Goal: Task Accomplishment & Management: Use online tool/utility

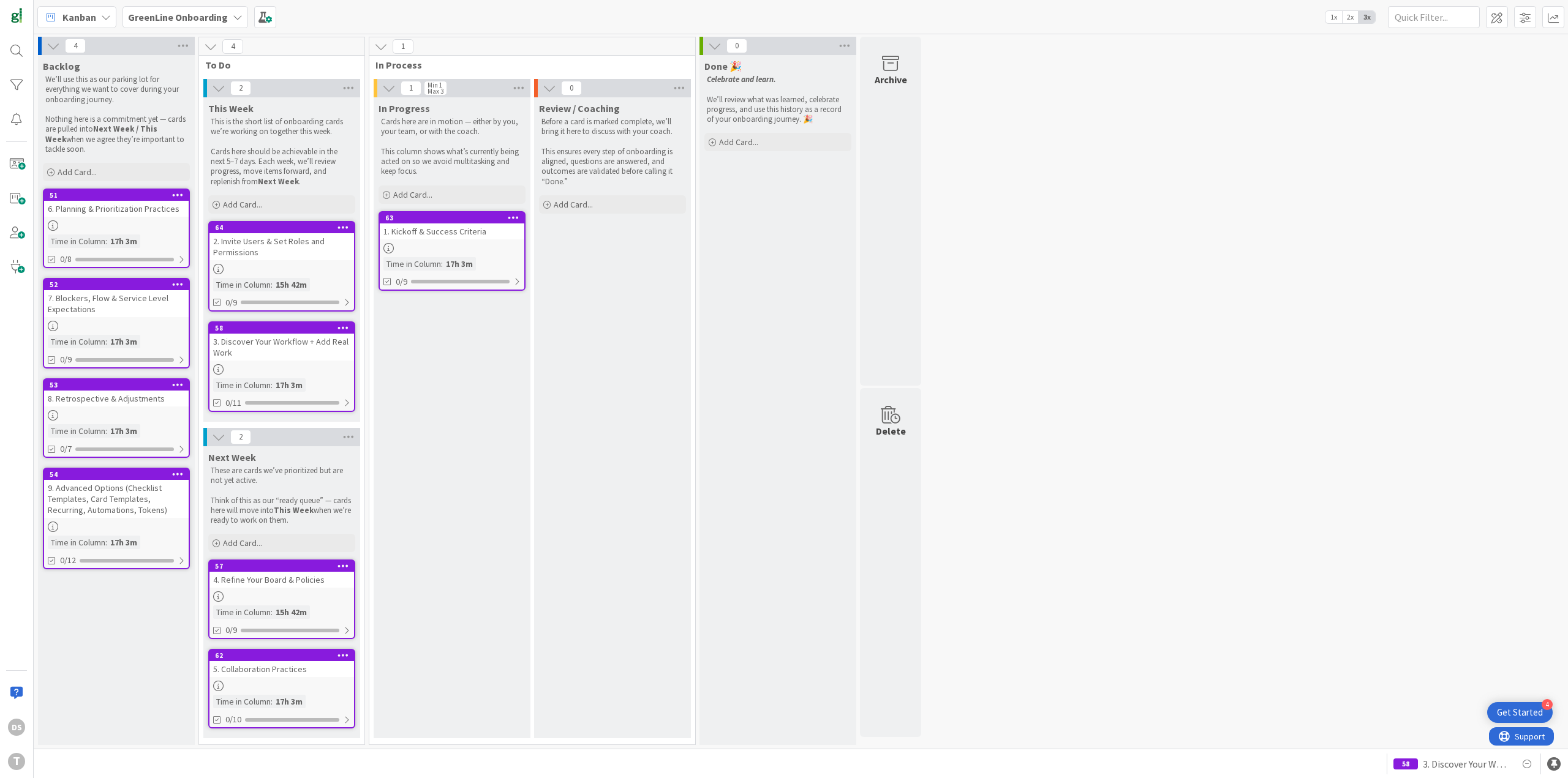
click at [215, 22] on b "GreenLine Onboarding" at bounding box center [178, 17] width 100 height 12
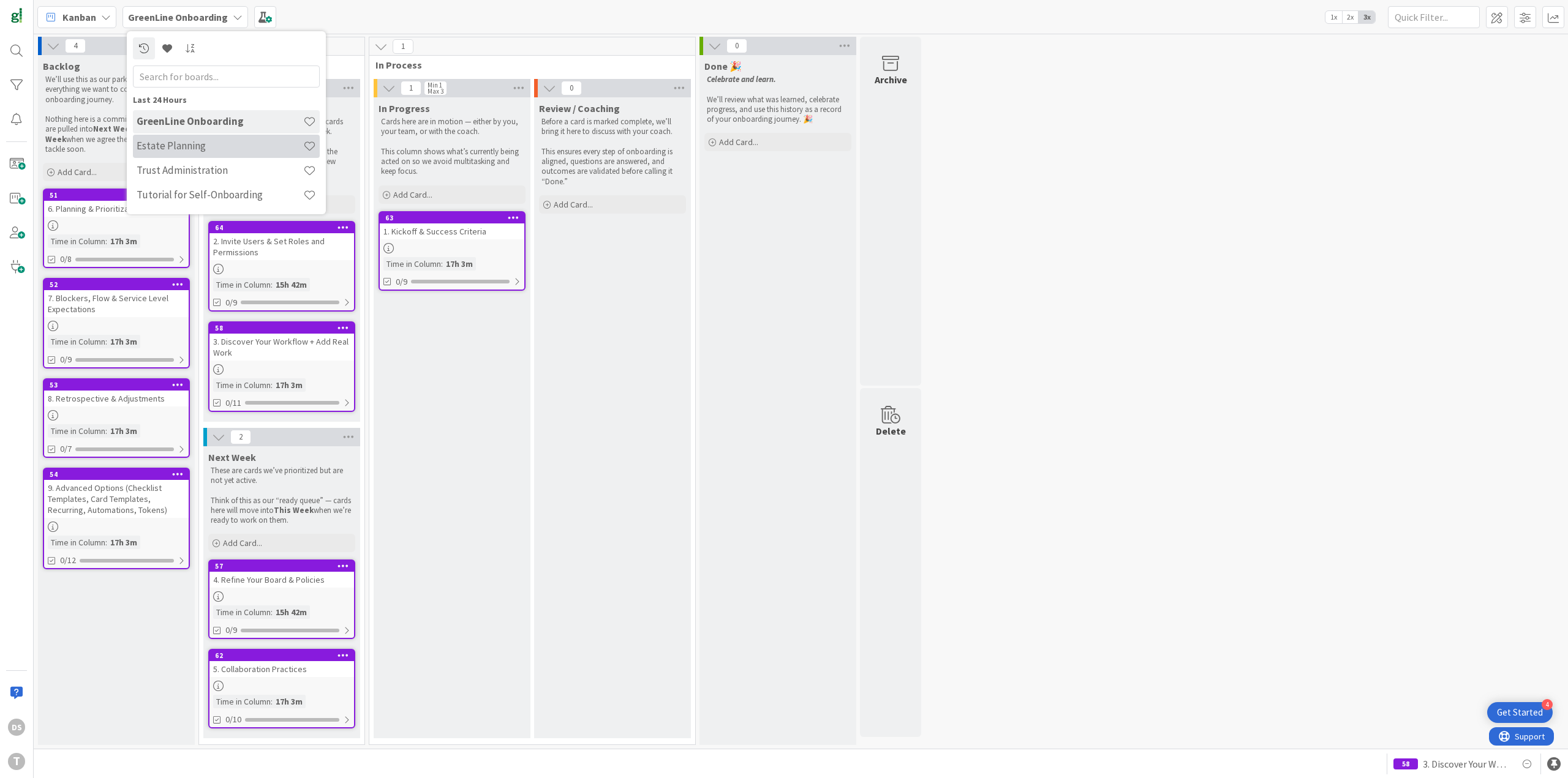
click at [214, 153] on div "Estate Planning" at bounding box center [227, 146] width 187 height 23
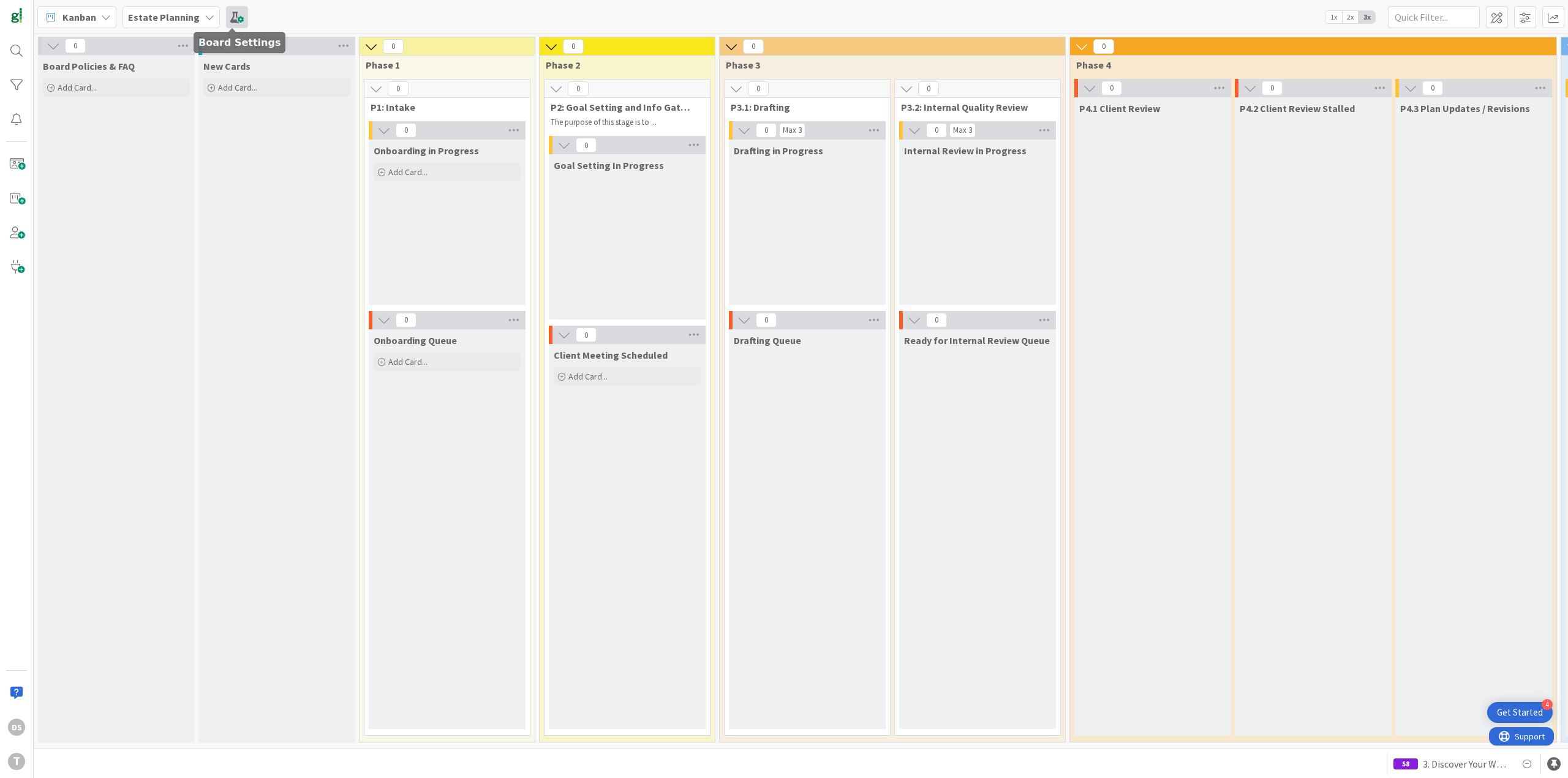
click at [233, 22] on span at bounding box center [237, 17] width 22 height 22
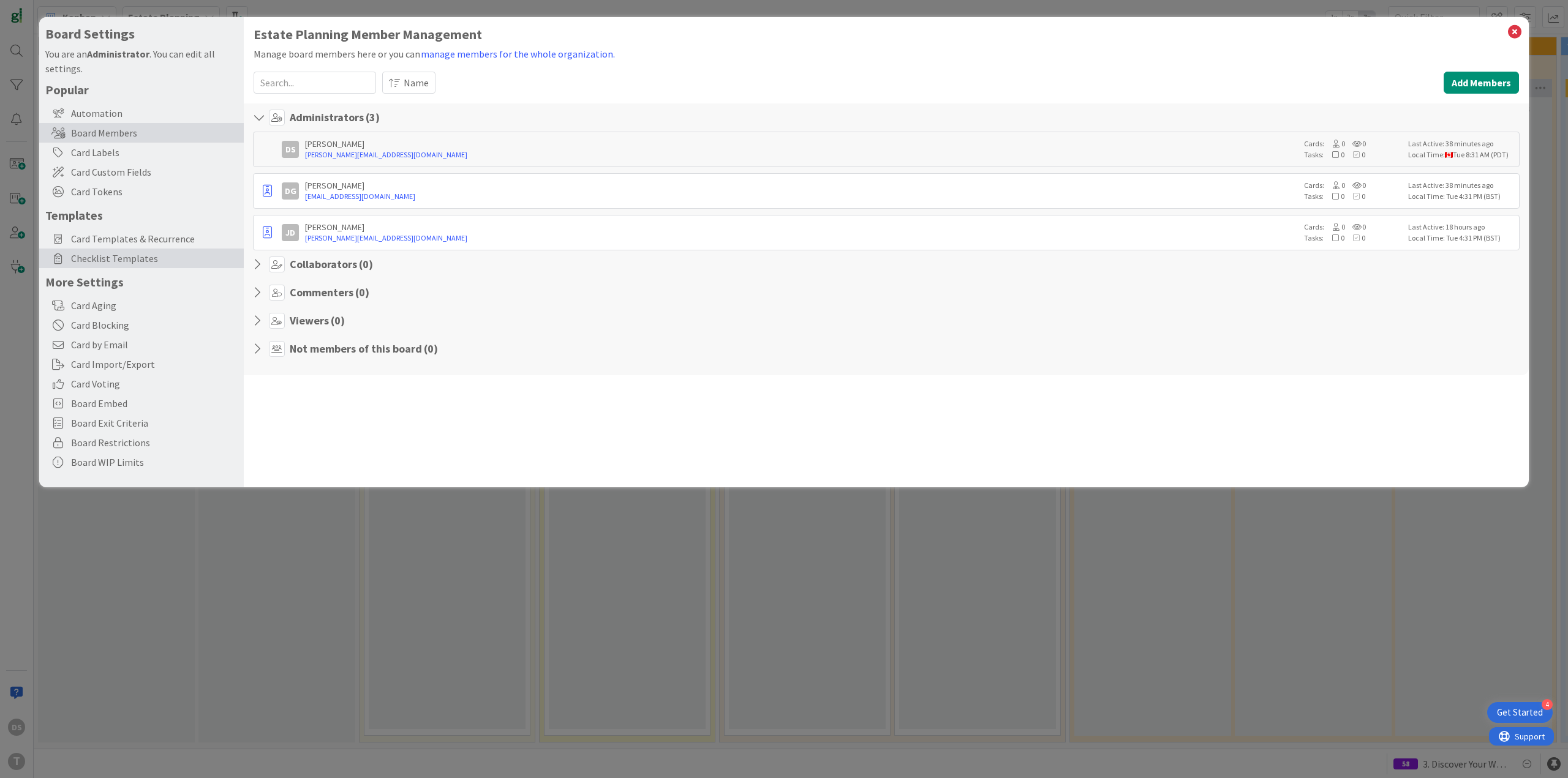
click at [147, 259] on span "Checklist Templates" at bounding box center [154, 258] width 166 height 15
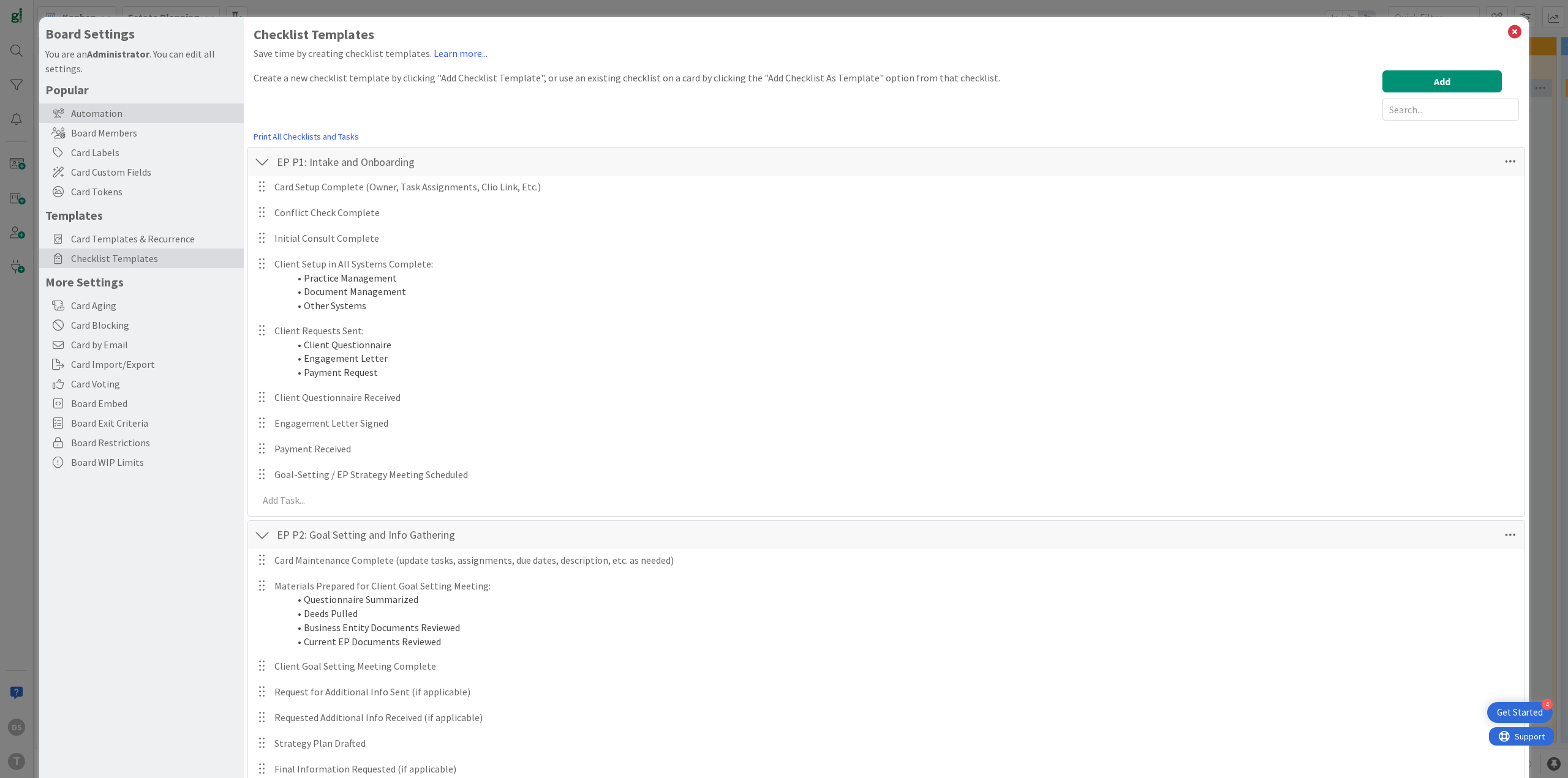
click at [134, 118] on div "Automation" at bounding box center [142, 113] width 204 height 20
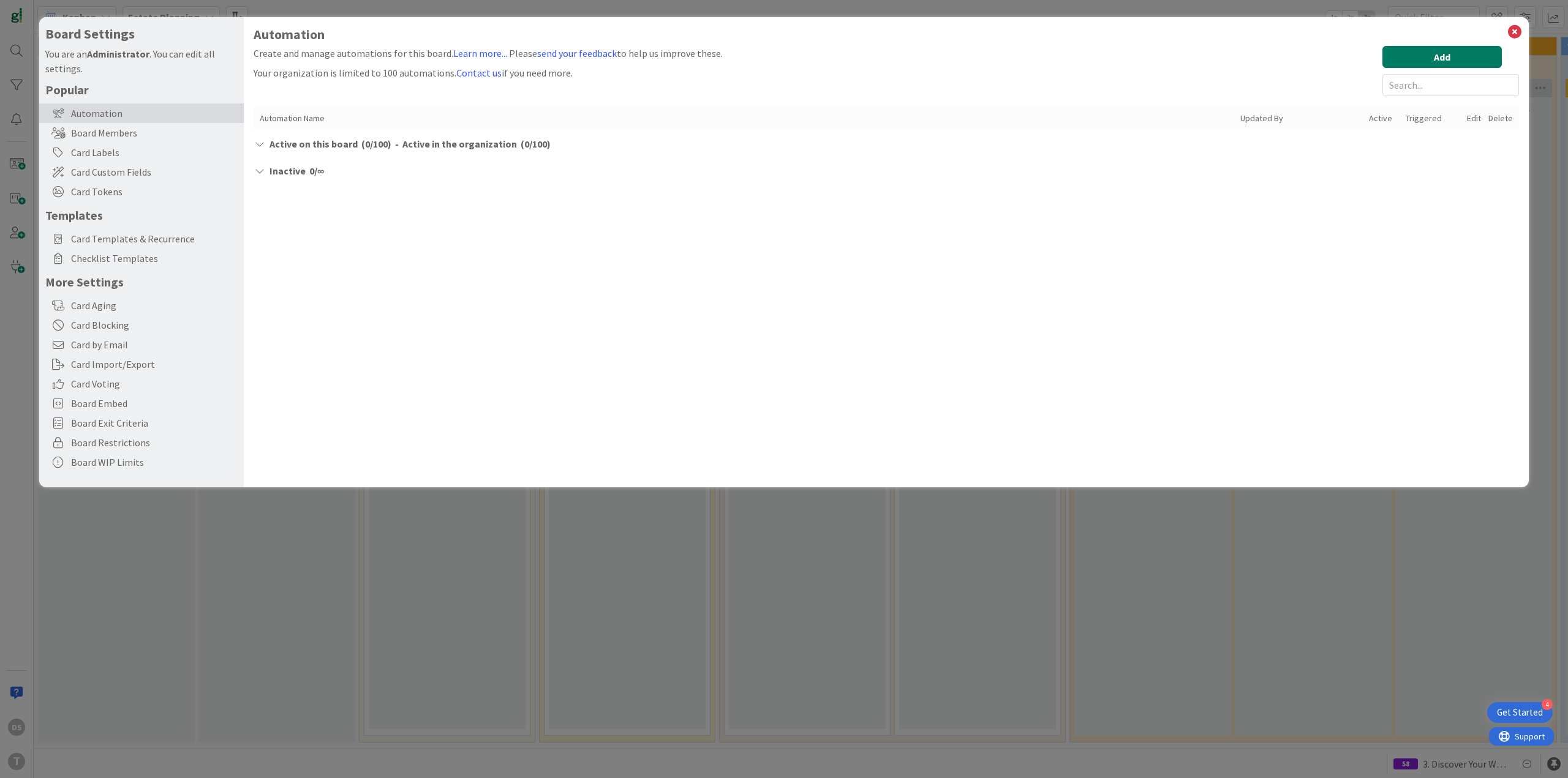
click at [1425, 57] on button "Add" at bounding box center [1441, 57] width 119 height 22
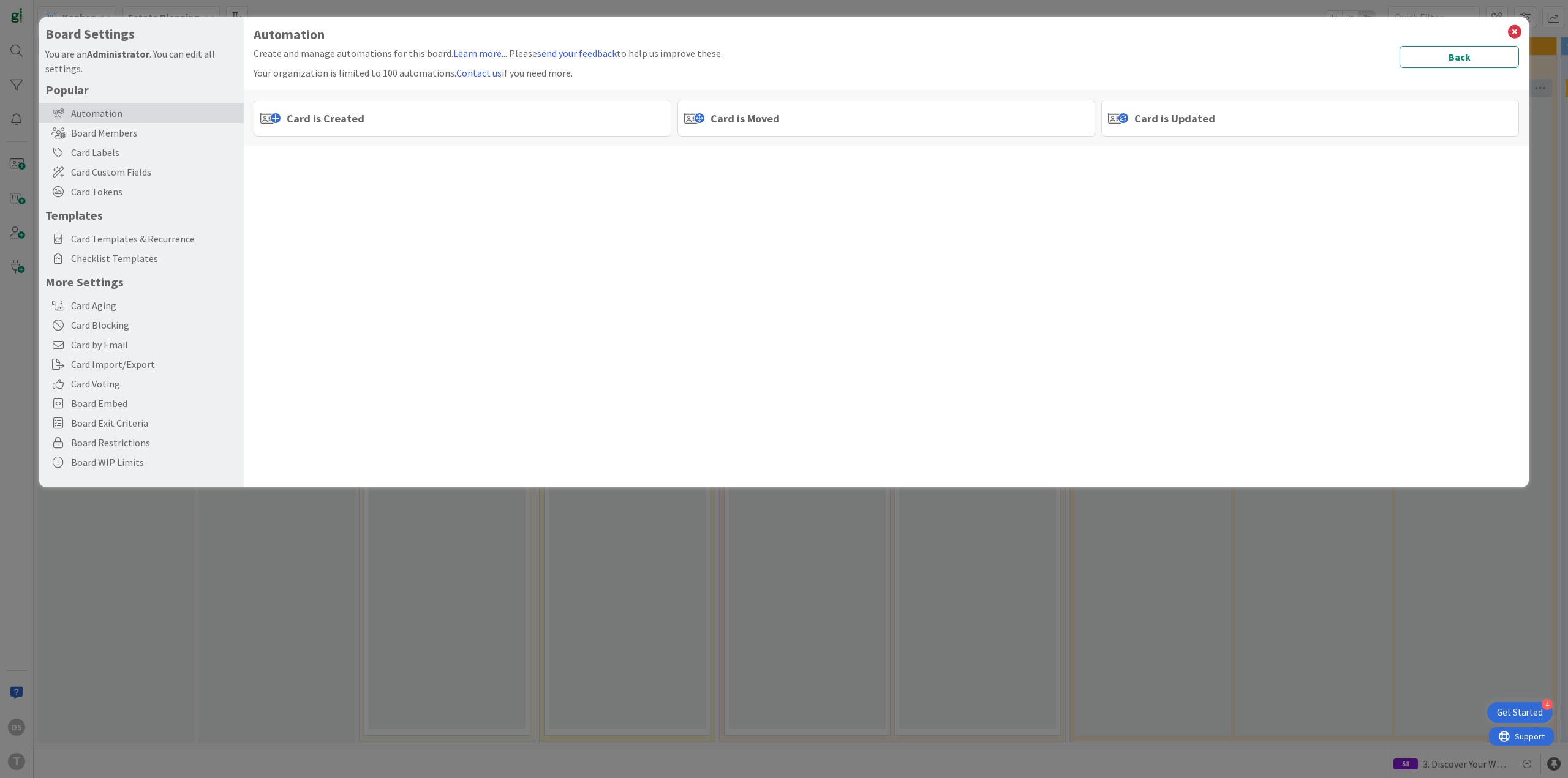
click at [760, 120] on span "Card is Moved" at bounding box center [745, 118] width 70 height 16
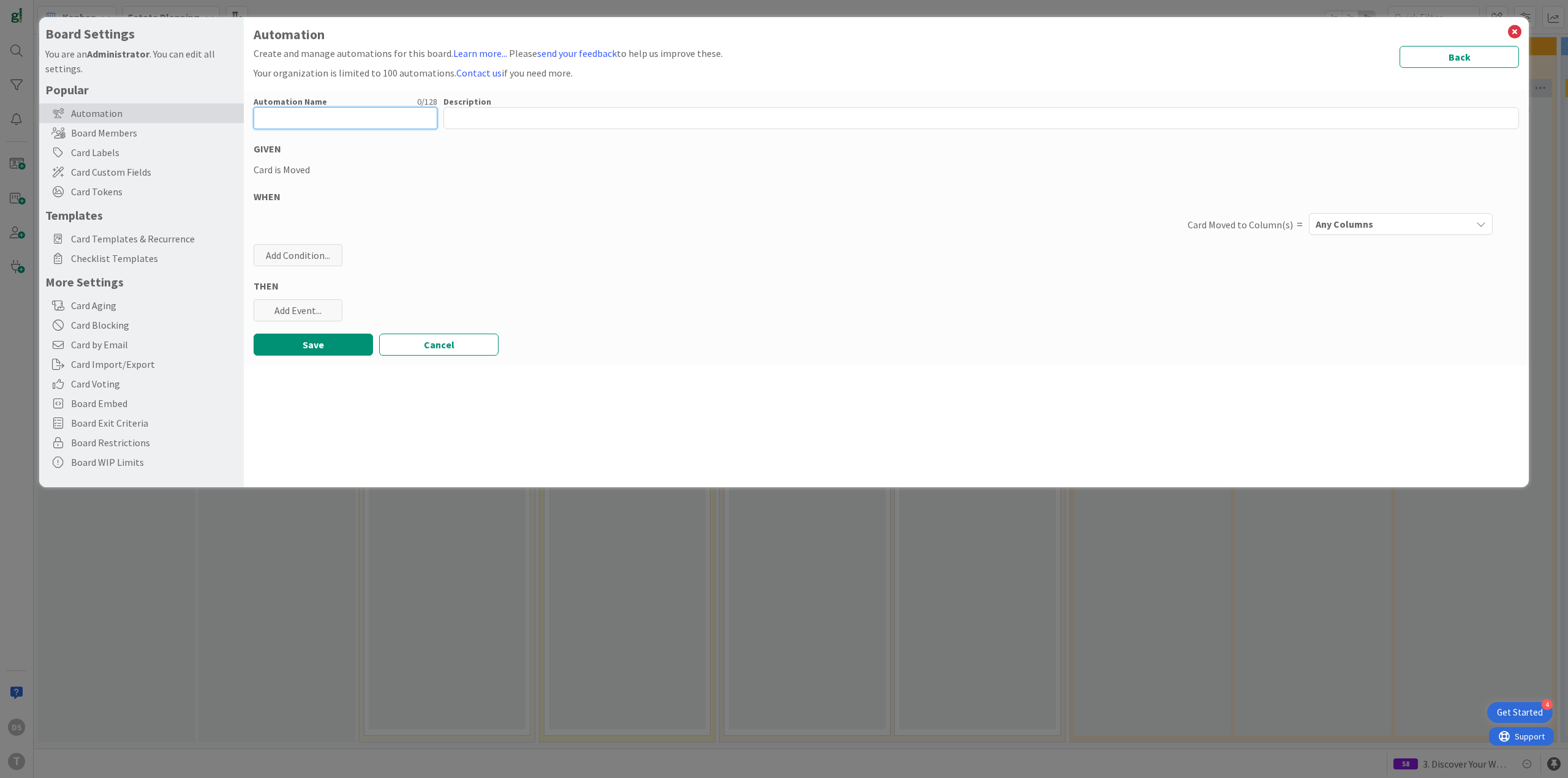
click at [318, 123] on input "text" at bounding box center [345, 118] width 184 height 22
click at [300, 316] on div "Add Event..." at bounding box center [297, 311] width 88 height 22
click at [336, 362] on link "Add Checklist Template ..." at bounding box center [345, 358] width 184 height 20
click at [329, 368] on span "Select..." at bounding box center [335, 371] width 137 height 17
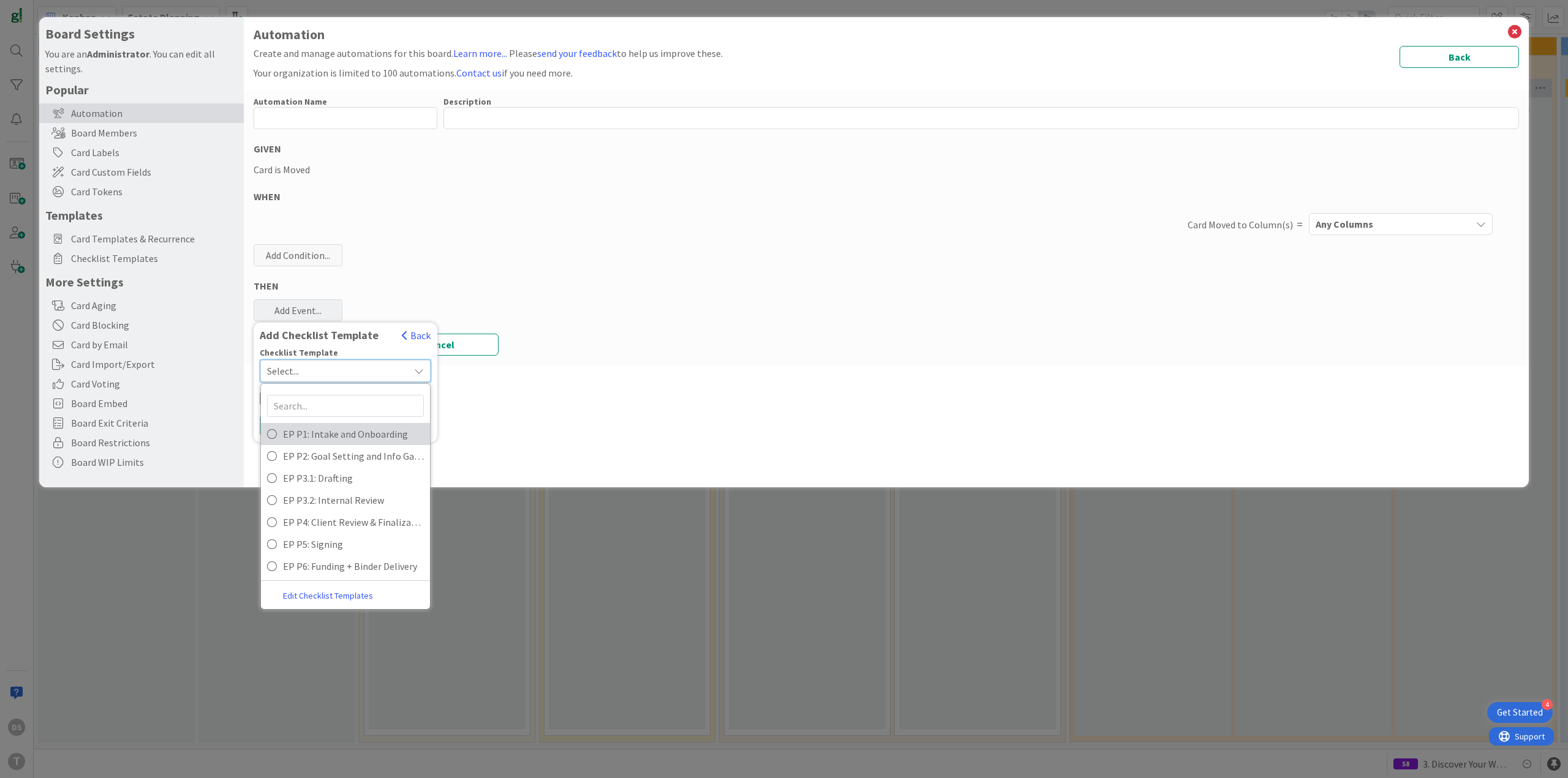
click at [333, 432] on span "EP P1: Intake and Onboarding" at bounding box center [354, 433] width 141 height 18
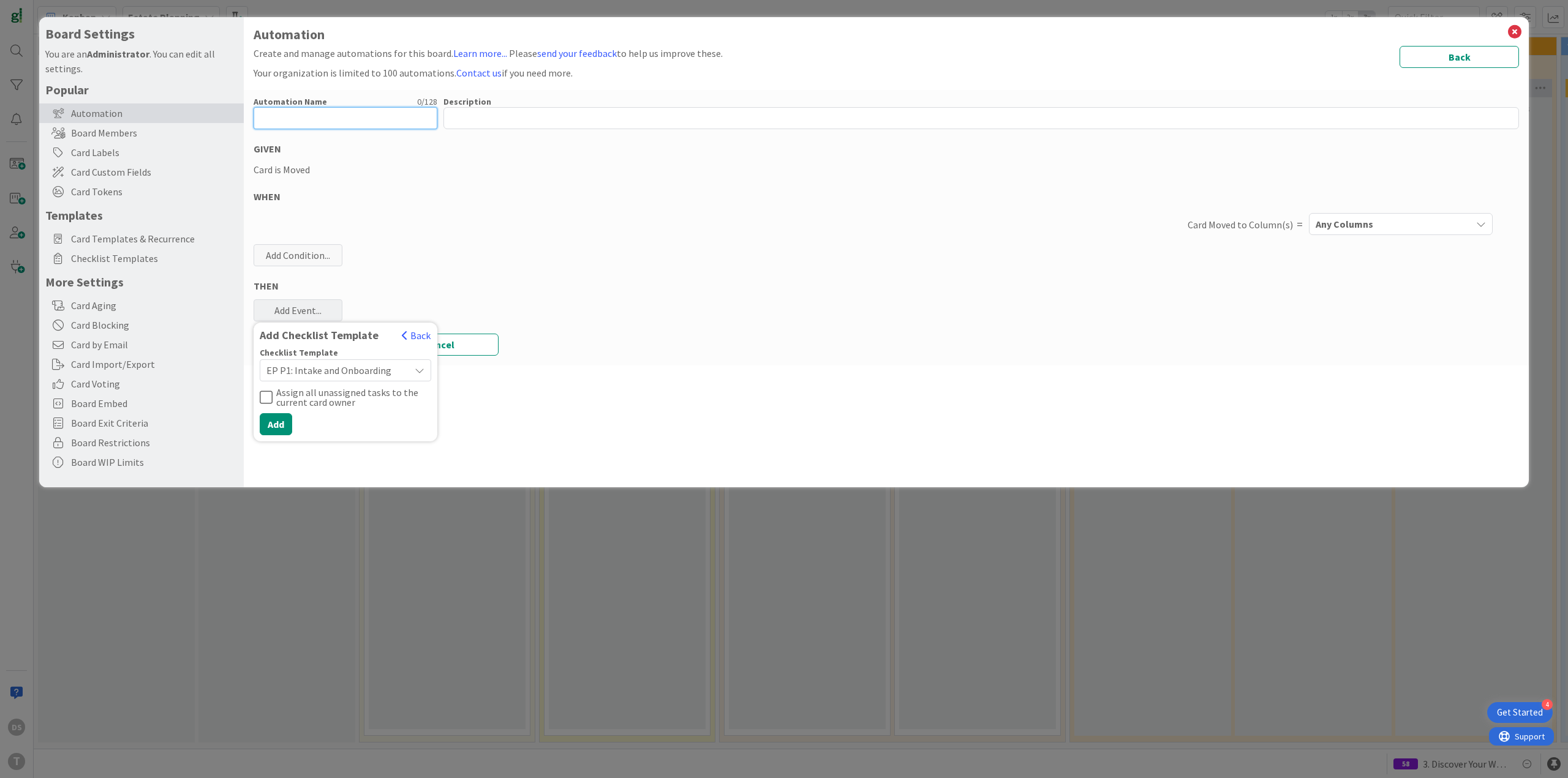
click at [294, 114] on input "text" at bounding box center [345, 118] width 184 height 22
type input "P1"
click at [1353, 226] on span "Any Columns" at bounding box center [1344, 224] width 58 height 16
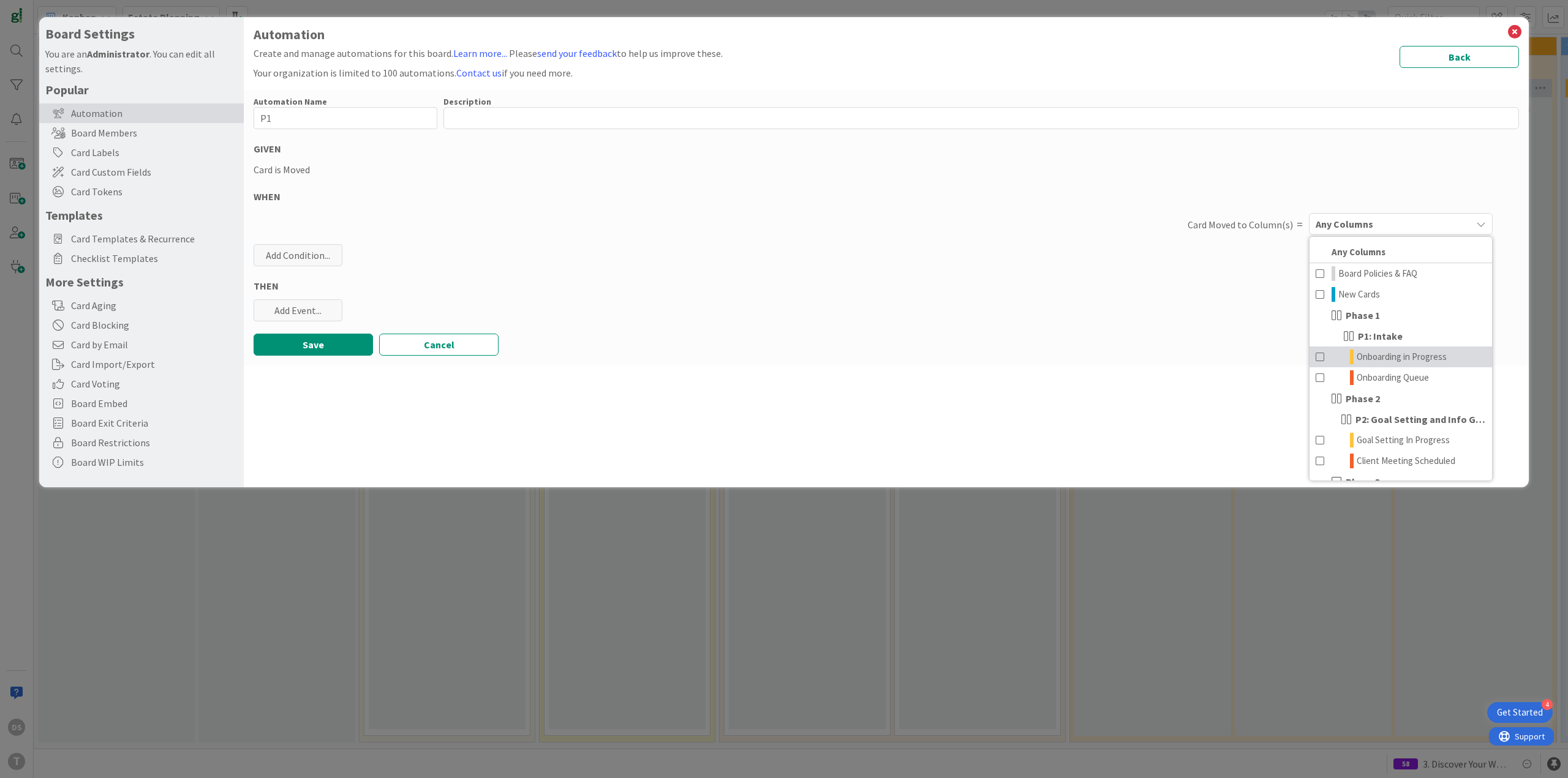
click at [1423, 359] on span "Onboarding in Progress" at bounding box center [1401, 356] width 90 height 15
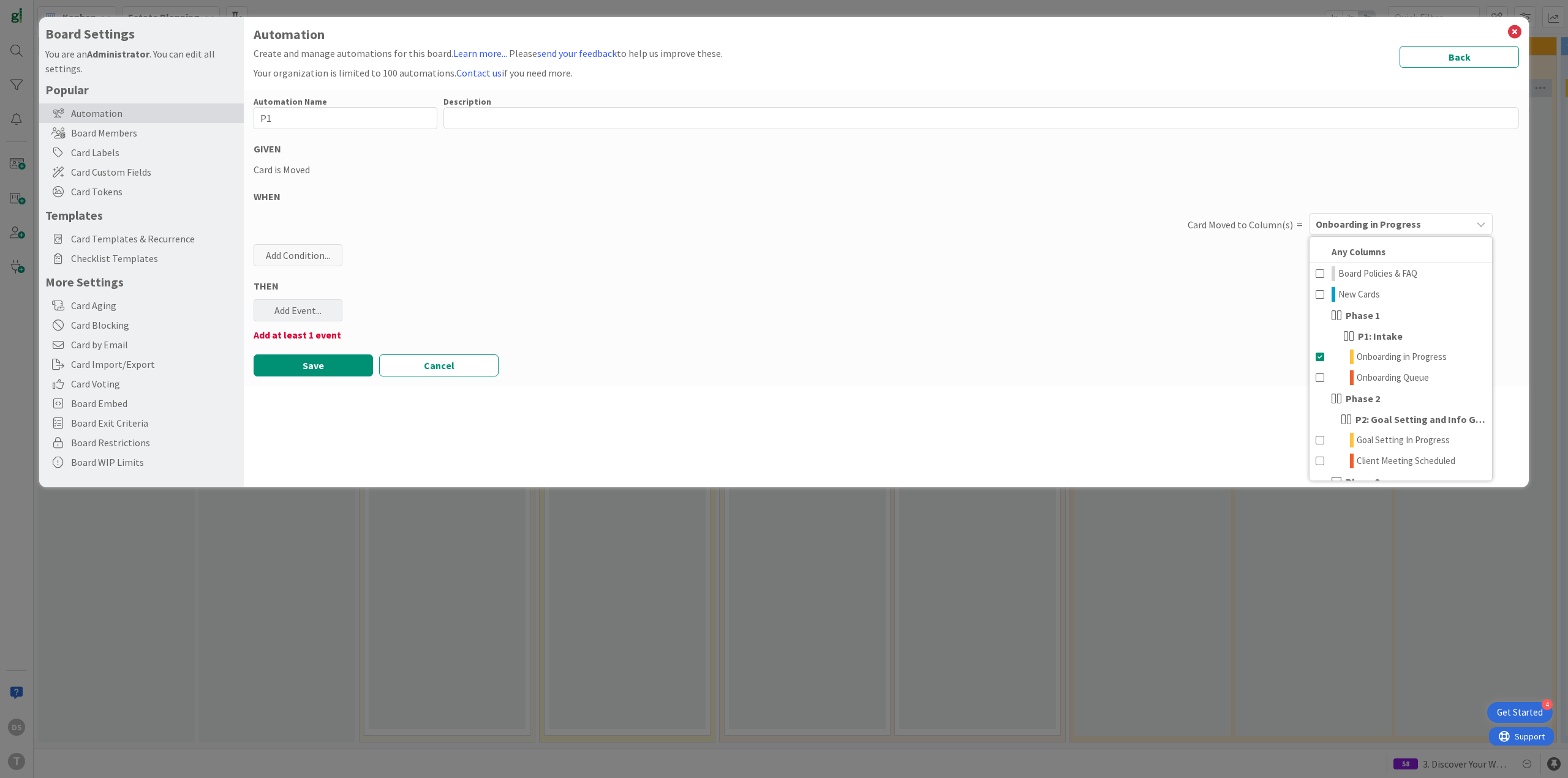
click at [313, 320] on div "Automation Name 2 / 128 P1 Description 0 / 256 GIVEN Card is Moved WHEN Card Mo…" at bounding box center [886, 238] width 1285 height 296
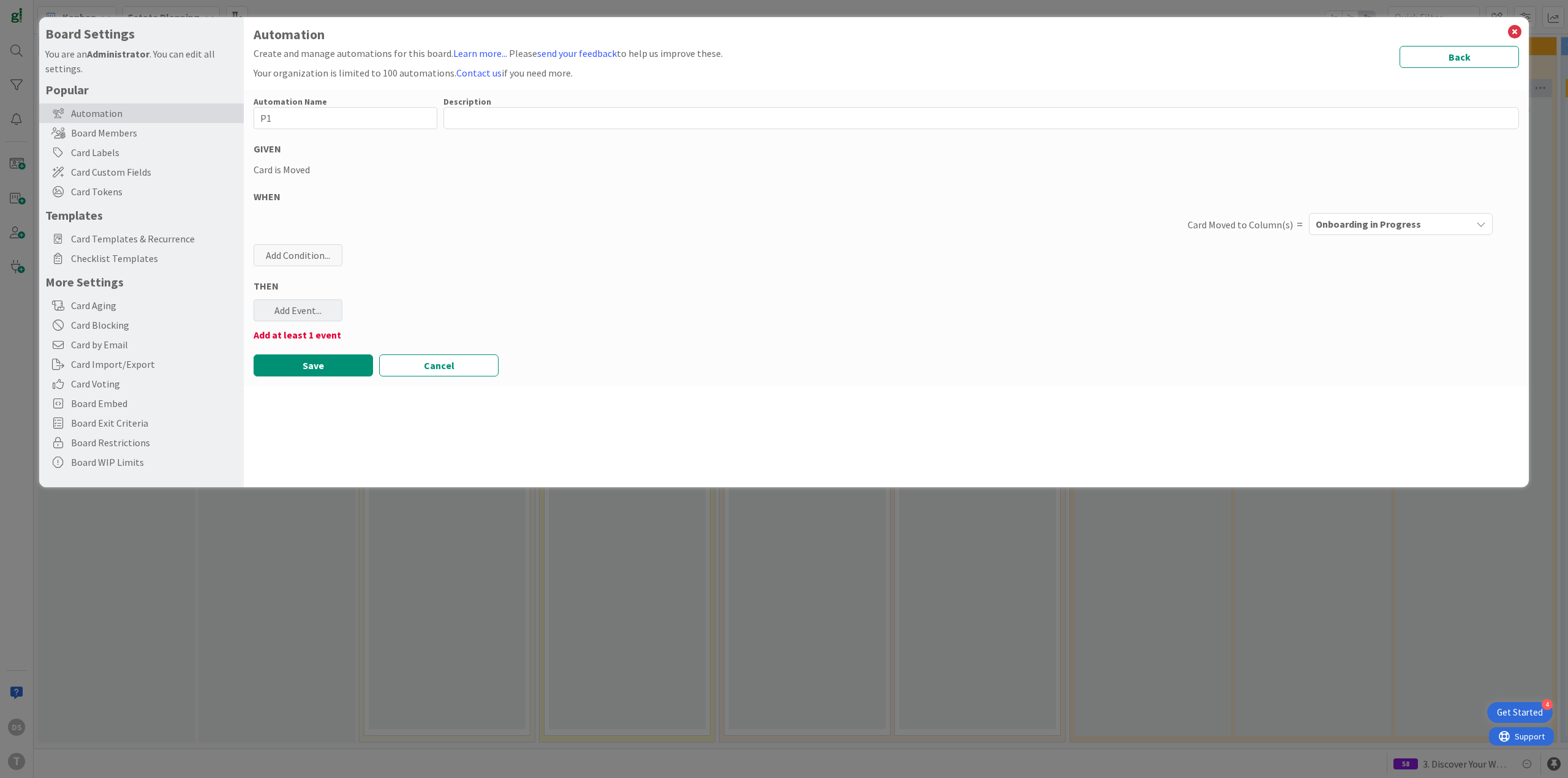
click at [306, 317] on div "Add Event..." at bounding box center [297, 311] width 88 height 22
click at [345, 366] on link "Add Checklist Template ..." at bounding box center [345, 358] width 184 height 20
click at [330, 367] on span "Select..." at bounding box center [335, 371] width 137 height 17
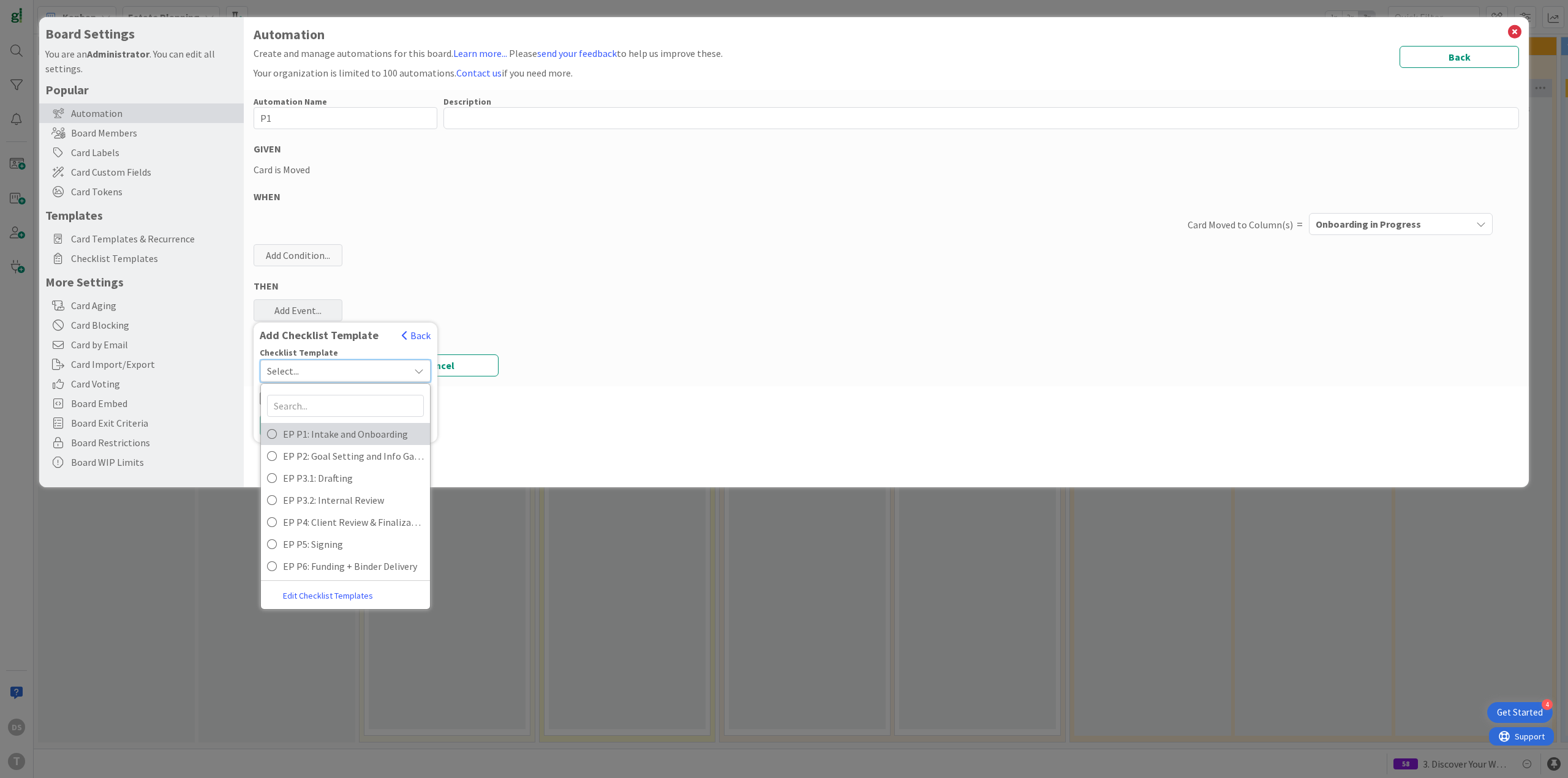
drag, startPoint x: 339, startPoint y: 433, endPoint x: 332, endPoint y: 428, distance: 8.6
click at [340, 432] on span "EP P1: Intake and Onboarding" at bounding box center [354, 433] width 141 height 18
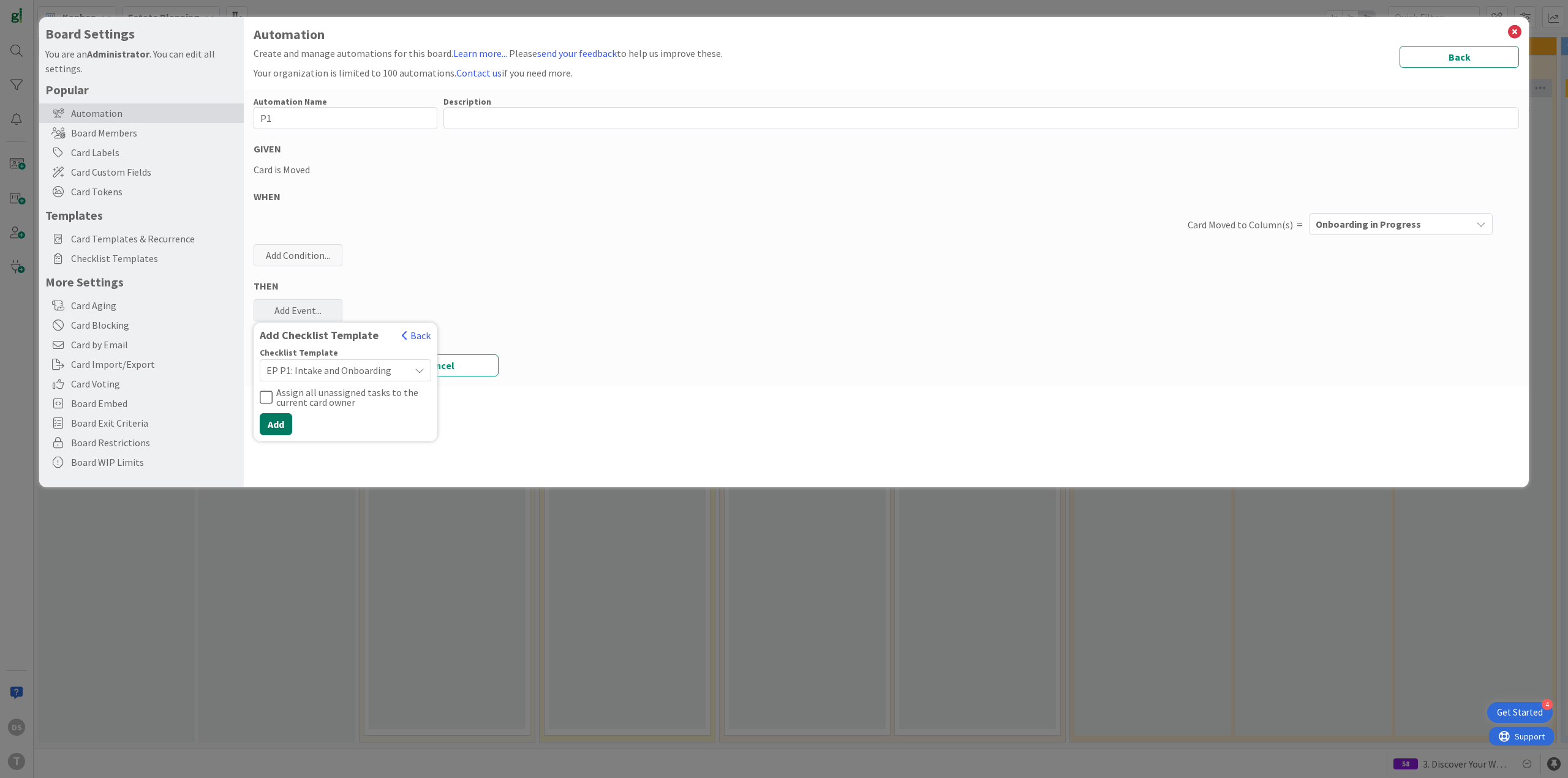
click at [278, 419] on button "Add" at bounding box center [276, 425] width 33 height 22
click at [322, 375] on button "Save" at bounding box center [312, 380] width 119 height 22
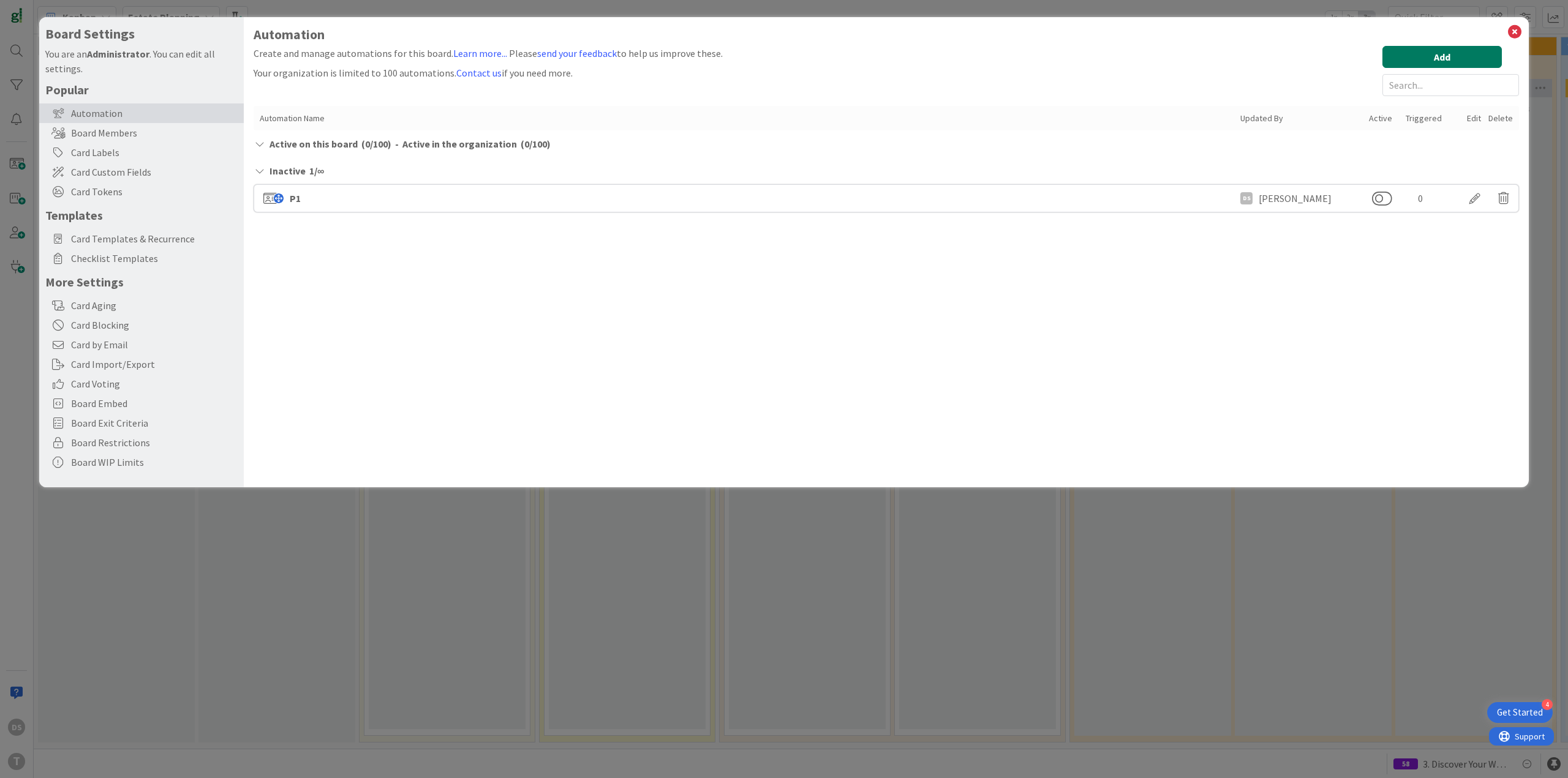
click at [1431, 57] on button "Add" at bounding box center [1441, 57] width 119 height 22
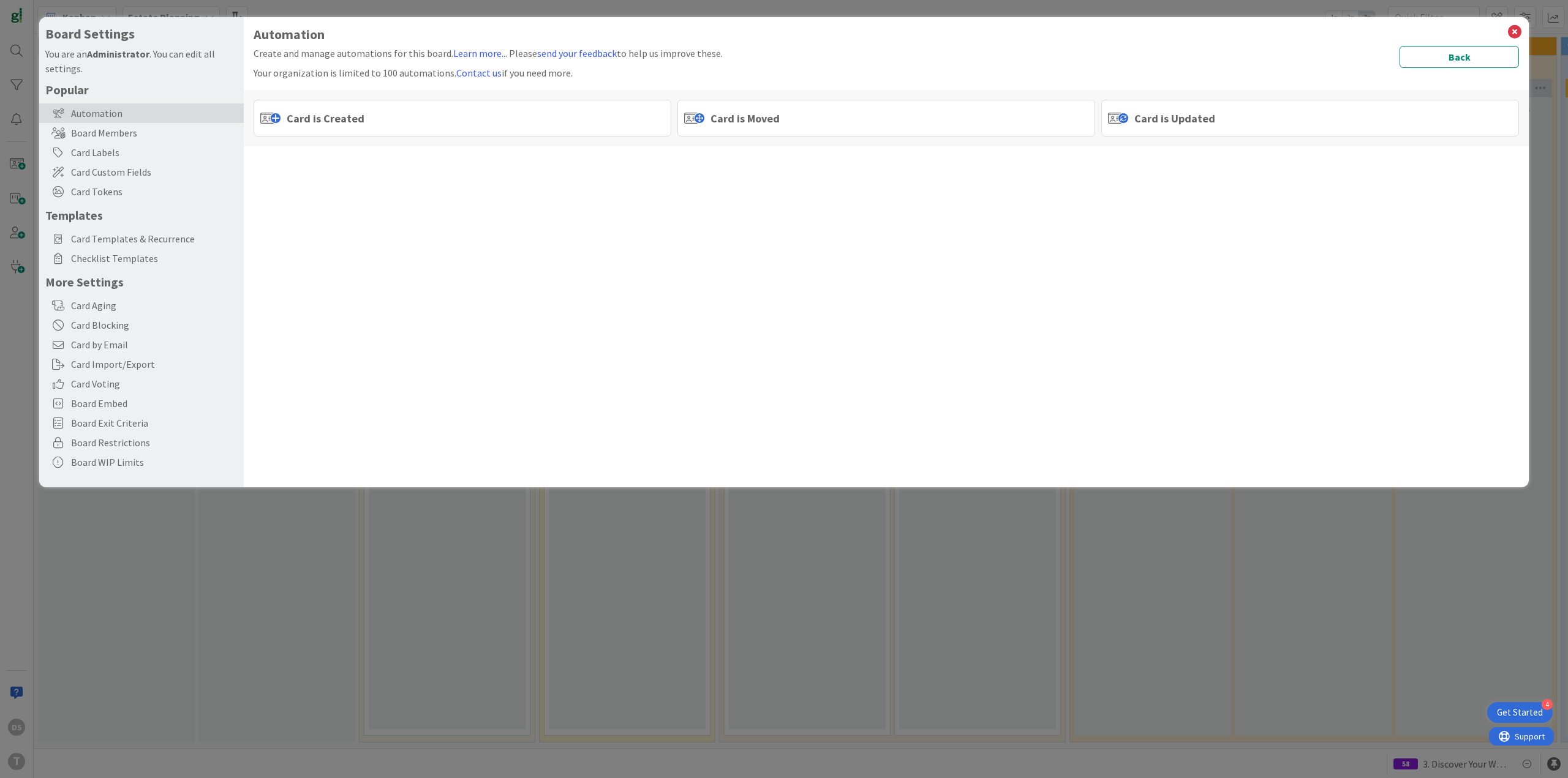
click at [806, 114] on div "Card is Moved" at bounding box center [886, 118] width 418 height 37
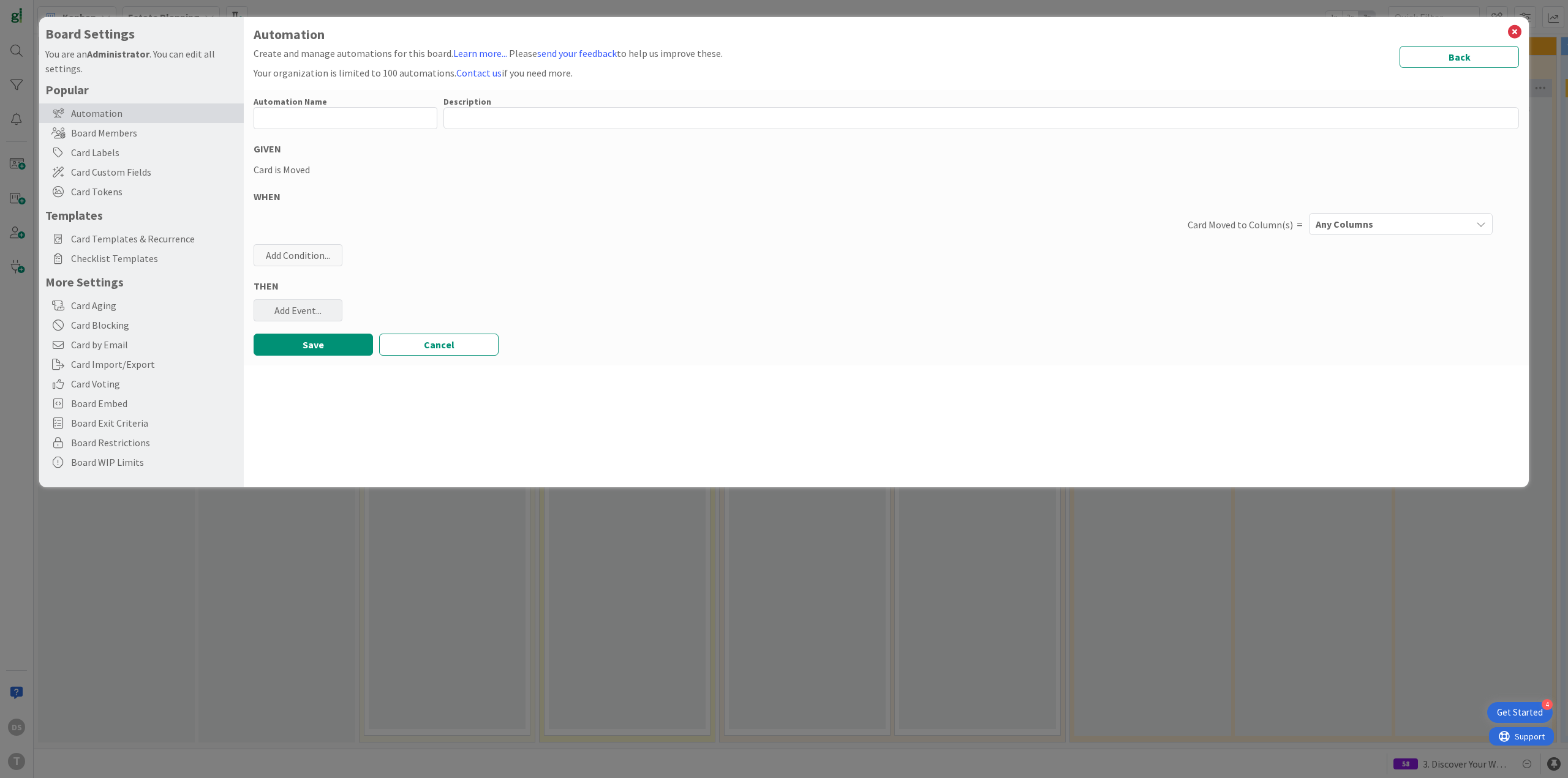
click at [313, 315] on div "Add Event..." at bounding box center [297, 311] width 88 height 22
click at [342, 356] on link "Add Checklist Template ..." at bounding box center [345, 358] width 184 height 20
click at [338, 368] on span "Select..." at bounding box center [335, 371] width 137 height 17
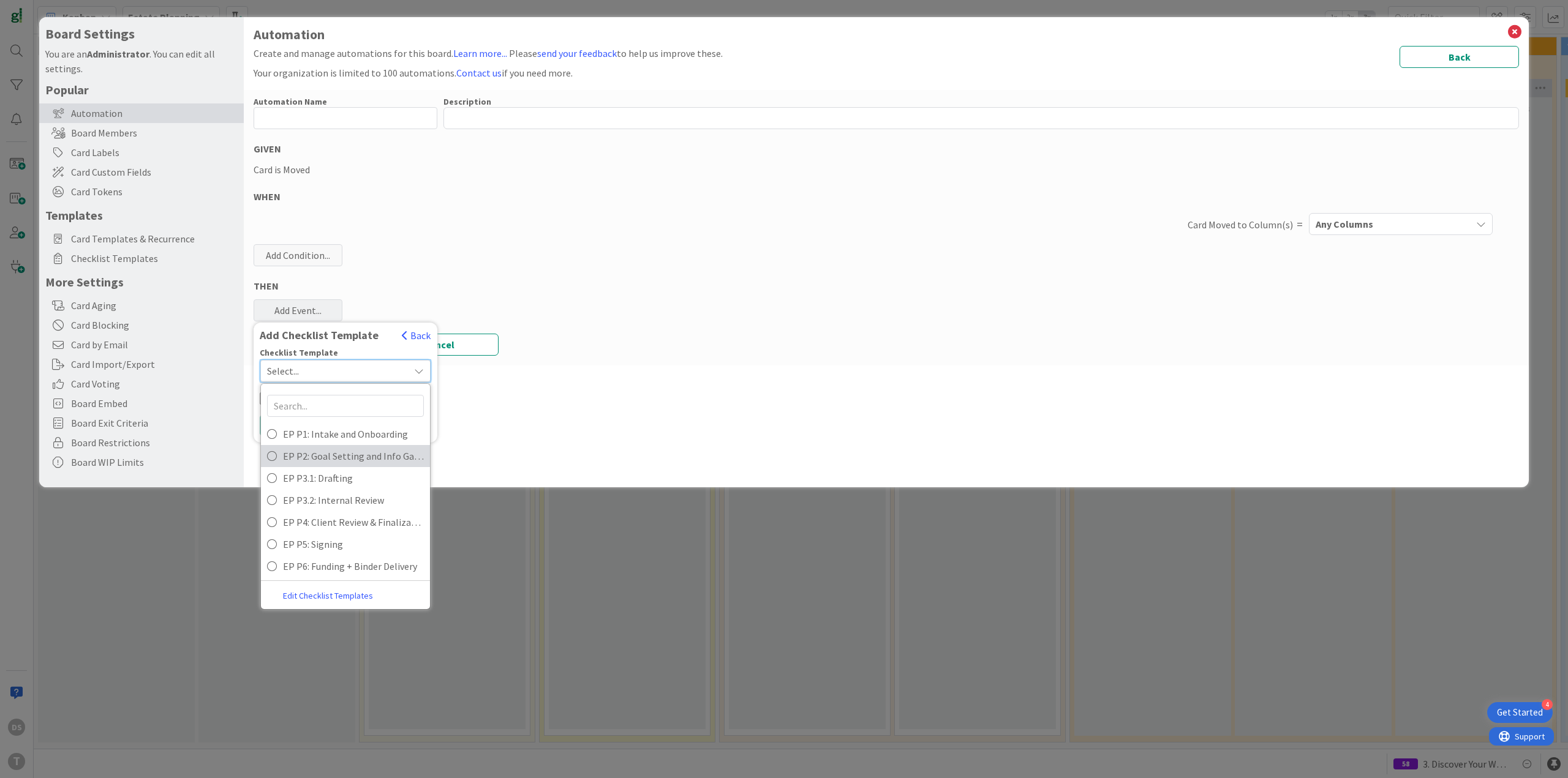
click at [332, 455] on span "EP P2: Goal Setting and Info Gathering" at bounding box center [354, 455] width 141 height 18
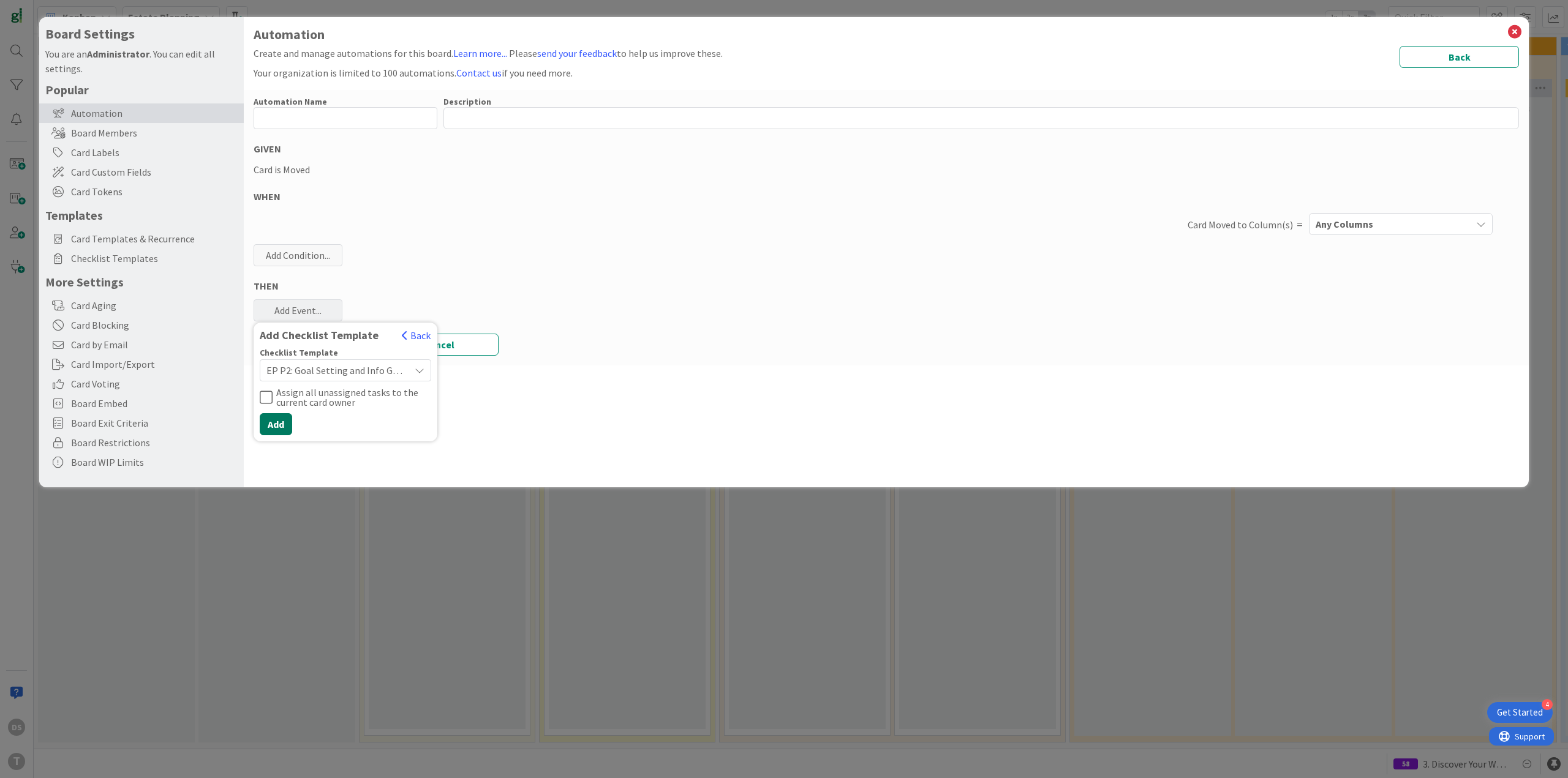
click at [275, 419] on button "Add" at bounding box center [276, 425] width 33 height 22
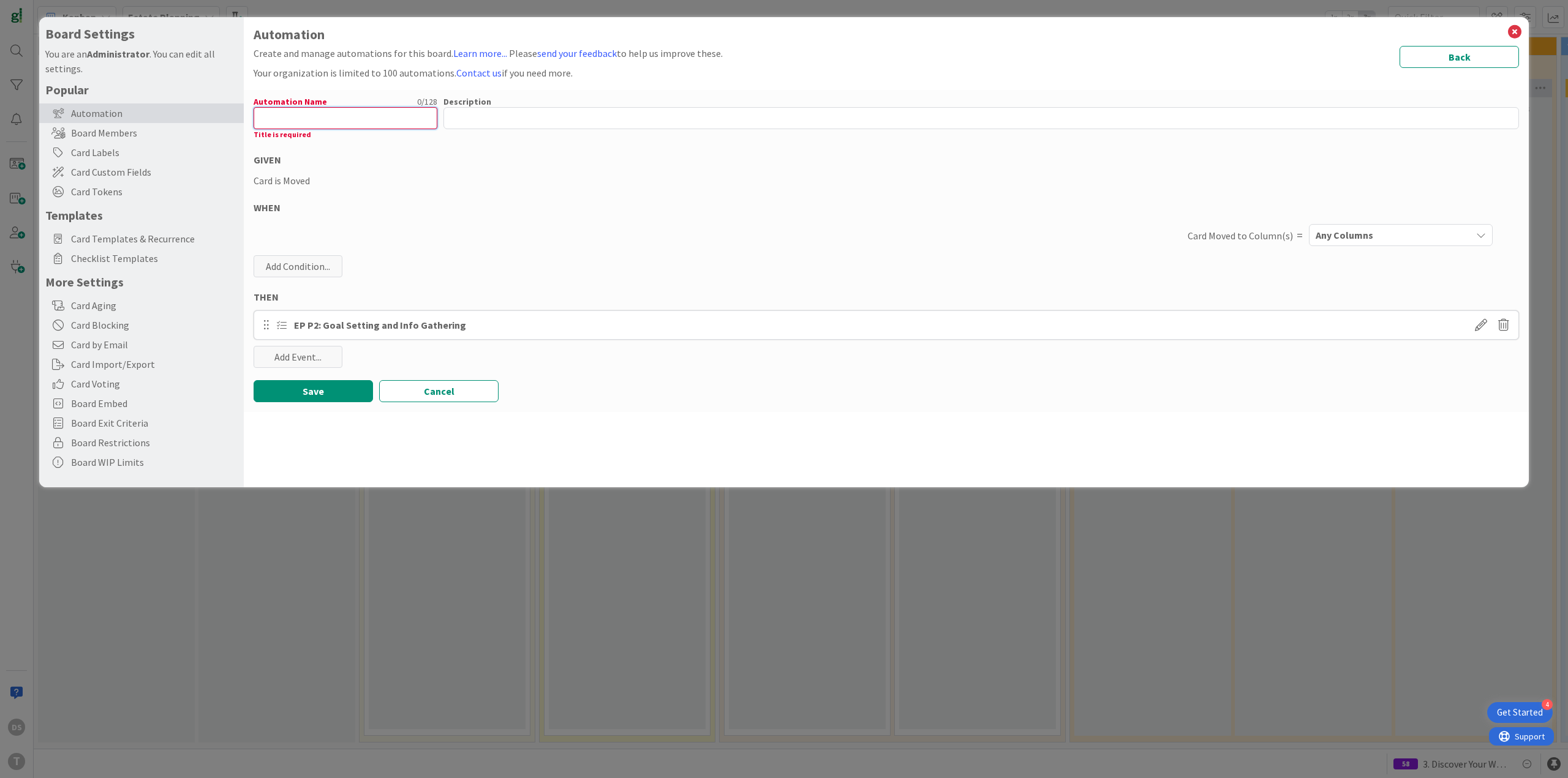
click at [294, 118] on input "text" at bounding box center [345, 118] width 184 height 22
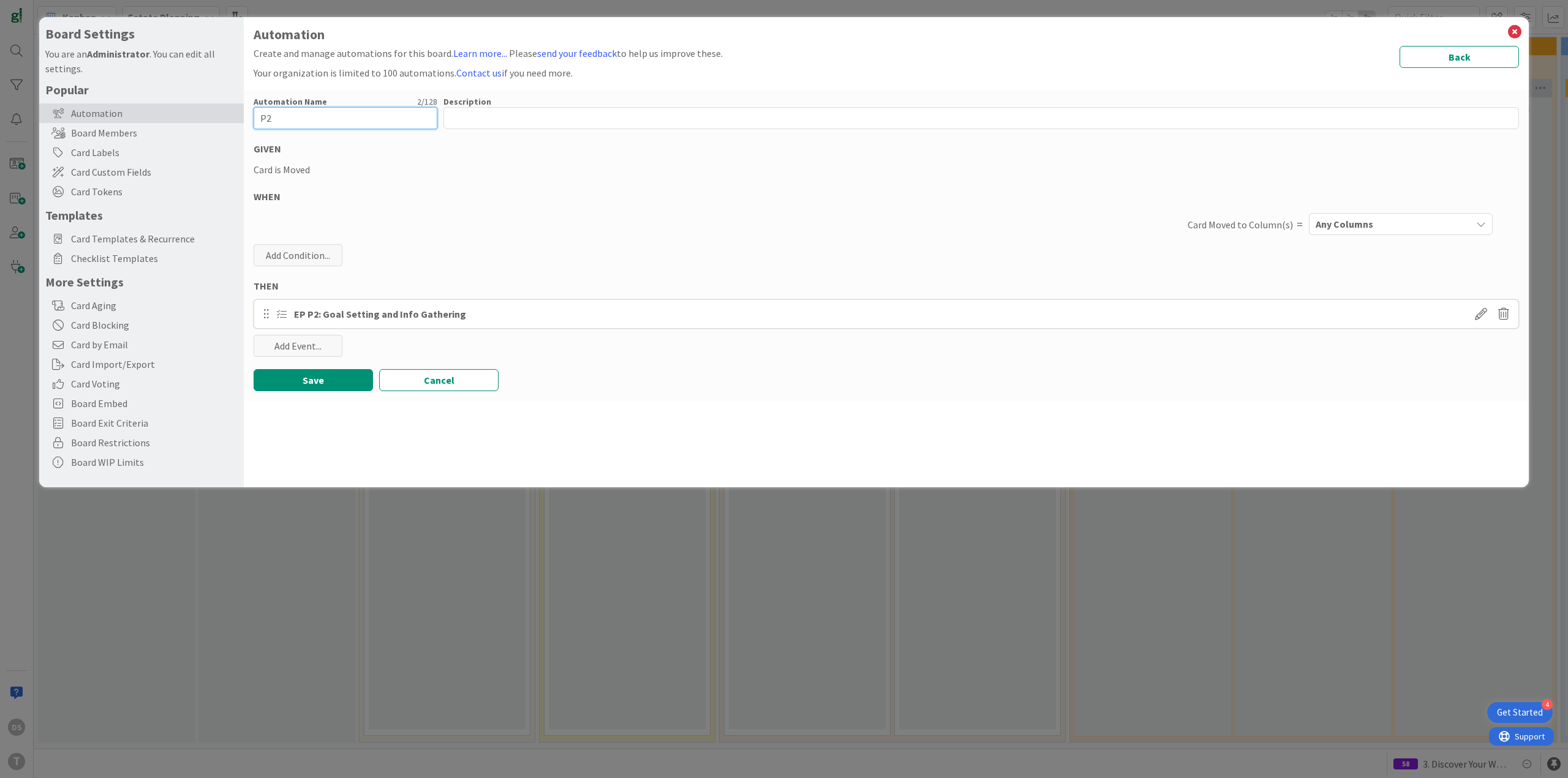
type input "P2"
click at [1388, 215] on div "Any Columns" at bounding box center [1391, 224] width 159 height 20
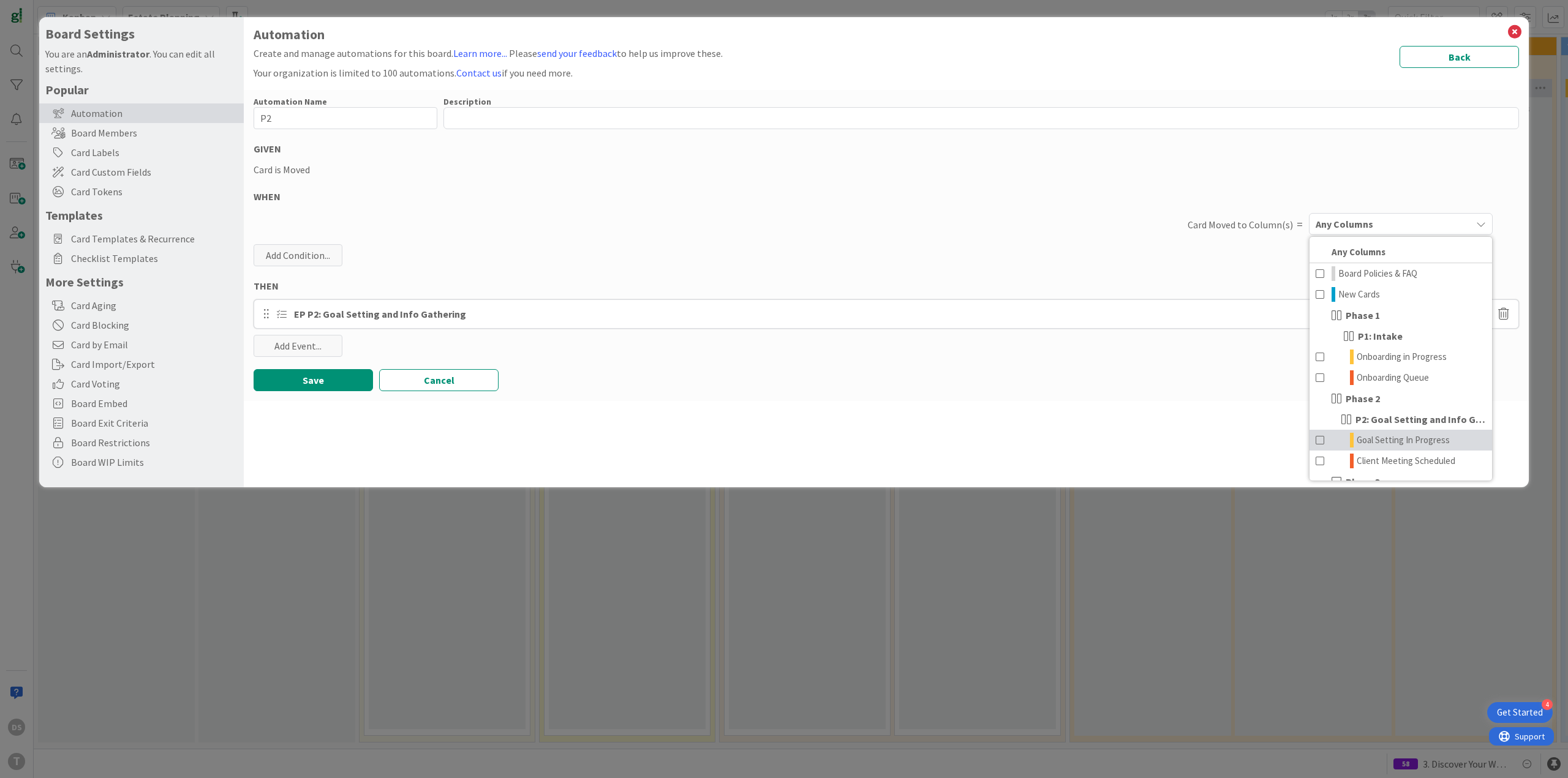
click at [1405, 439] on span "Goal Setting In Progress" at bounding box center [1402, 439] width 93 height 15
click at [302, 377] on button "Save" at bounding box center [312, 380] width 119 height 22
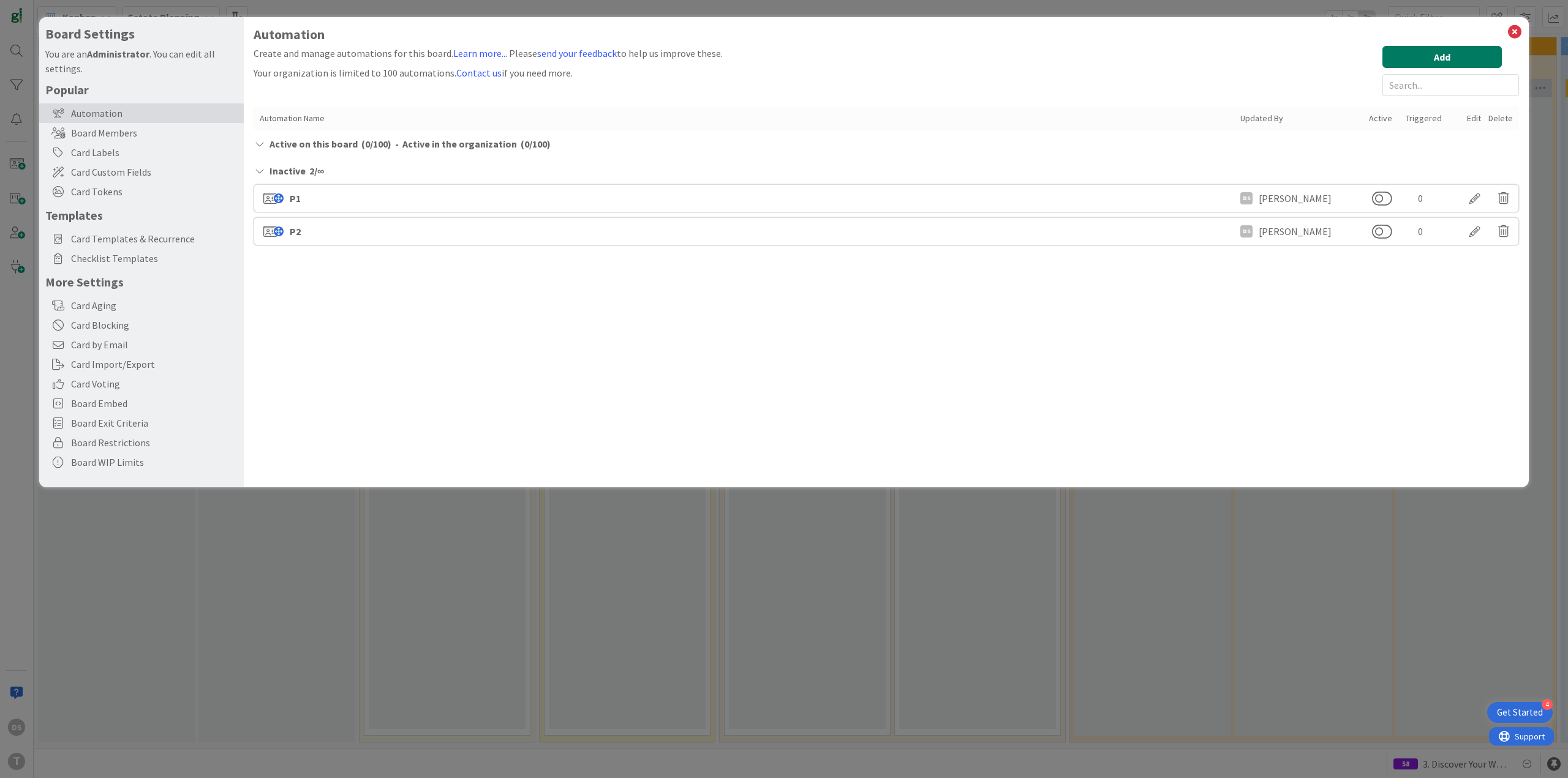
click at [1472, 61] on button "Add" at bounding box center [1441, 57] width 119 height 22
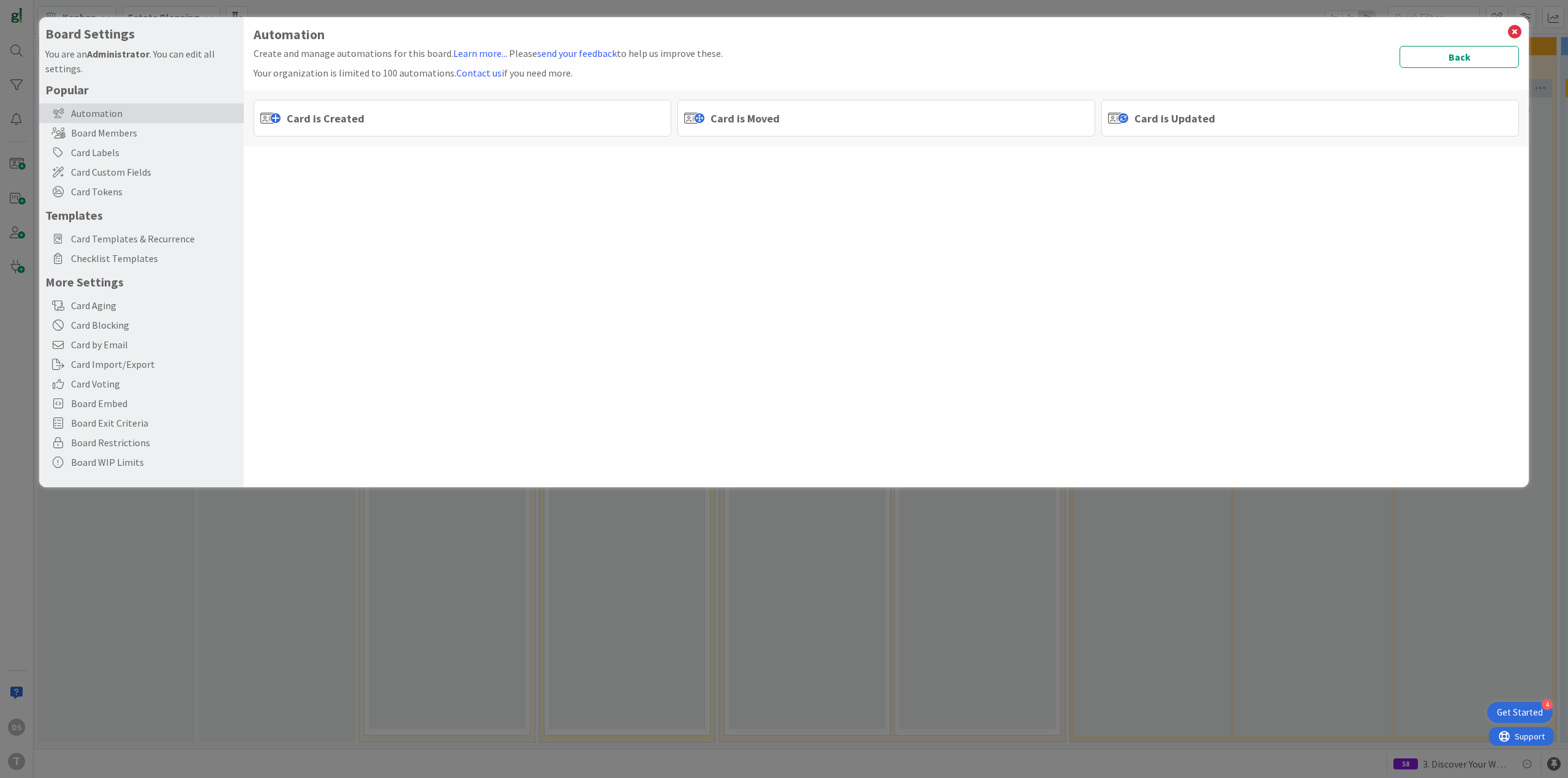
click at [792, 120] on div "Card is Moved" at bounding box center [886, 118] width 418 height 37
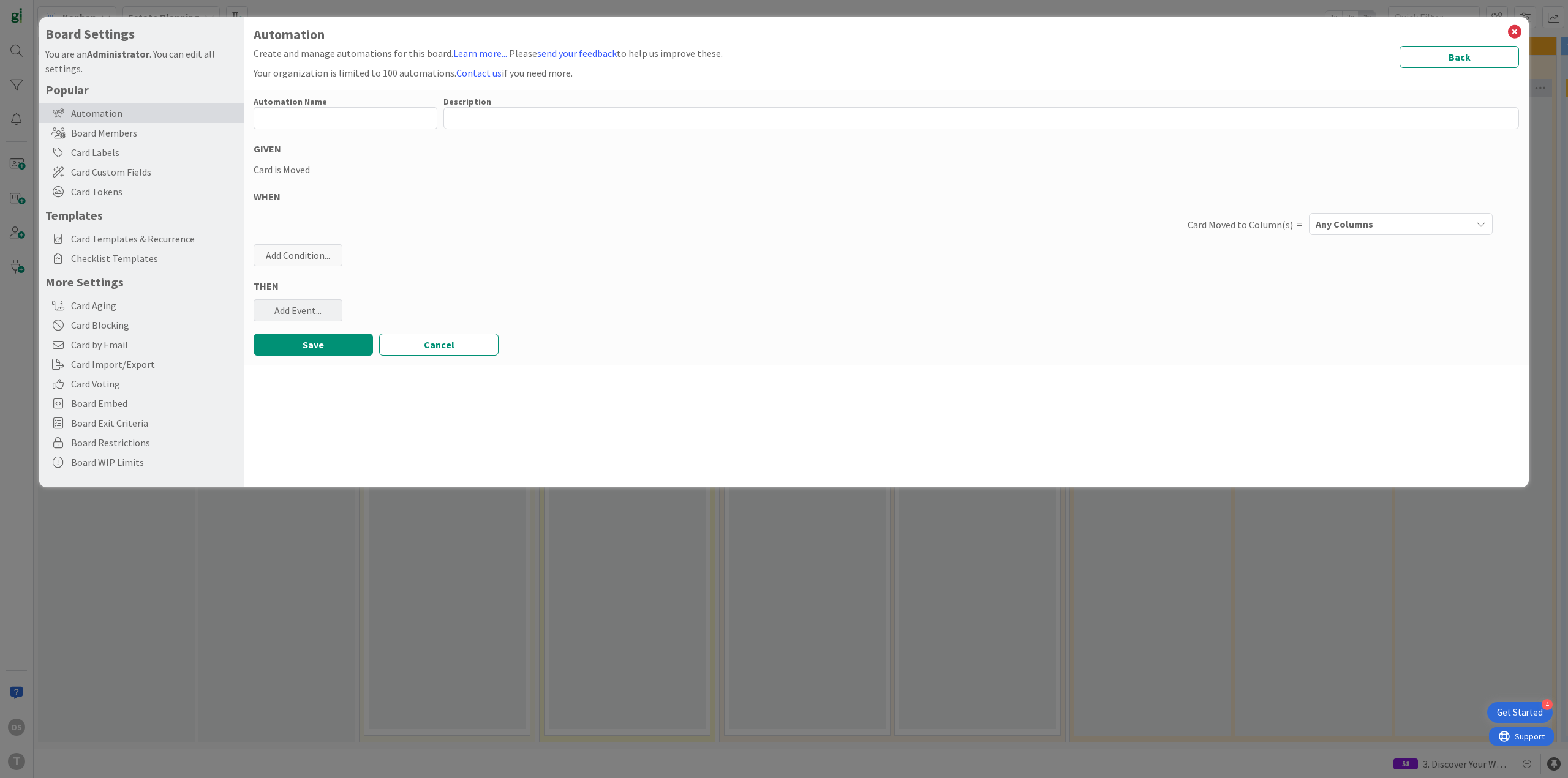
click at [308, 309] on div "Add Event..." at bounding box center [297, 311] width 88 height 22
click at [478, 255] on div "Automation Name 0 / 128 Description 0 / 256 GIVEN Card is Moved WHEN Card Moved…" at bounding box center [886, 227] width 1285 height 275
click at [287, 312] on div "Add Event..." at bounding box center [297, 311] width 88 height 22
click at [306, 359] on link "Add Checklist Template ..." at bounding box center [345, 358] width 184 height 20
click at [319, 372] on span "Select..." at bounding box center [335, 371] width 137 height 17
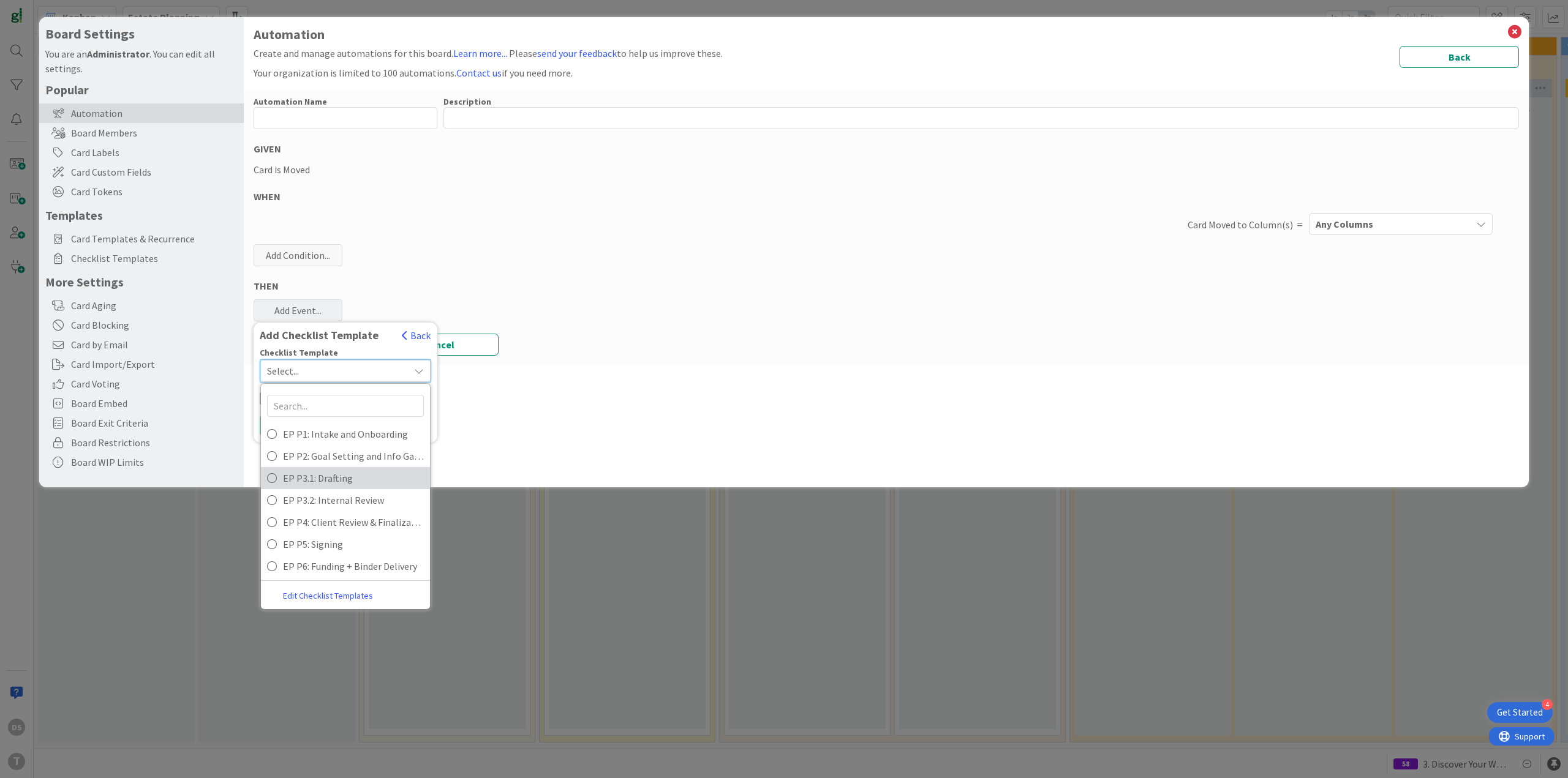
click at [333, 474] on span "EP P3.1: Drafting" at bounding box center [354, 478] width 141 height 18
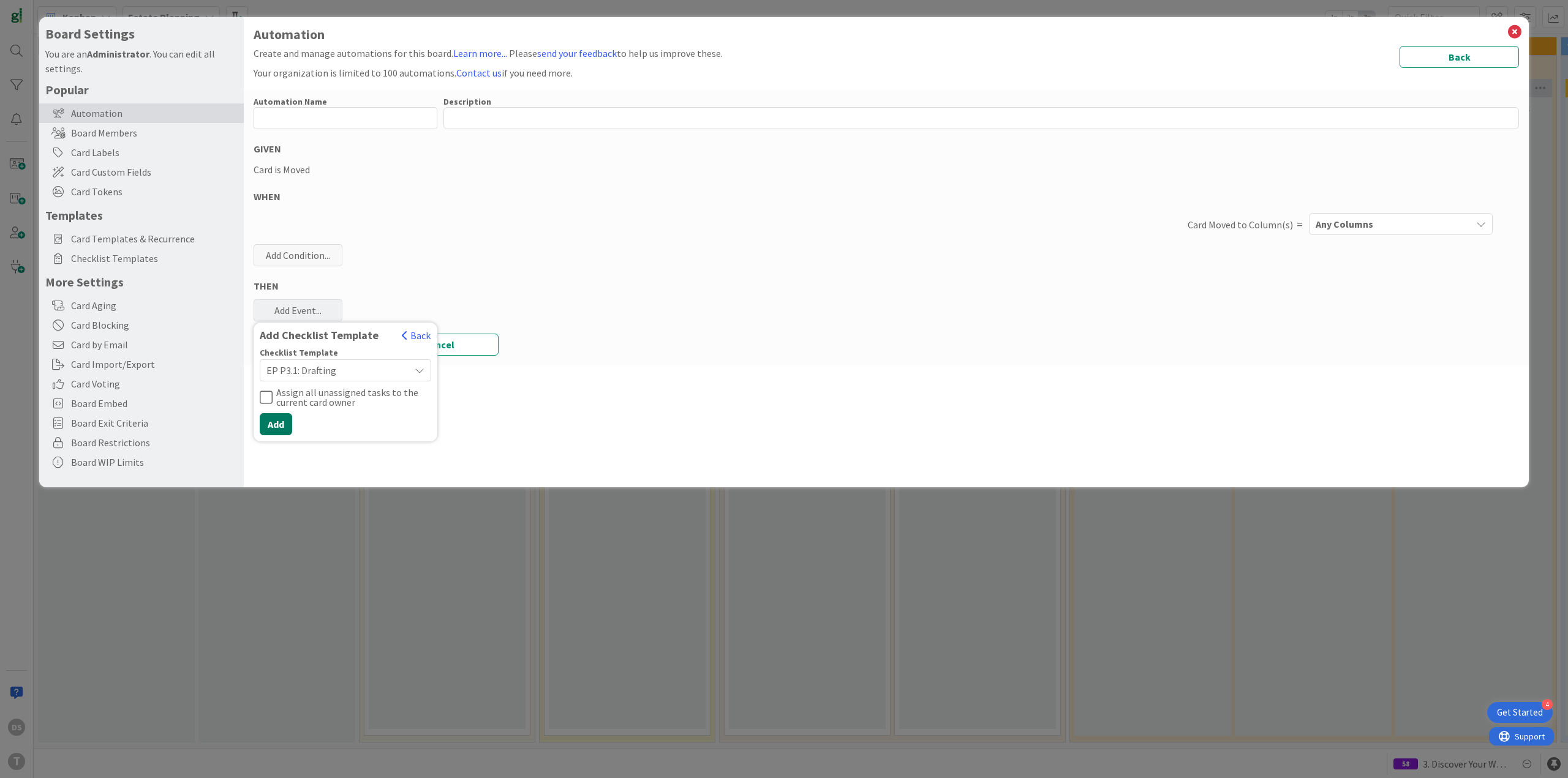
click at [282, 426] on button "Add" at bounding box center [276, 425] width 33 height 22
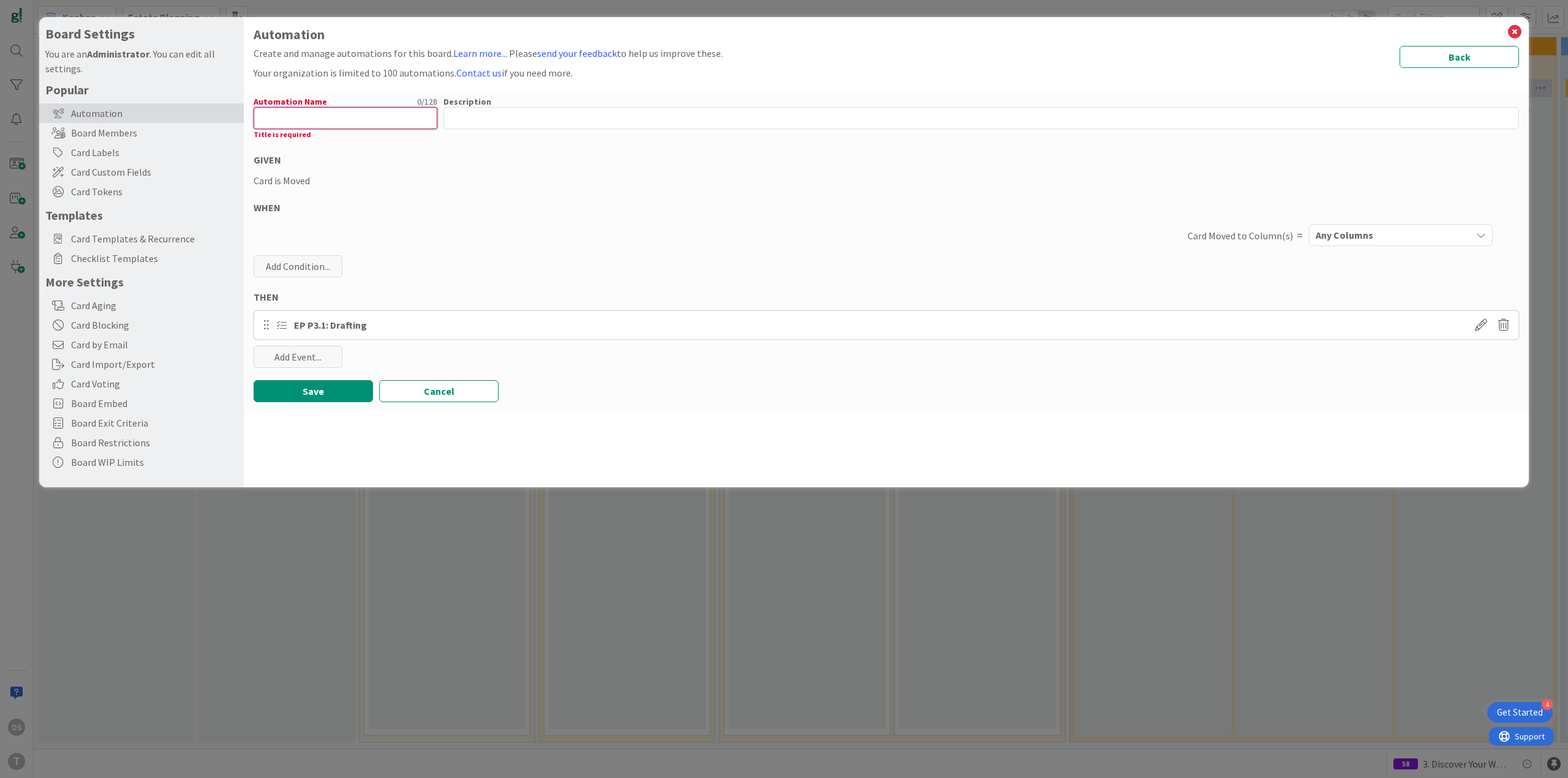
click at [306, 108] on input "text" at bounding box center [345, 118] width 184 height 22
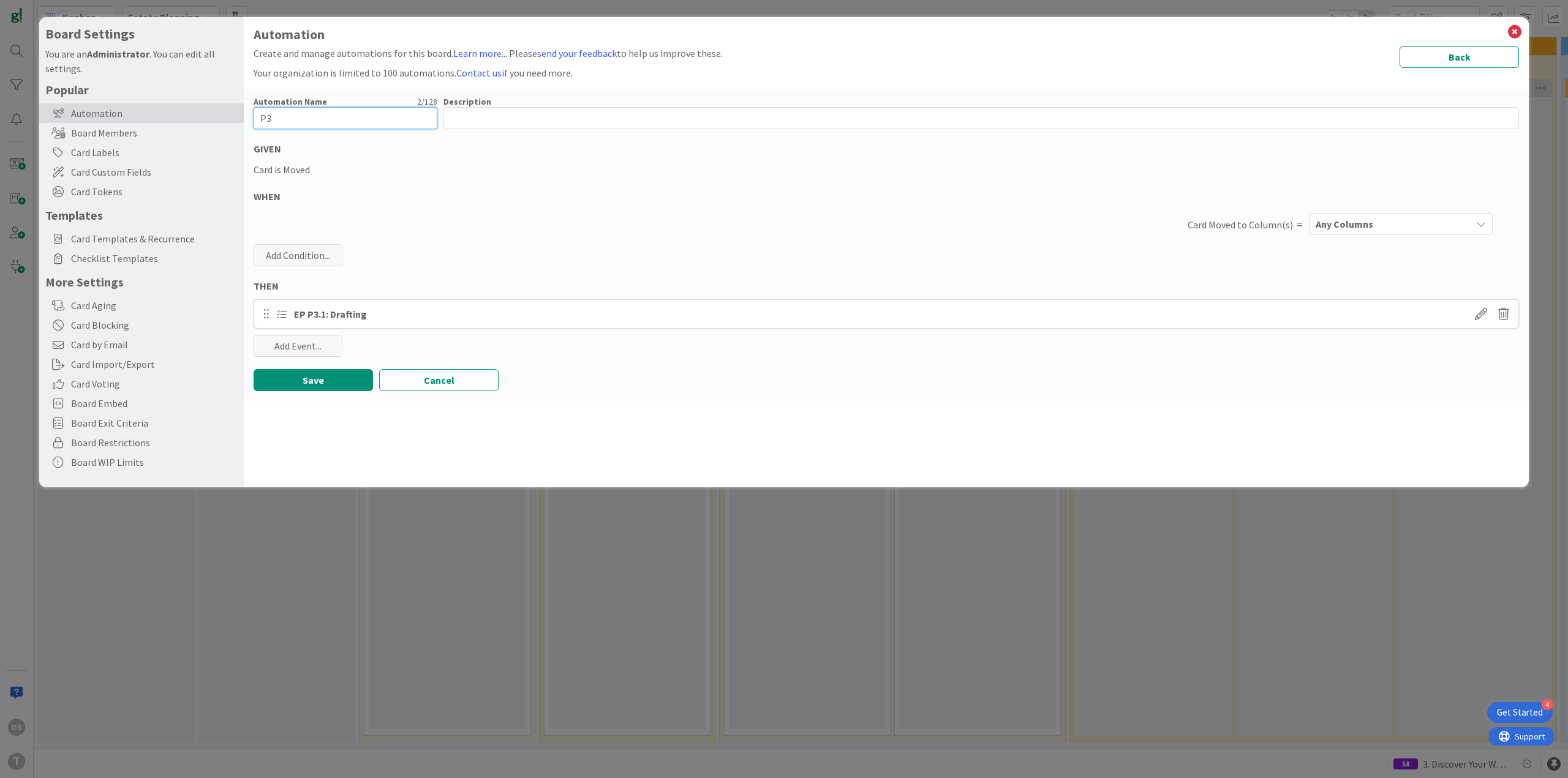
type input "P3"
click at [1340, 219] on span "Any Columns" at bounding box center [1344, 224] width 58 height 16
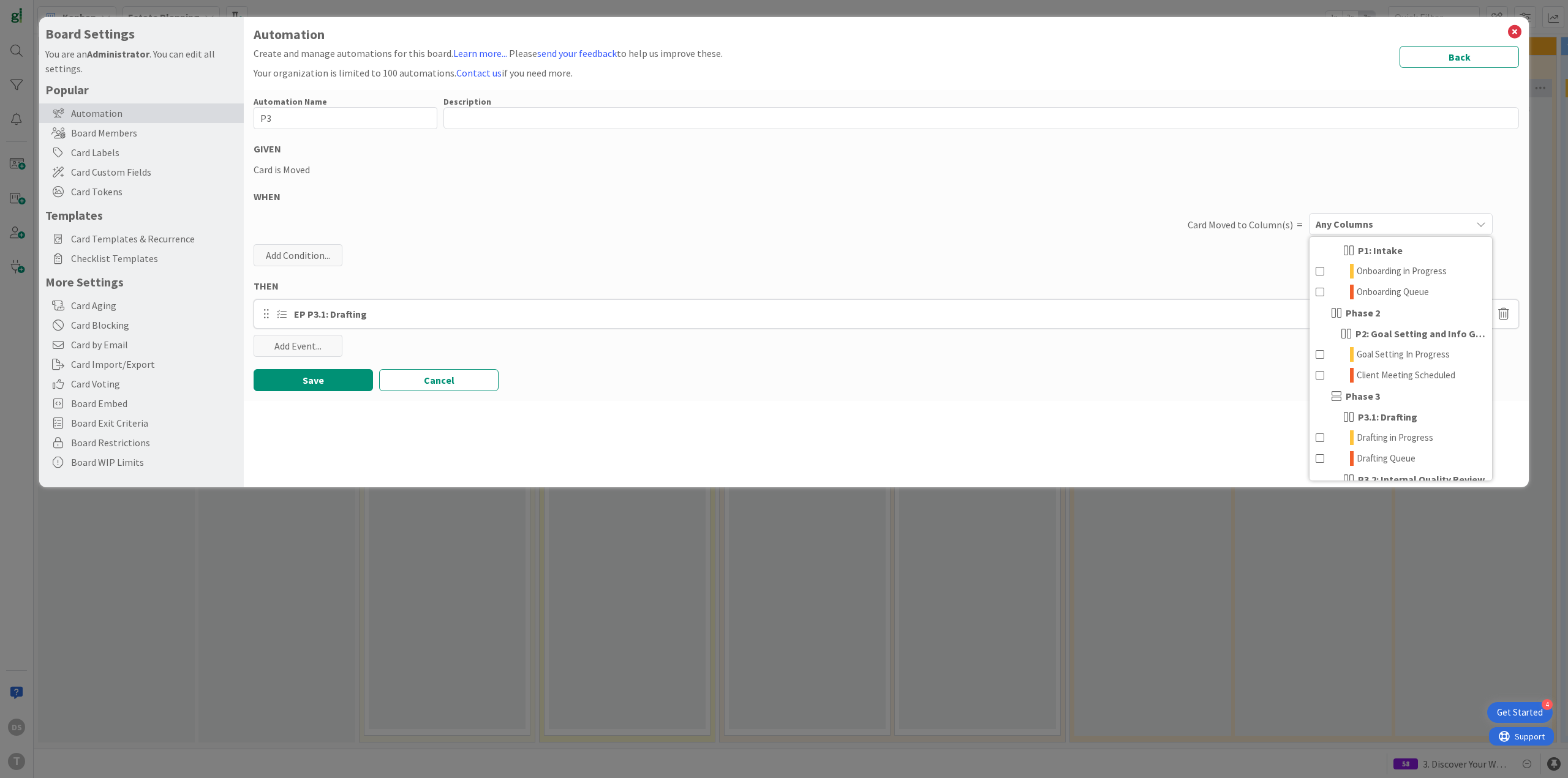
scroll to position [123, 0]
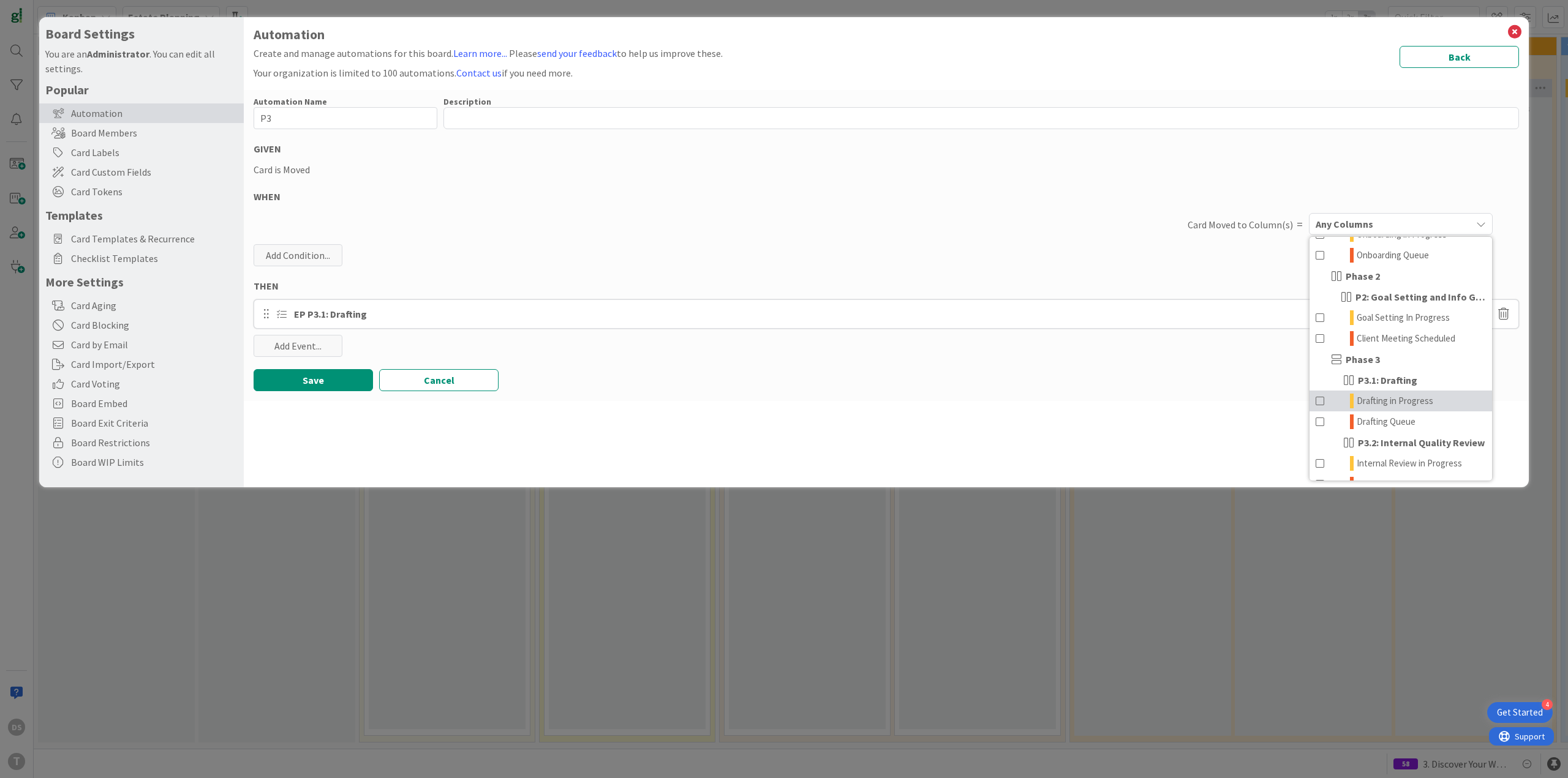
click at [1390, 407] on span "Drafting in Progress" at bounding box center [1394, 401] width 76 height 15
click at [321, 382] on button "Save" at bounding box center [312, 380] width 119 height 22
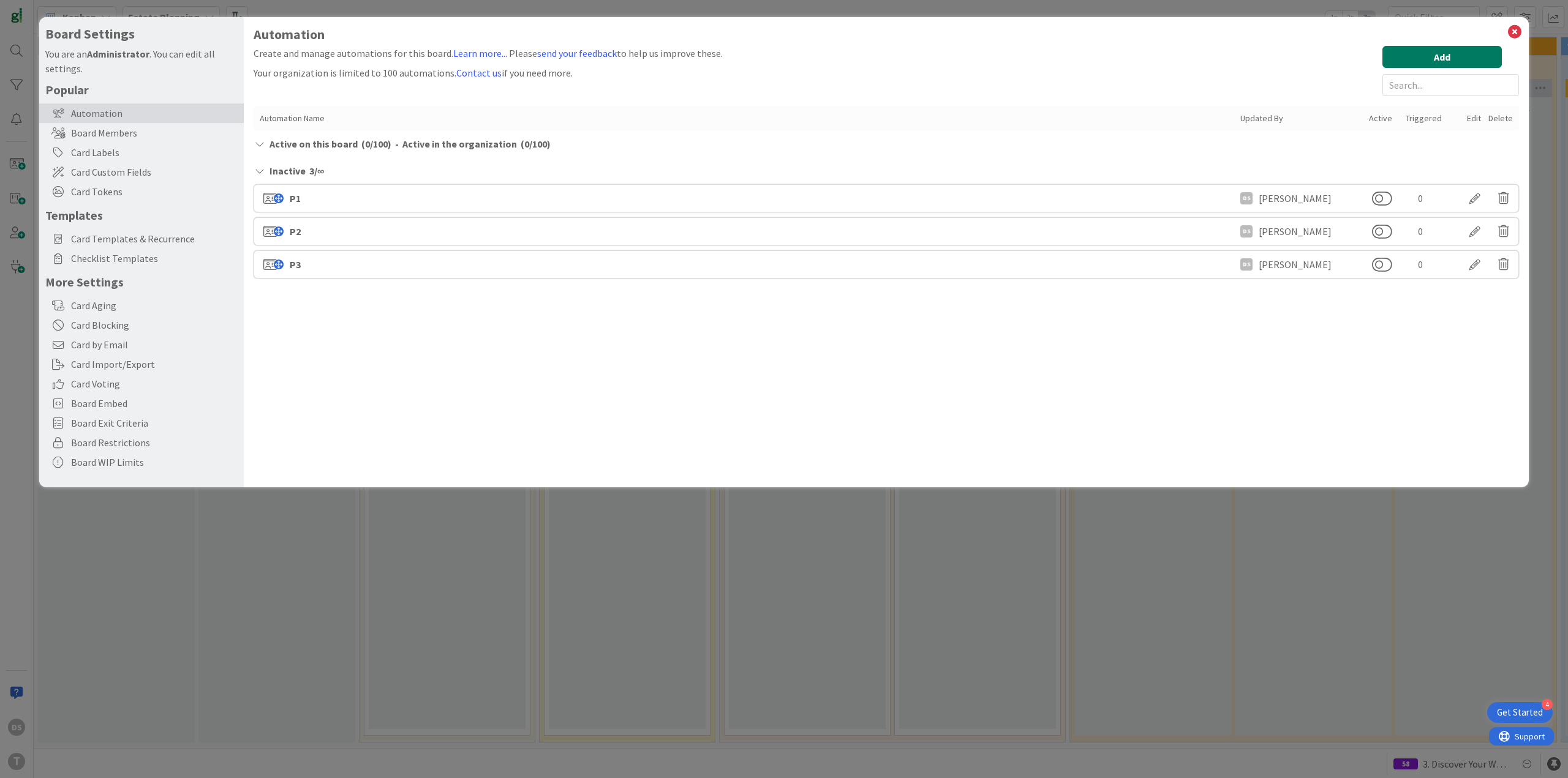
click at [1458, 55] on button "Add" at bounding box center [1441, 57] width 119 height 22
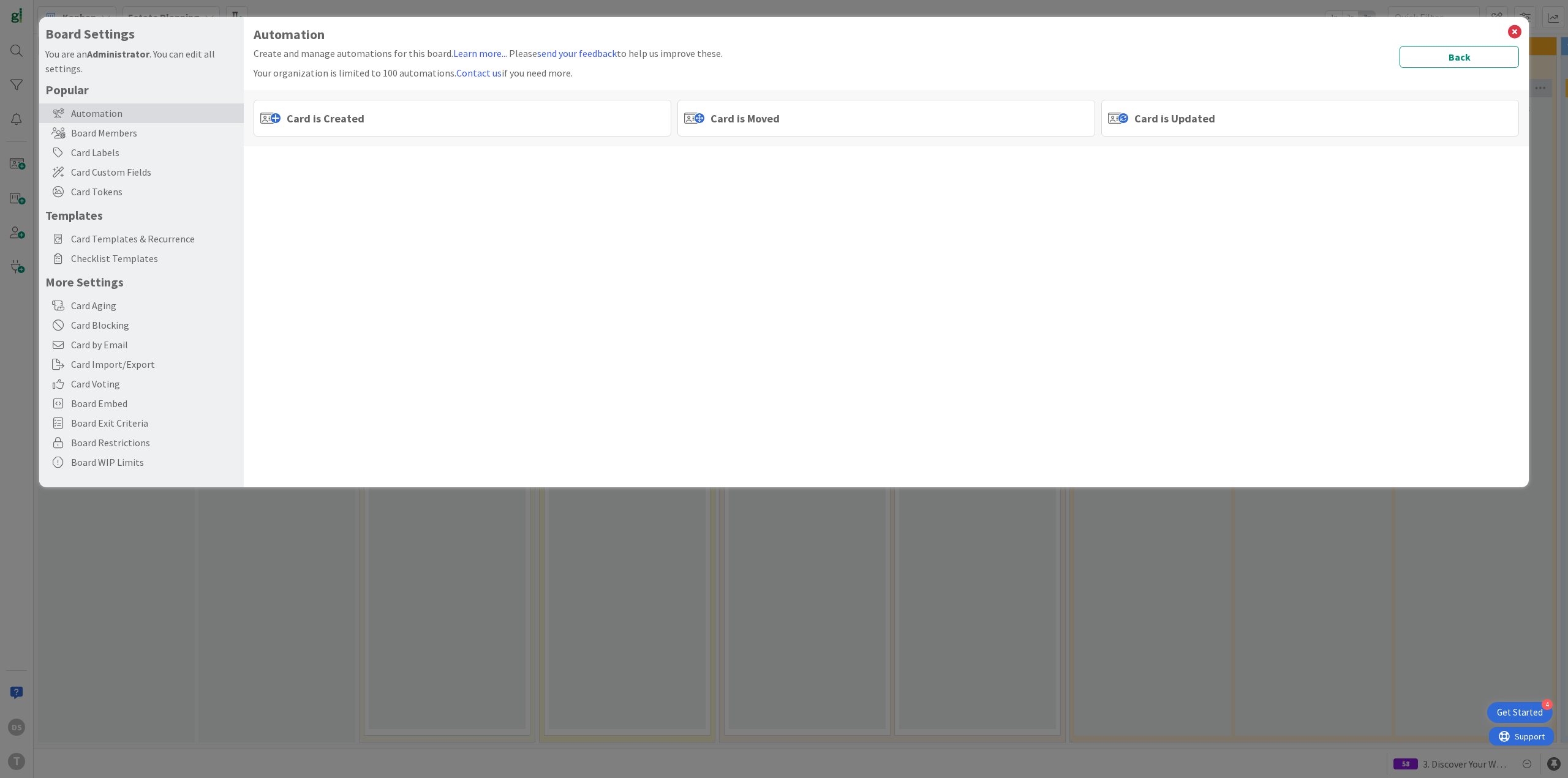
click at [800, 123] on div "Card is Moved" at bounding box center [886, 118] width 418 height 37
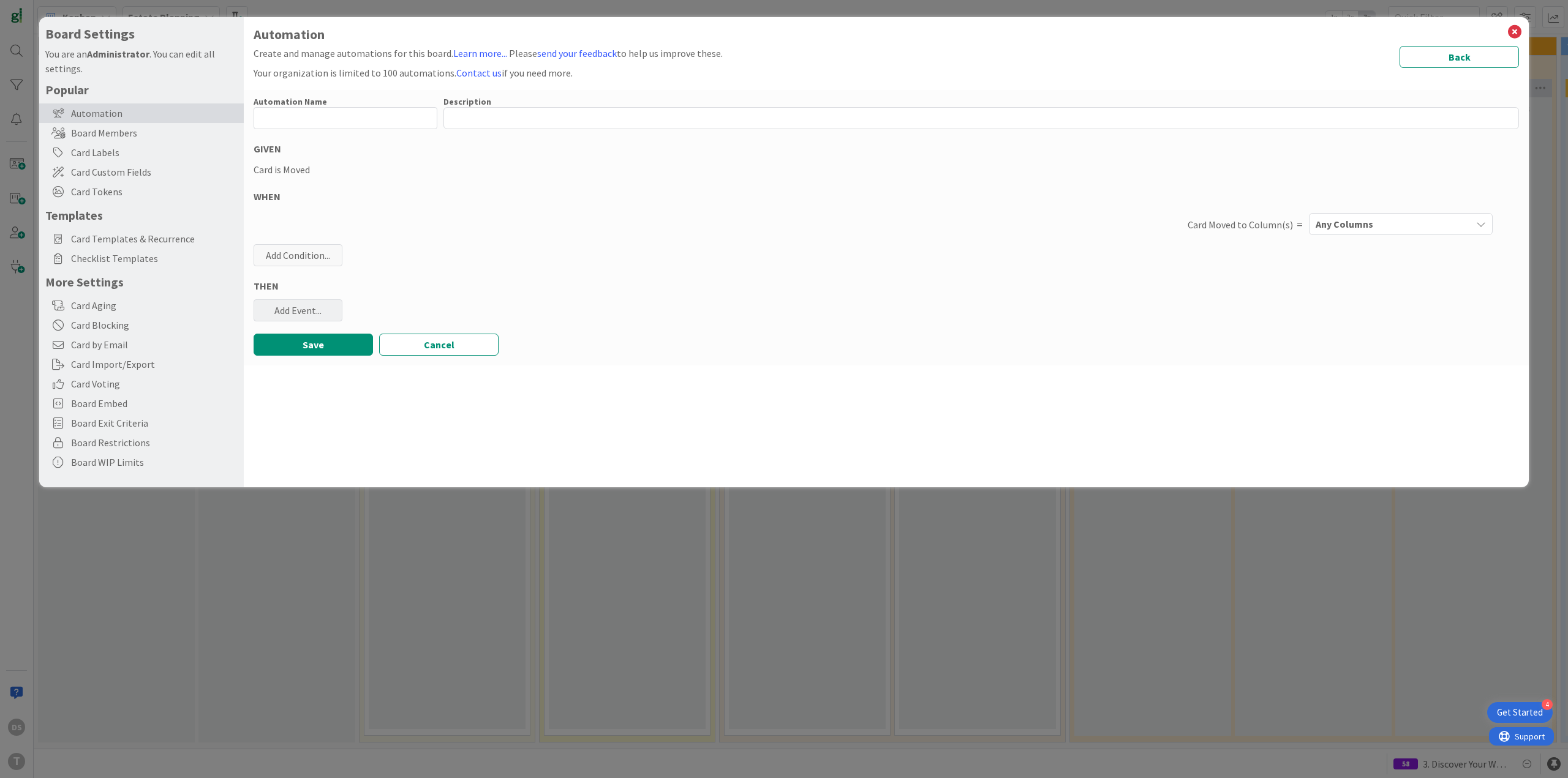
click at [320, 302] on div "Add Event..." at bounding box center [297, 311] width 88 height 22
click at [336, 360] on link "Add Checklist Template ..." at bounding box center [345, 358] width 184 height 20
click at [345, 374] on span "Select..." at bounding box center [335, 371] width 137 height 17
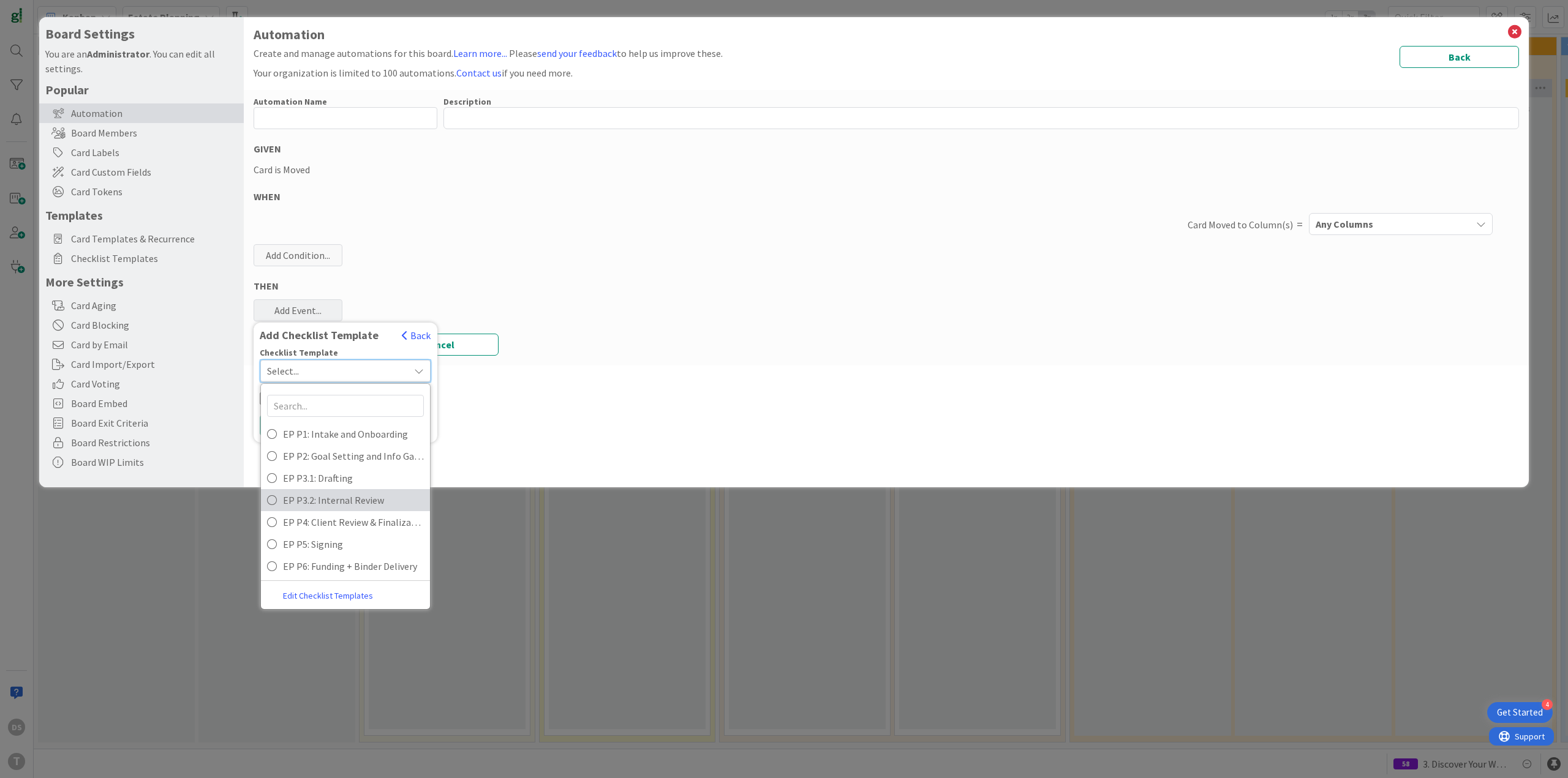
click at [343, 507] on span "EP P3.2: Internal Review" at bounding box center [354, 499] width 141 height 18
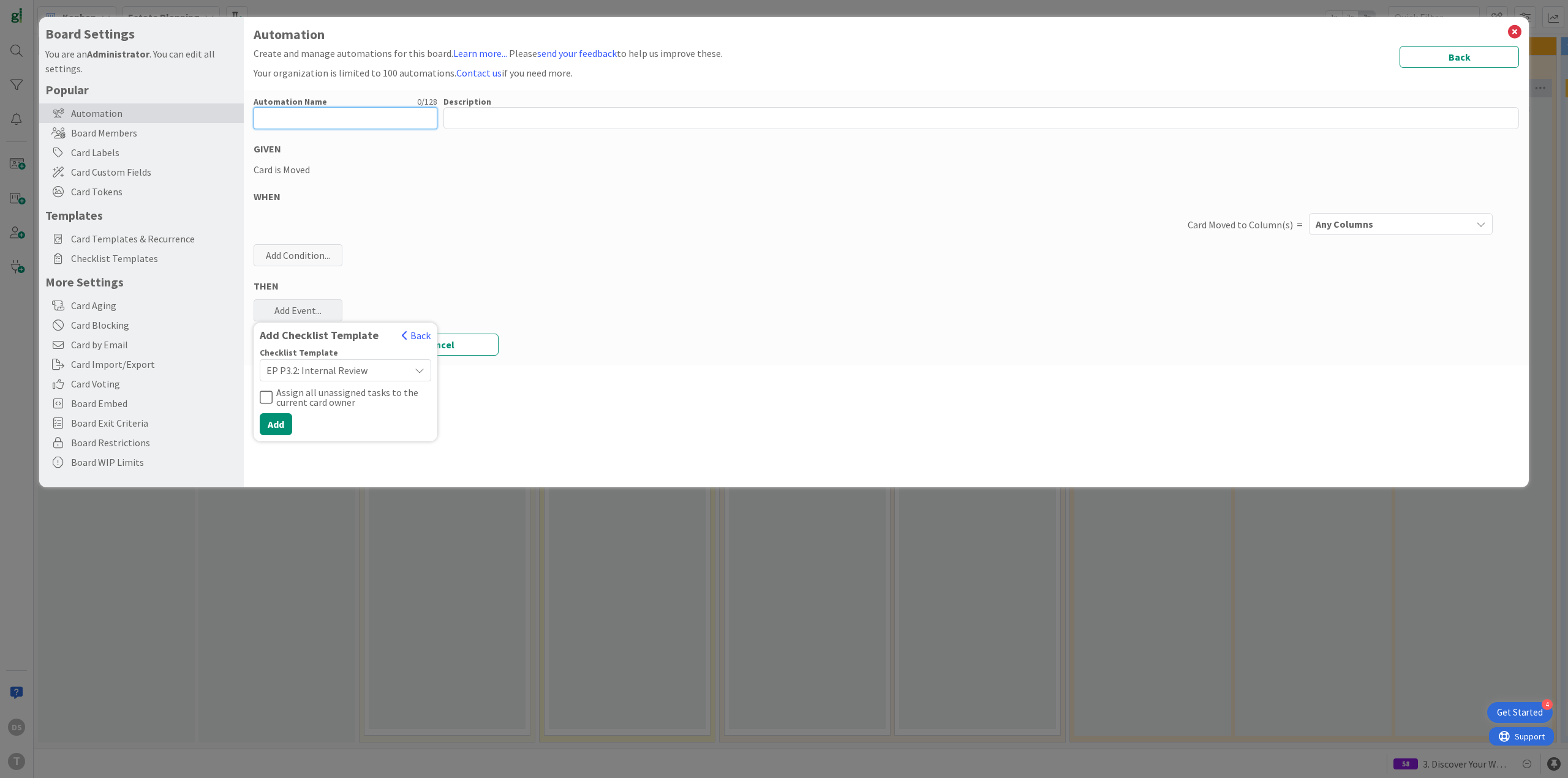
click at [309, 118] on input "text" at bounding box center [345, 118] width 184 height 22
type input "P3.2"
click at [1341, 221] on span "Any Columns" at bounding box center [1344, 224] width 58 height 16
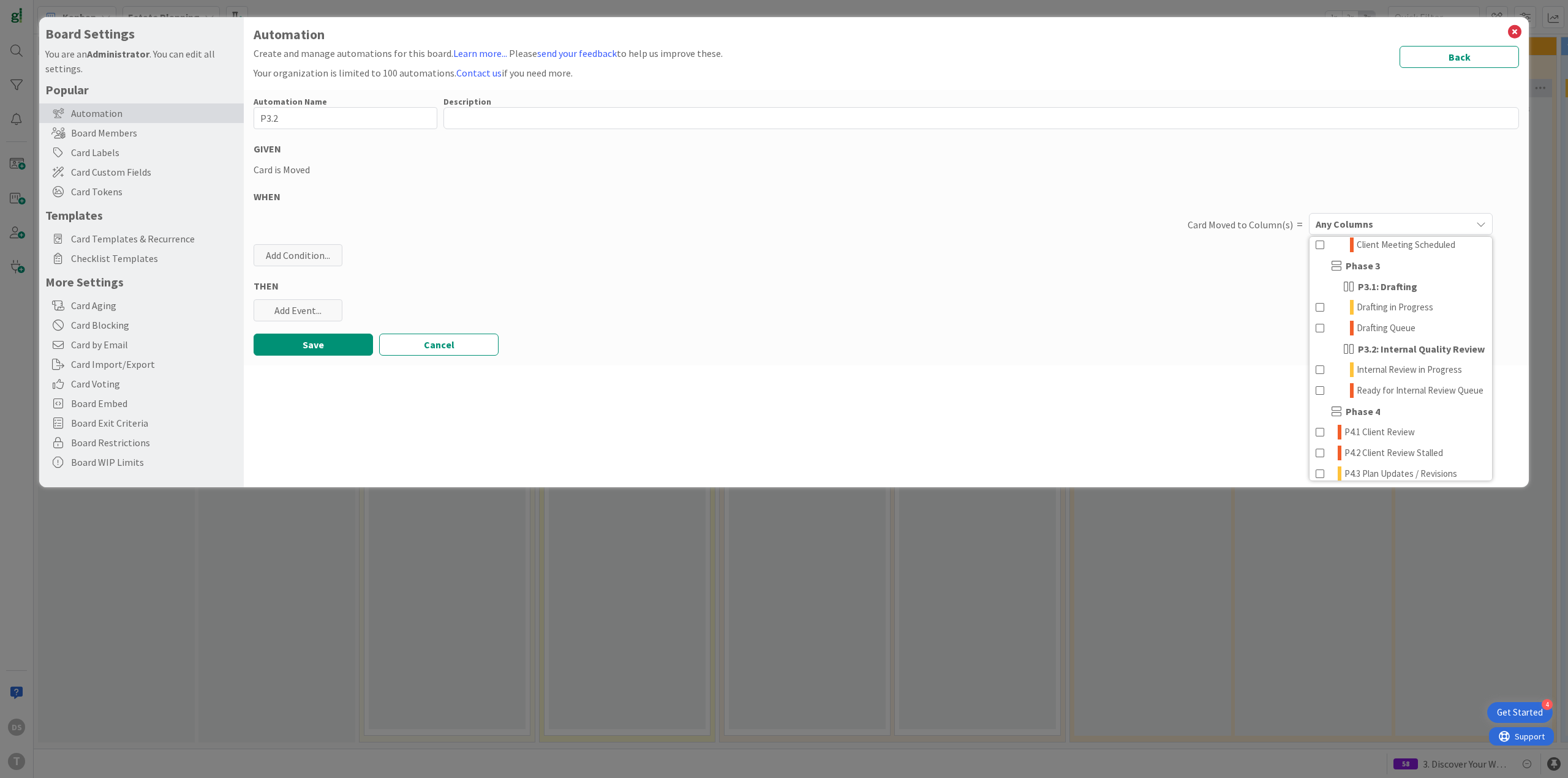
scroll to position [244, 0]
click at [1398, 335] on span "Internal Review in Progress" at bounding box center [1408, 341] width 106 height 15
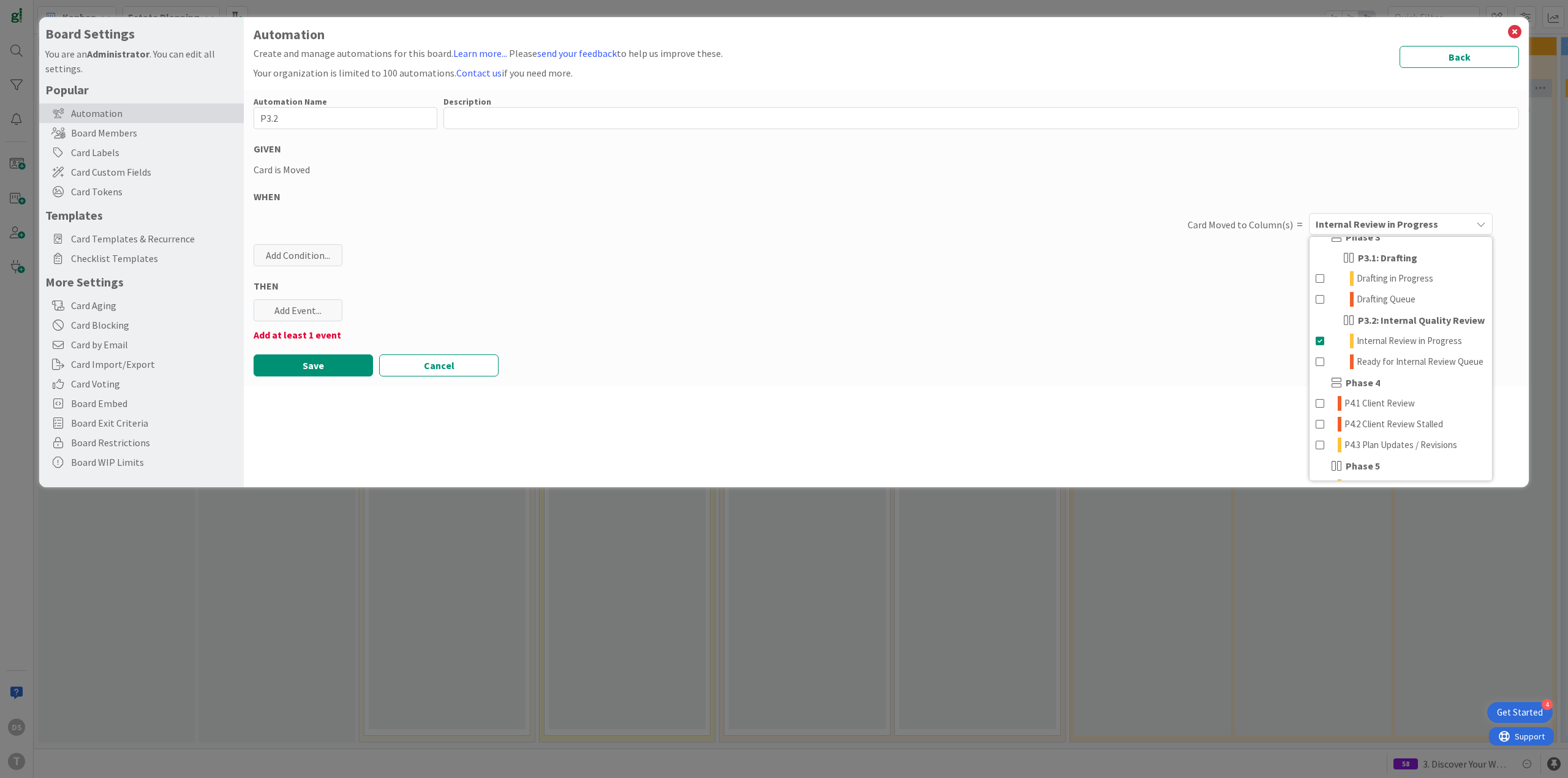
click at [315, 323] on div "Automation Name 4 / 128 P3.2 Description 0 / 256 GIVEN Card is Moved WHEN Card …" at bounding box center [886, 238] width 1285 height 296
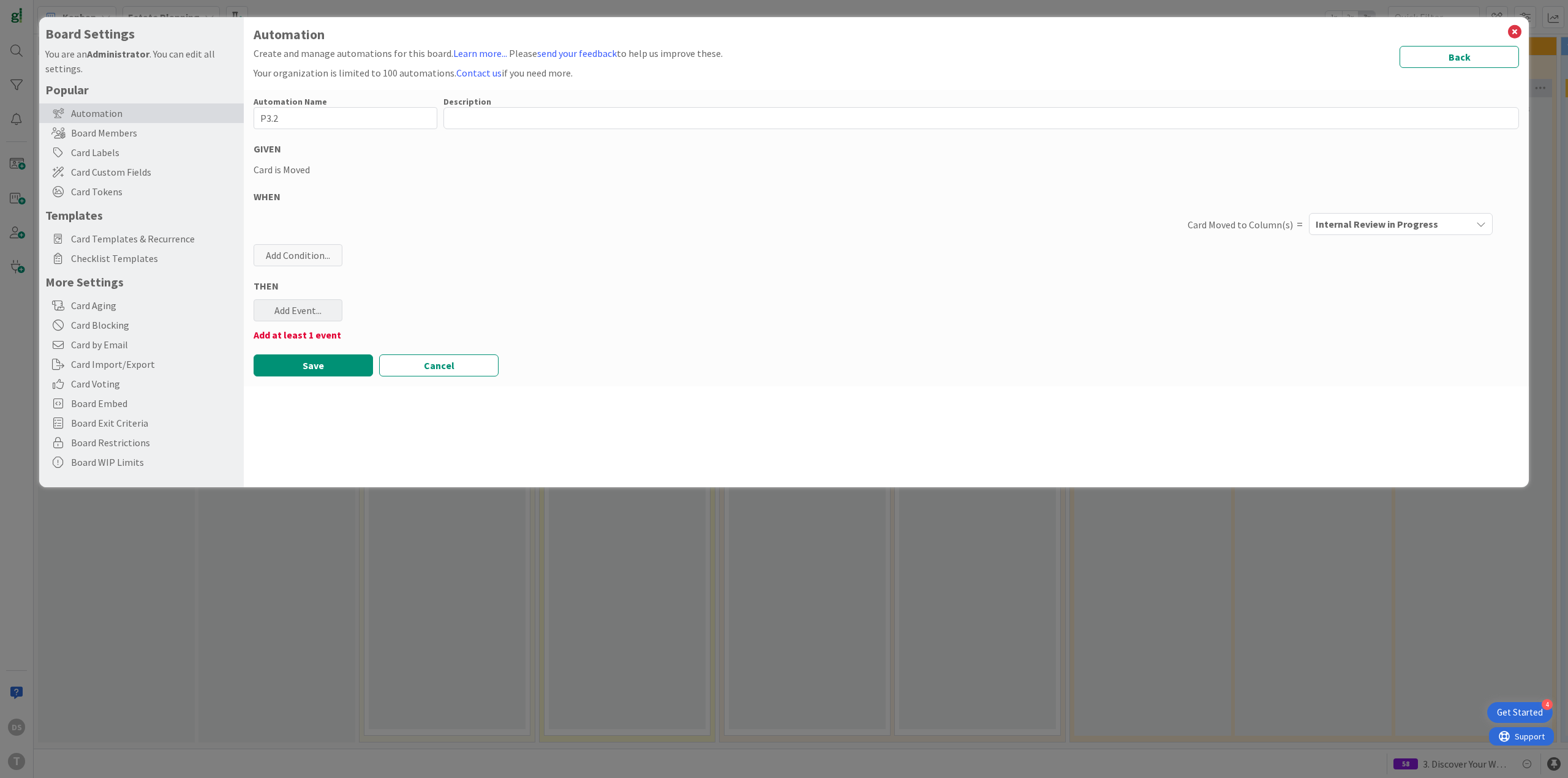
click at [287, 304] on div "Add Event..." at bounding box center [297, 311] width 88 height 22
click at [325, 361] on link "Add Checklist Template ..." at bounding box center [345, 358] width 184 height 20
click at [360, 368] on span "Select..." at bounding box center [335, 371] width 137 height 17
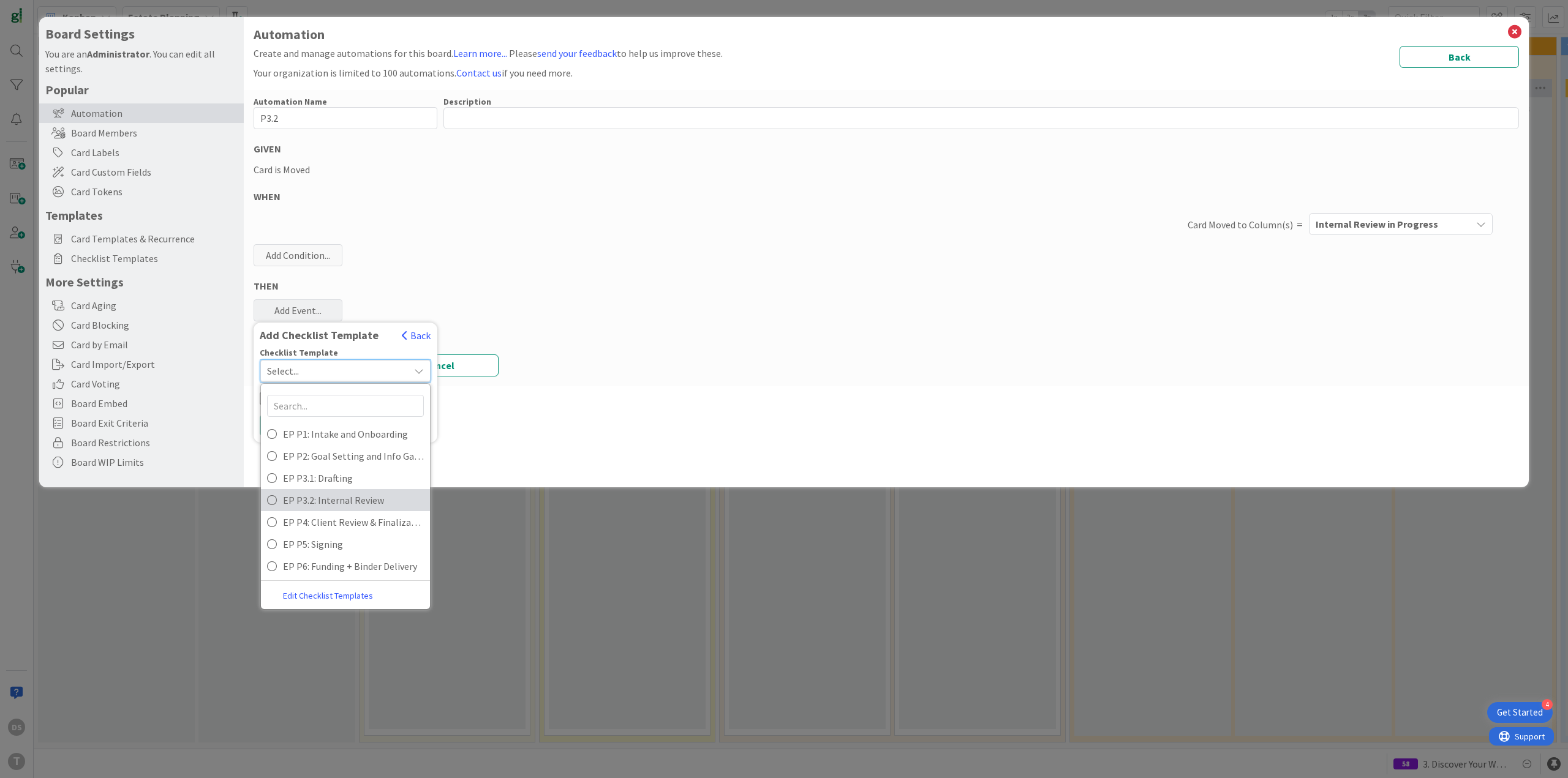
click at [348, 499] on span "EP P3.2: Internal Review" at bounding box center [354, 499] width 141 height 18
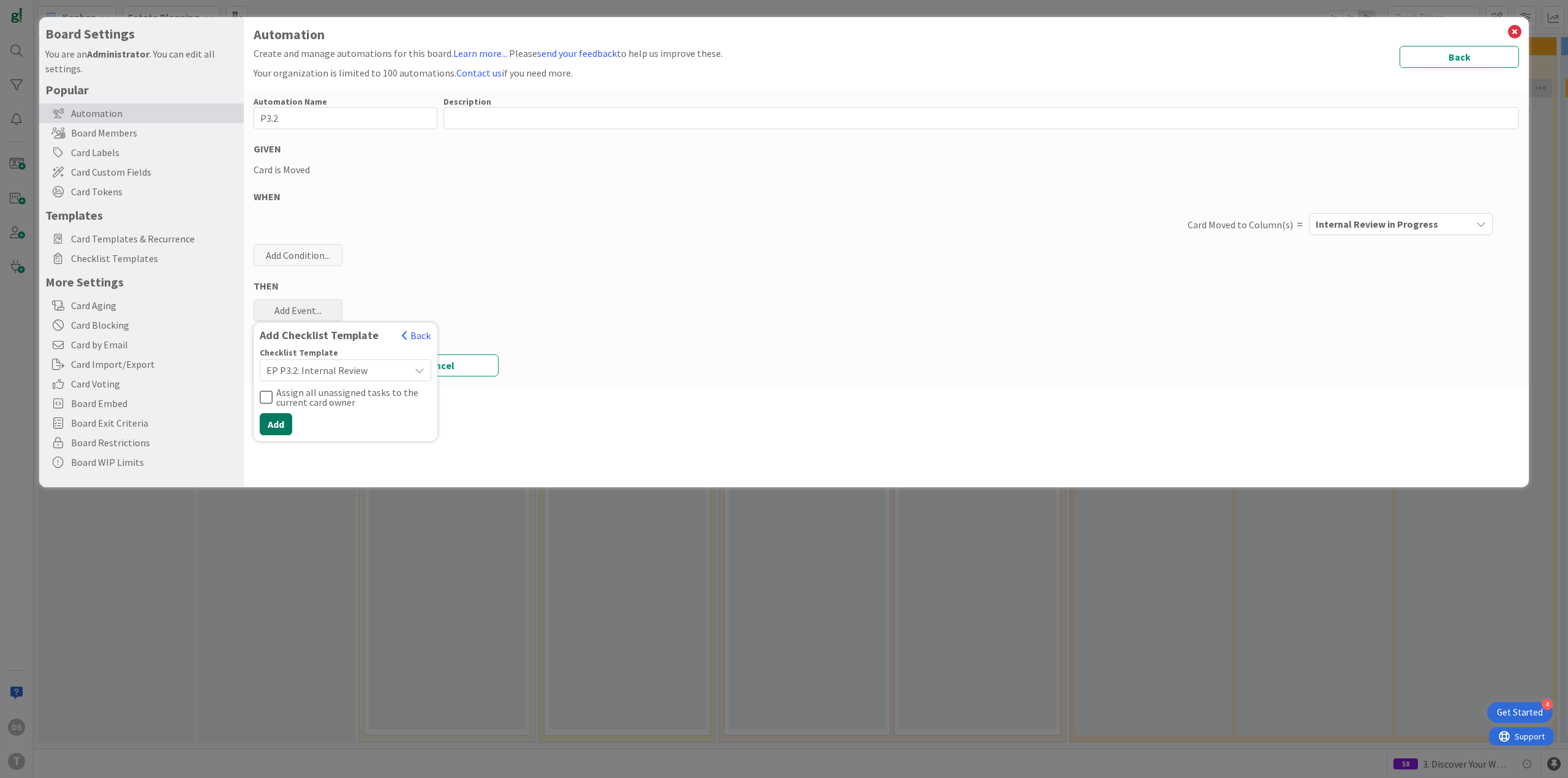
click at [278, 428] on button "Add" at bounding box center [276, 425] width 33 height 22
click at [324, 381] on button "Save" at bounding box center [312, 380] width 119 height 22
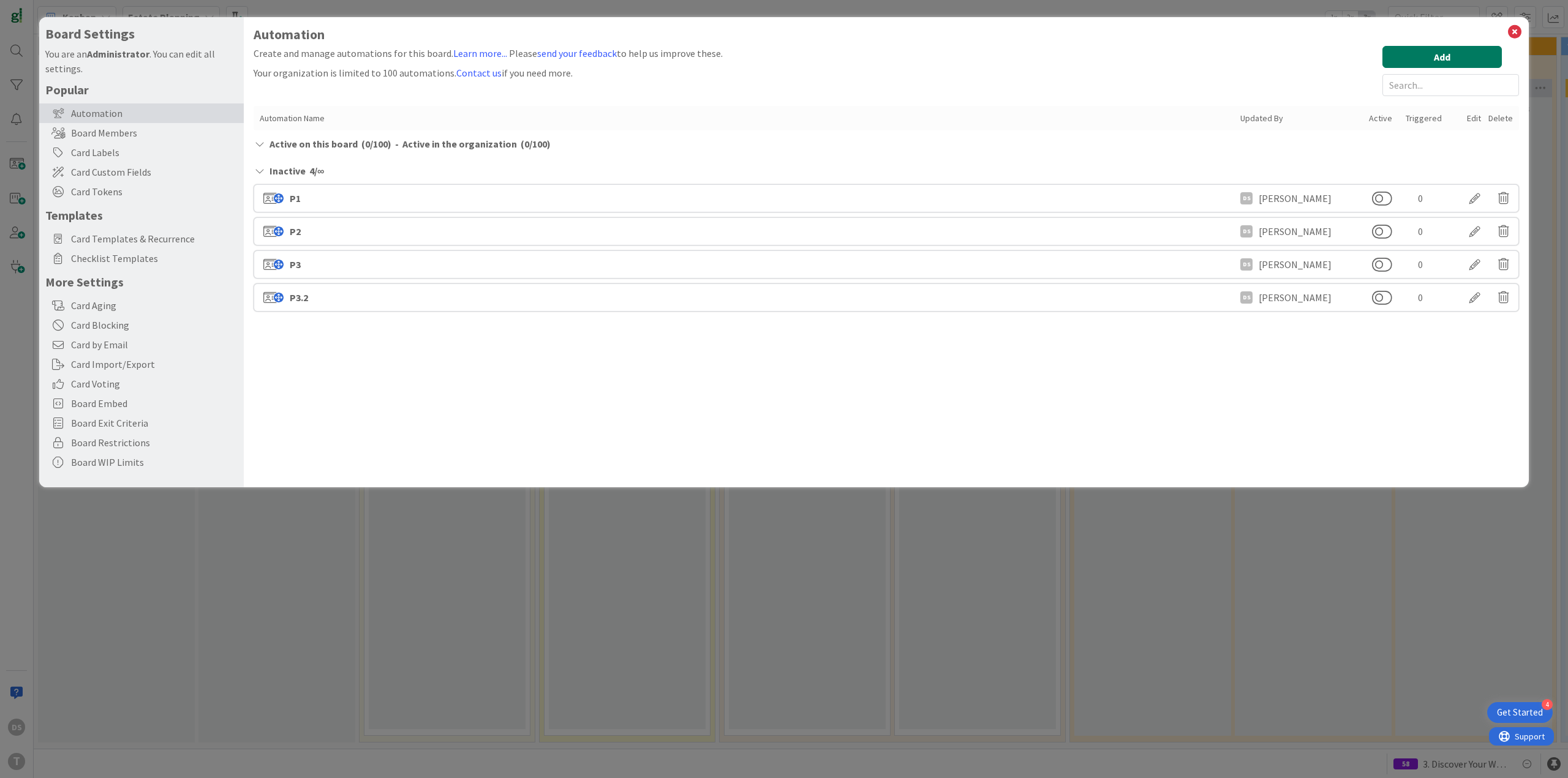
click at [1478, 52] on button "Add" at bounding box center [1441, 57] width 119 height 22
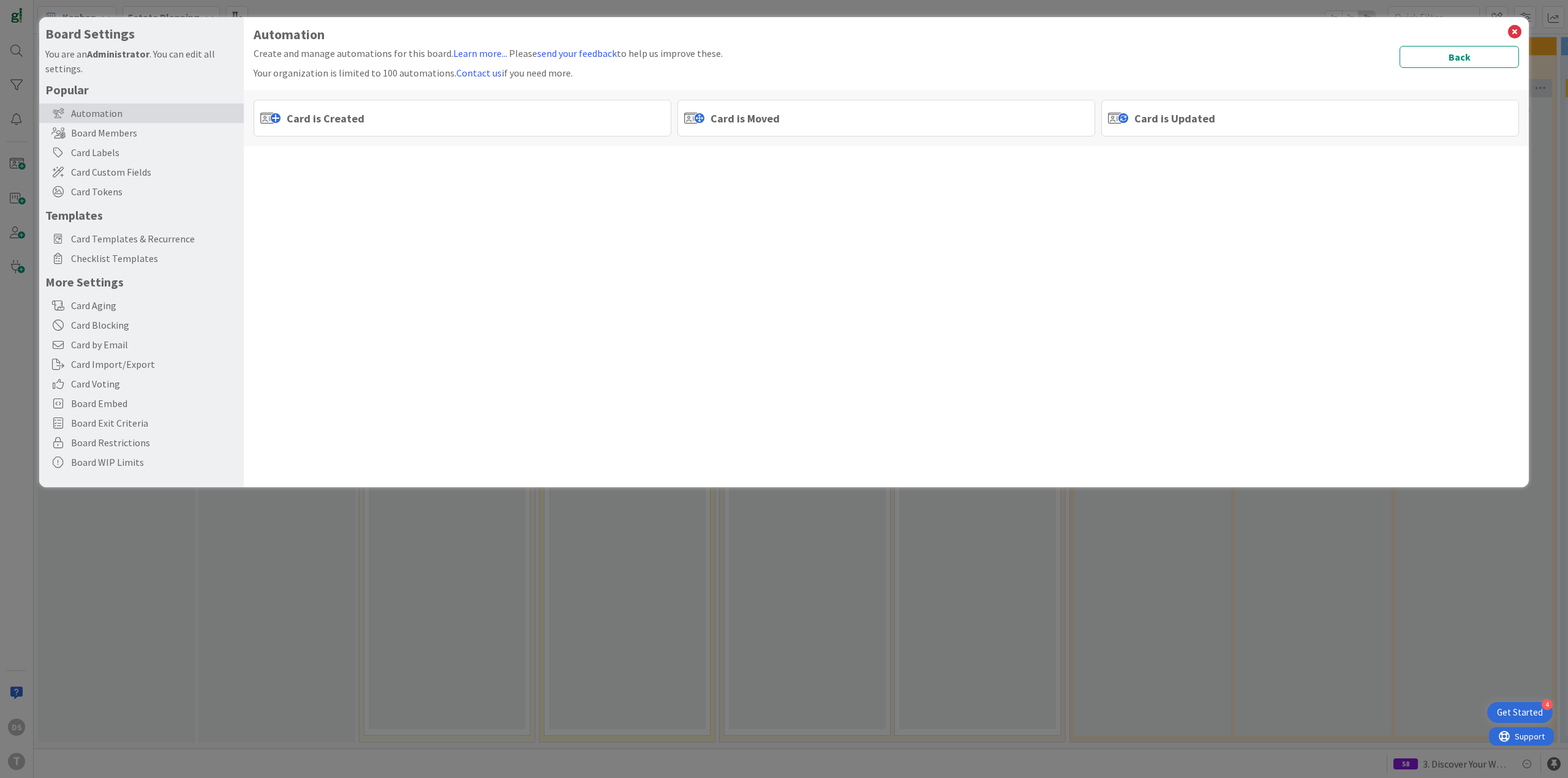
click at [790, 129] on div "Card is Moved" at bounding box center [886, 118] width 418 height 37
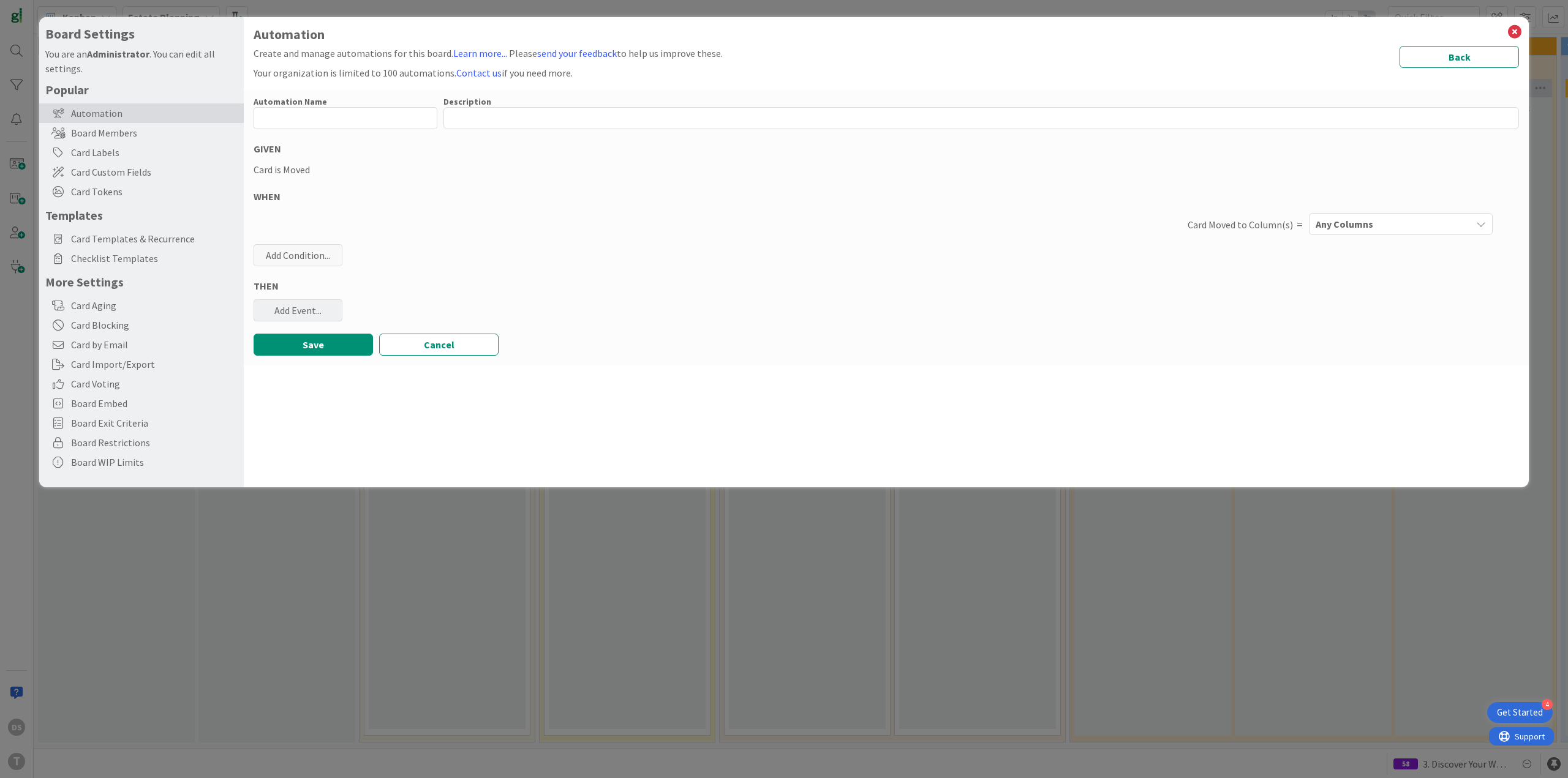
click at [312, 313] on div "Add Event..." at bounding box center [297, 311] width 88 height 22
click at [341, 363] on link "Add Checklist Template ..." at bounding box center [345, 358] width 184 height 20
click at [266, 366] on div "Select..." at bounding box center [346, 371] width 172 height 22
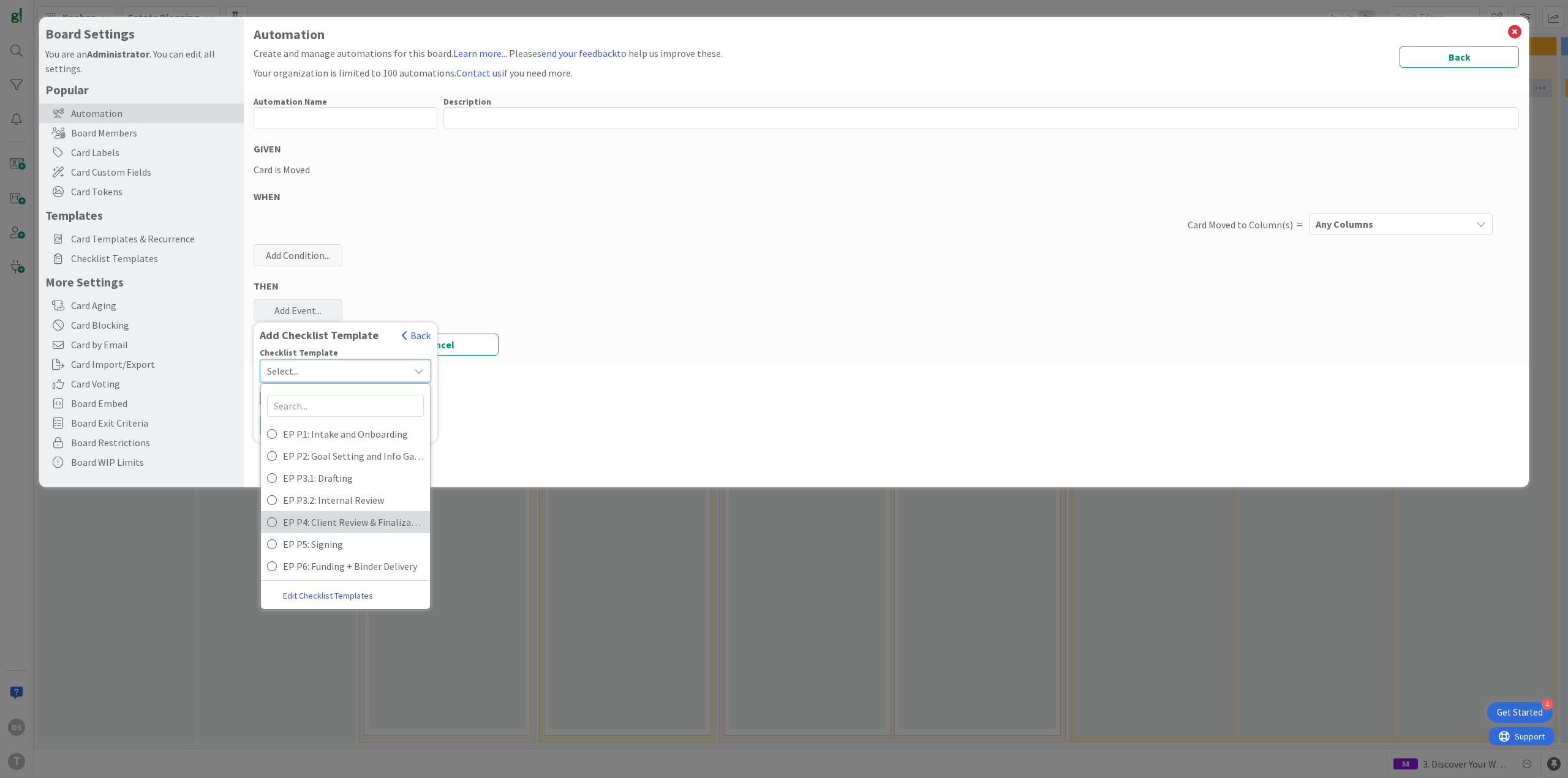
click at [329, 522] on span "EP P4: Client Review & Finalization" at bounding box center [354, 522] width 141 height 18
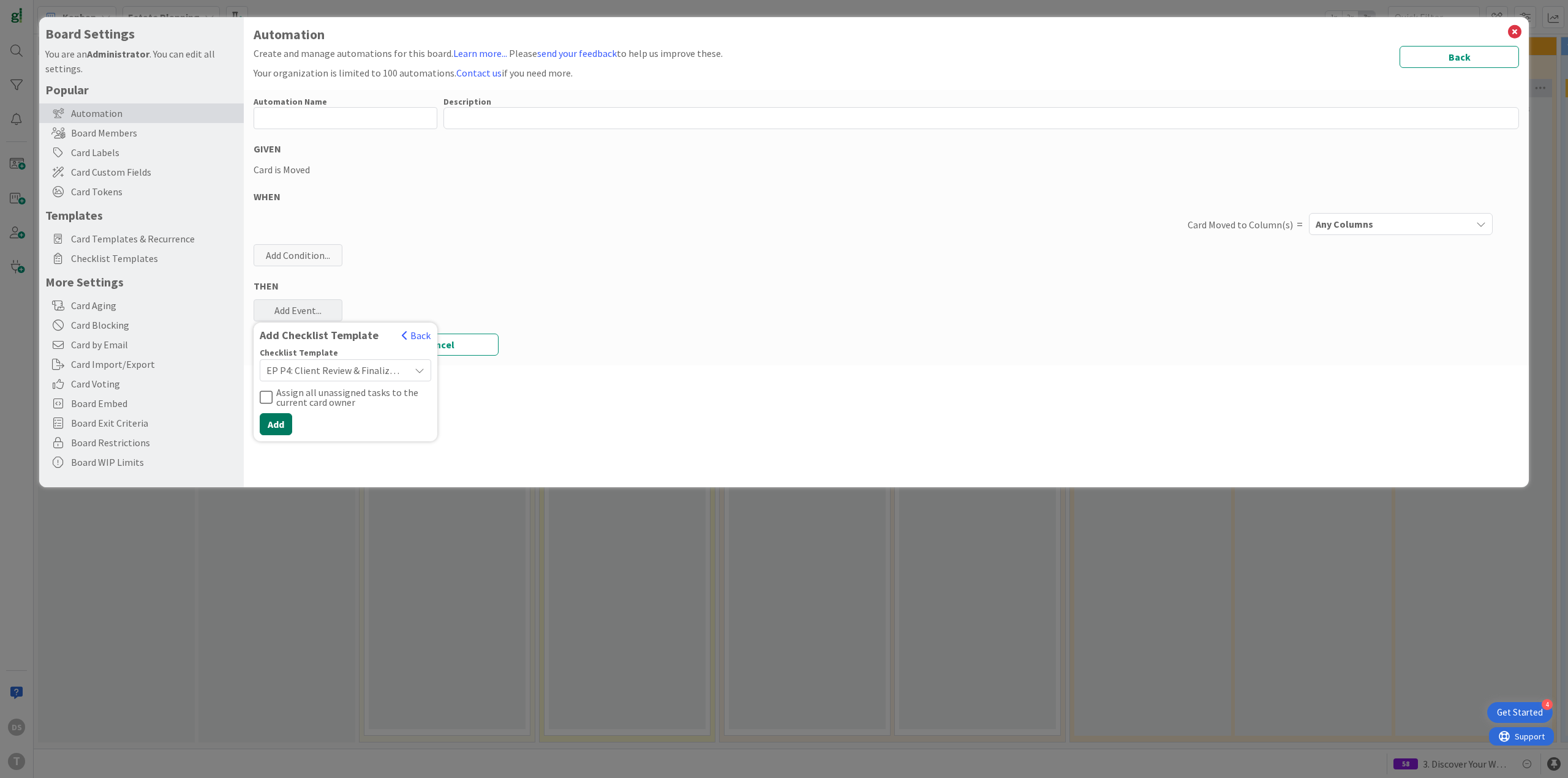
click at [279, 415] on button "Add" at bounding box center [276, 425] width 33 height 22
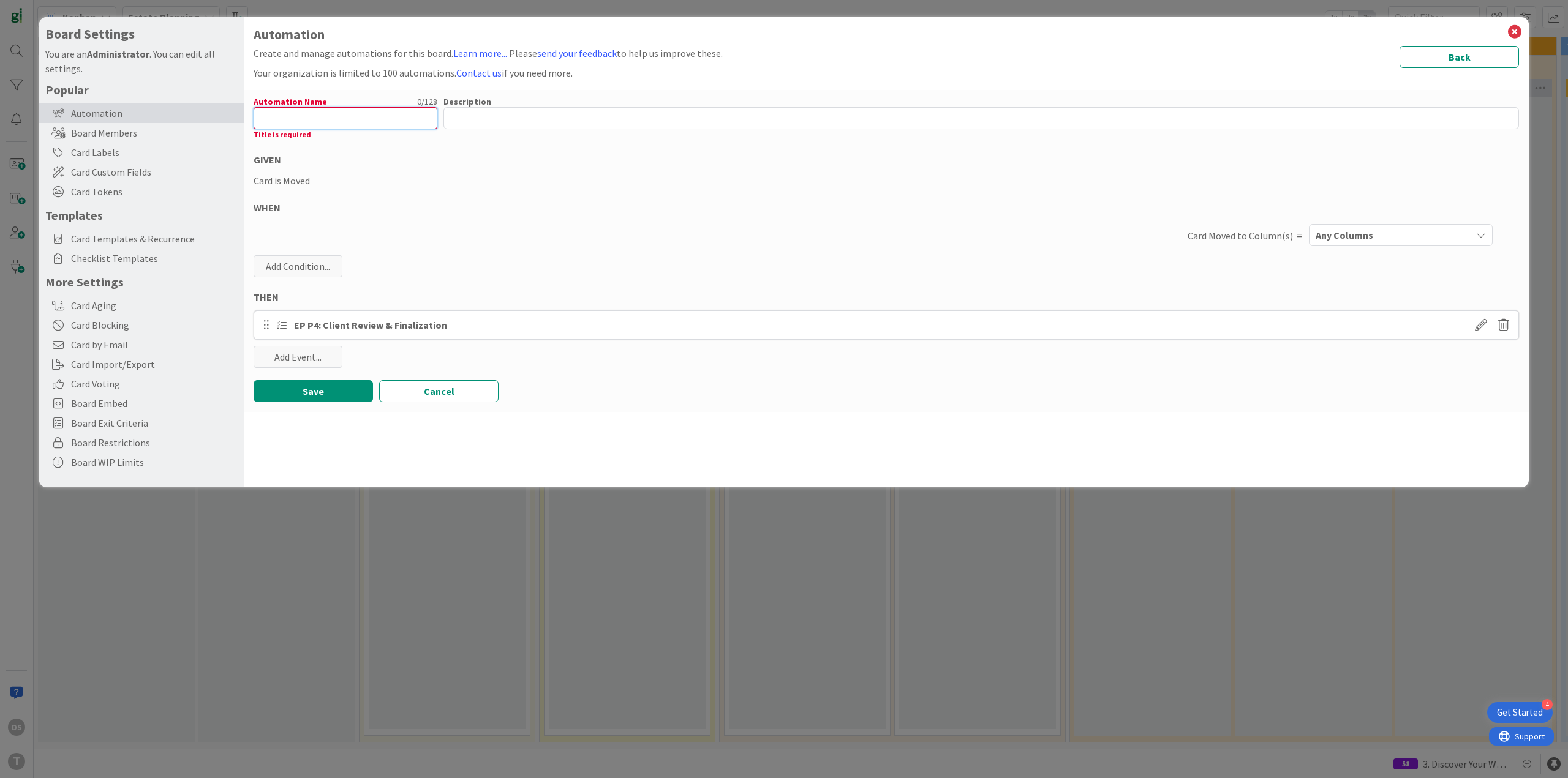
click at [312, 117] on input "text" at bounding box center [345, 118] width 184 height 22
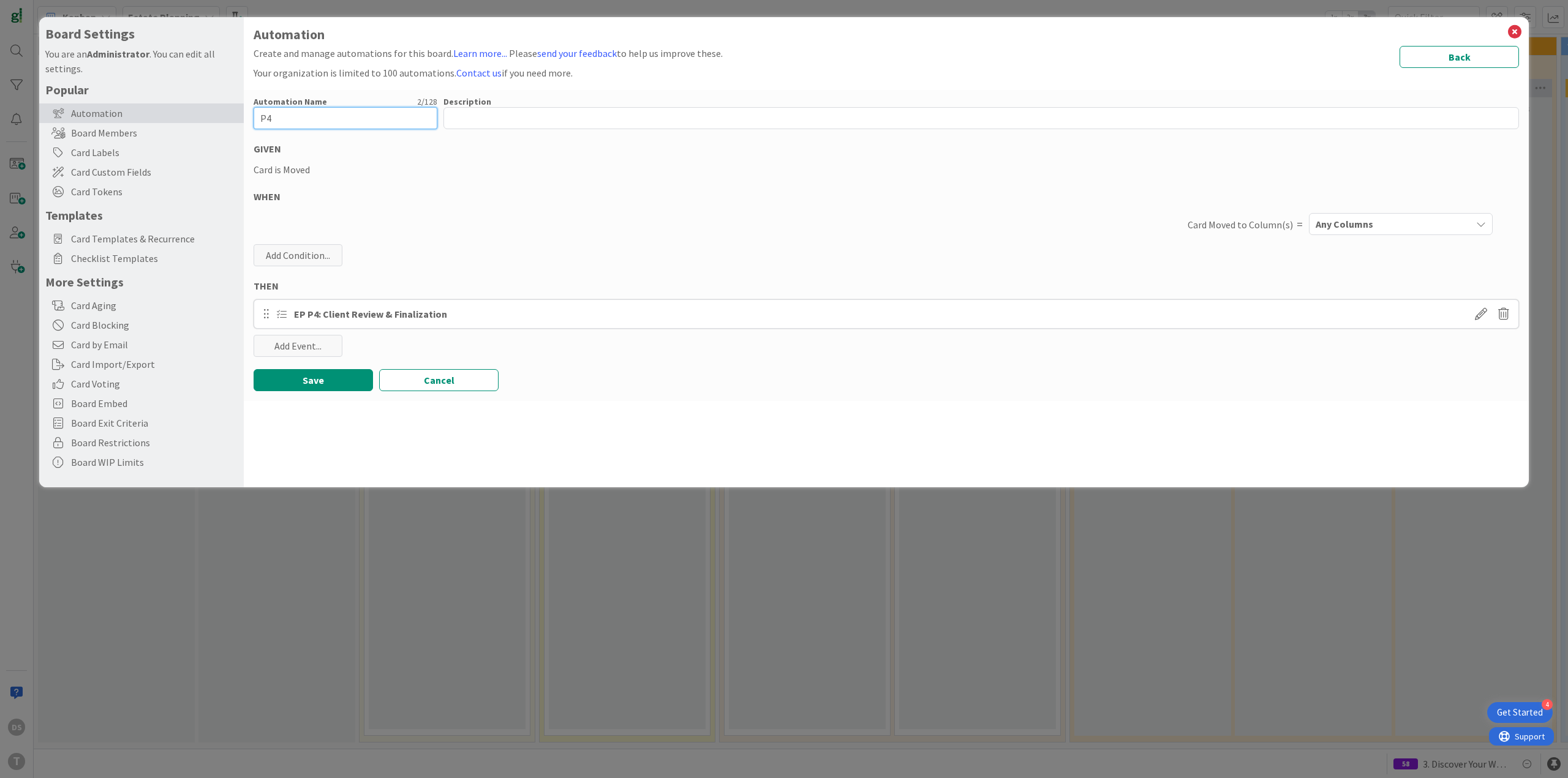
type input "P4"
click at [1334, 220] on span "Any Columns" at bounding box center [1344, 224] width 58 height 16
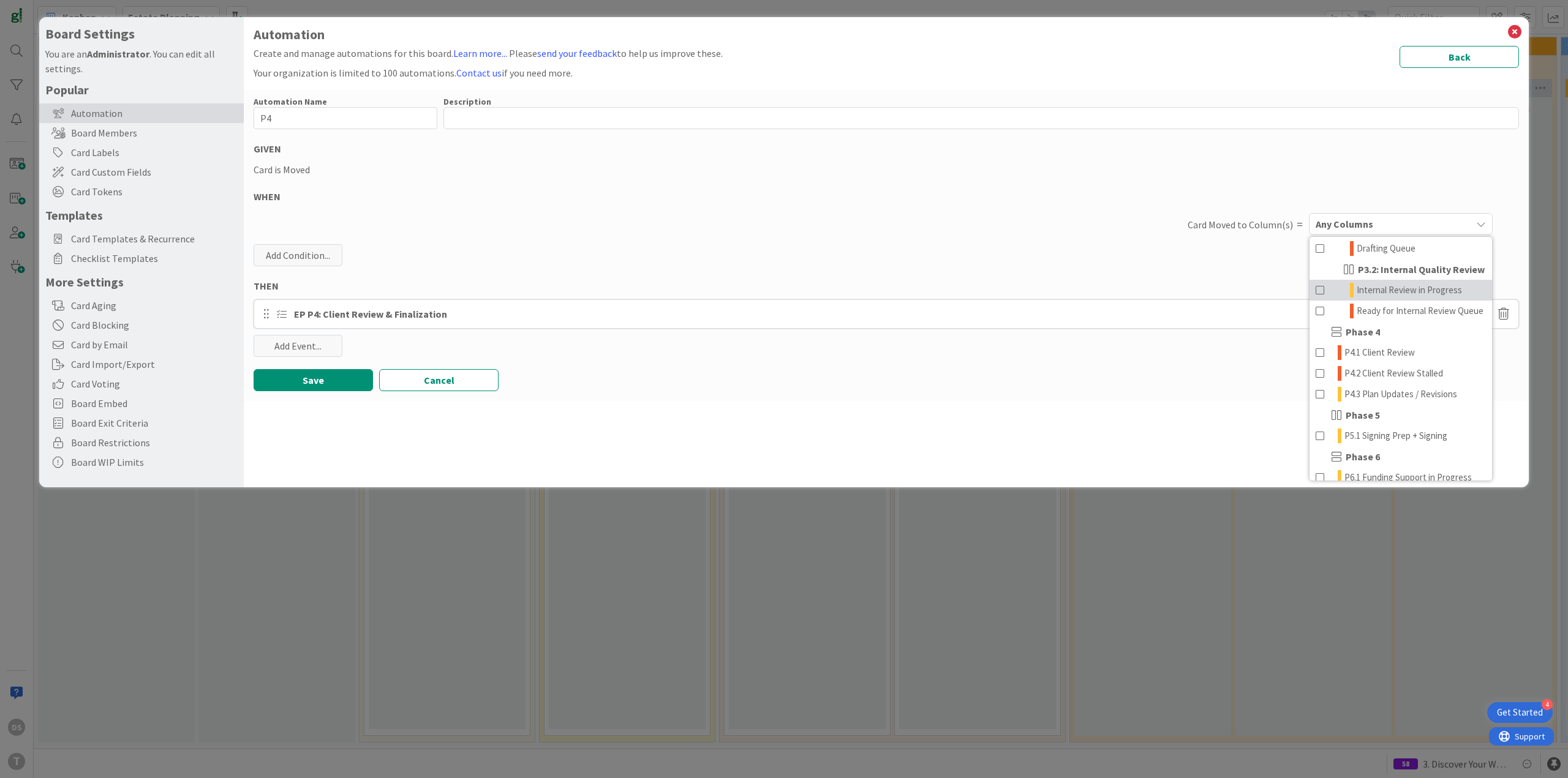
scroll to position [306, 0]
click at [1403, 349] on span "P4.1 Client Review" at bounding box center [1379, 341] width 70 height 15
click at [321, 371] on button "Save" at bounding box center [312, 380] width 119 height 22
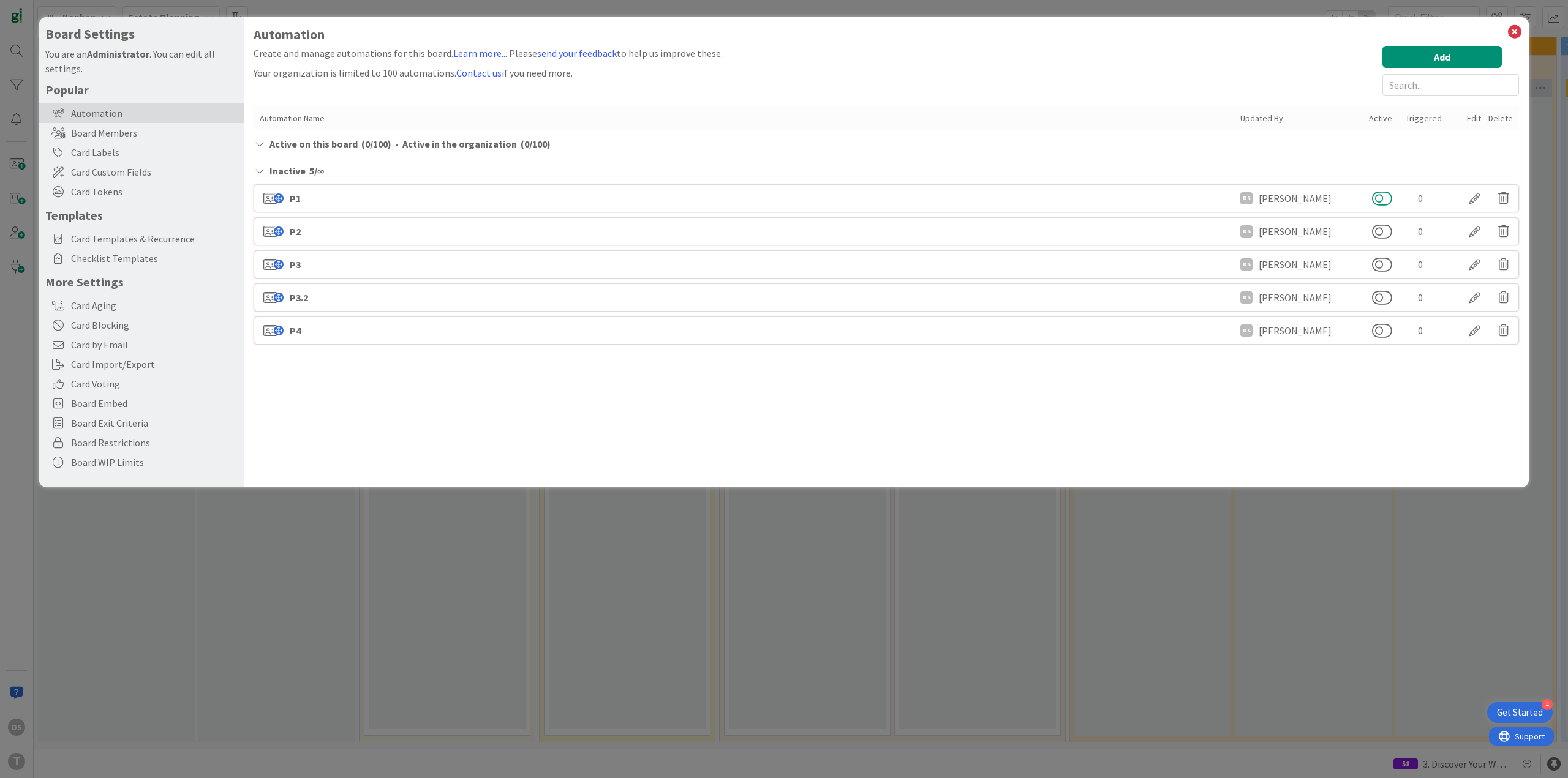
click at [1383, 196] on button at bounding box center [1382, 198] width 21 height 16
click at [1383, 222] on button at bounding box center [1382, 226] width 21 height 16
click at [1383, 254] on button at bounding box center [1382, 259] width 21 height 16
click at [1383, 283] on div "P3.2 DS Darren Setup 0" at bounding box center [886, 293] width 1265 height 28
drag, startPoint x: 1387, startPoint y: 292, endPoint x: 1383, endPoint y: 303, distance: 11.7
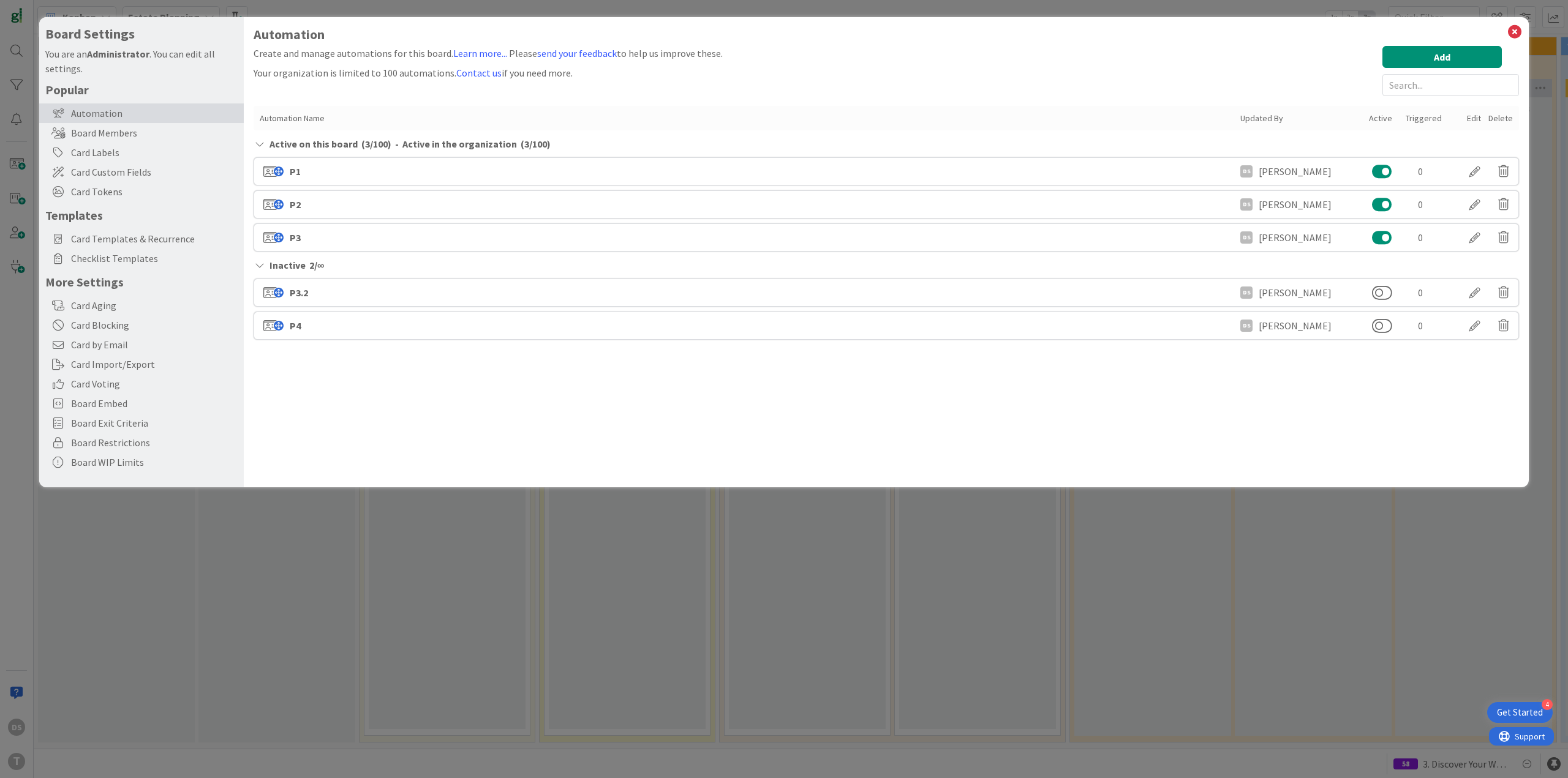
click at [1386, 292] on button at bounding box center [1382, 293] width 21 height 16
drag, startPoint x: 1384, startPoint y: 315, endPoint x: 1386, endPoint y: 326, distance: 11.2
click at [1384, 316] on div "P4 DS Darren Setup 0" at bounding box center [886, 325] width 1265 height 28
click at [1386, 329] on button at bounding box center [1382, 325] width 21 height 16
click at [1519, 33] on icon at bounding box center [1514, 32] width 16 height 17
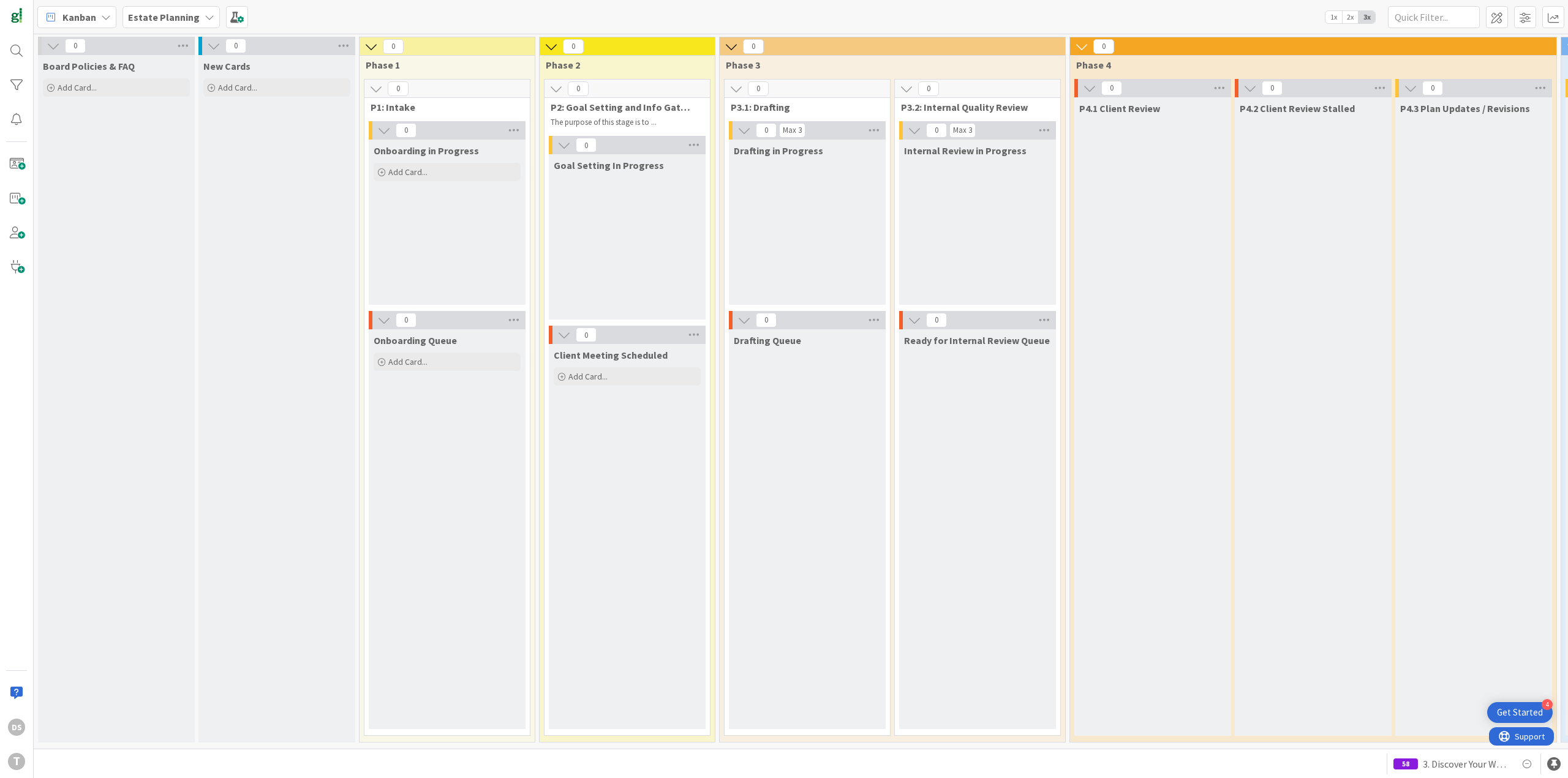
click at [162, 19] on b "Estate Planning" at bounding box center [163, 17] width 71 height 12
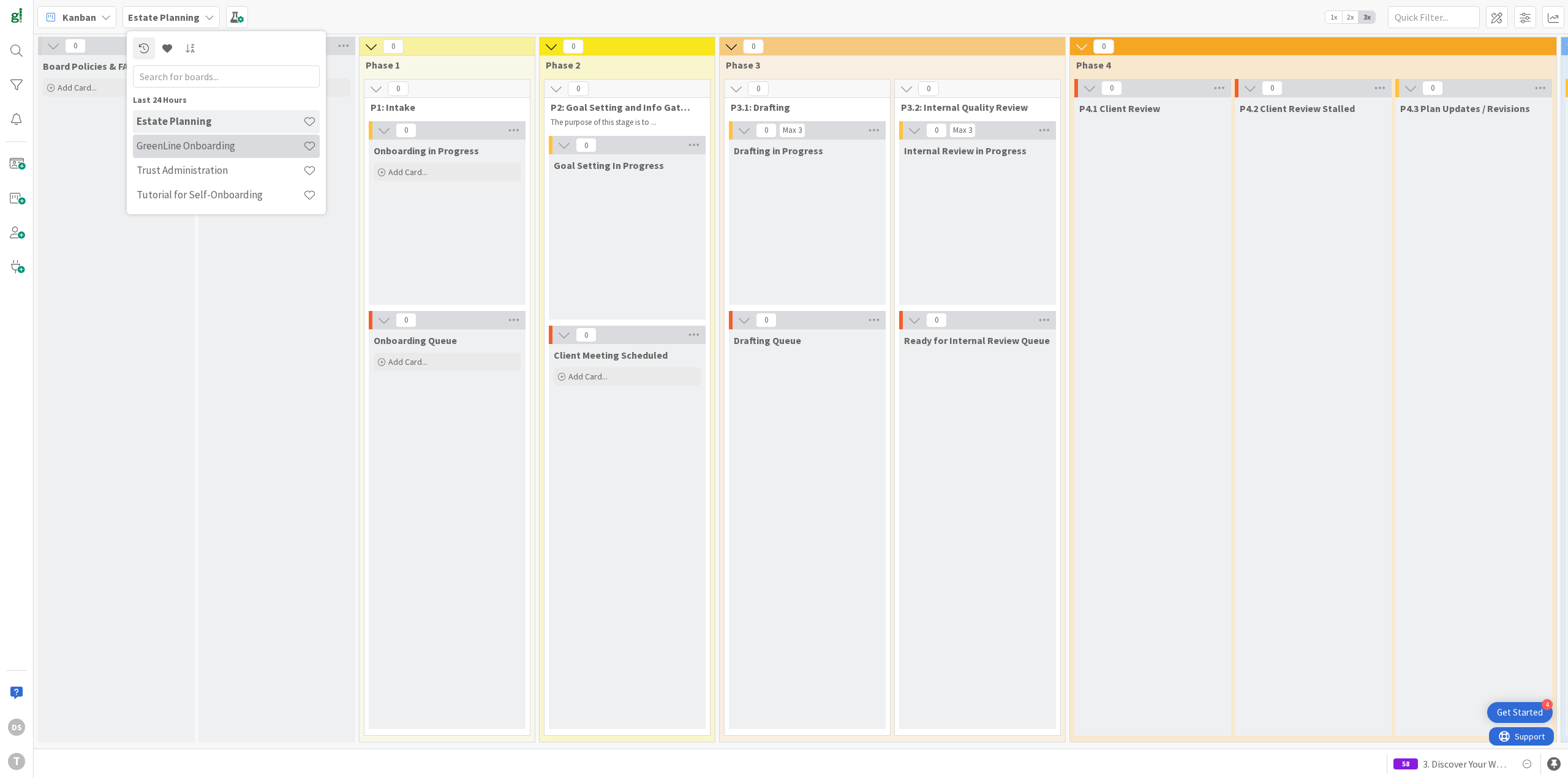
click at [185, 155] on div "GreenLine Onboarding" at bounding box center [227, 146] width 187 height 23
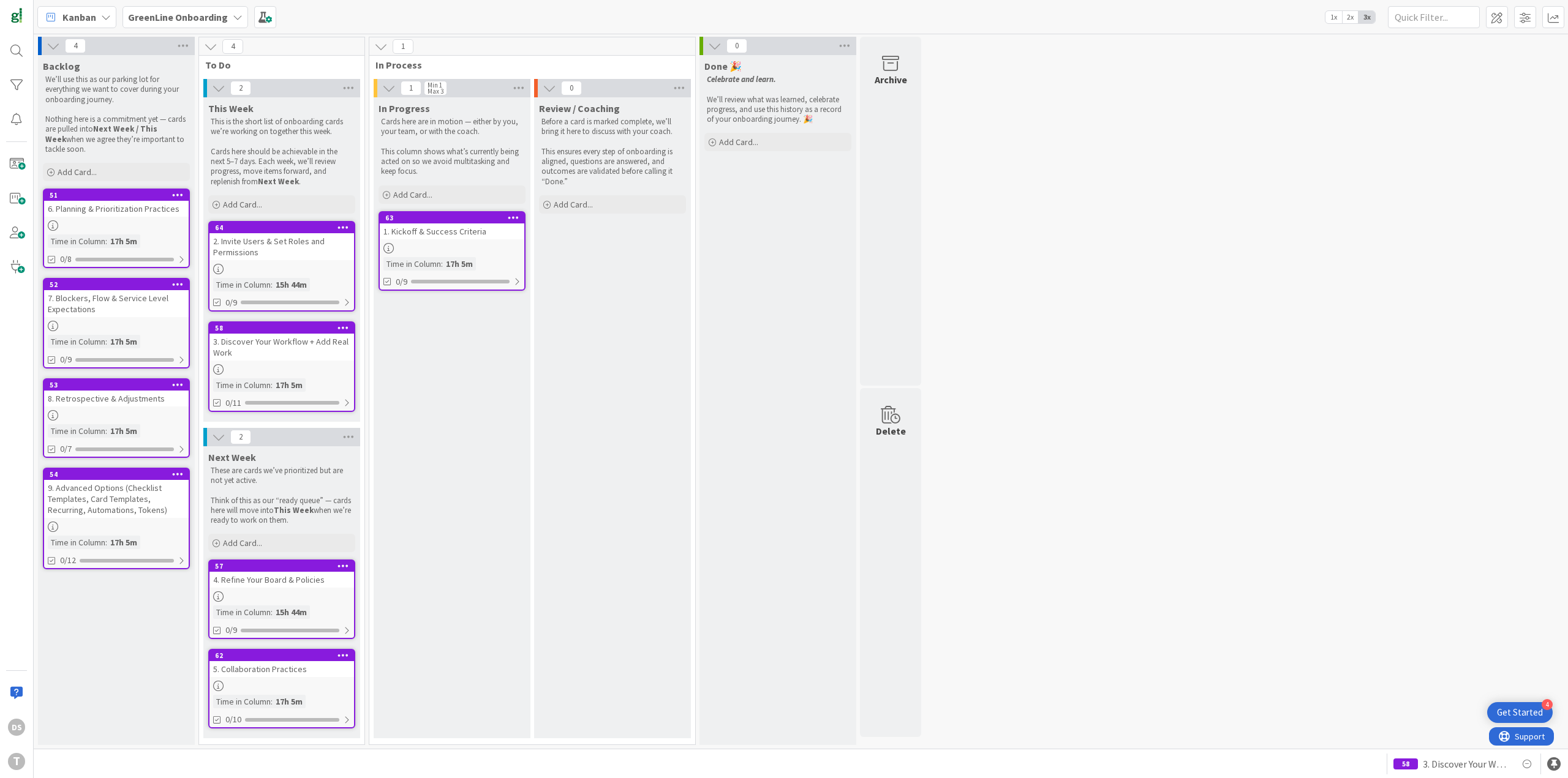
click at [449, 237] on div "1. Kickoff & Success Criteria" at bounding box center [451, 231] width 144 height 16
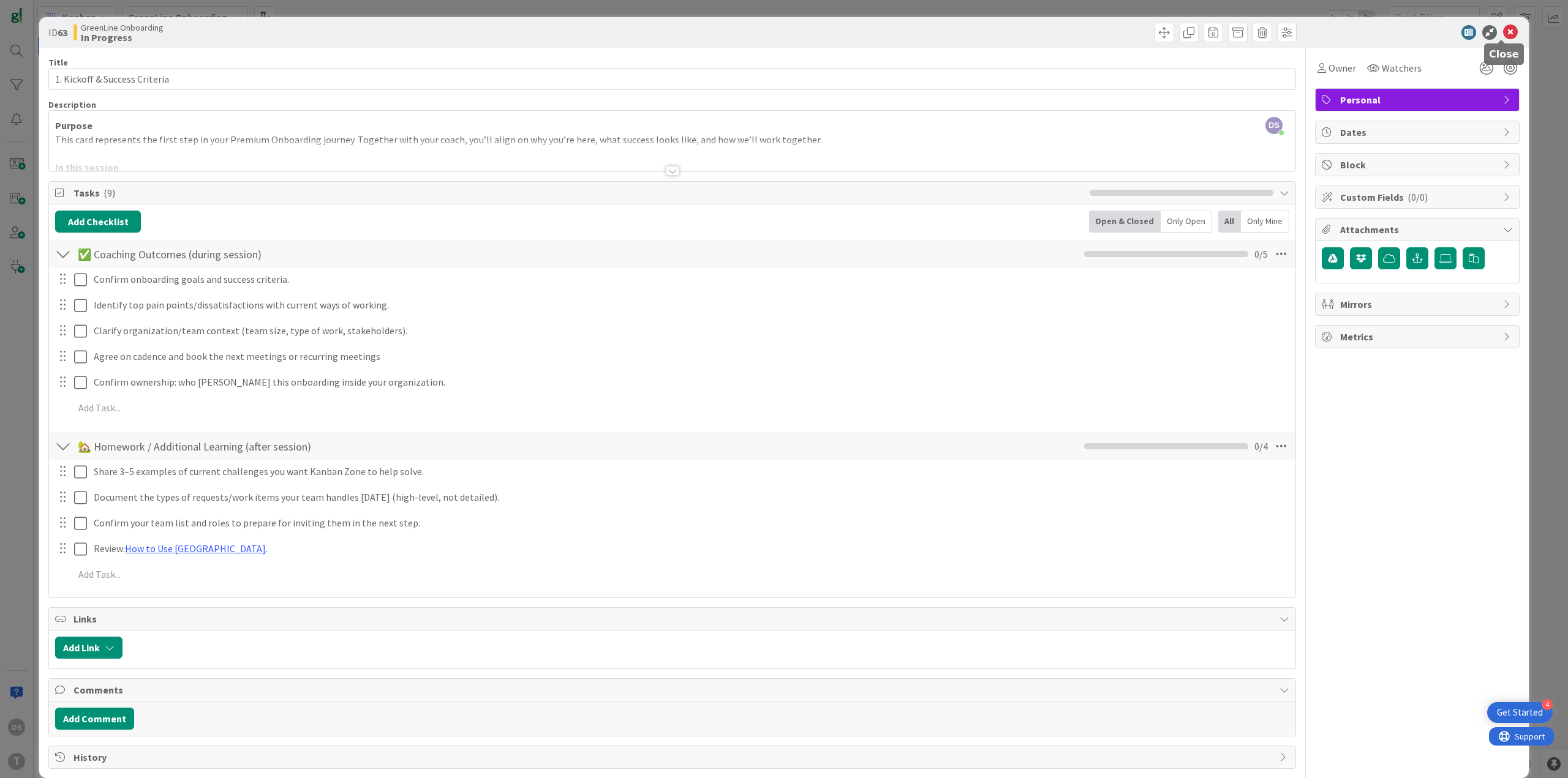
click at [1503, 31] on icon at bounding box center [1510, 32] width 15 height 15
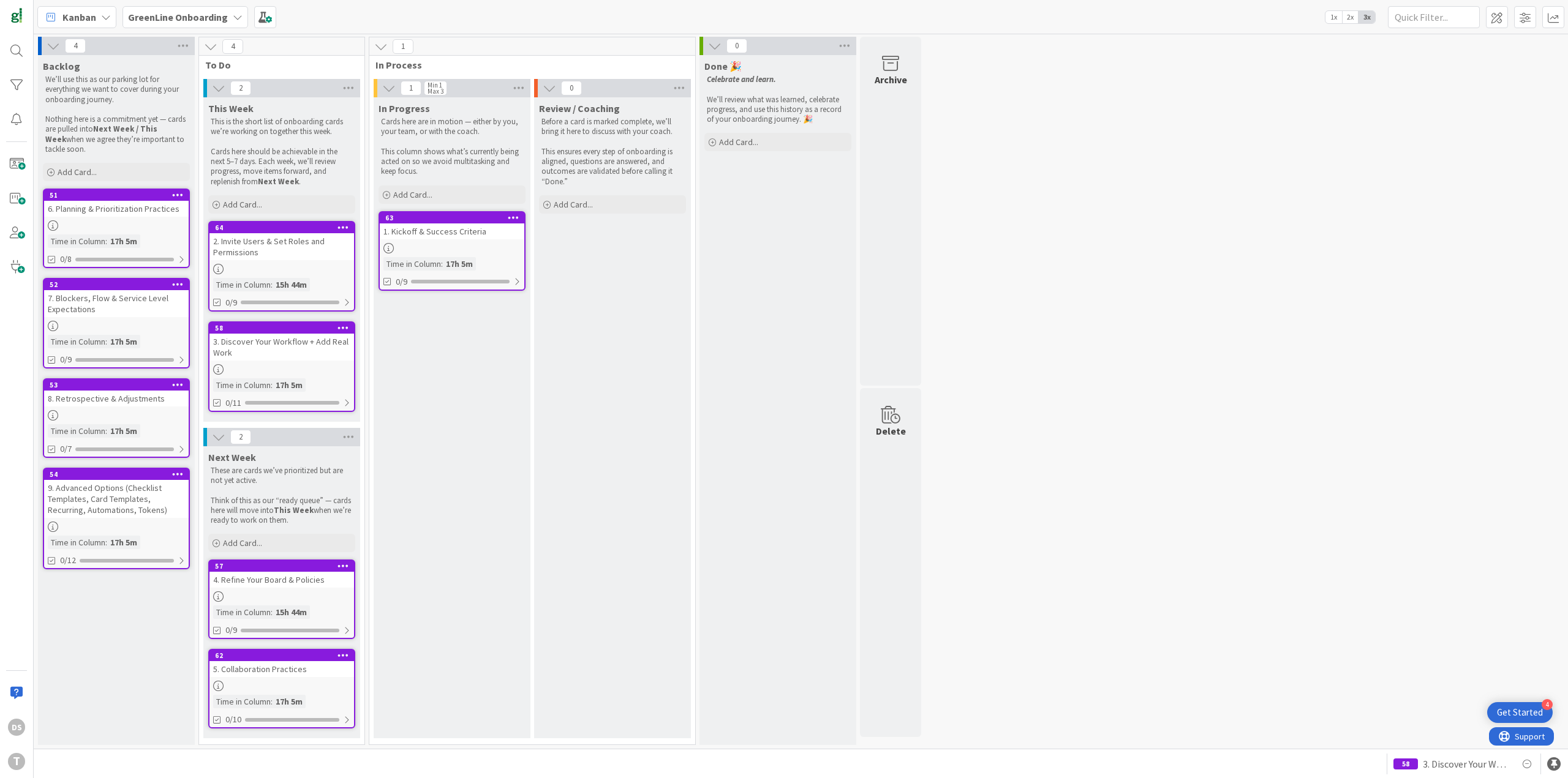
click at [276, 356] on div "3. Discover Your Workflow + Add Real Work" at bounding box center [282, 347] width 144 height 27
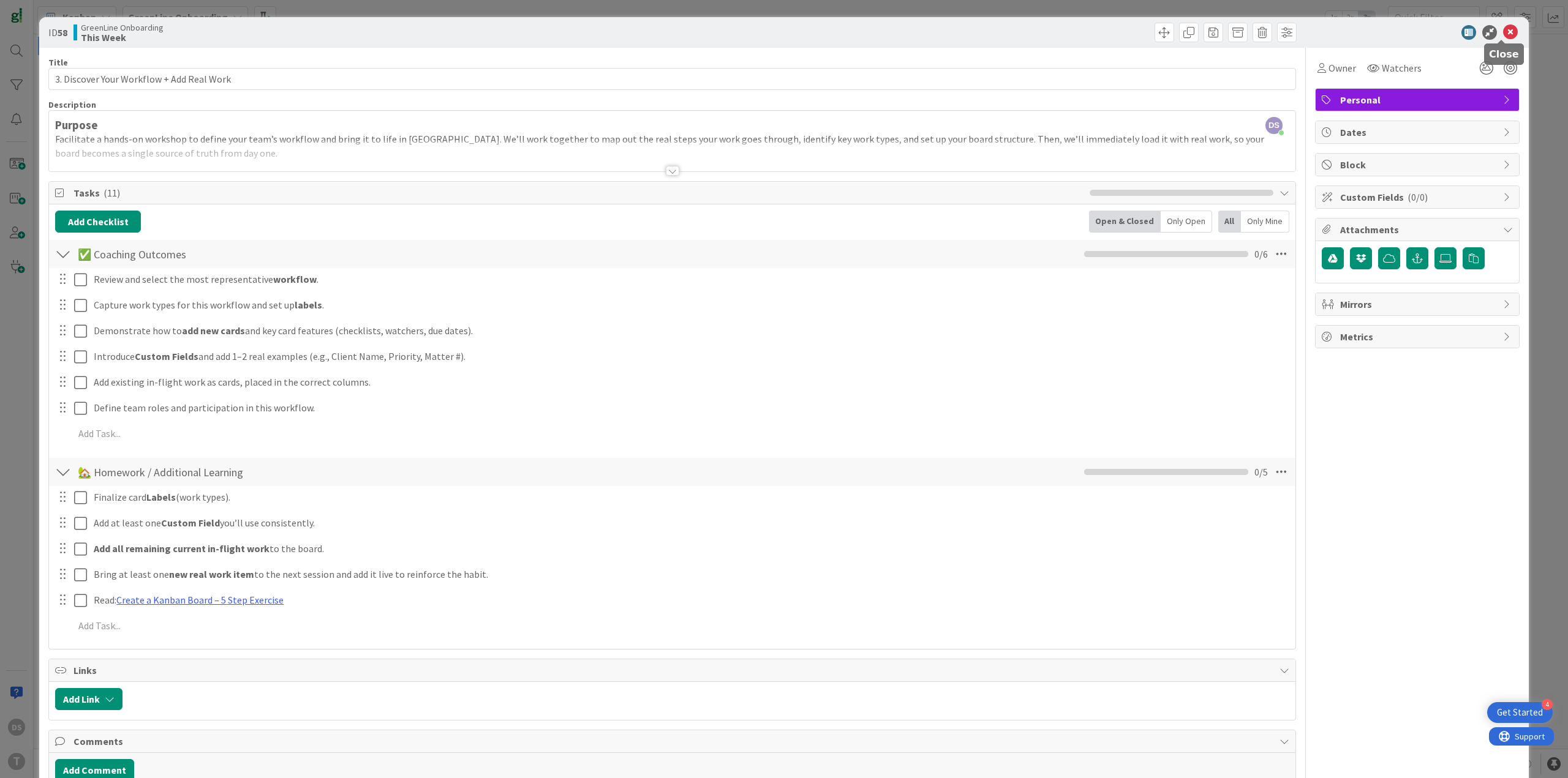
click at [1503, 32] on icon at bounding box center [1510, 32] width 15 height 15
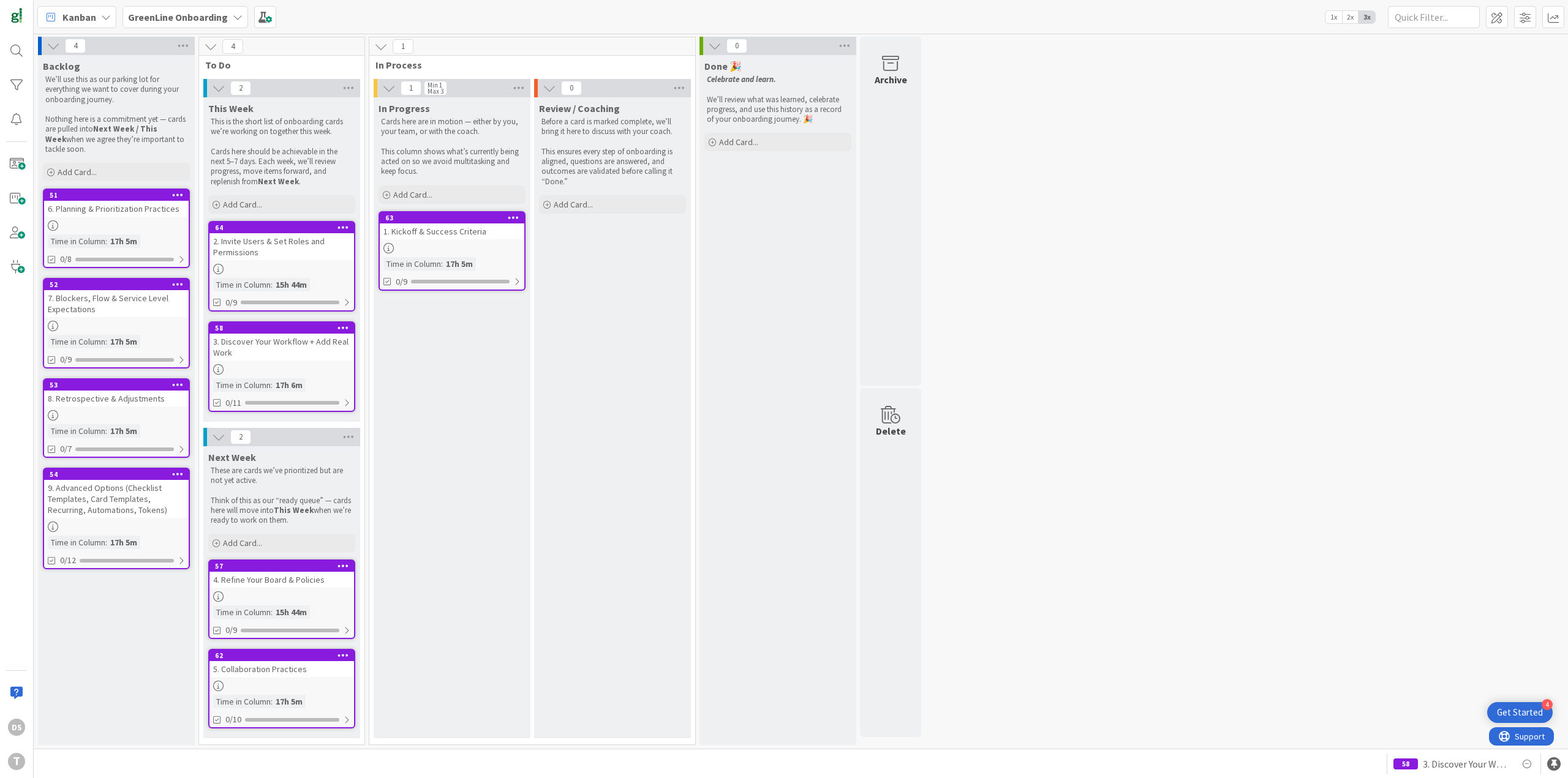
click at [202, 21] on b "GreenLine Onboarding" at bounding box center [178, 17] width 100 height 12
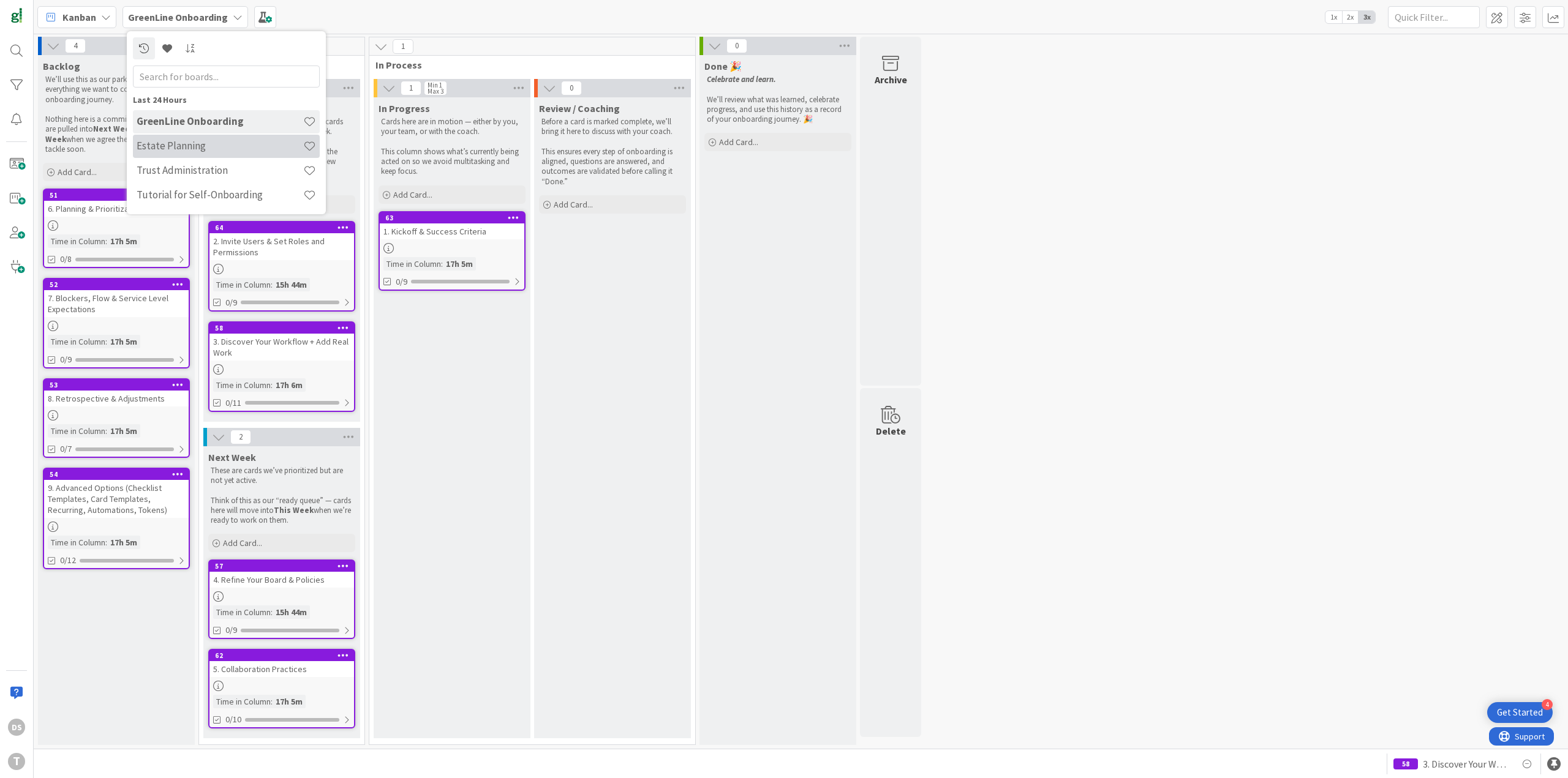
click at [173, 152] on h4 "Estate Planning" at bounding box center [220, 146] width 166 height 12
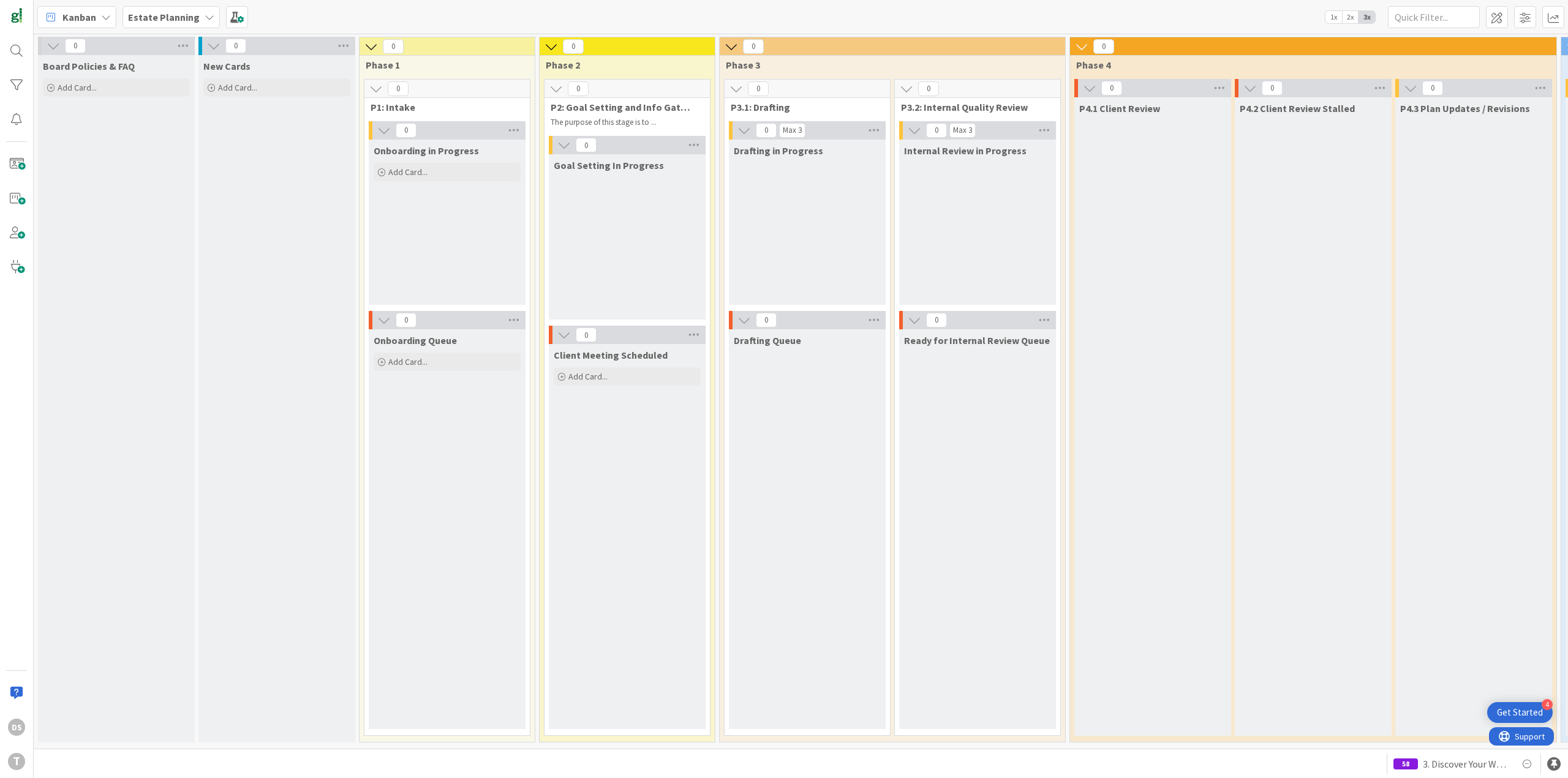
click at [191, 19] on b "Estate Planning" at bounding box center [163, 17] width 71 height 12
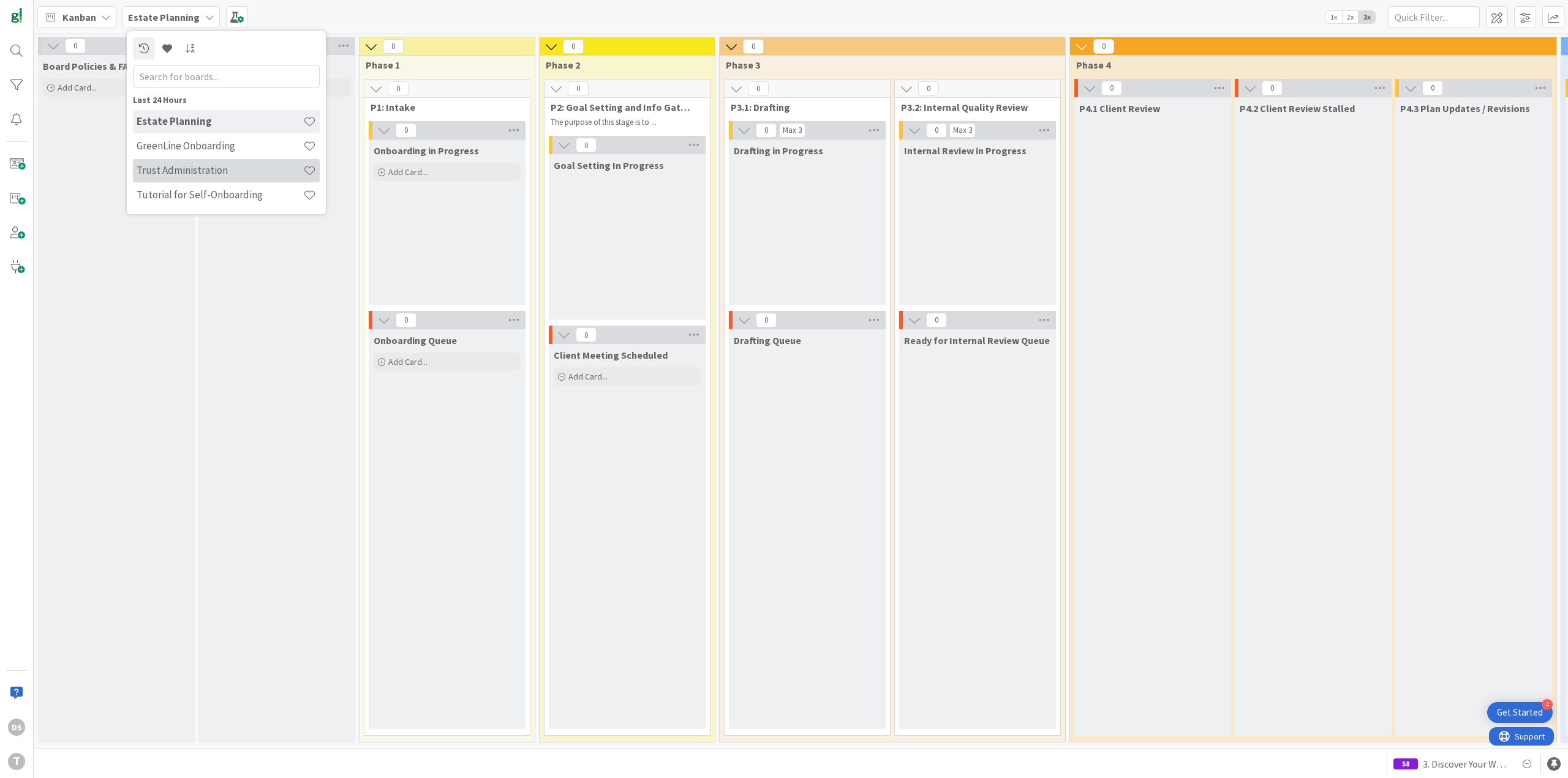
click at [200, 166] on h4 "Trust Administration" at bounding box center [220, 170] width 166 height 12
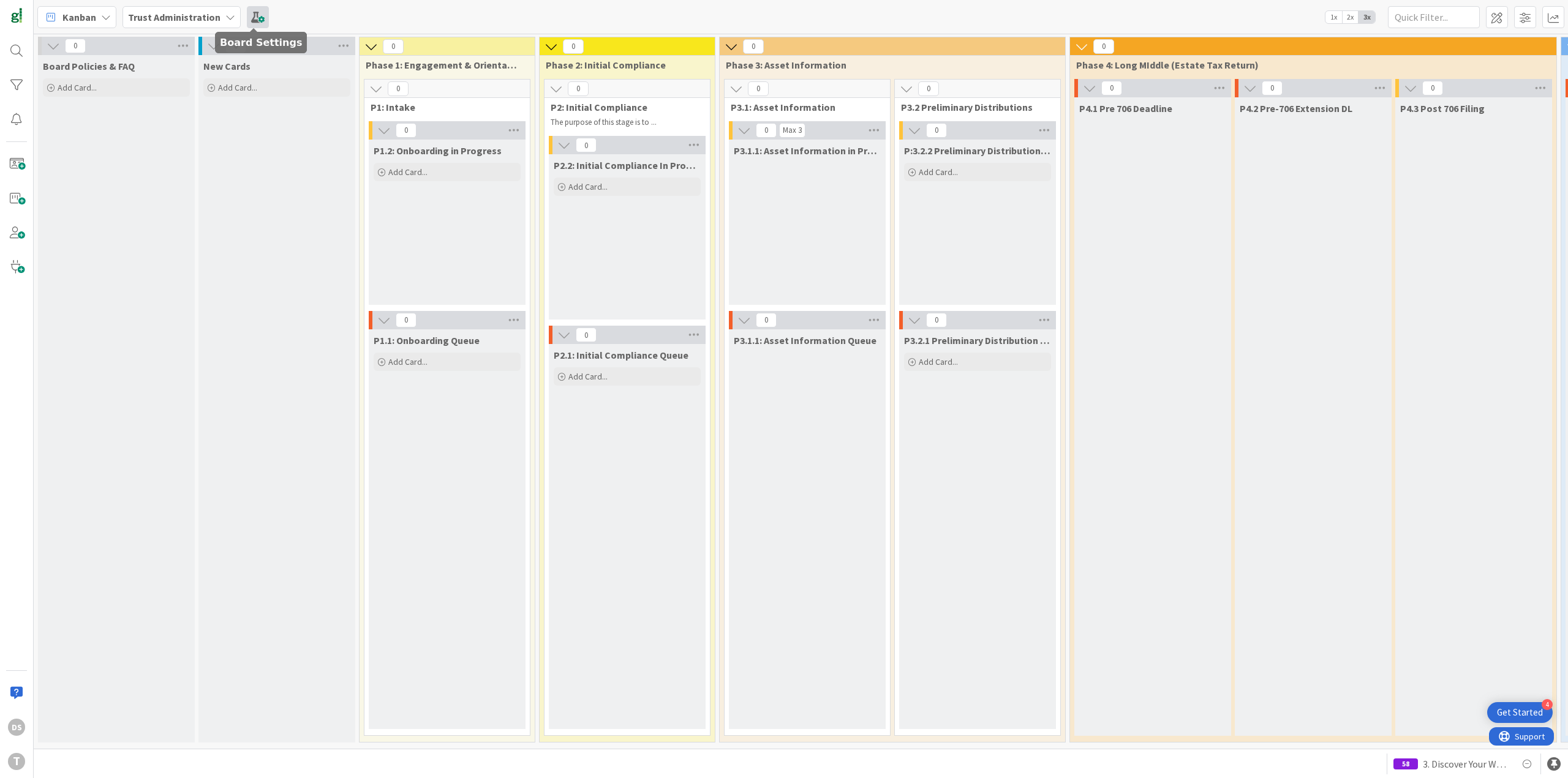
click at [259, 16] on span at bounding box center [258, 17] width 22 height 22
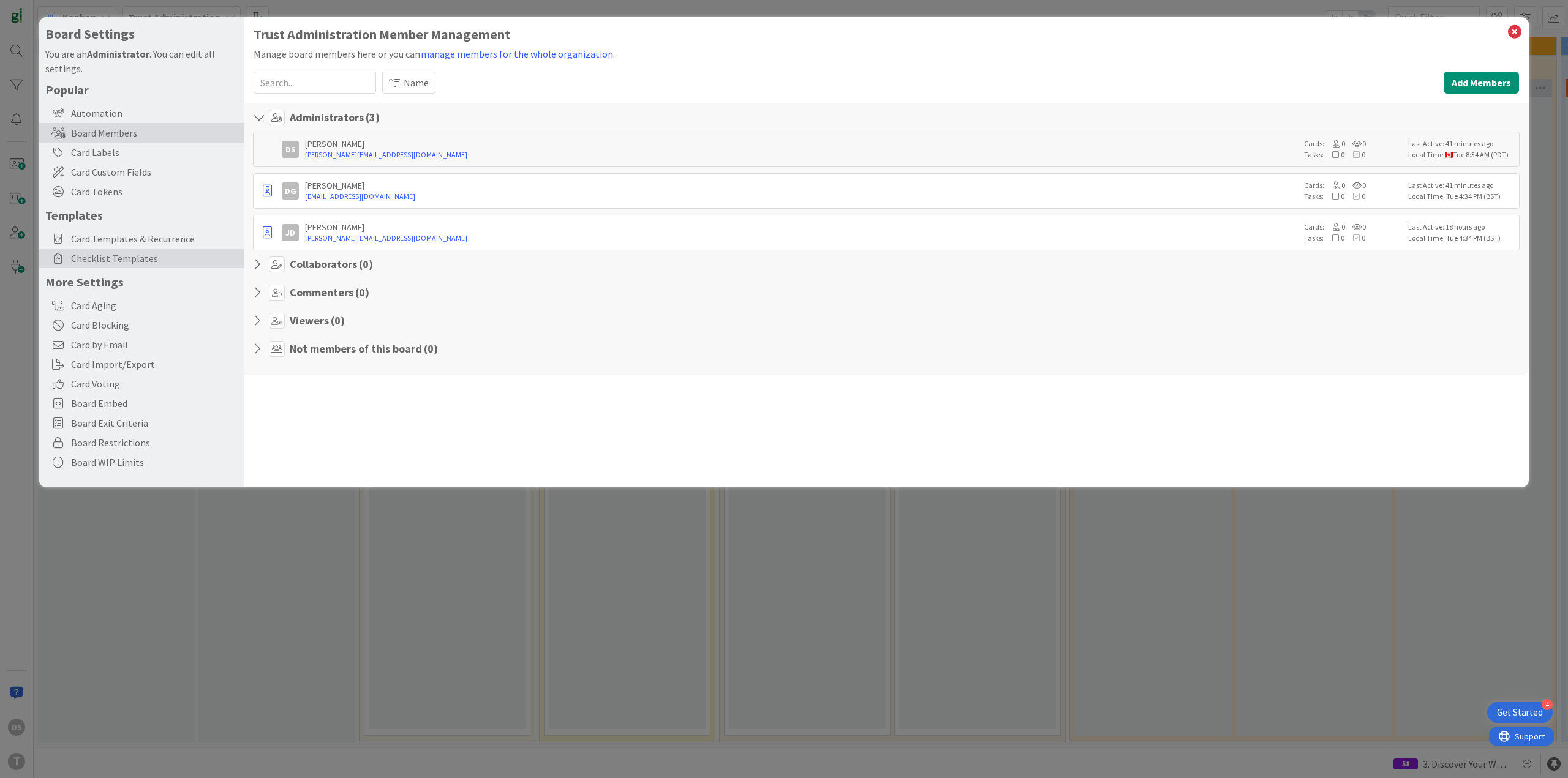
drag, startPoint x: 141, startPoint y: 256, endPoint x: 131, endPoint y: 256, distance: 10.0
click at [141, 256] on span "Checklist Templates" at bounding box center [154, 258] width 166 height 15
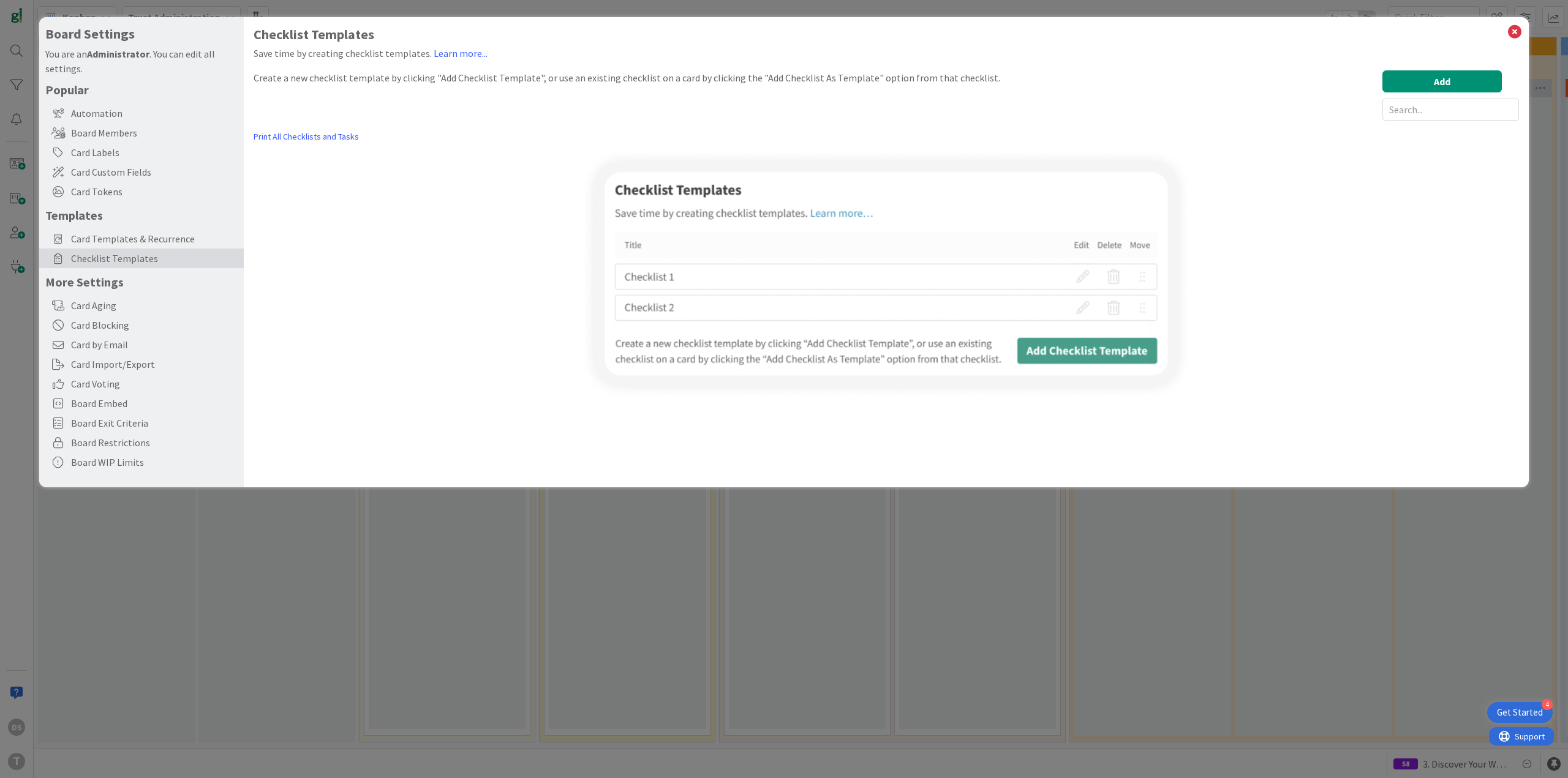
click at [131, 256] on span "Checklist Templates" at bounding box center [154, 258] width 166 height 15
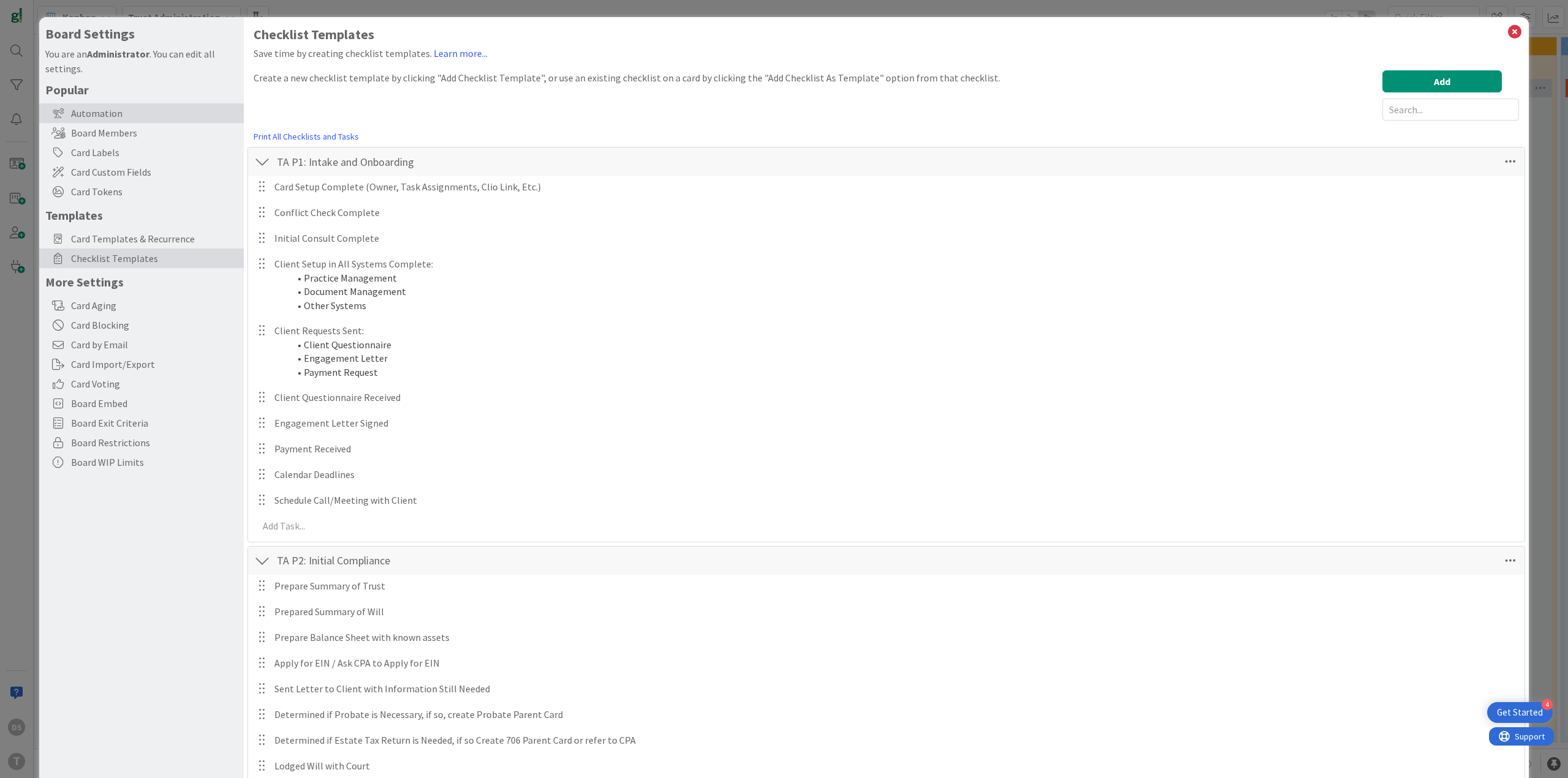
click at [129, 119] on div "Automation" at bounding box center [142, 113] width 204 height 20
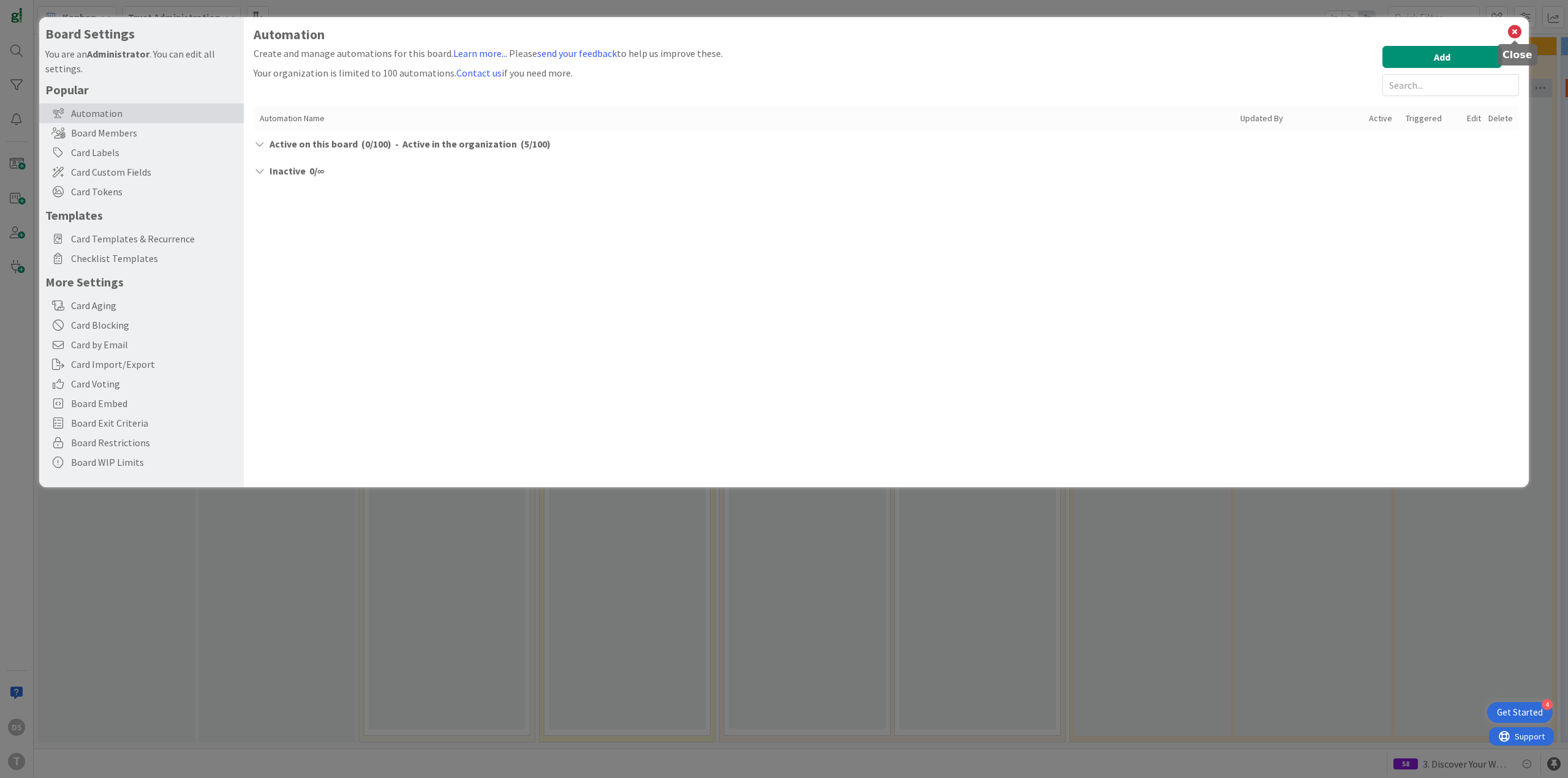
click at [1514, 34] on icon at bounding box center [1514, 32] width 16 height 17
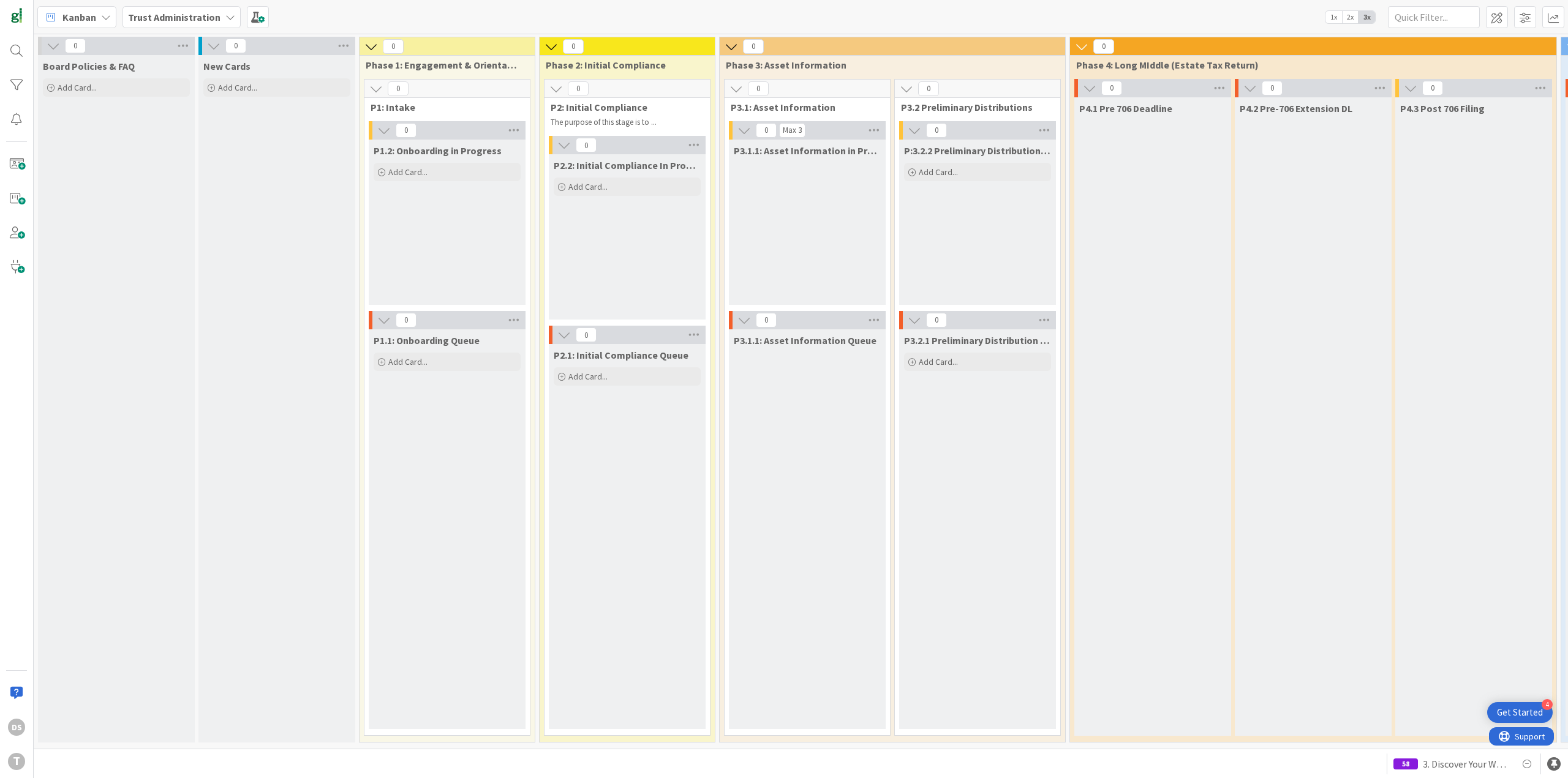
click at [171, 21] on b "Trust Administration" at bounding box center [174, 17] width 93 height 12
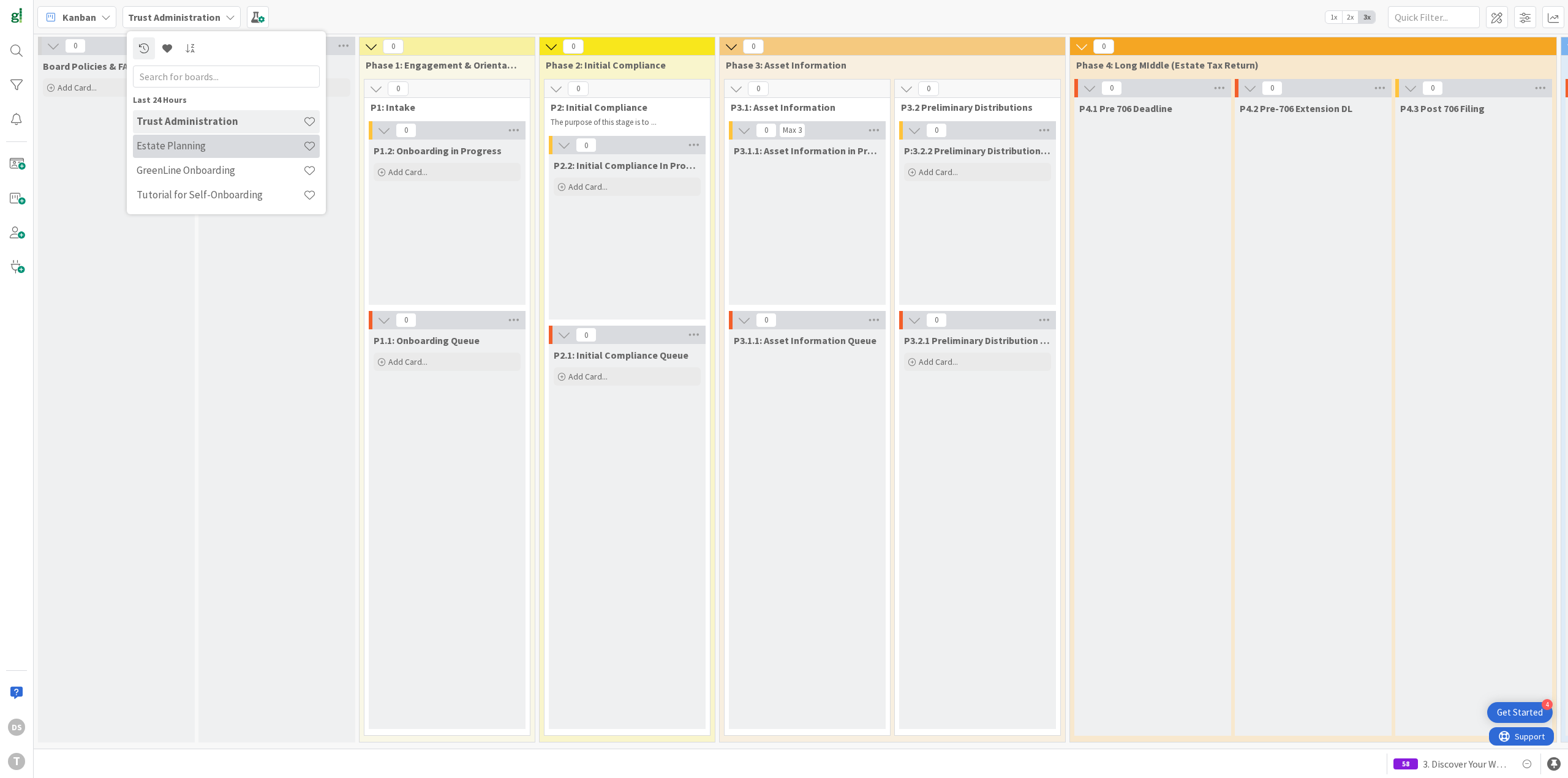
click at [174, 142] on h4 "Estate Planning" at bounding box center [220, 146] width 166 height 12
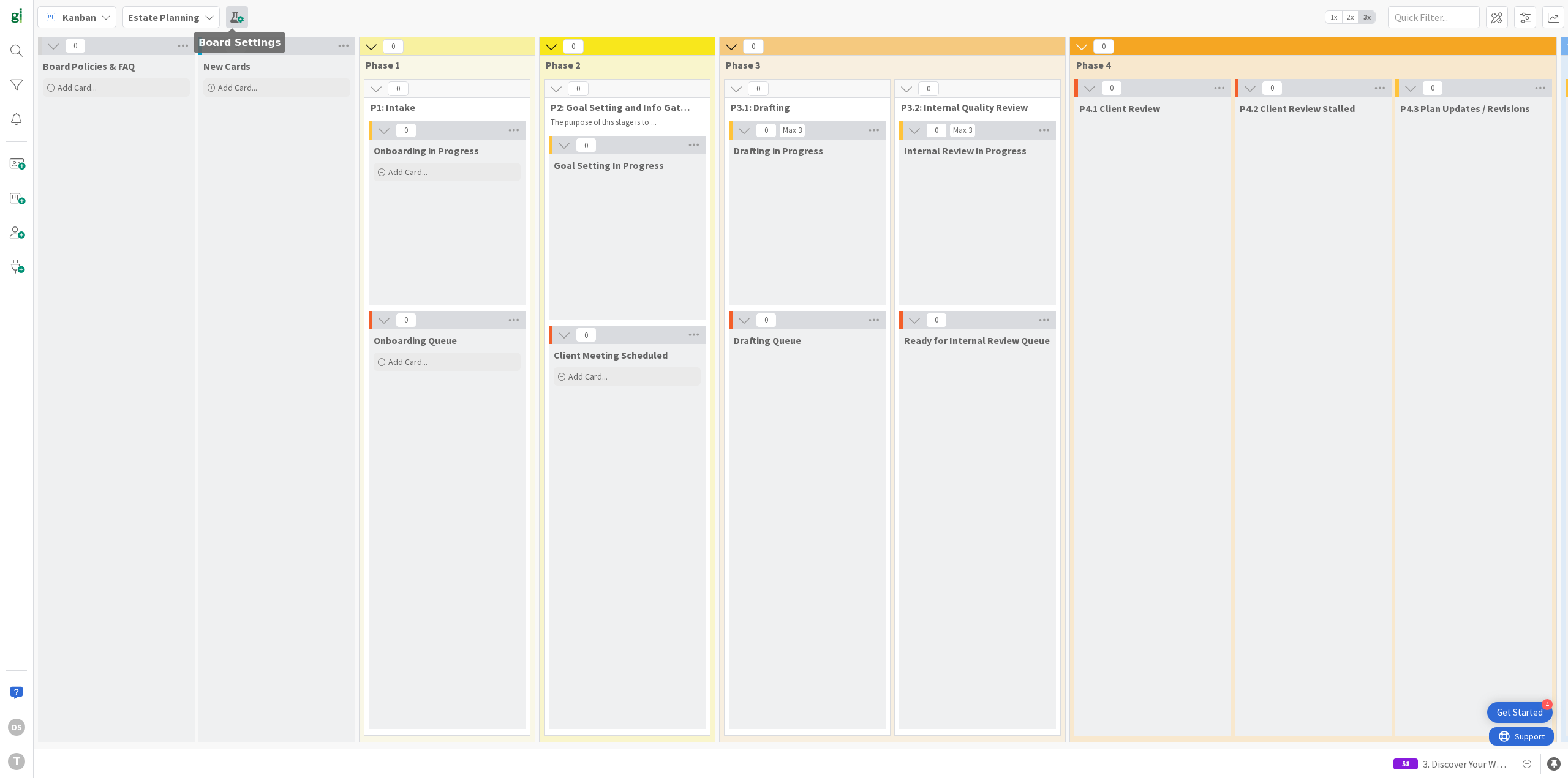
click at [229, 24] on span at bounding box center [237, 17] width 22 height 22
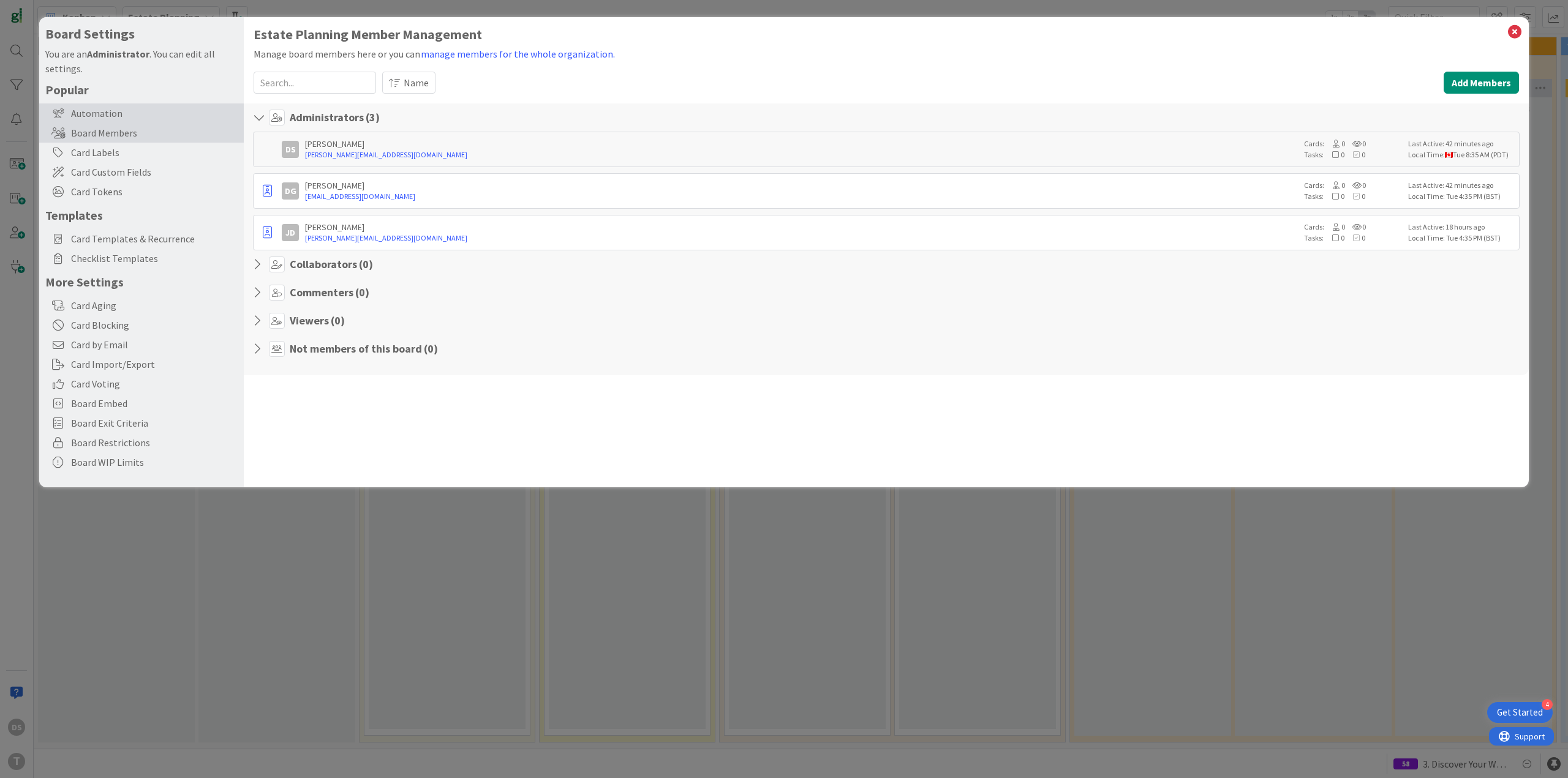
click at [140, 115] on div "Automation" at bounding box center [142, 113] width 204 height 20
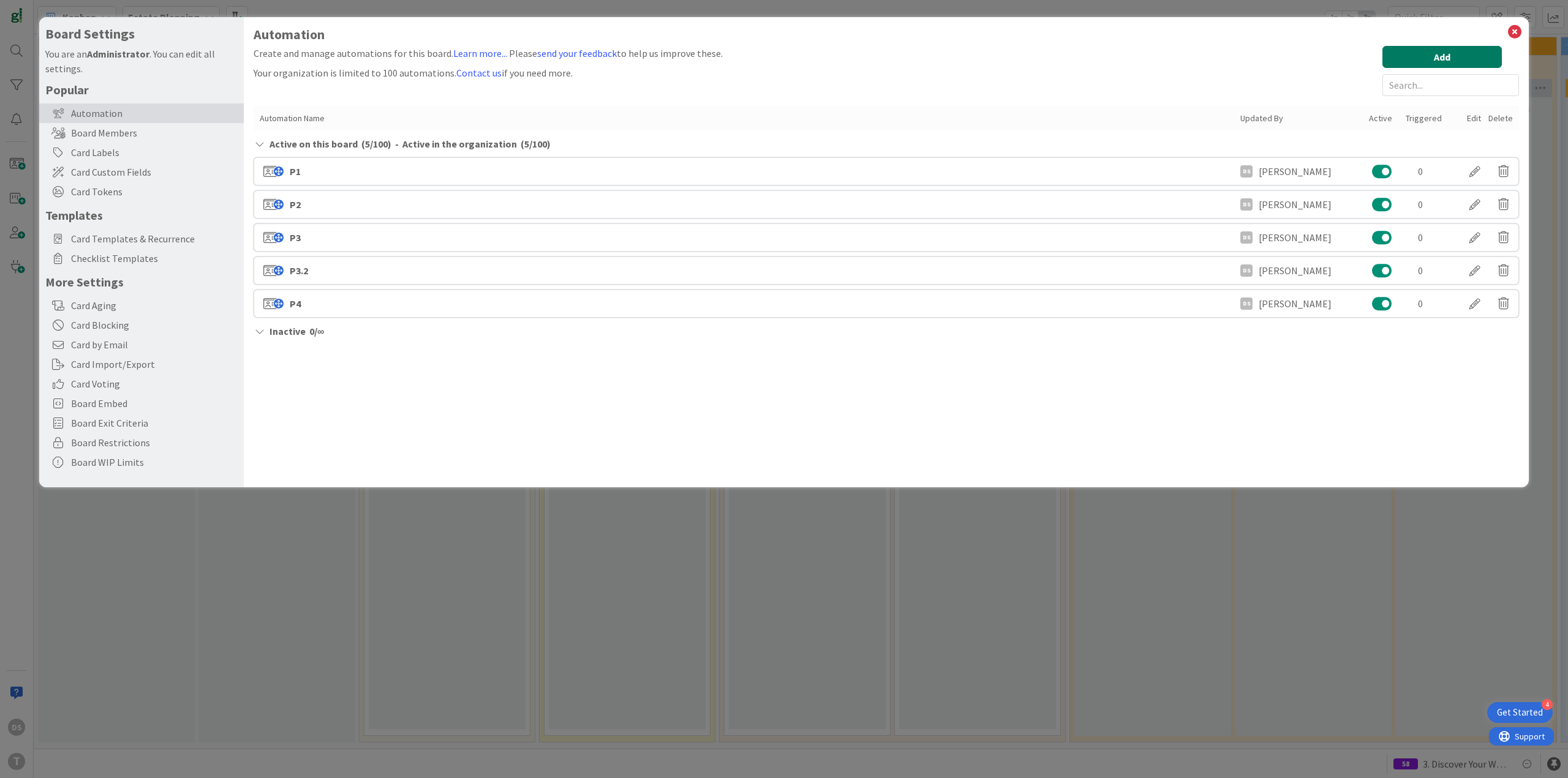
click at [1459, 63] on button "Add" at bounding box center [1441, 57] width 119 height 22
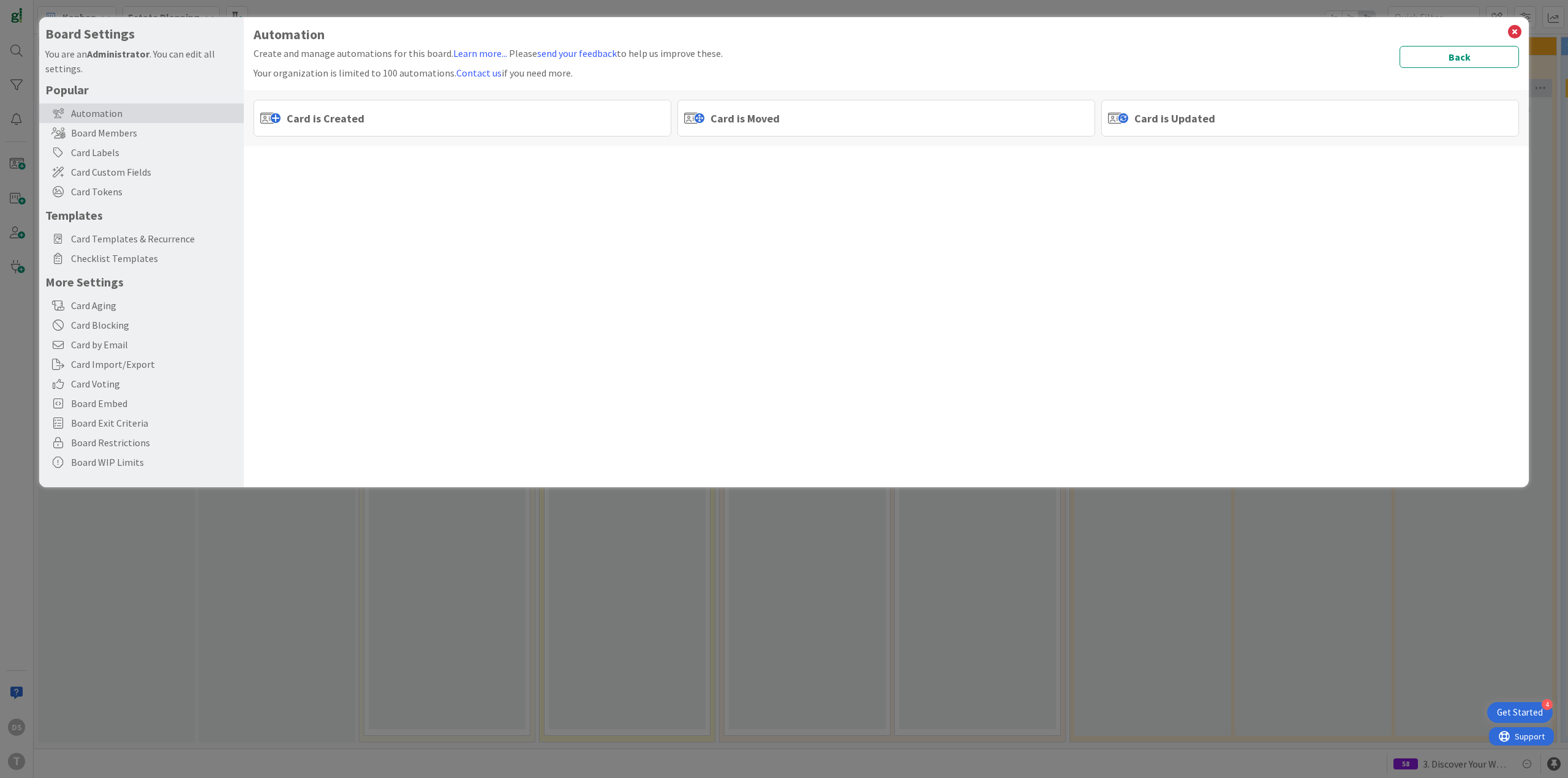
click at [729, 124] on span "Card is Moved" at bounding box center [745, 118] width 70 height 16
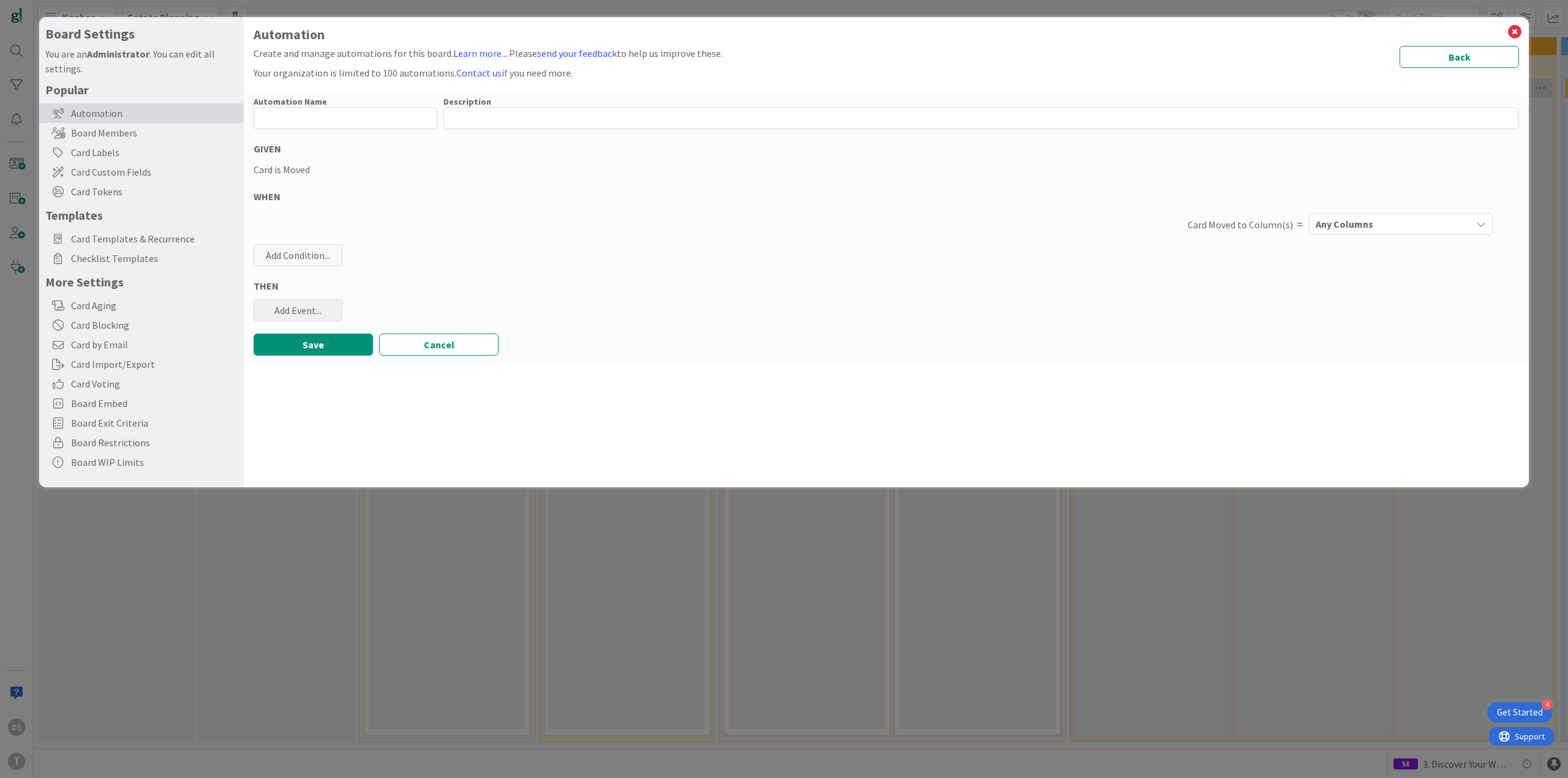
click at [312, 311] on div "Add Event..." at bounding box center [297, 311] width 88 height 22
click at [336, 359] on link "Add Checklist Template ..." at bounding box center [345, 358] width 184 height 20
click at [334, 374] on span "Select..." at bounding box center [335, 371] width 137 height 17
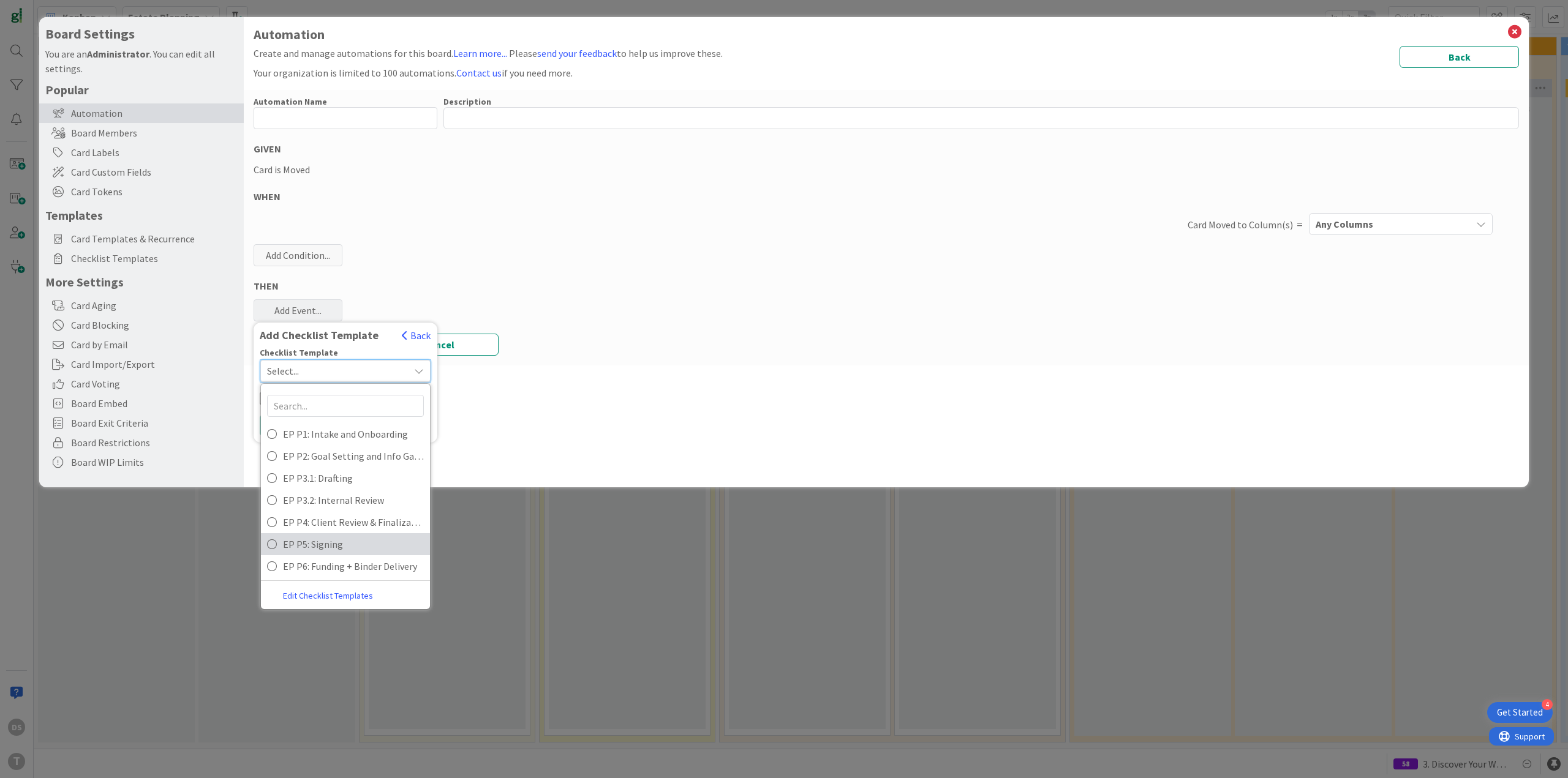
click at [339, 546] on span "EP P5: Signing" at bounding box center [354, 544] width 141 height 18
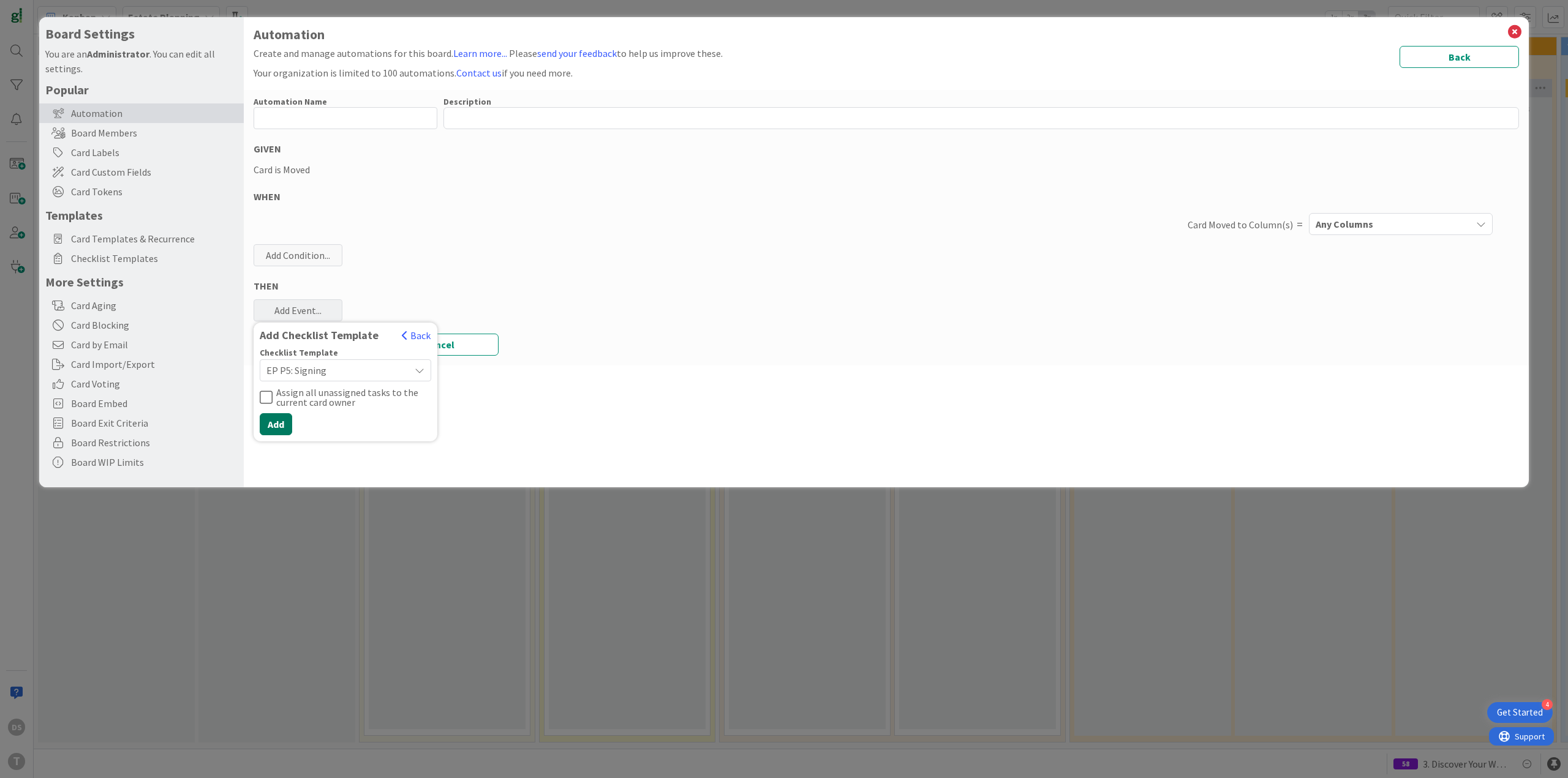
drag, startPoint x: 276, startPoint y: 422, endPoint x: 360, endPoint y: 405, distance: 85.7
click at [277, 422] on button "Add" at bounding box center [276, 425] width 33 height 22
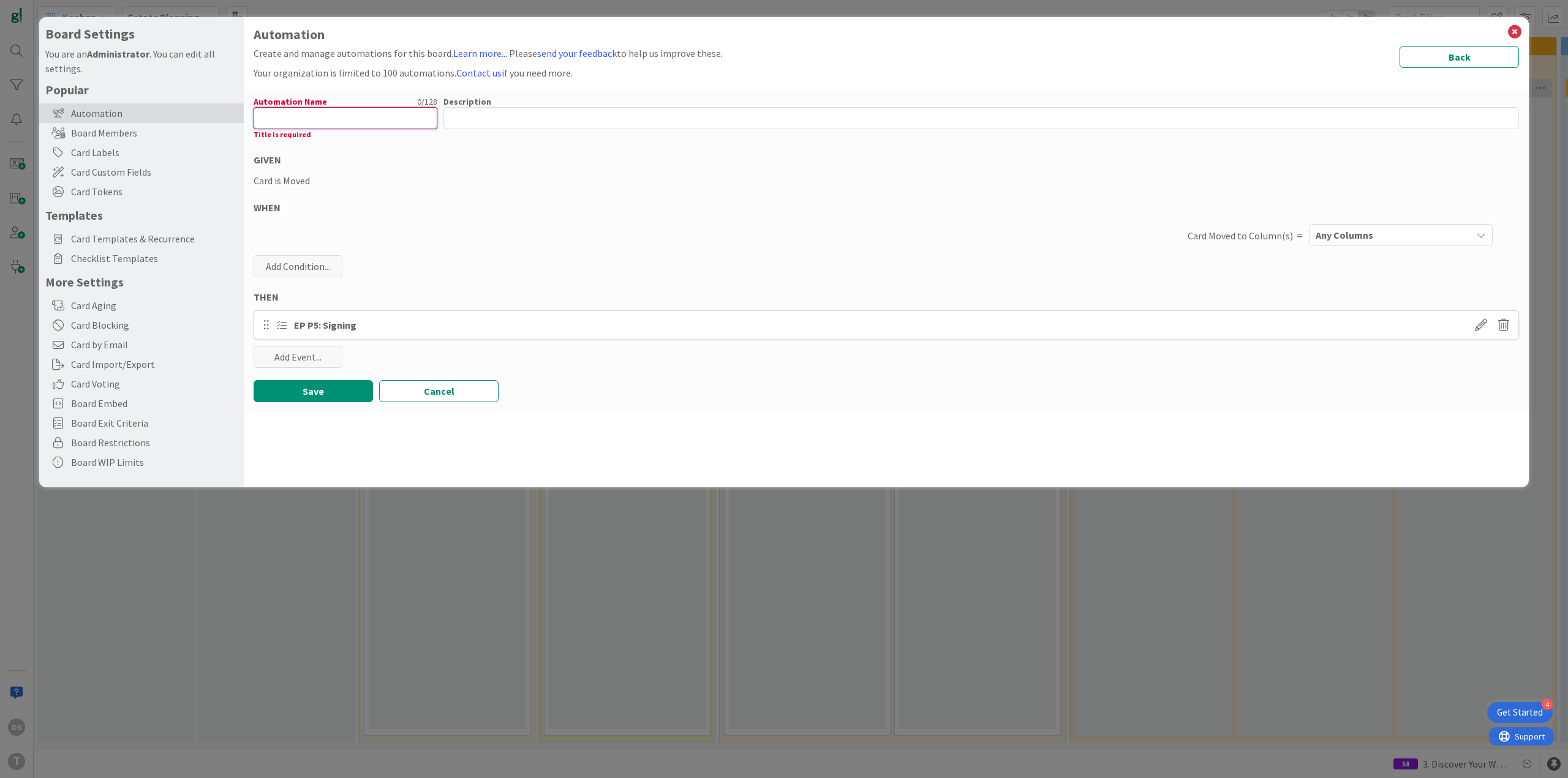
click at [316, 108] on input "text" at bounding box center [345, 118] width 184 height 22
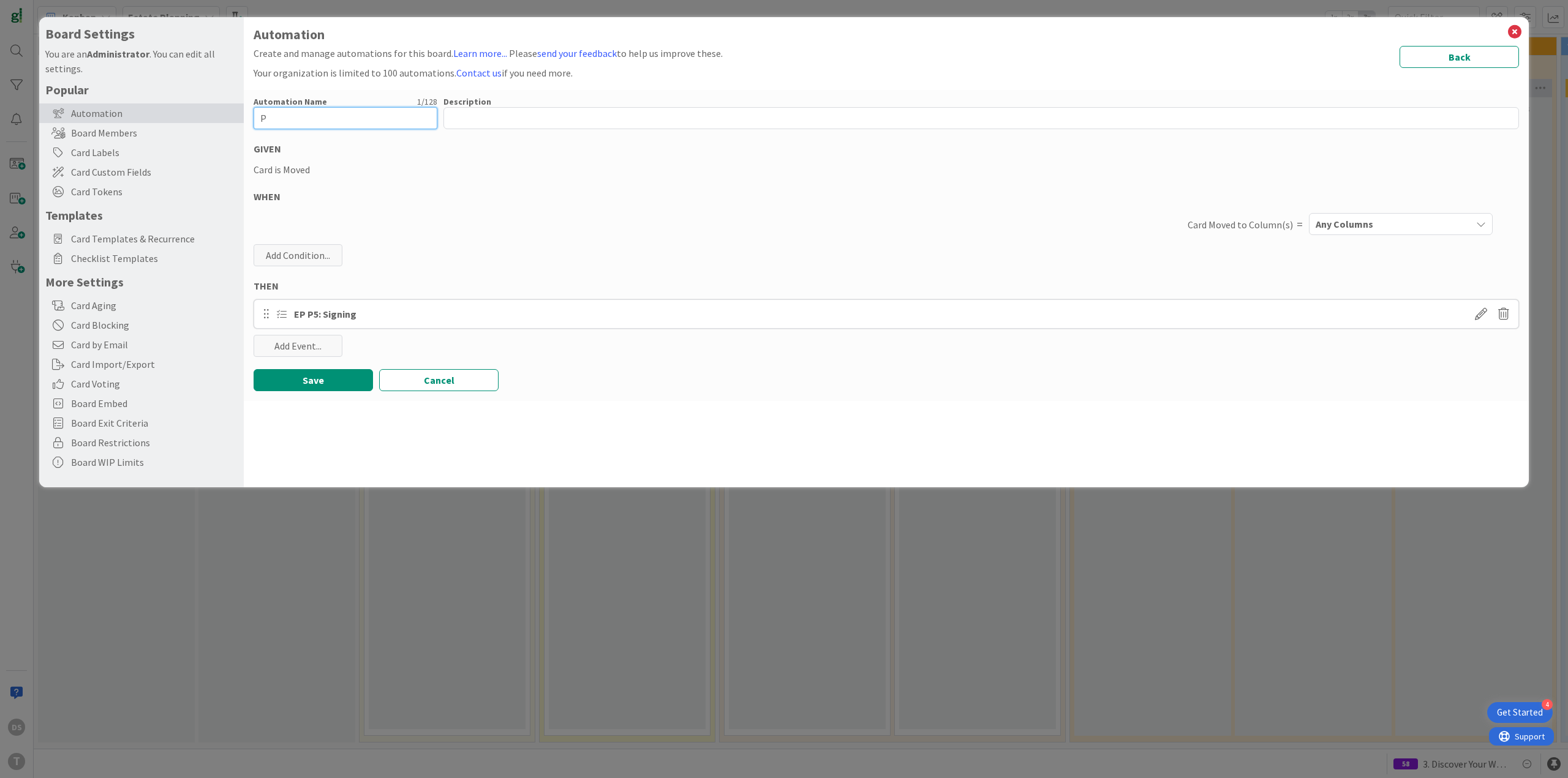
type input "P5"
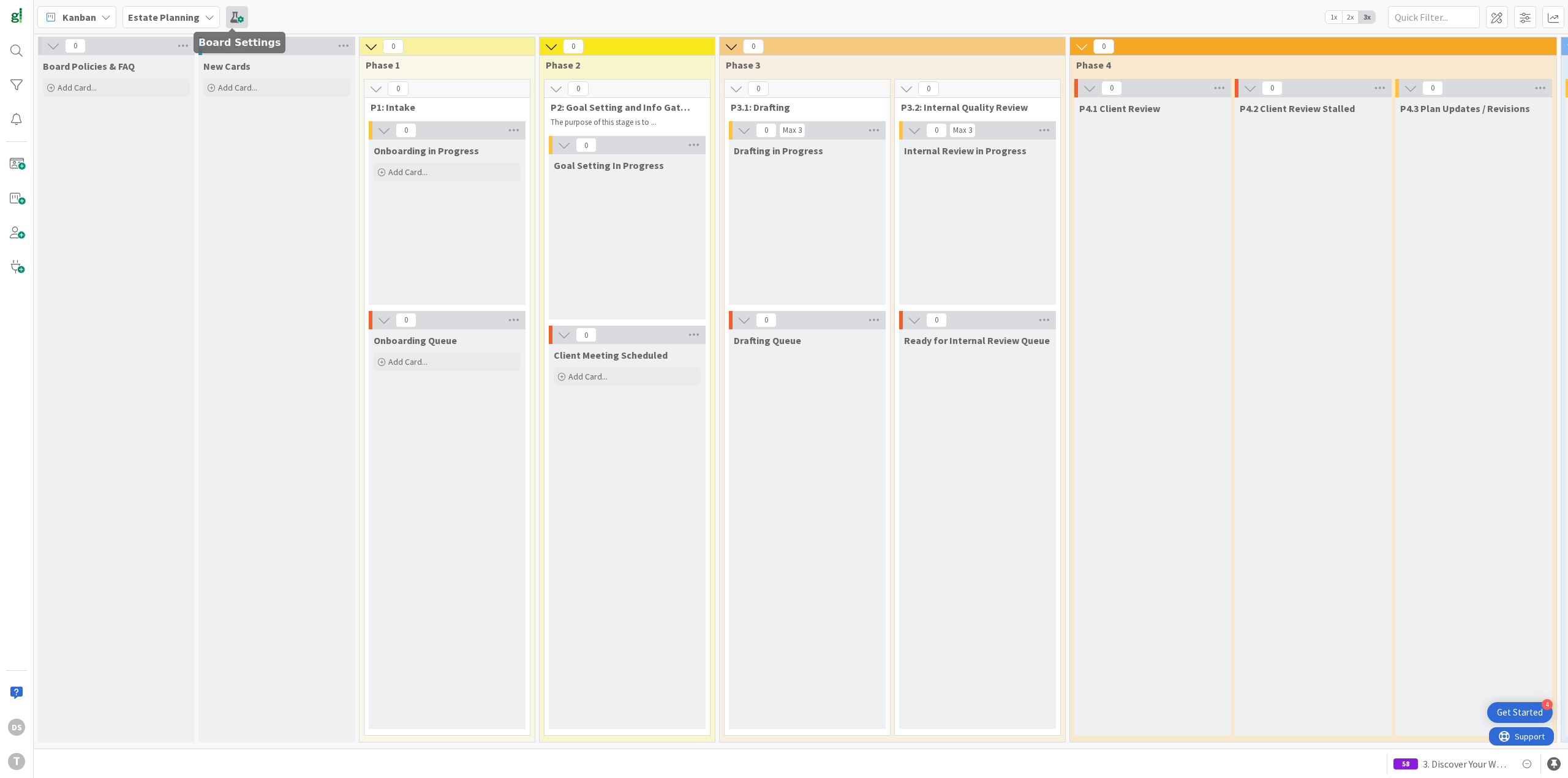
click at [239, 17] on span at bounding box center [237, 17] width 22 height 22
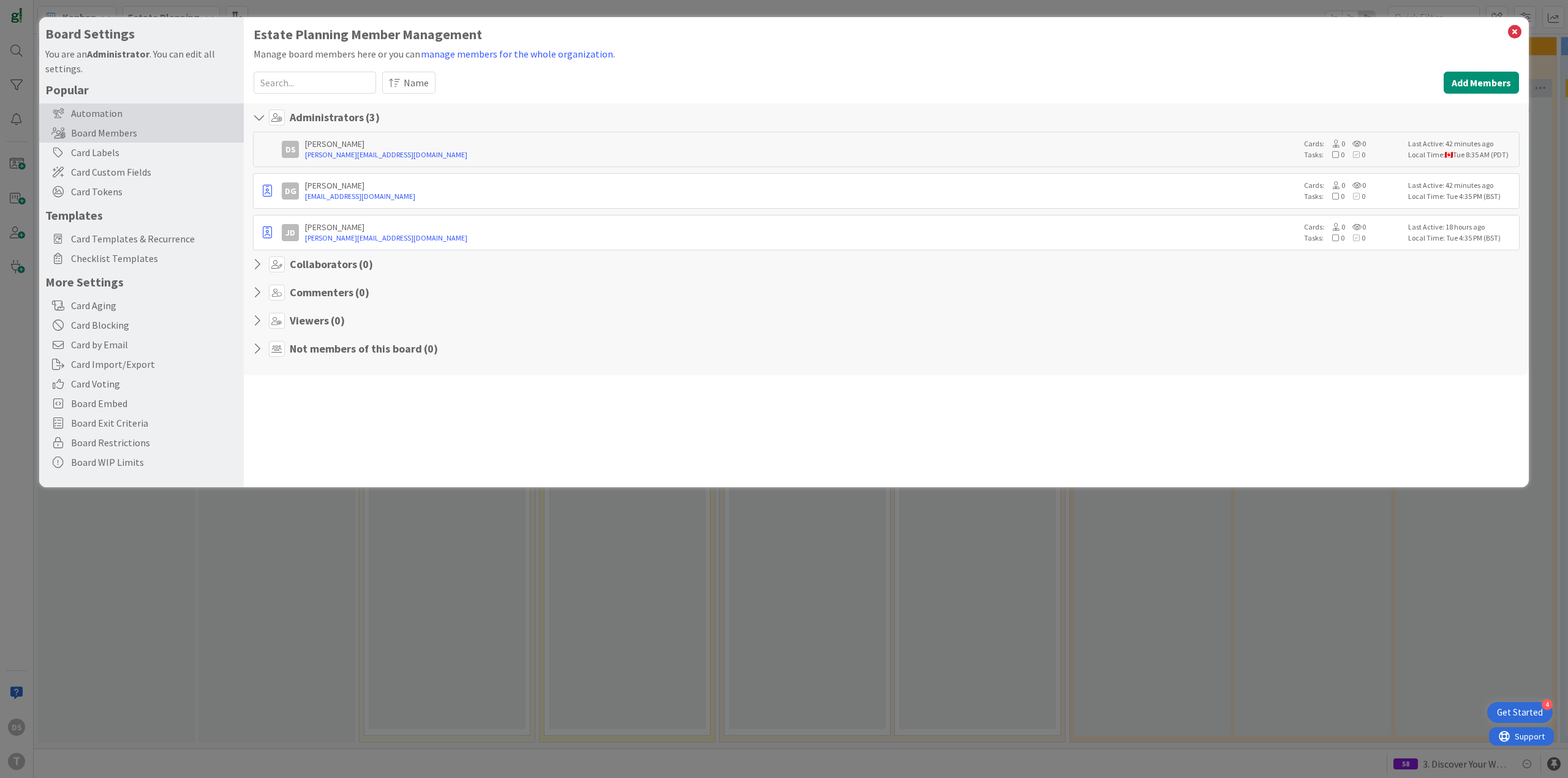
click at [140, 114] on div "Automation" at bounding box center [142, 113] width 204 height 20
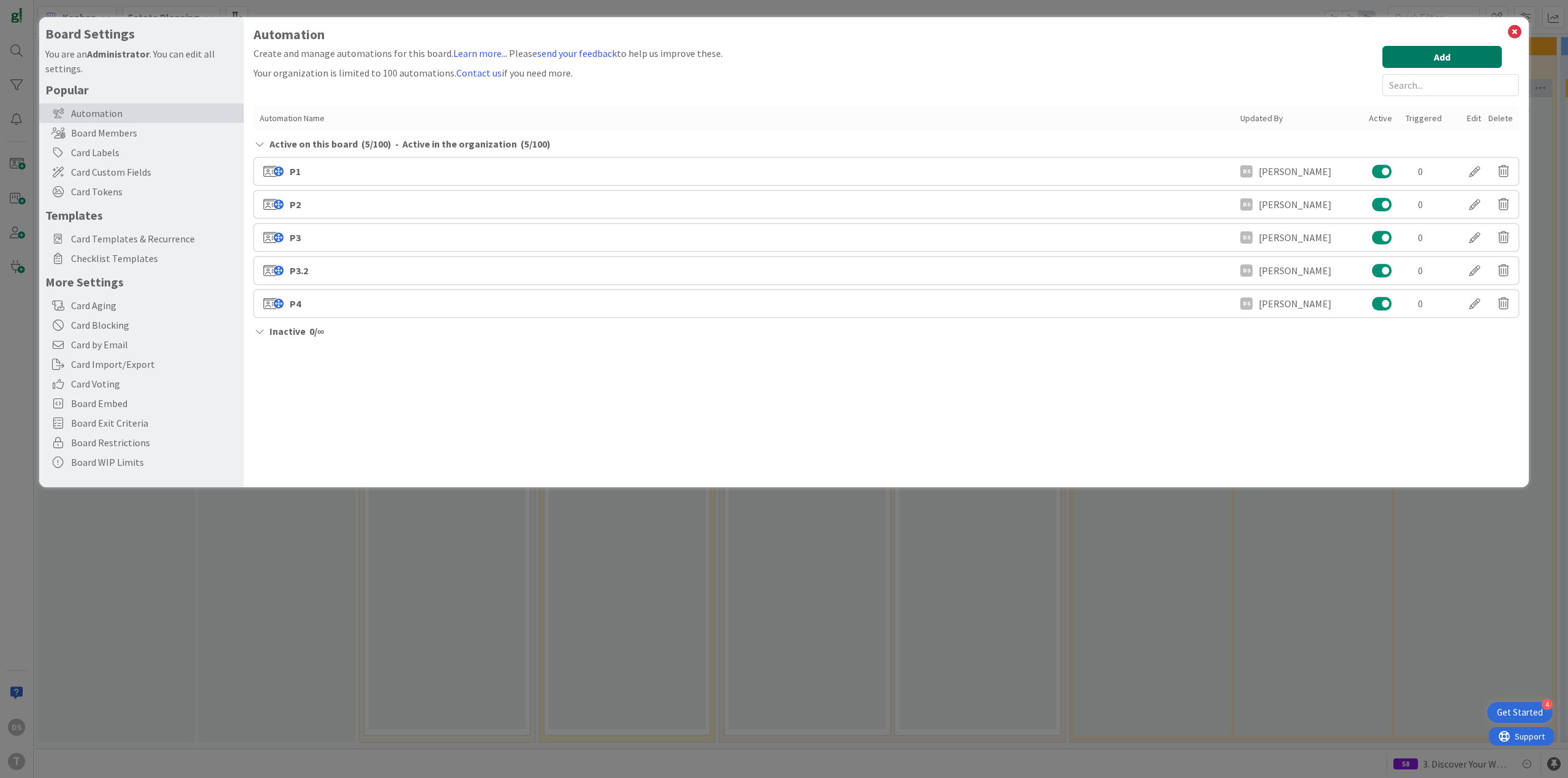
click at [1450, 62] on button "Add" at bounding box center [1441, 57] width 119 height 22
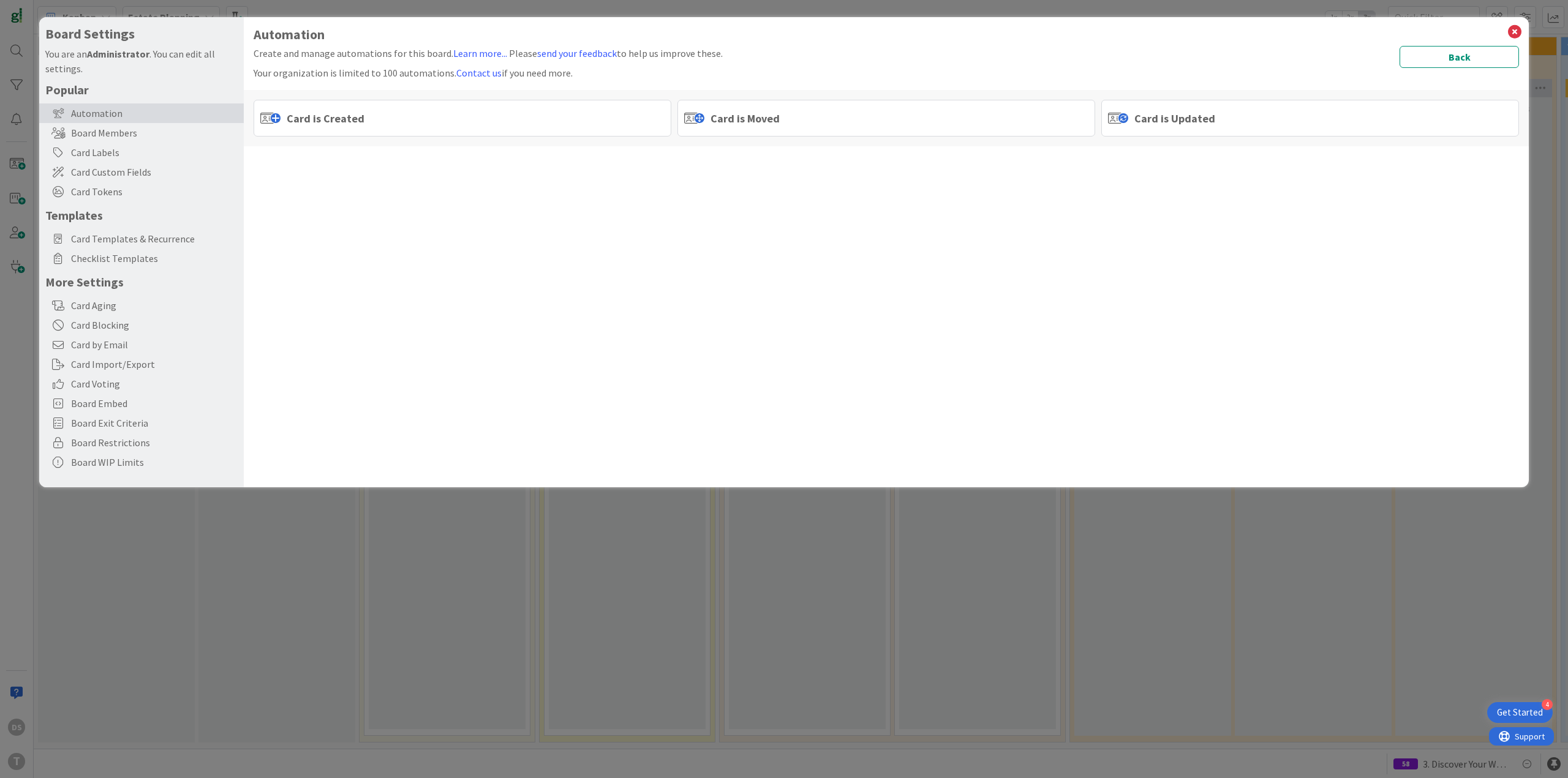
click at [748, 112] on span "Card is Moved" at bounding box center [745, 118] width 70 height 16
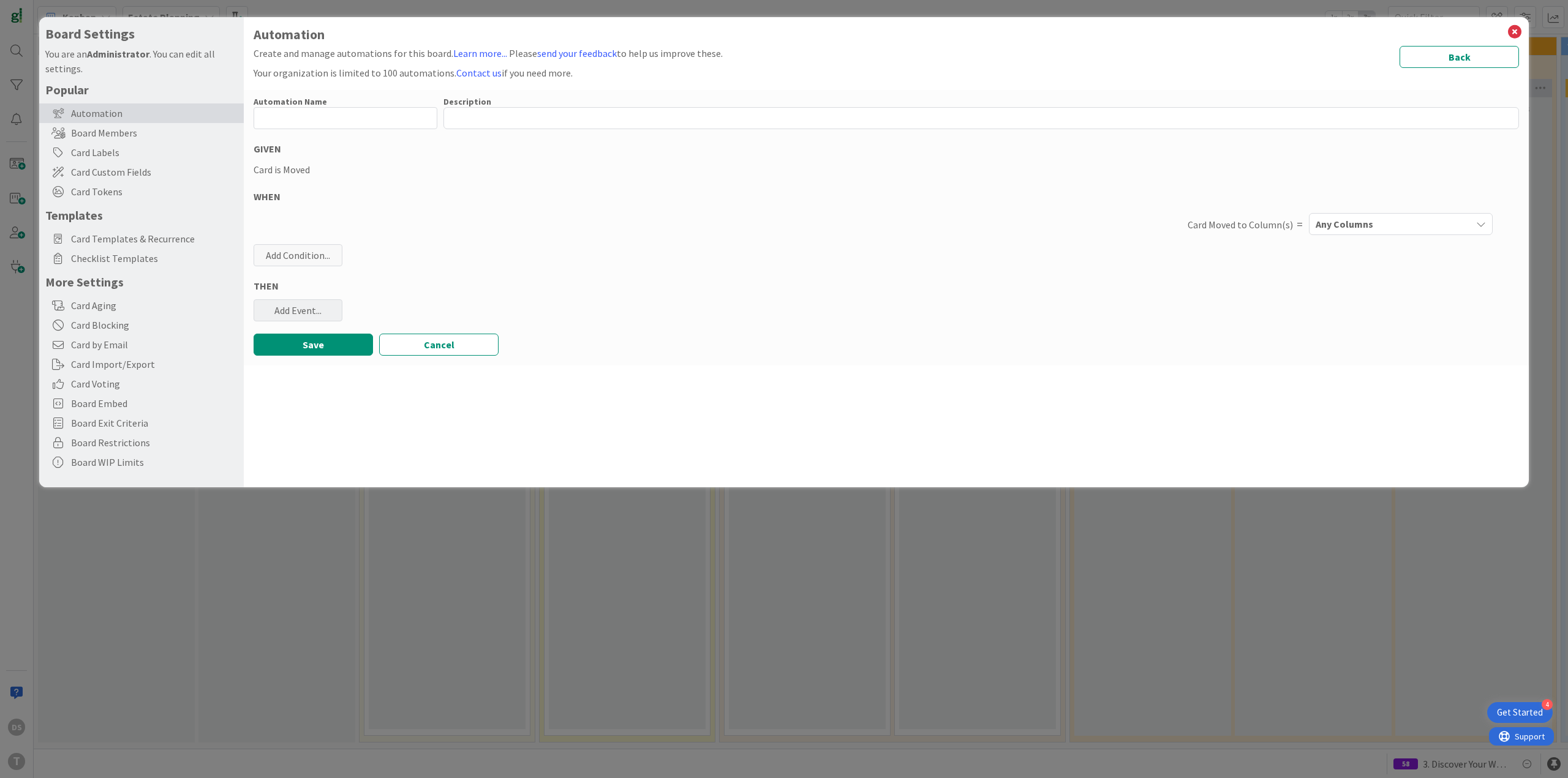
click at [293, 319] on div "Add Event..." at bounding box center [297, 311] width 88 height 22
click at [313, 367] on link "Add Checklist Template ..." at bounding box center [345, 358] width 184 height 20
click at [330, 376] on span "Select..." at bounding box center [335, 371] width 137 height 17
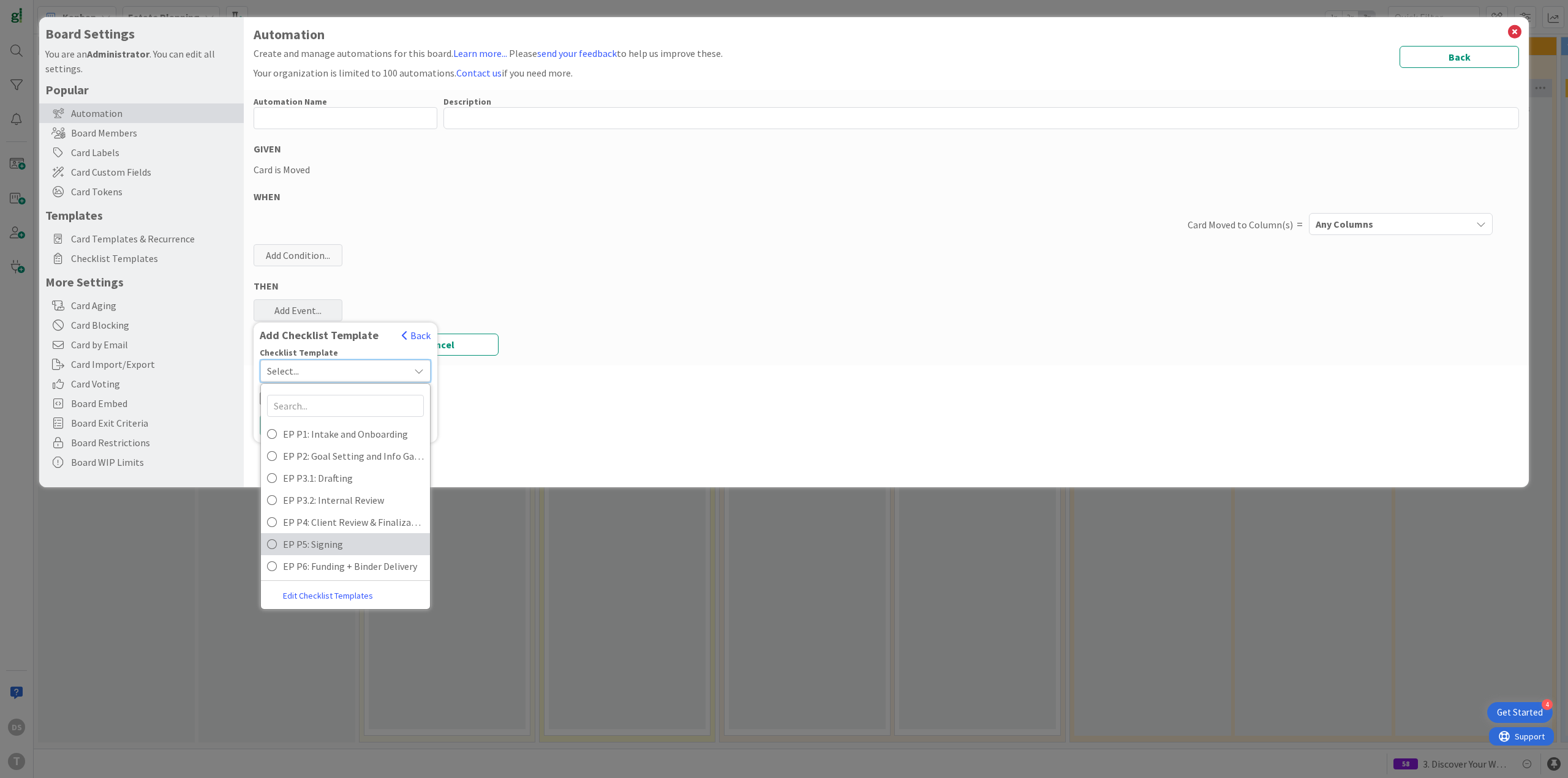
click at [345, 549] on span "EP P5: Signing" at bounding box center [354, 544] width 141 height 18
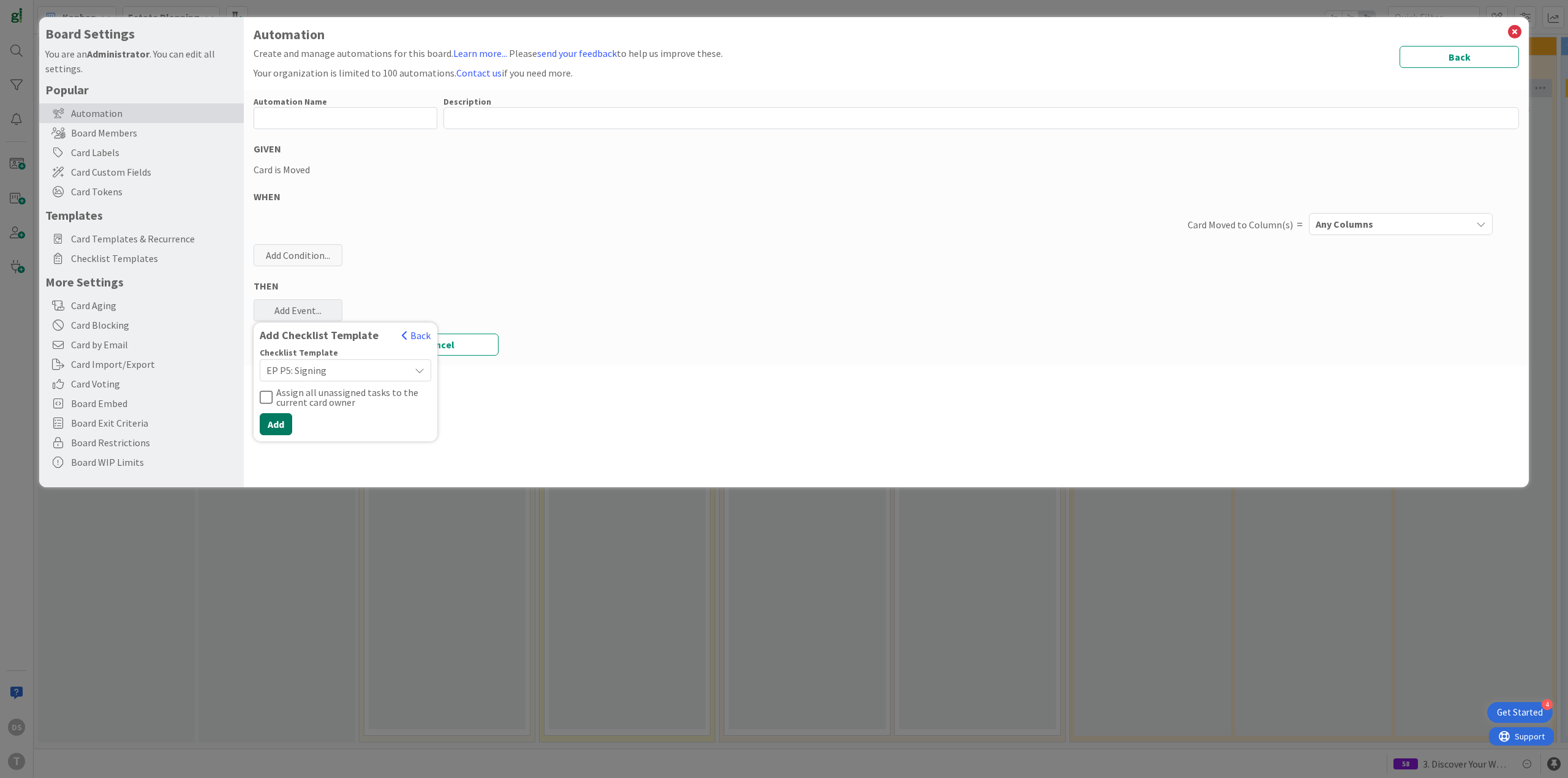
click at [283, 429] on button "Add" at bounding box center [276, 425] width 33 height 22
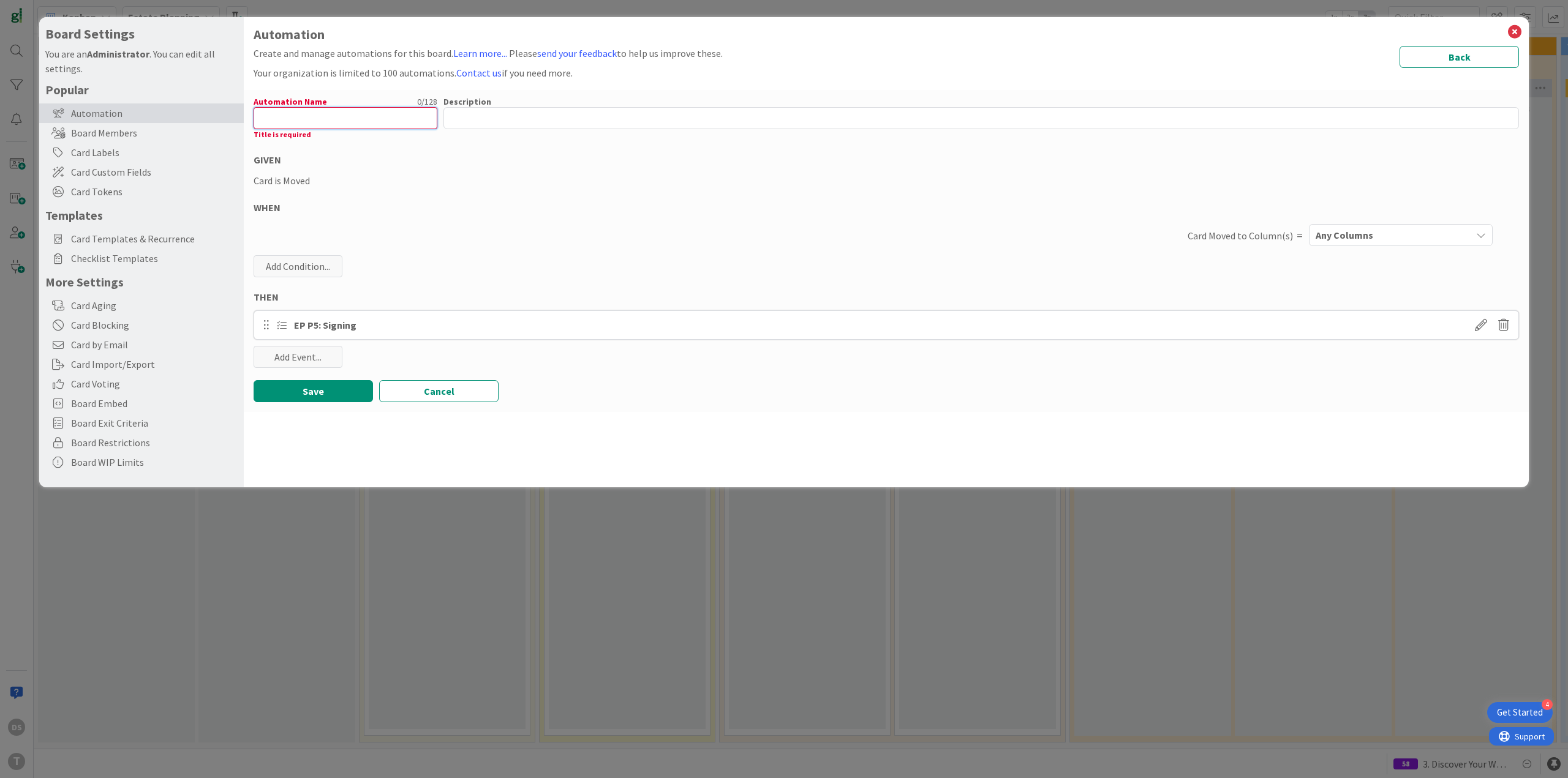
click at [279, 123] on input "text" at bounding box center [345, 118] width 184 height 22
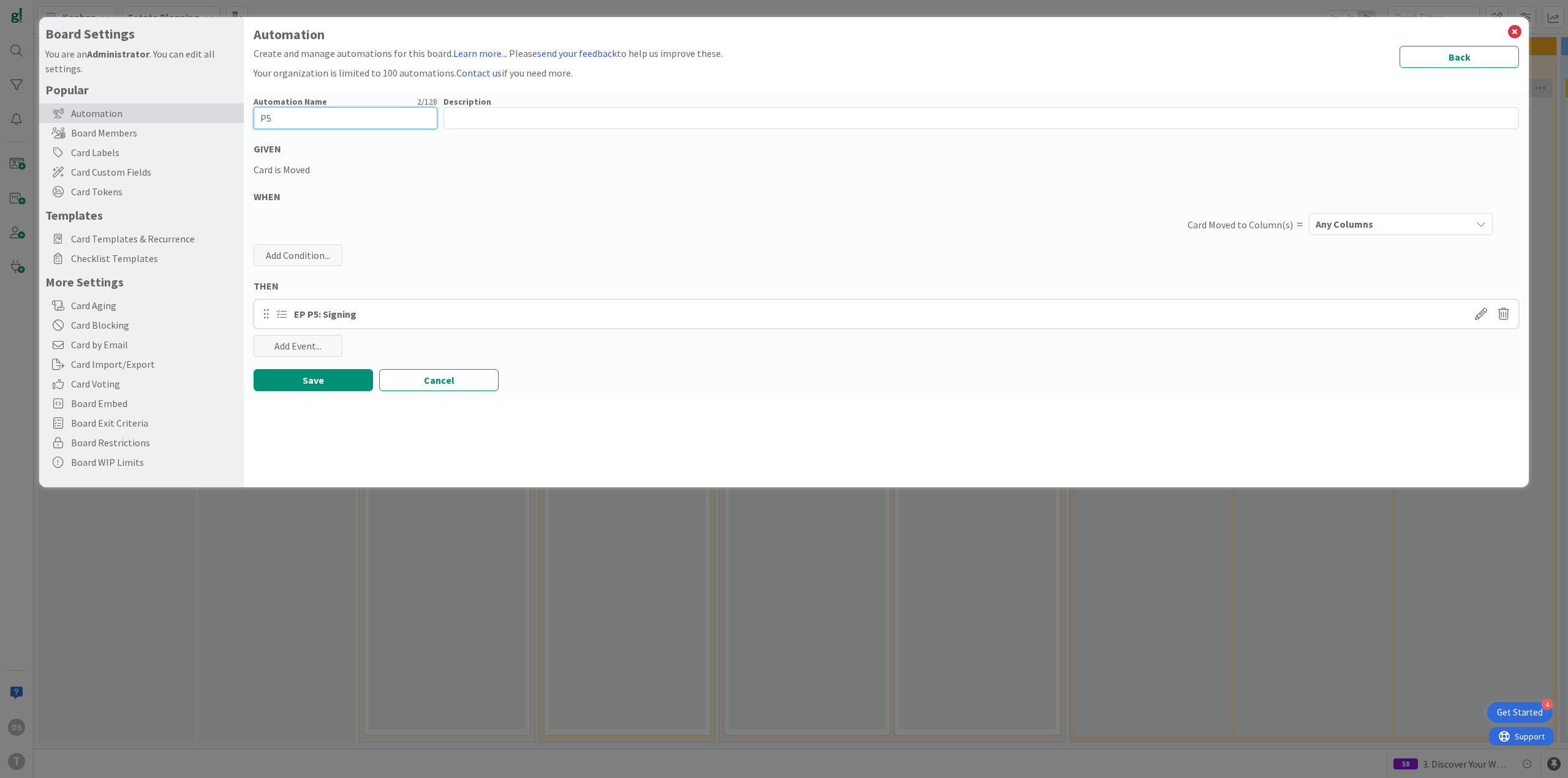
type input "P5"
click at [1355, 218] on span "Any Columns" at bounding box center [1344, 224] width 58 height 16
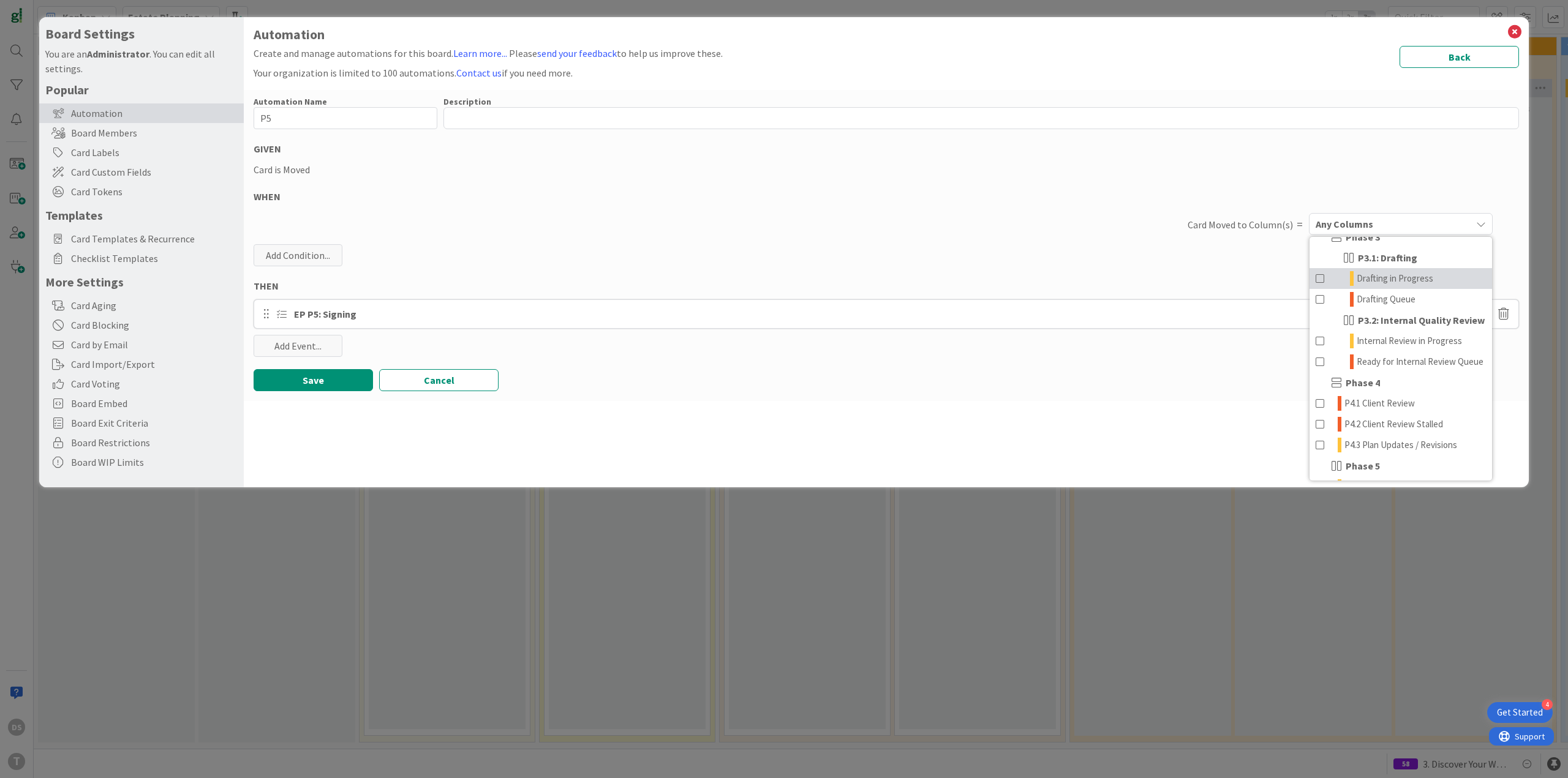
scroll to position [367, 0]
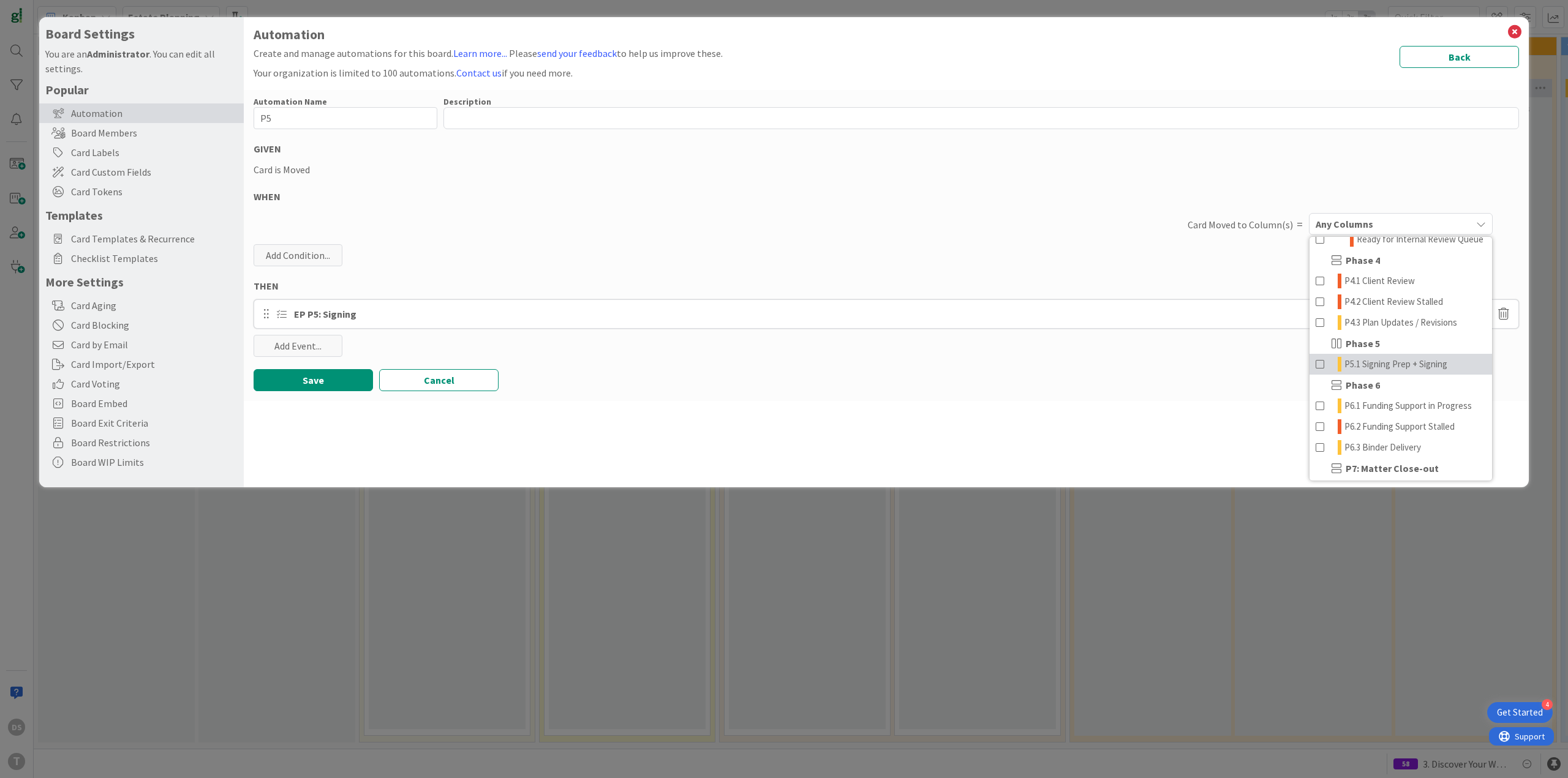
click at [1360, 371] on span "P5.1 Signing Prep + Signing" at bounding box center [1395, 364] width 103 height 15
click at [336, 384] on button "Save" at bounding box center [312, 380] width 119 height 22
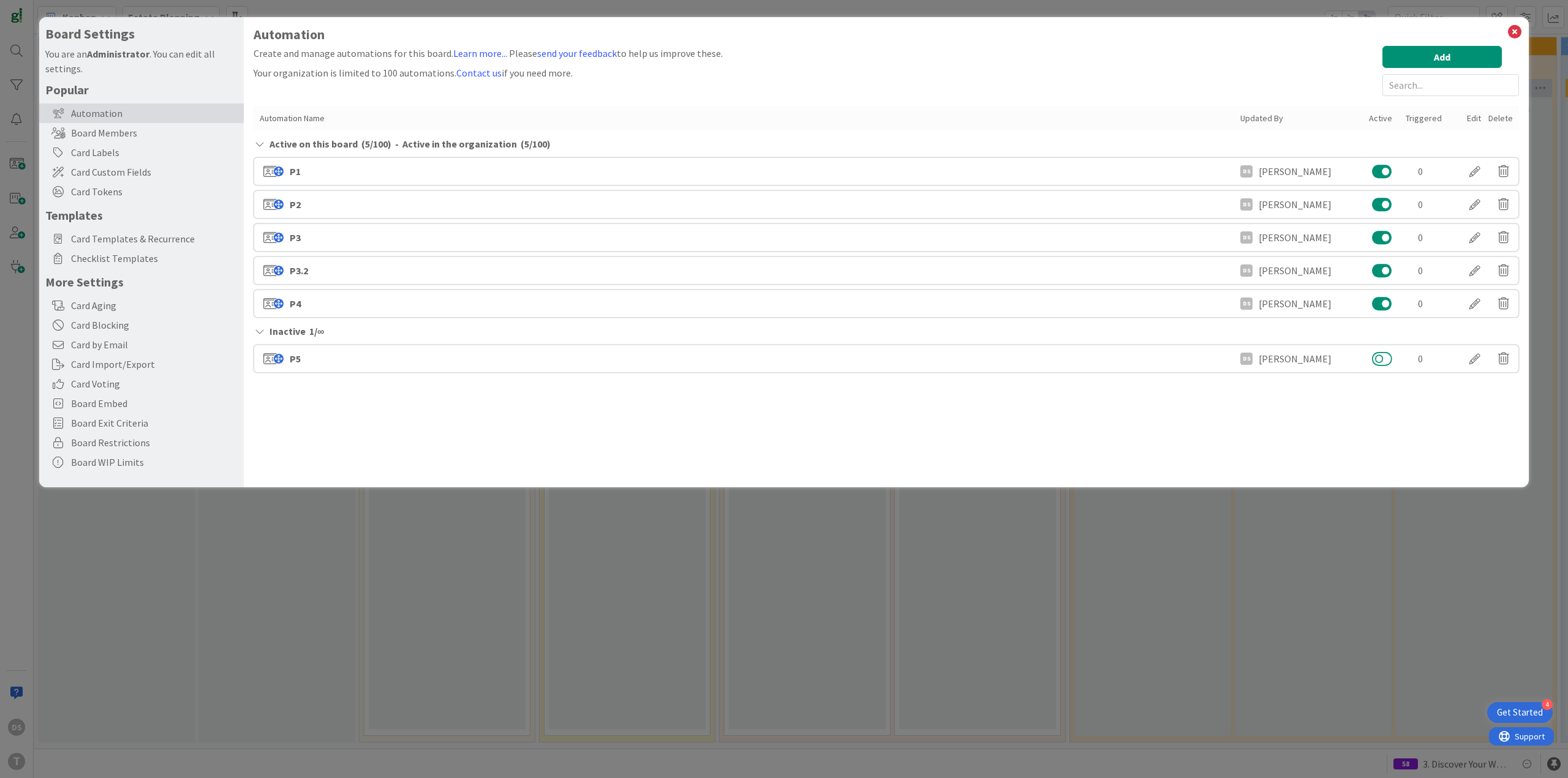
click at [1383, 365] on button at bounding box center [1382, 359] width 21 height 16
click at [1456, 51] on button "Add" at bounding box center [1441, 57] width 119 height 22
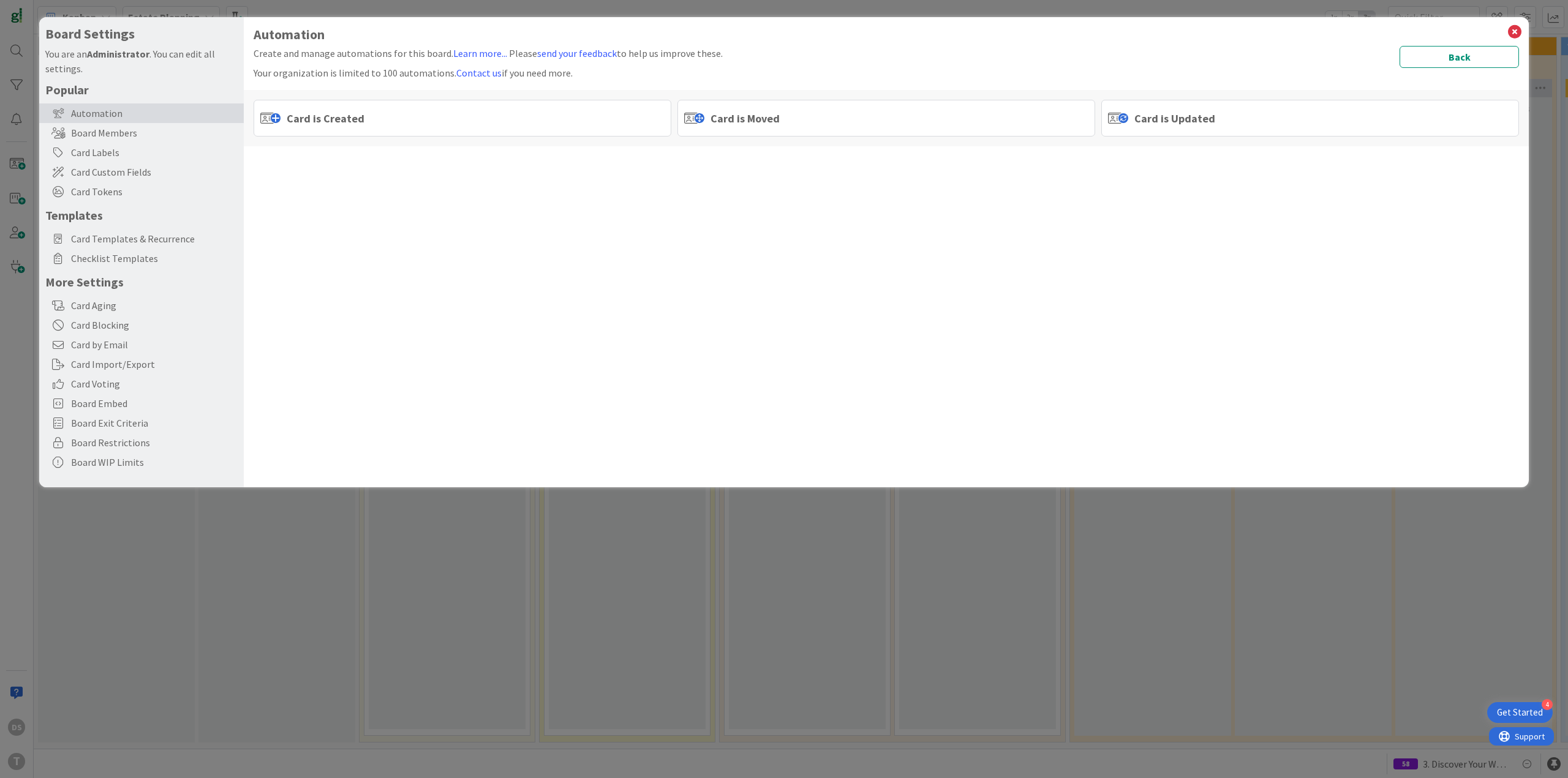
click at [819, 87] on div "Automation Create and manage automations for this board. Learn more... Please s…" at bounding box center [886, 86] width 1265 height 119
click at [815, 114] on div "Card is Moved" at bounding box center [886, 118] width 418 height 37
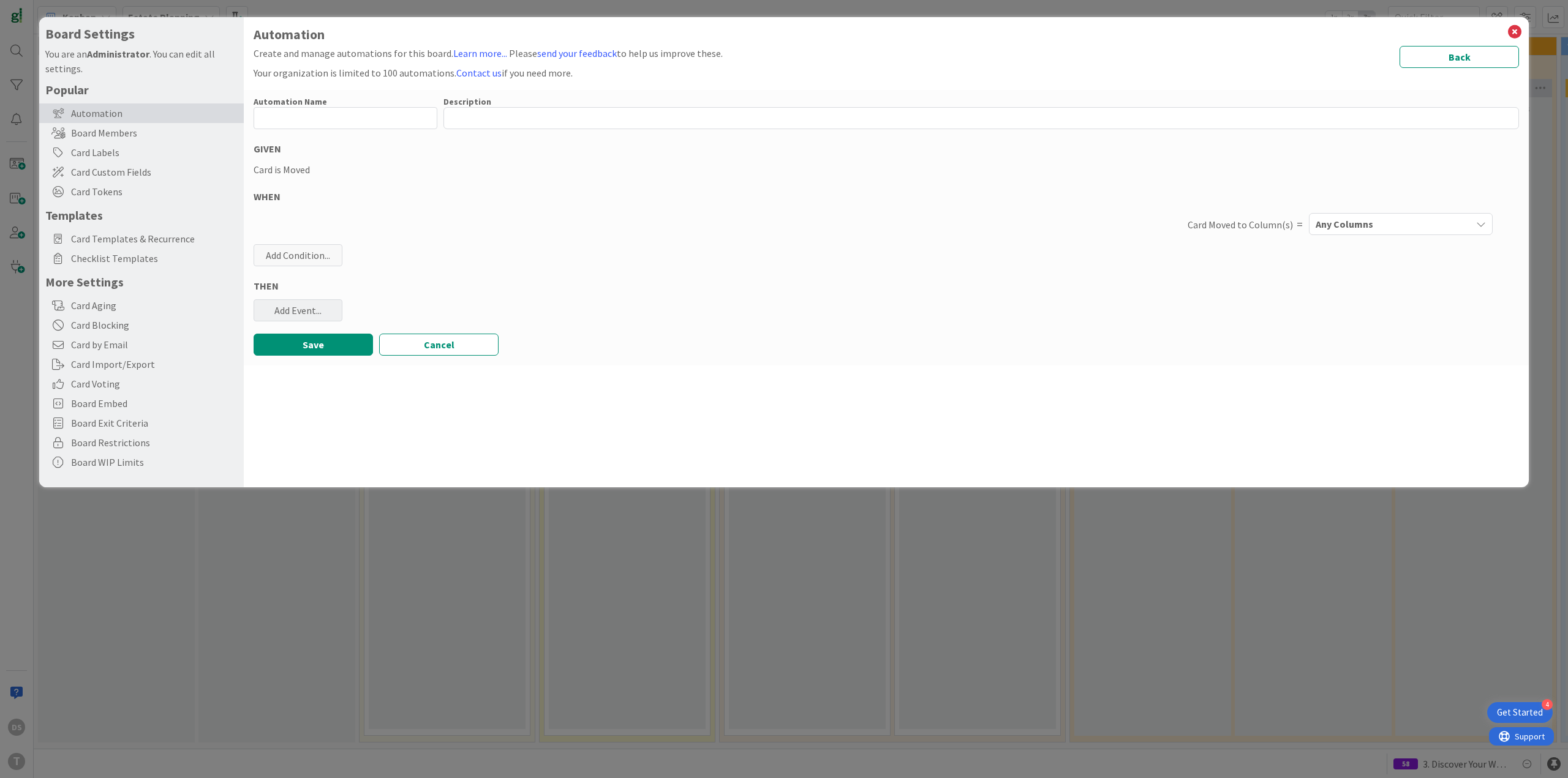
click at [309, 302] on div "Add Event..." at bounding box center [297, 311] width 88 height 22
click at [324, 366] on link "Add Checklist Template ..." at bounding box center [345, 358] width 184 height 20
click at [343, 371] on span "Select..." at bounding box center [335, 371] width 137 height 17
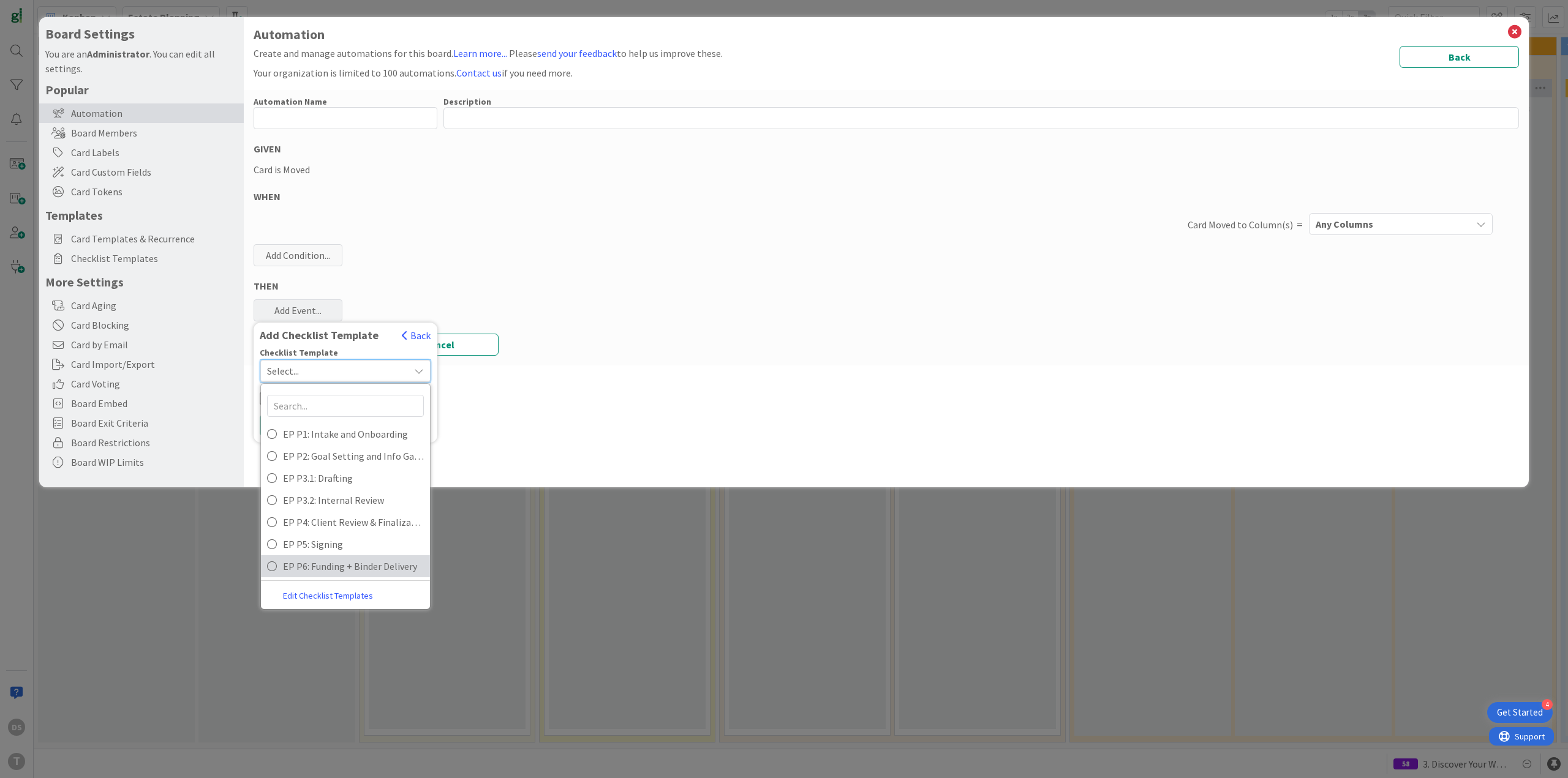
click at [339, 566] on span "EP P6: Funding + Binder Delivery" at bounding box center [354, 565] width 141 height 18
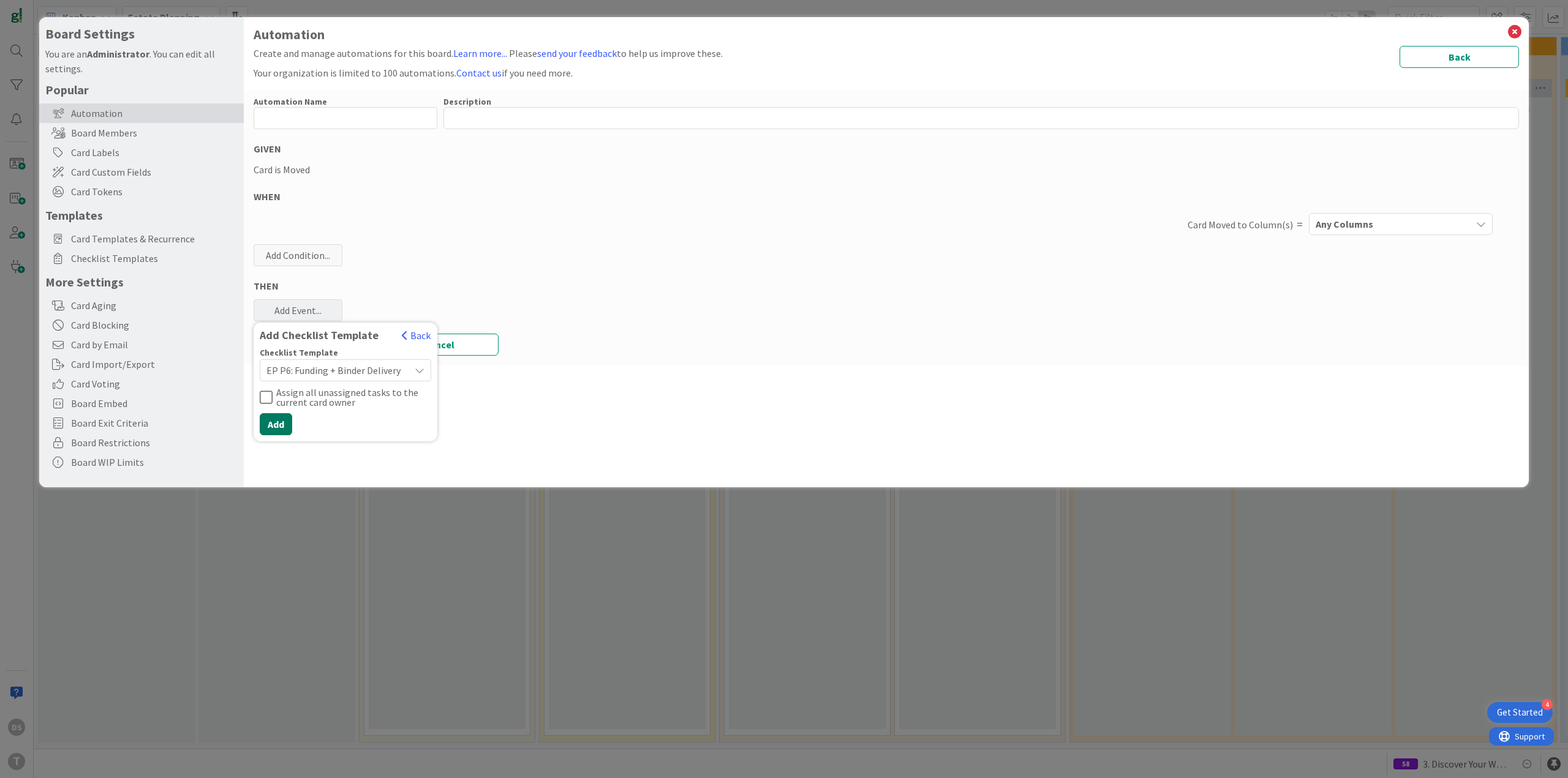
click at [283, 428] on button "Add" at bounding box center [276, 425] width 33 height 22
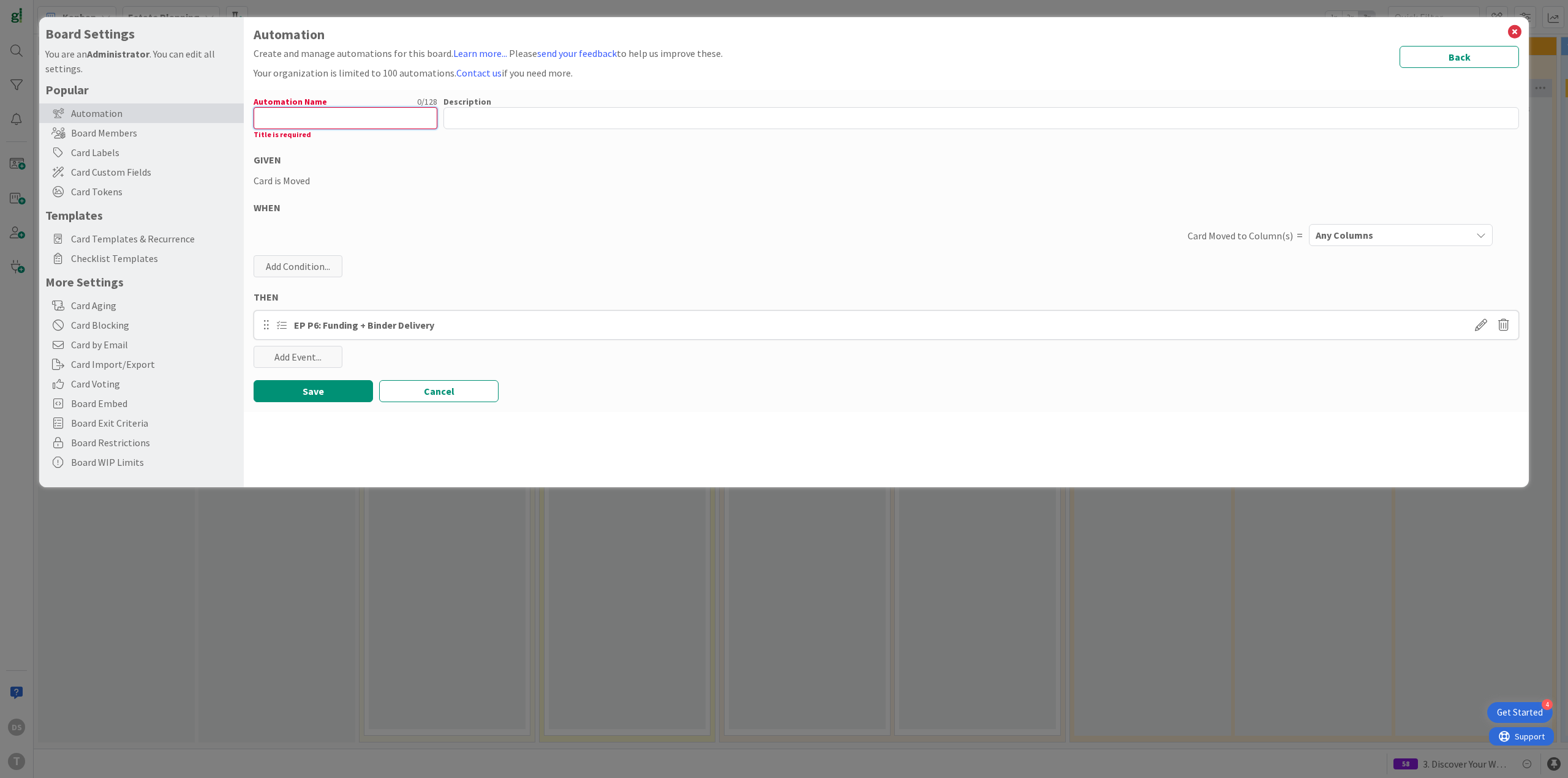
click at [369, 119] on input "text" at bounding box center [345, 118] width 184 height 22
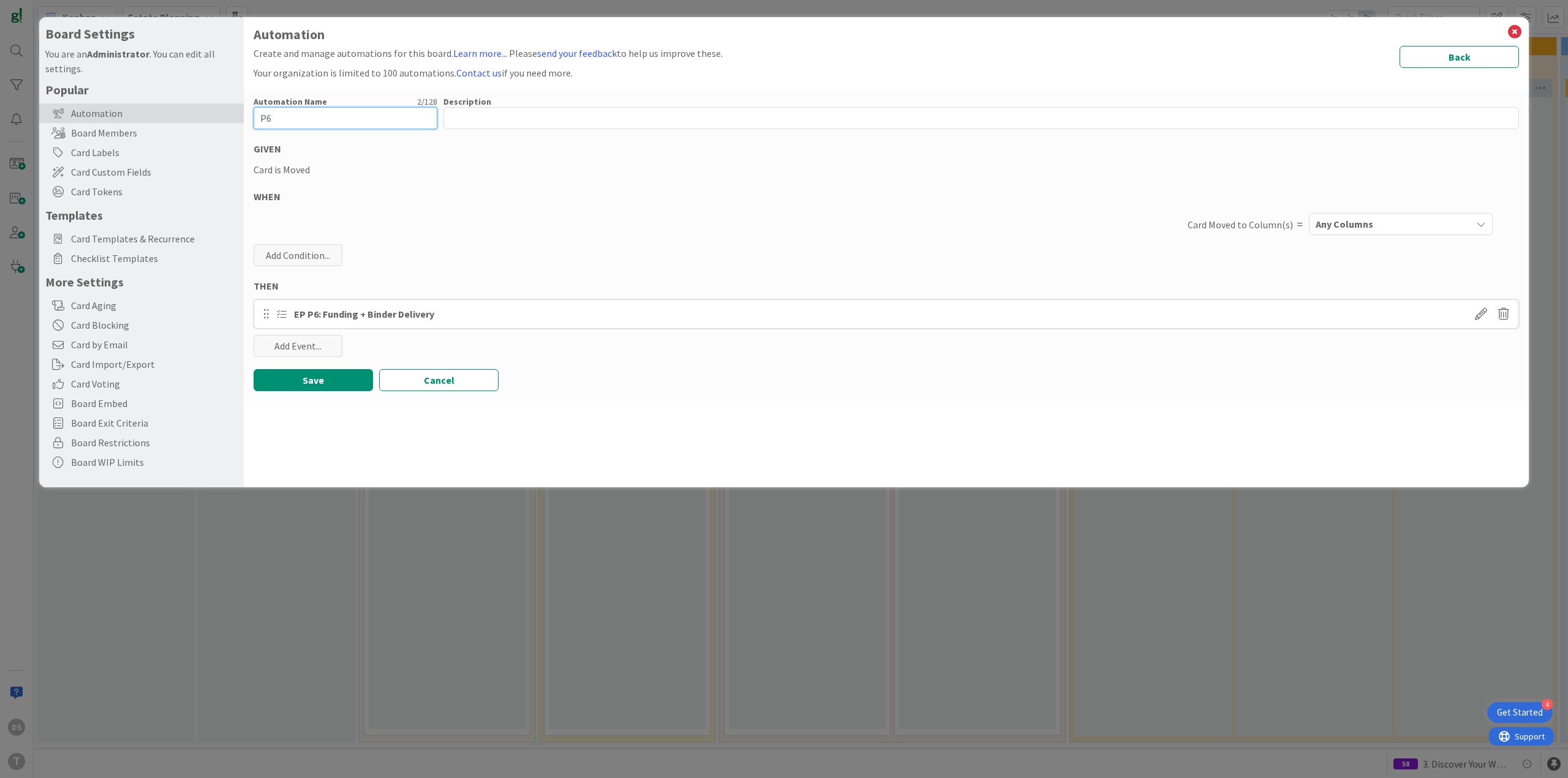
type input "P6"
click at [1365, 213] on div "Card Moved to Column(s) = Any Columns" at bounding box center [886, 224] width 1265 height 28
drag, startPoint x: 1366, startPoint y: 237, endPoint x: 1366, endPoint y: 244, distance: 7.0
click at [1366, 241] on div "Automation Name 2 / 128 P6 Description 0 / 256 GIVEN Card is Moved WHEN Card Mo…" at bounding box center [886, 245] width 1285 height 311
click at [1365, 231] on span "Any Columns" at bounding box center [1344, 224] width 58 height 16
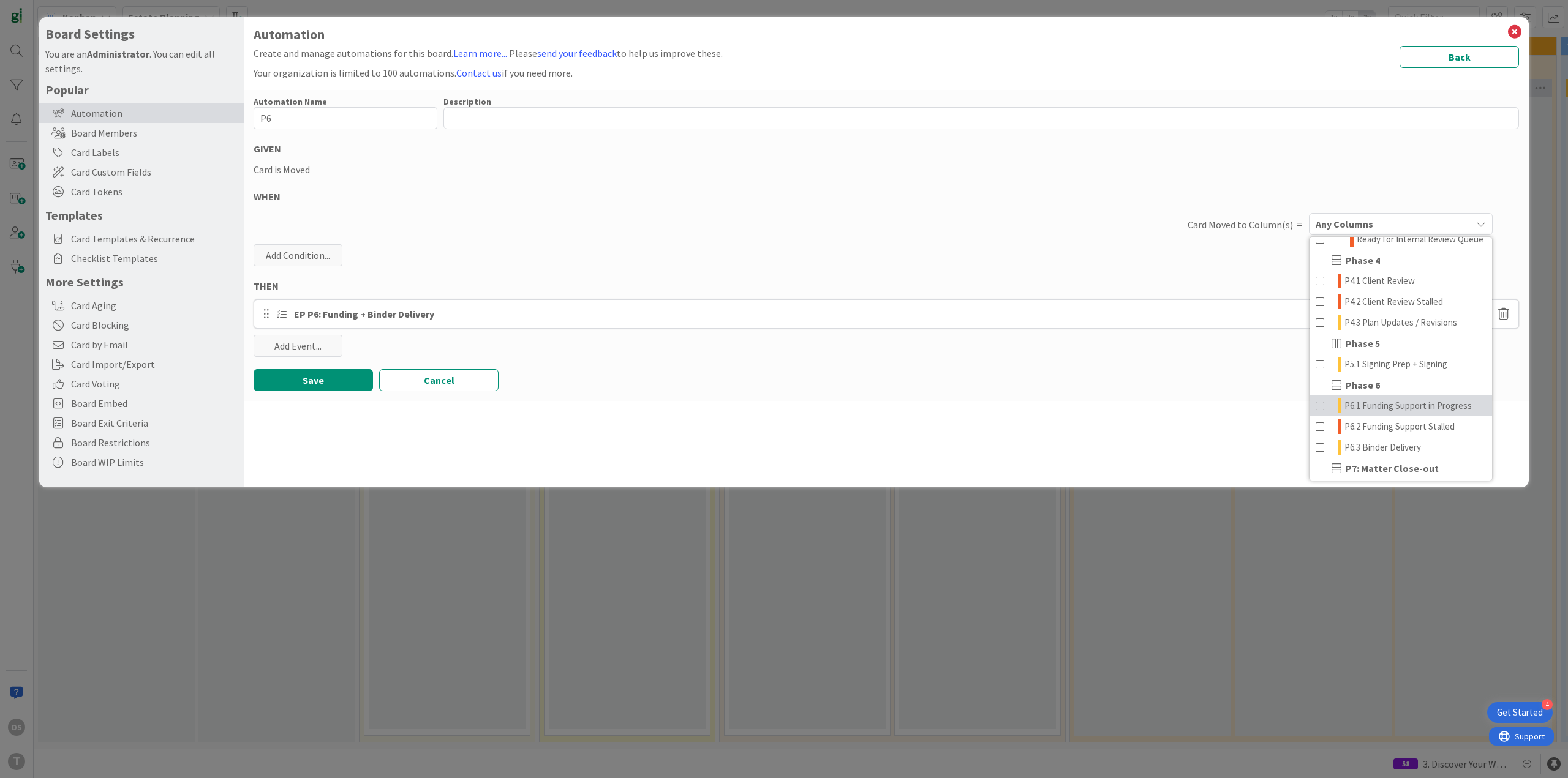
click at [1403, 413] on span "P6.1 Funding Support in Progress" at bounding box center [1408, 405] width 127 height 15
click at [349, 383] on button "Save" at bounding box center [312, 380] width 119 height 22
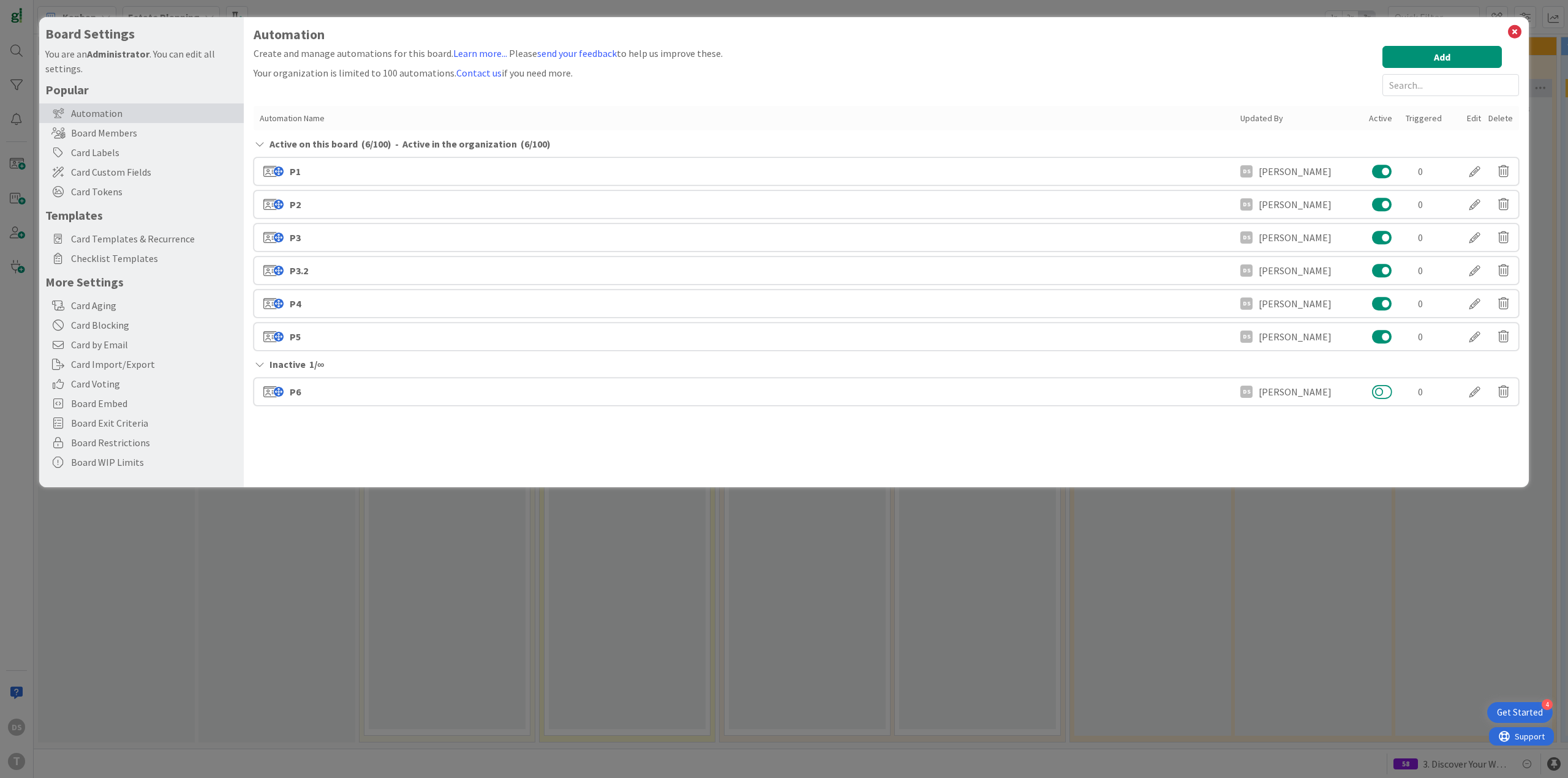
click at [1377, 392] on button at bounding box center [1382, 391] width 21 height 16
click at [1473, 238] on div at bounding box center [1474, 238] width 34 height 21
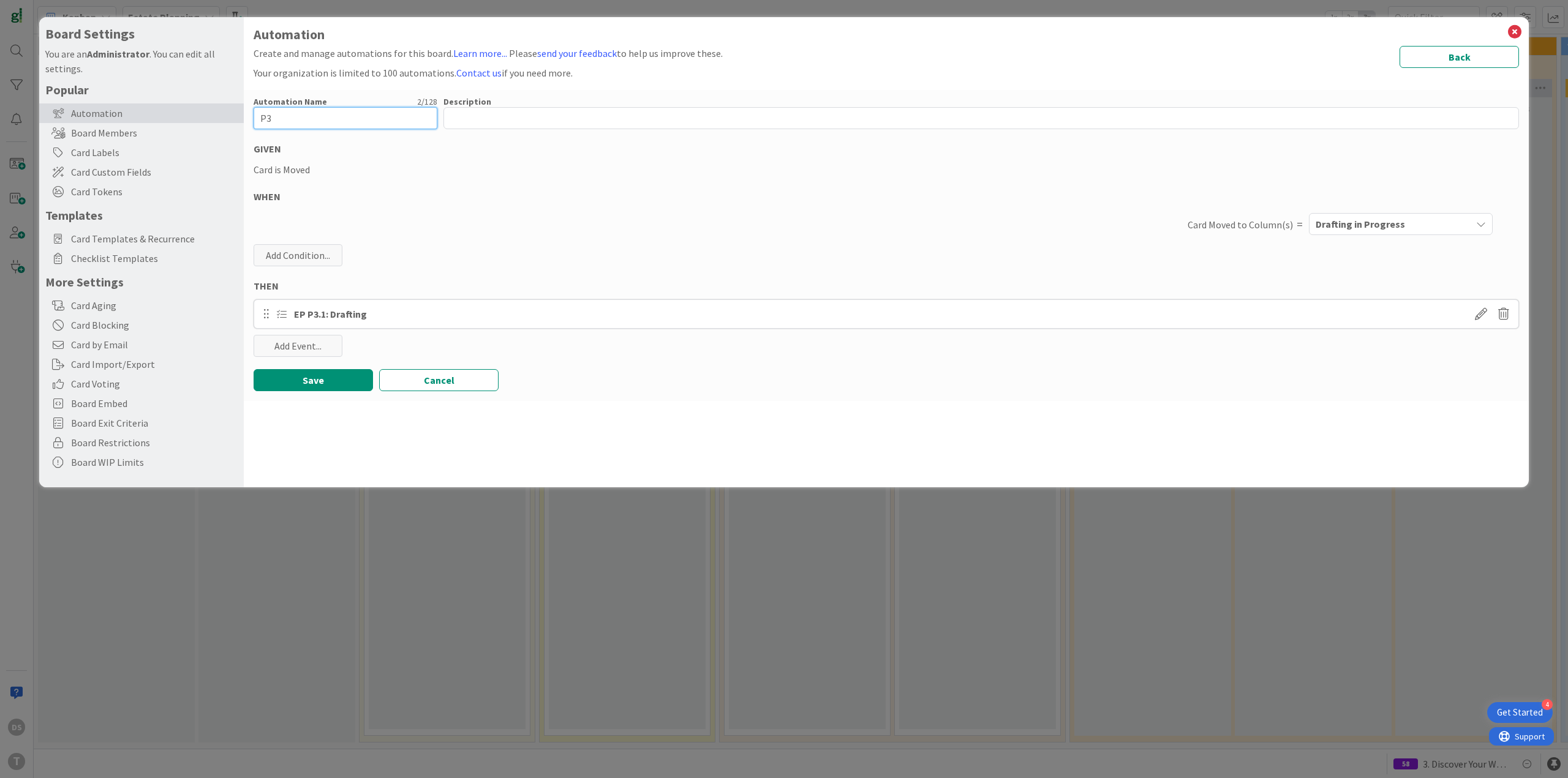
click at [296, 120] on input "P3" at bounding box center [345, 118] width 184 height 22
type input "P3.1"
click at [302, 371] on button "Save" at bounding box center [312, 380] width 119 height 22
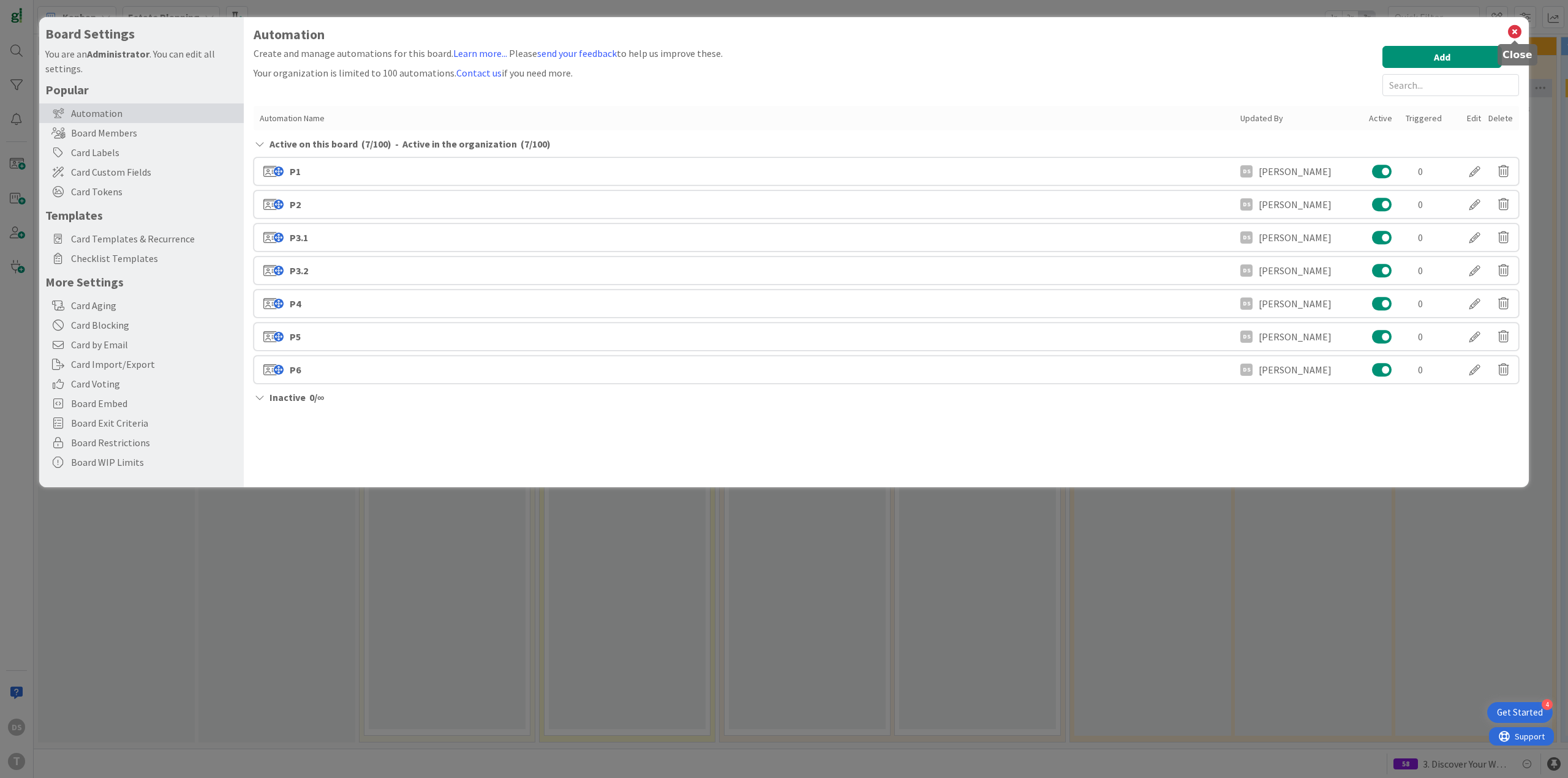
click at [1513, 33] on icon at bounding box center [1514, 32] width 16 height 17
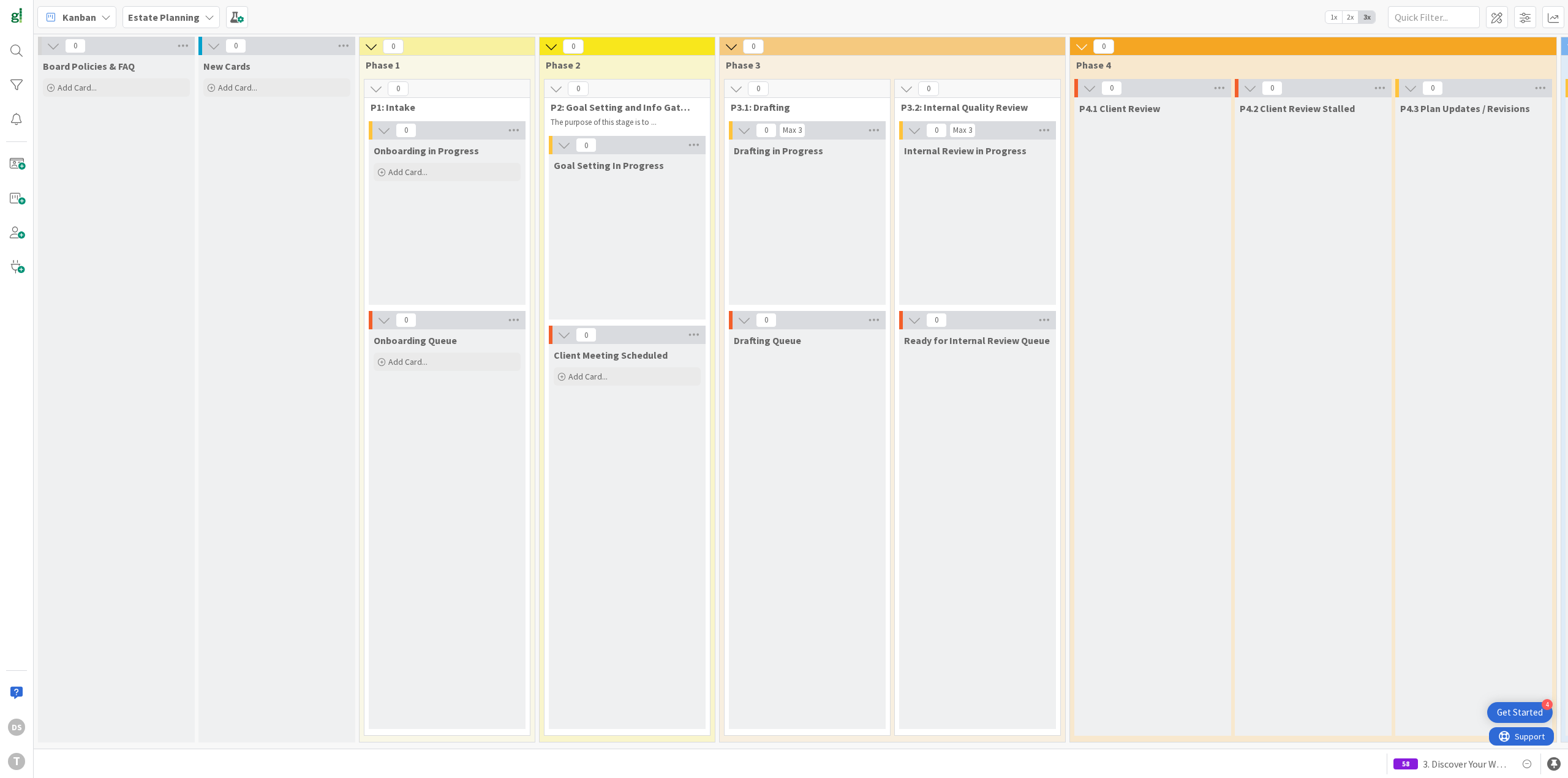
click at [139, 8] on div "Estate Planning" at bounding box center [171, 17] width 97 height 22
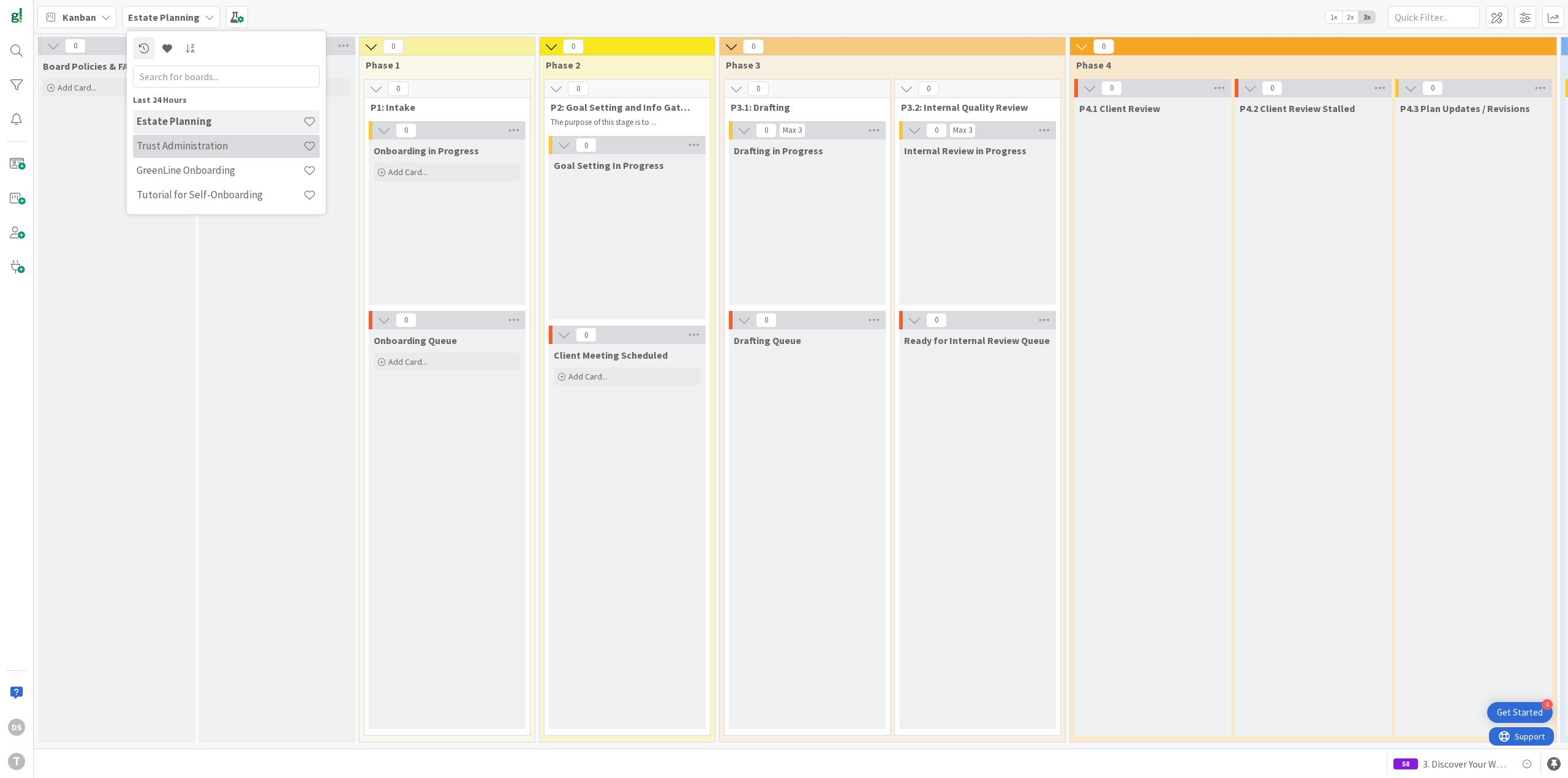
click at [190, 148] on h4 "Trust Administration" at bounding box center [220, 146] width 166 height 12
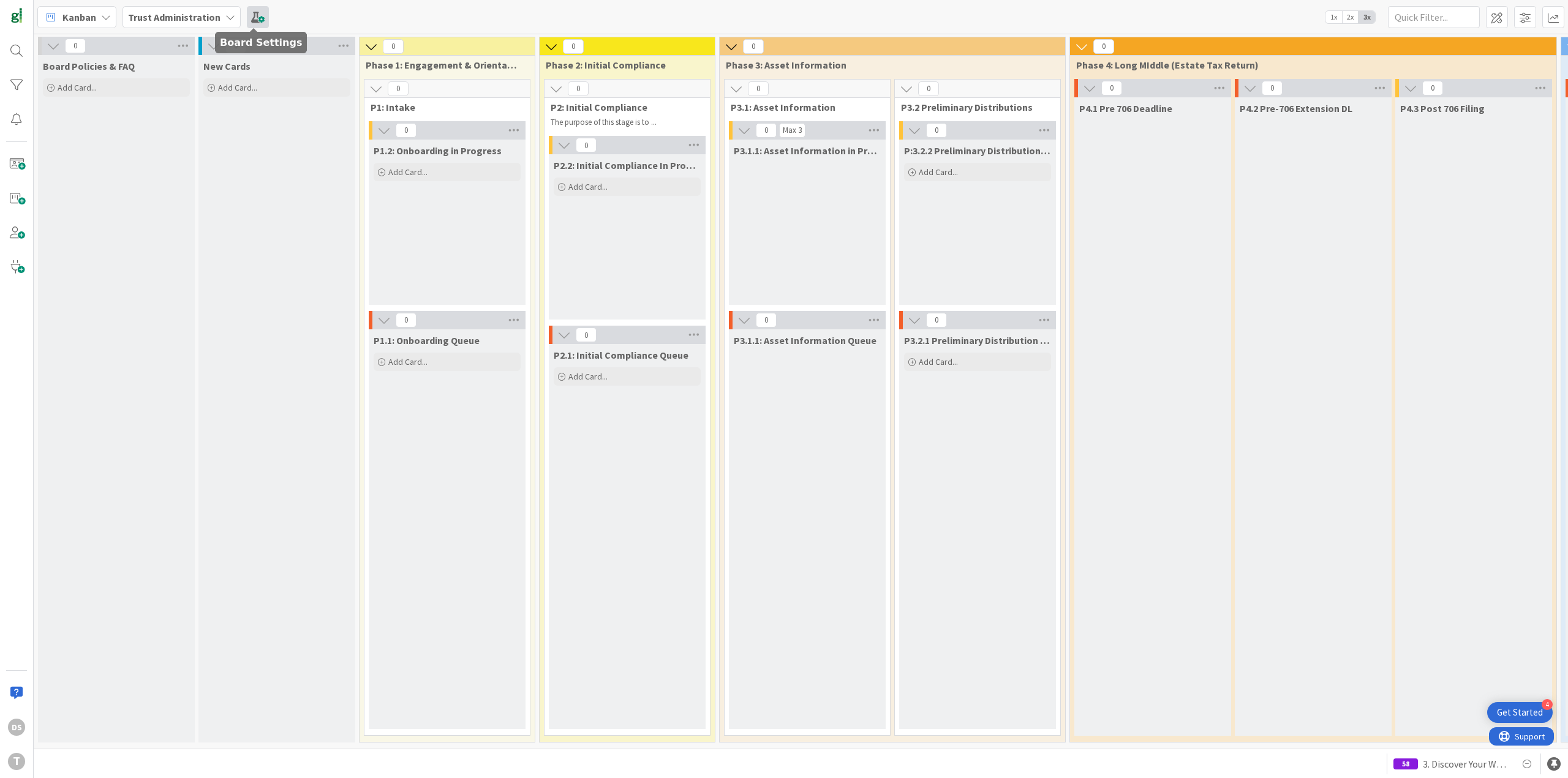
click at [252, 16] on span at bounding box center [258, 17] width 22 height 22
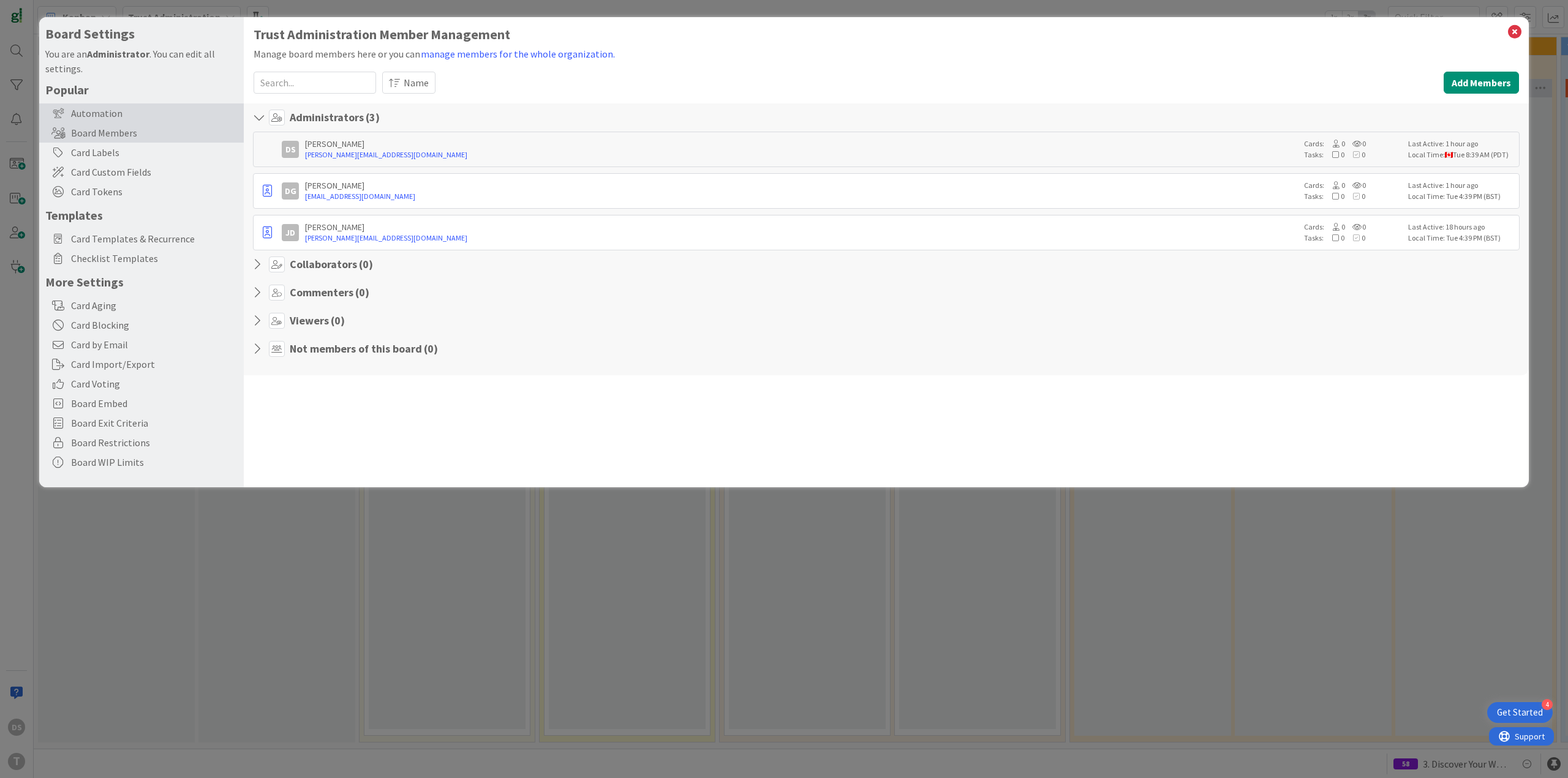
click at [134, 116] on div "Automation" at bounding box center [142, 113] width 204 height 20
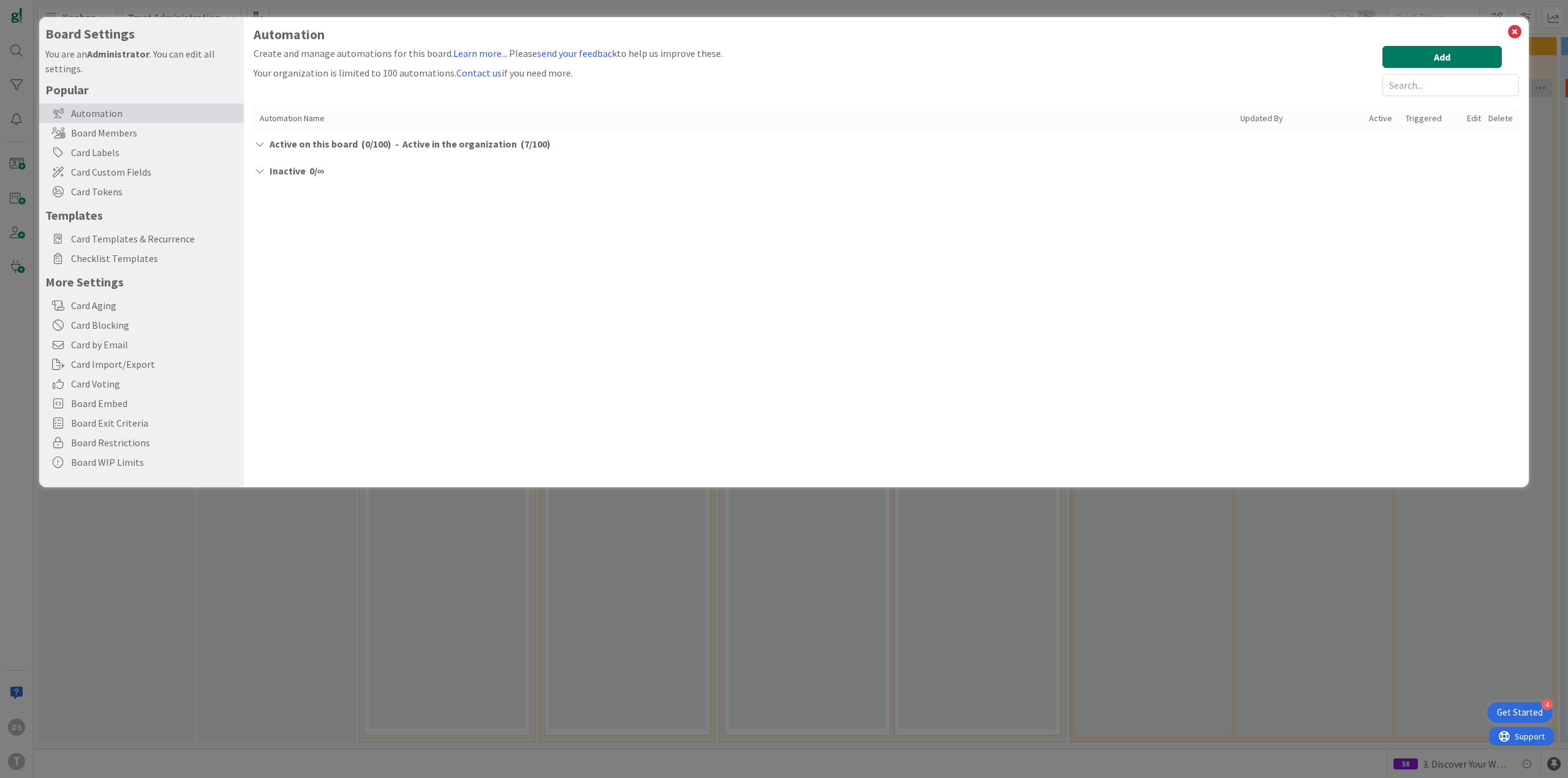
click at [1442, 61] on button "Add" at bounding box center [1441, 57] width 119 height 22
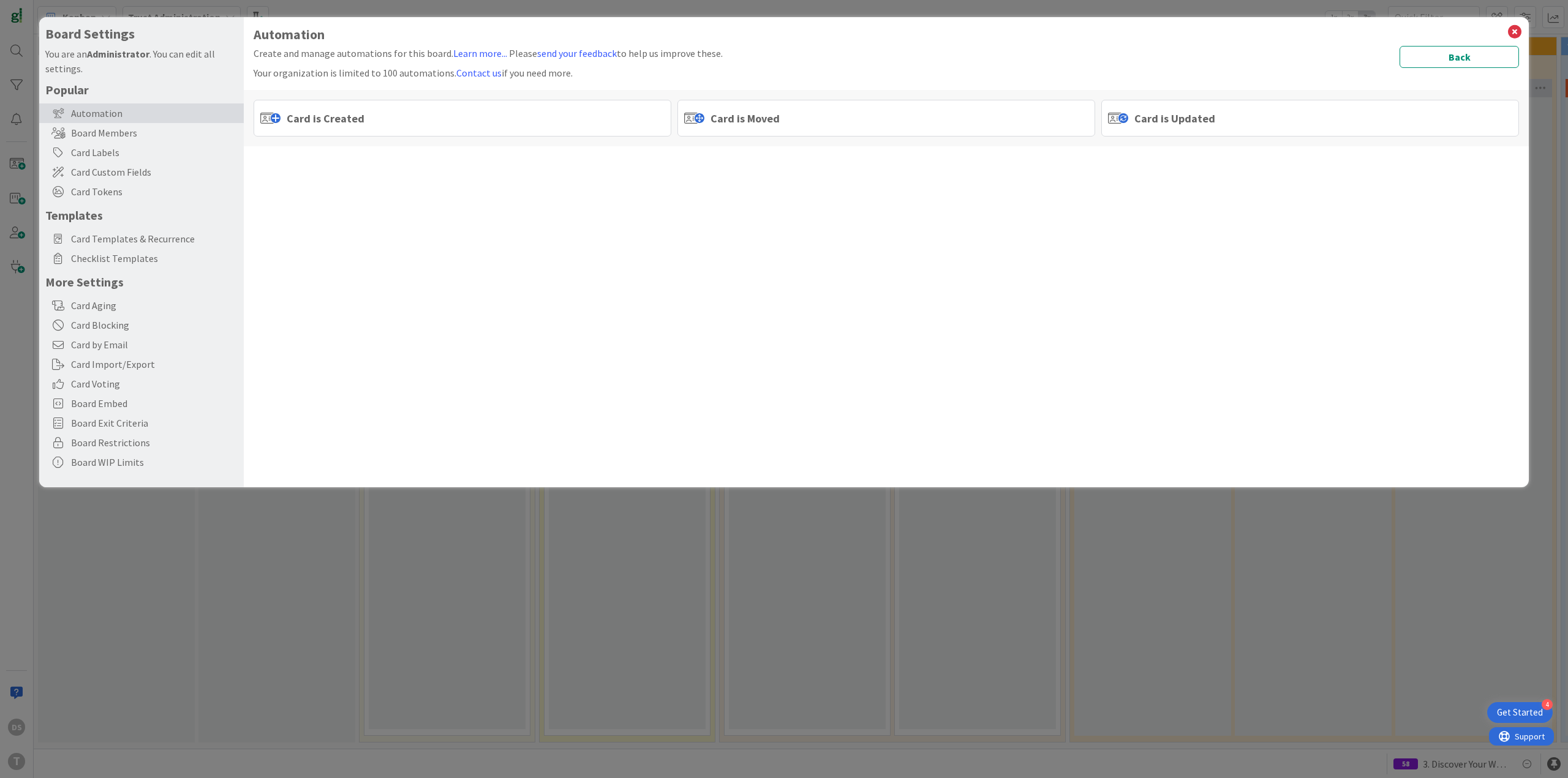
click at [748, 117] on span "Card is Moved" at bounding box center [745, 118] width 70 height 16
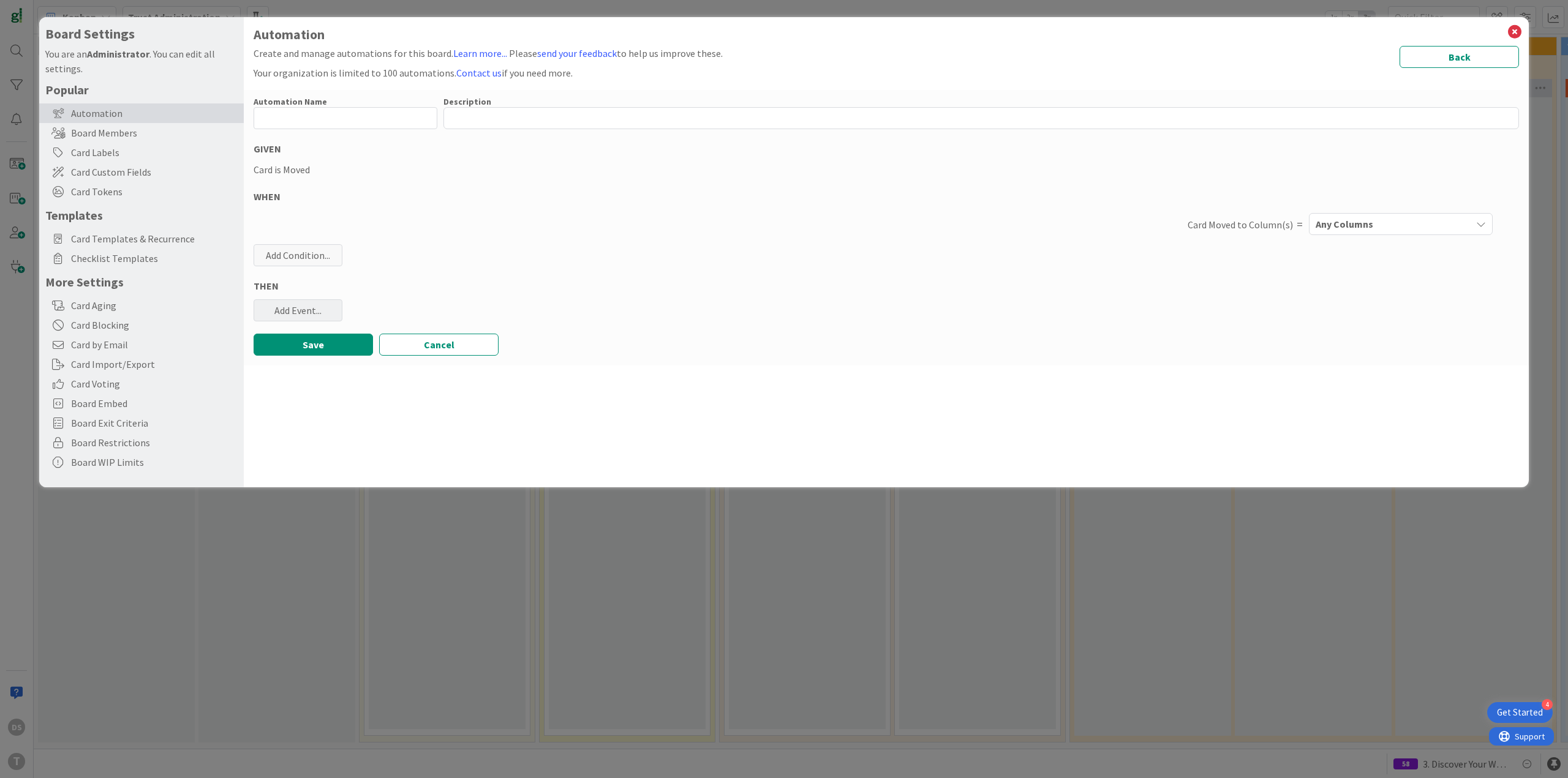
click at [311, 311] on div "Add Event..." at bounding box center [297, 311] width 88 height 22
click at [329, 358] on link "Add Checklist Template ..." at bounding box center [345, 358] width 184 height 20
click at [324, 372] on span "Select..." at bounding box center [335, 371] width 137 height 17
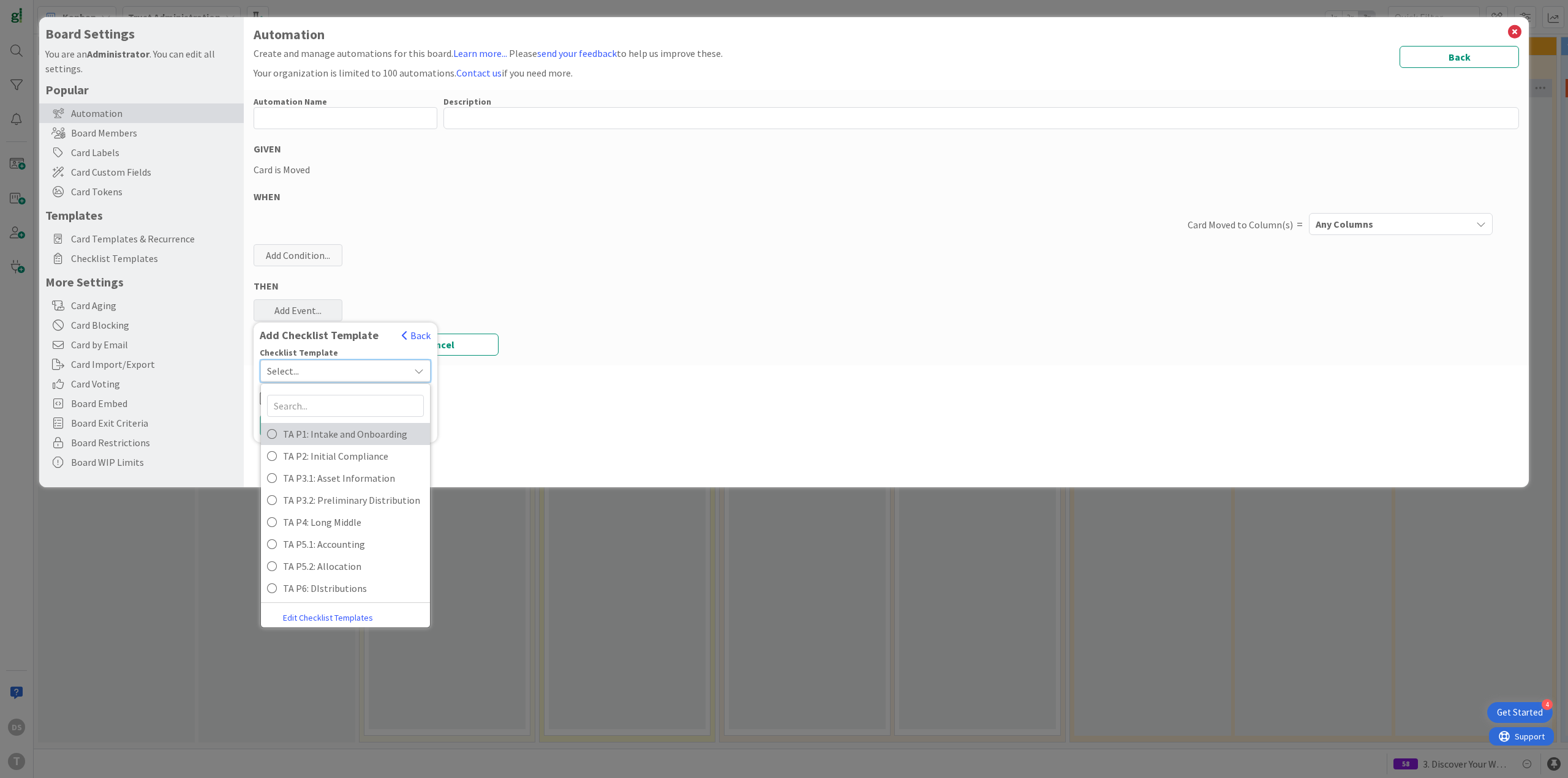
click at [329, 432] on span "TA P1: Intake and Onboarding" at bounding box center [354, 433] width 141 height 18
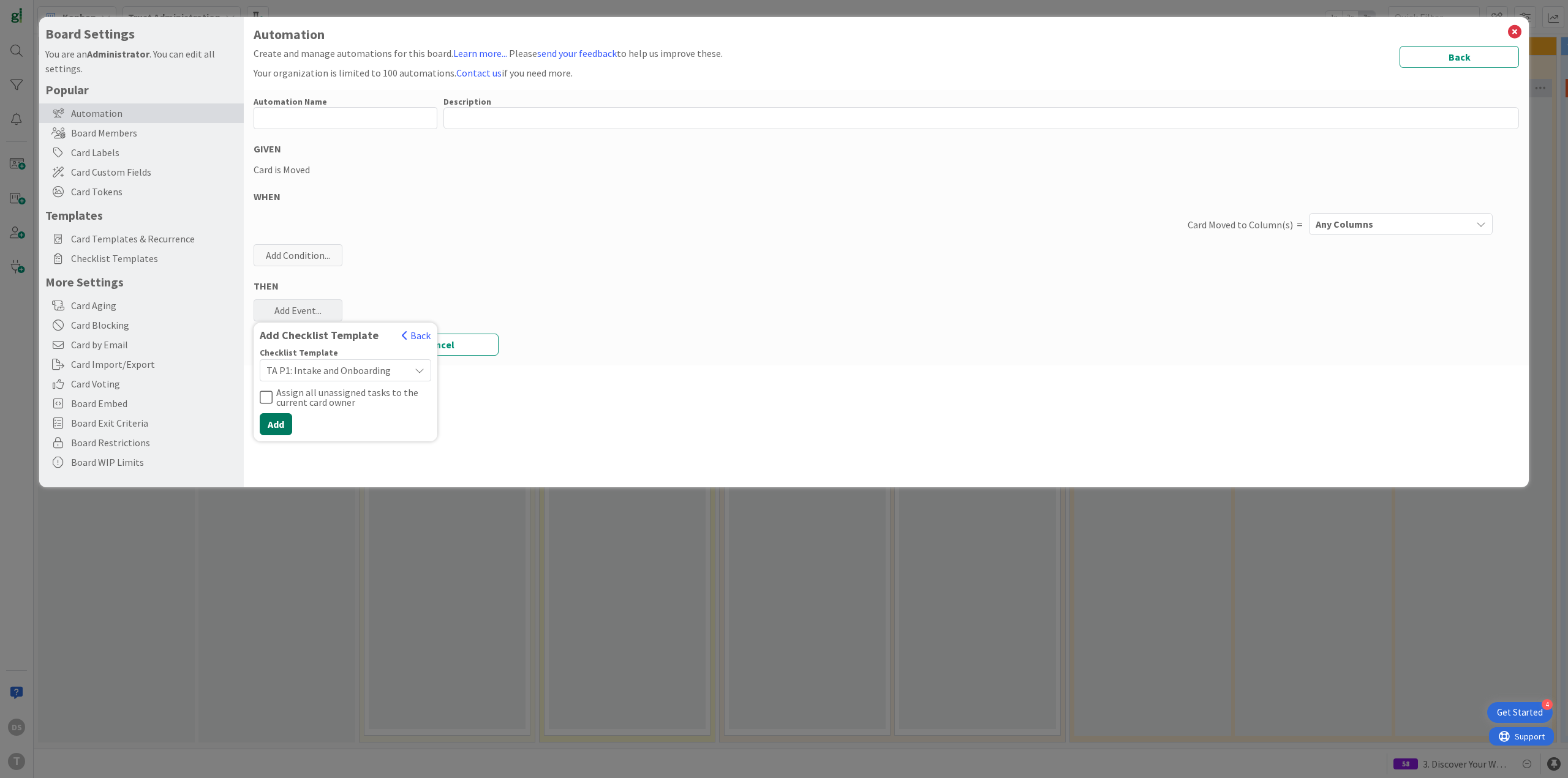
click at [273, 425] on button "Add" at bounding box center [276, 425] width 33 height 22
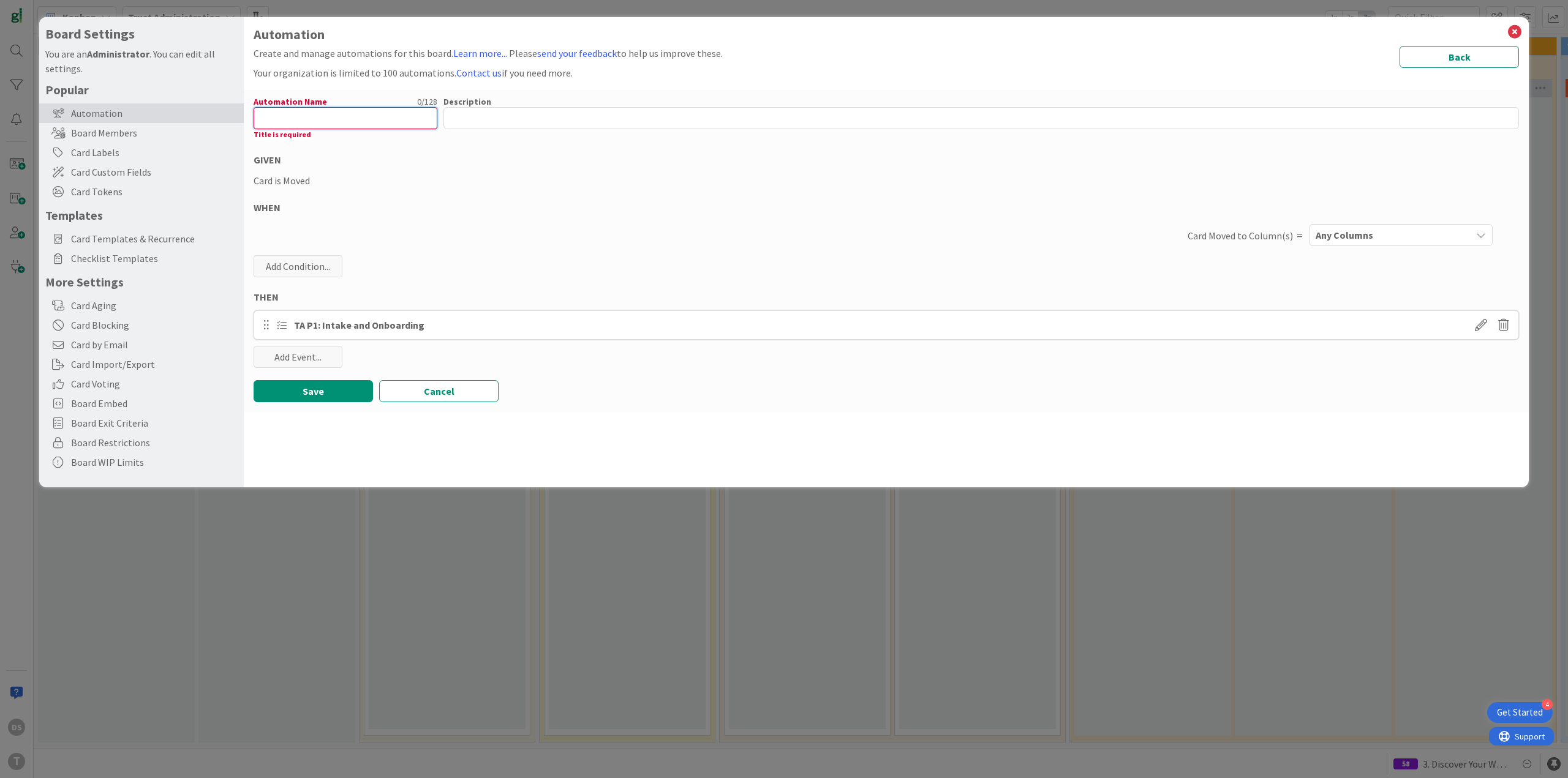
click at [306, 116] on input "text" at bounding box center [345, 118] width 184 height 22
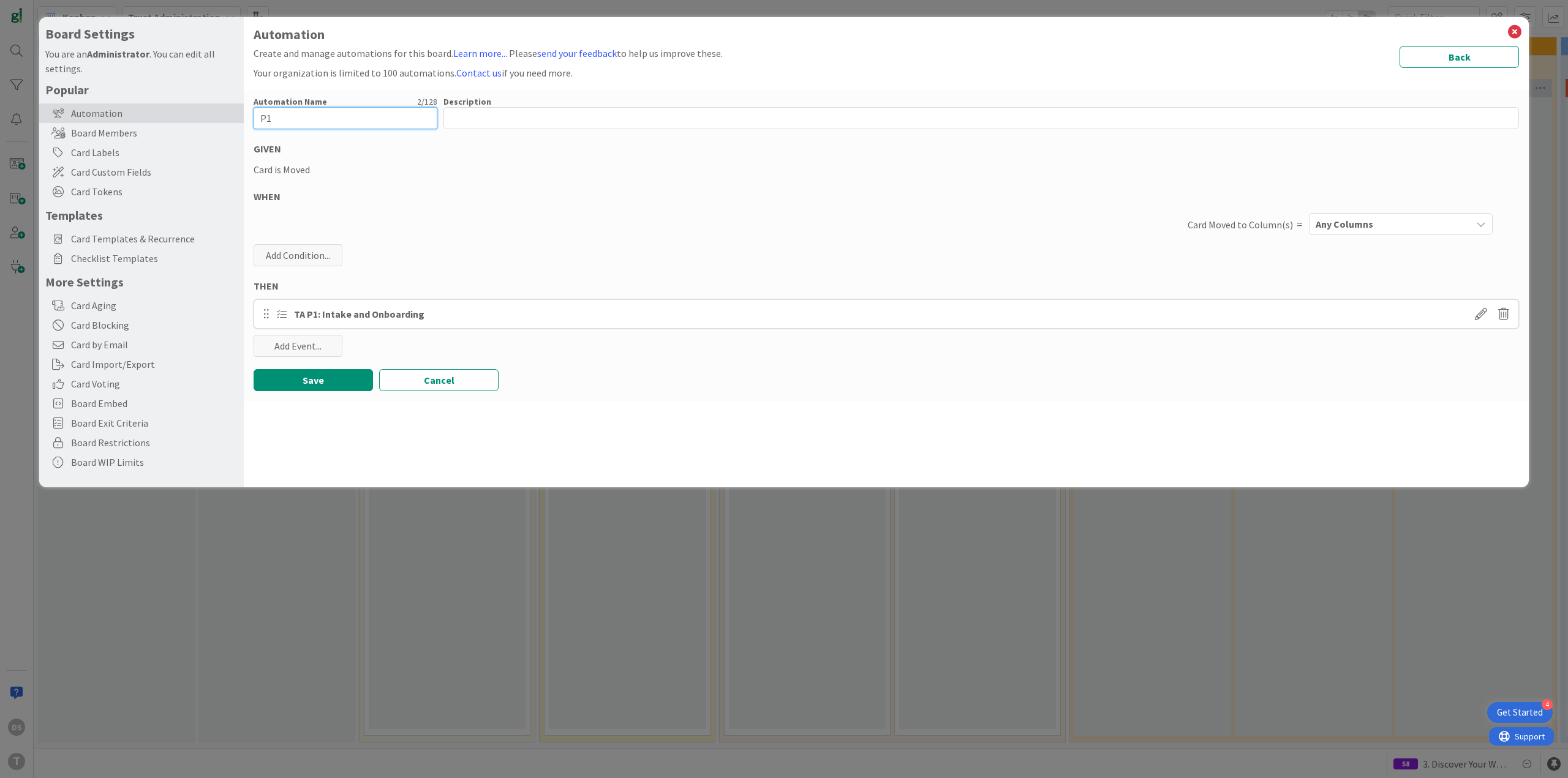
type input "P1"
click at [1330, 226] on span "Any Columns" at bounding box center [1344, 224] width 58 height 16
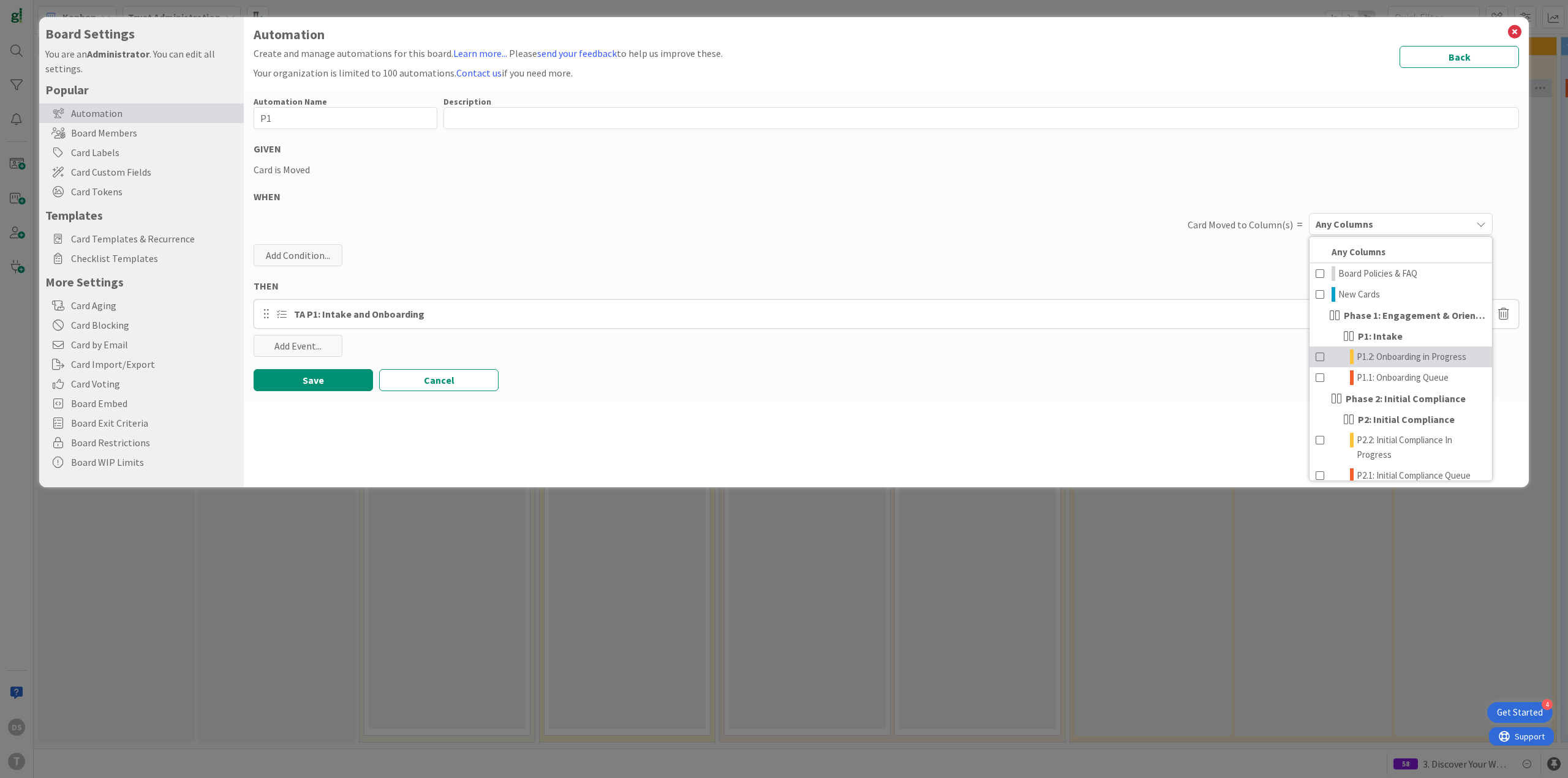
click at [1356, 355] on span "P1.2: Onboarding in Progress" at bounding box center [1411, 356] width 110 height 15
click at [326, 379] on button "Save" at bounding box center [312, 380] width 119 height 22
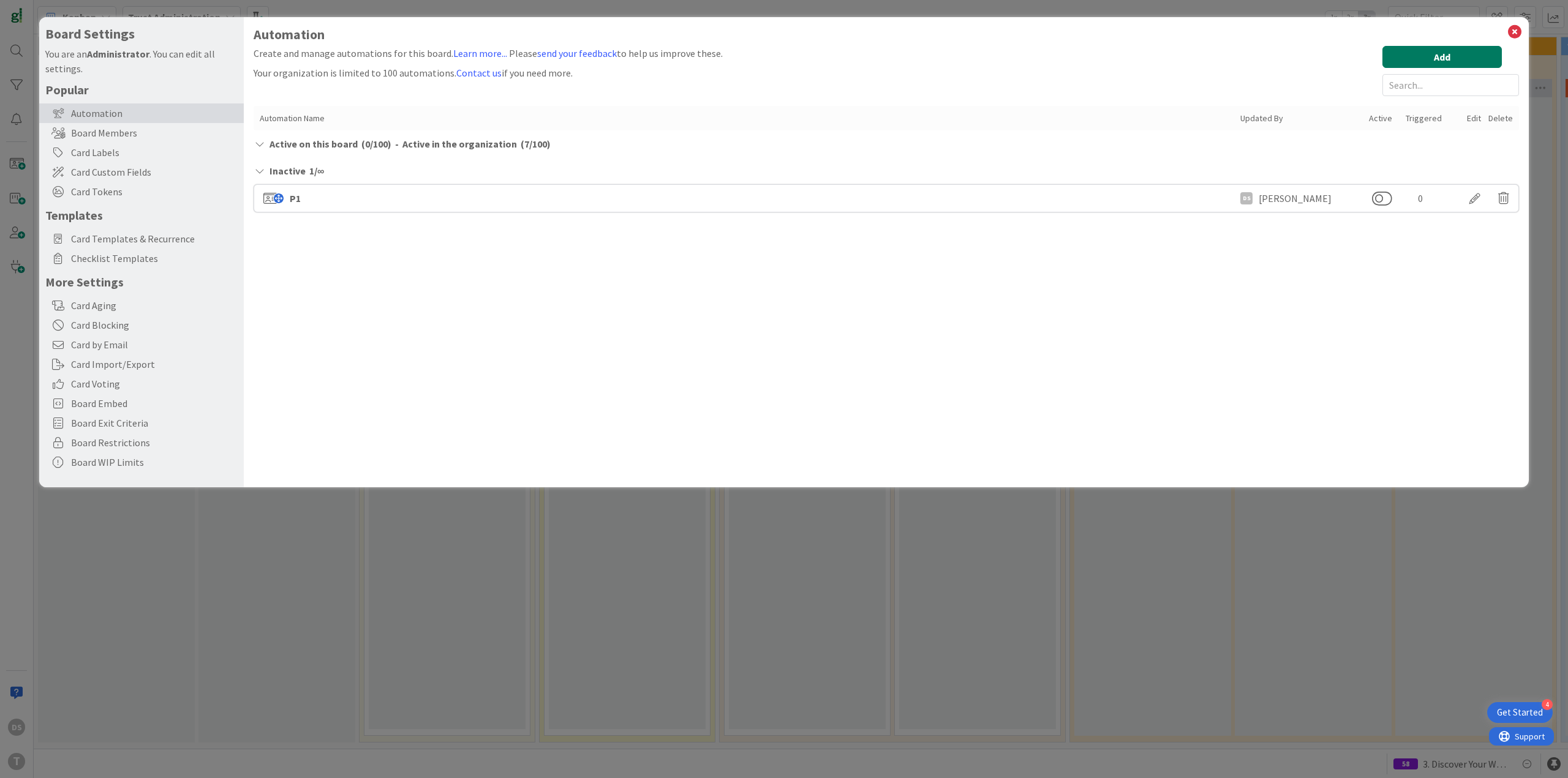
click at [1439, 56] on button "Add" at bounding box center [1441, 57] width 119 height 22
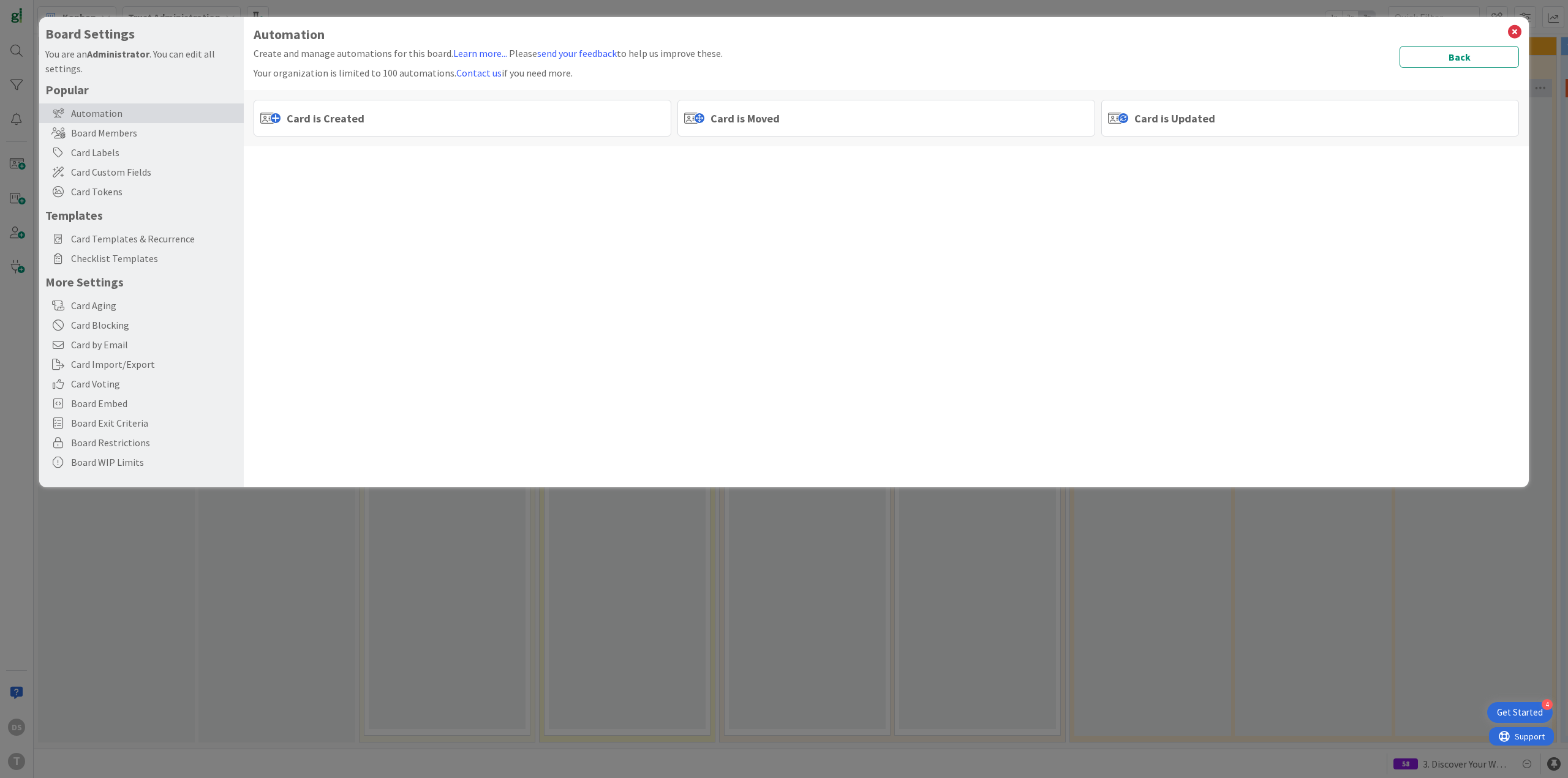
click at [821, 124] on div "Card is Moved" at bounding box center [886, 118] width 418 height 37
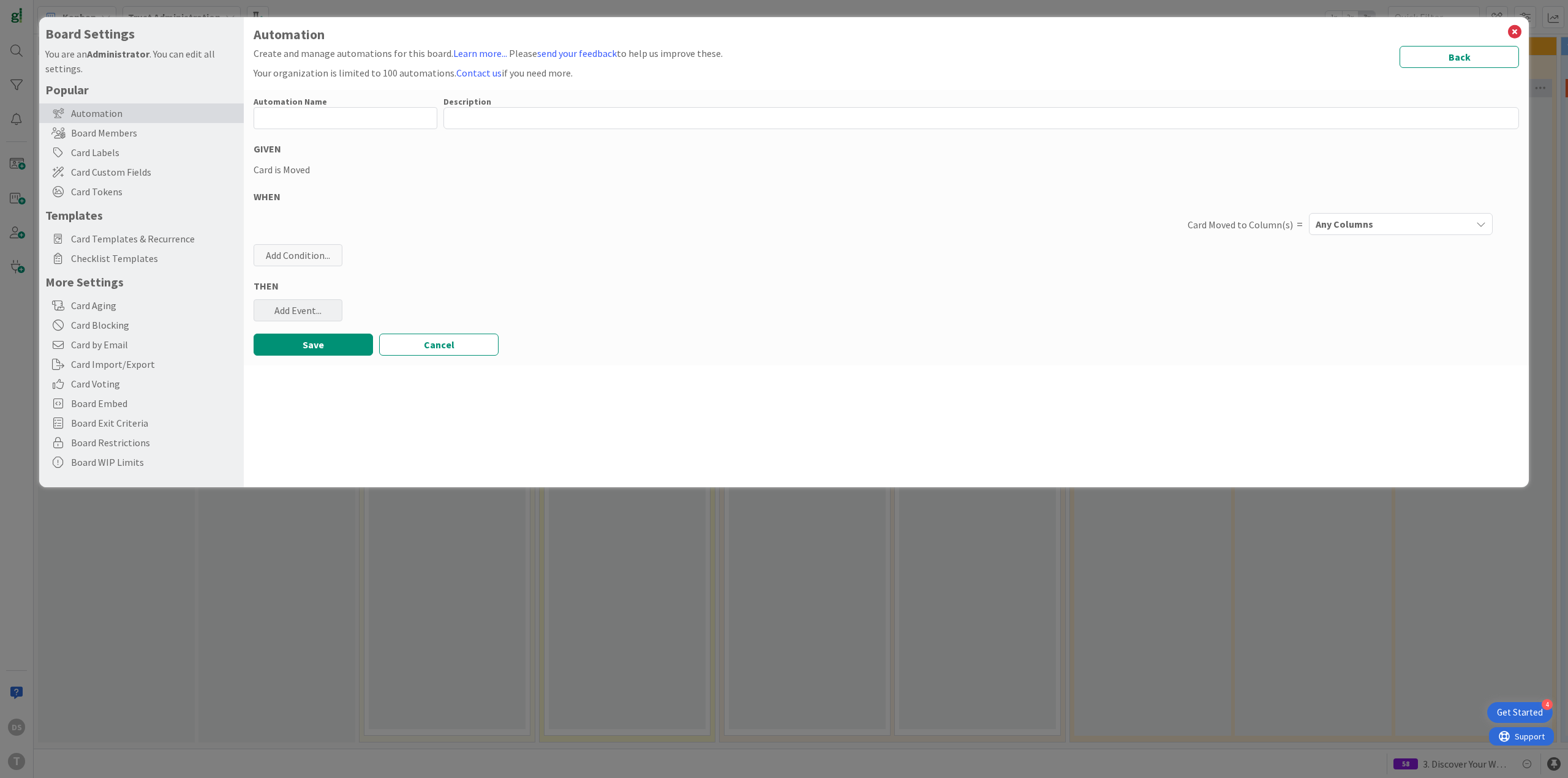
click at [309, 310] on div "Add Event..." at bounding box center [297, 311] width 88 height 22
click at [349, 365] on link "Add Checklist Template ..." at bounding box center [345, 358] width 184 height 20
click at [342, 362] on span "Select..." at bounding box center [335, 371] width 137 height 17
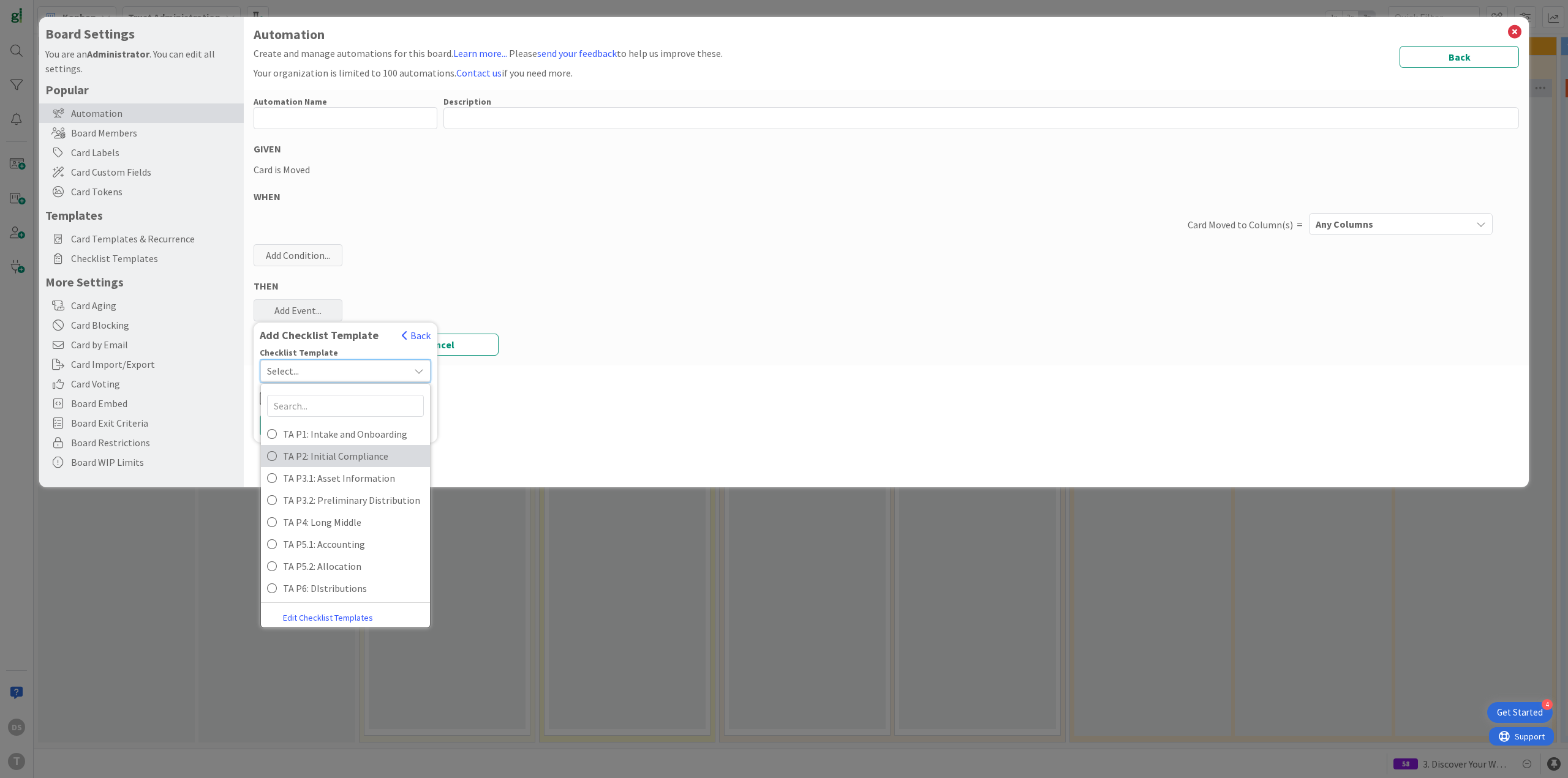
click at [346, 453] on span "TA P2: Initial Compliance" at bounding box center [354, 455] width 141 height 18
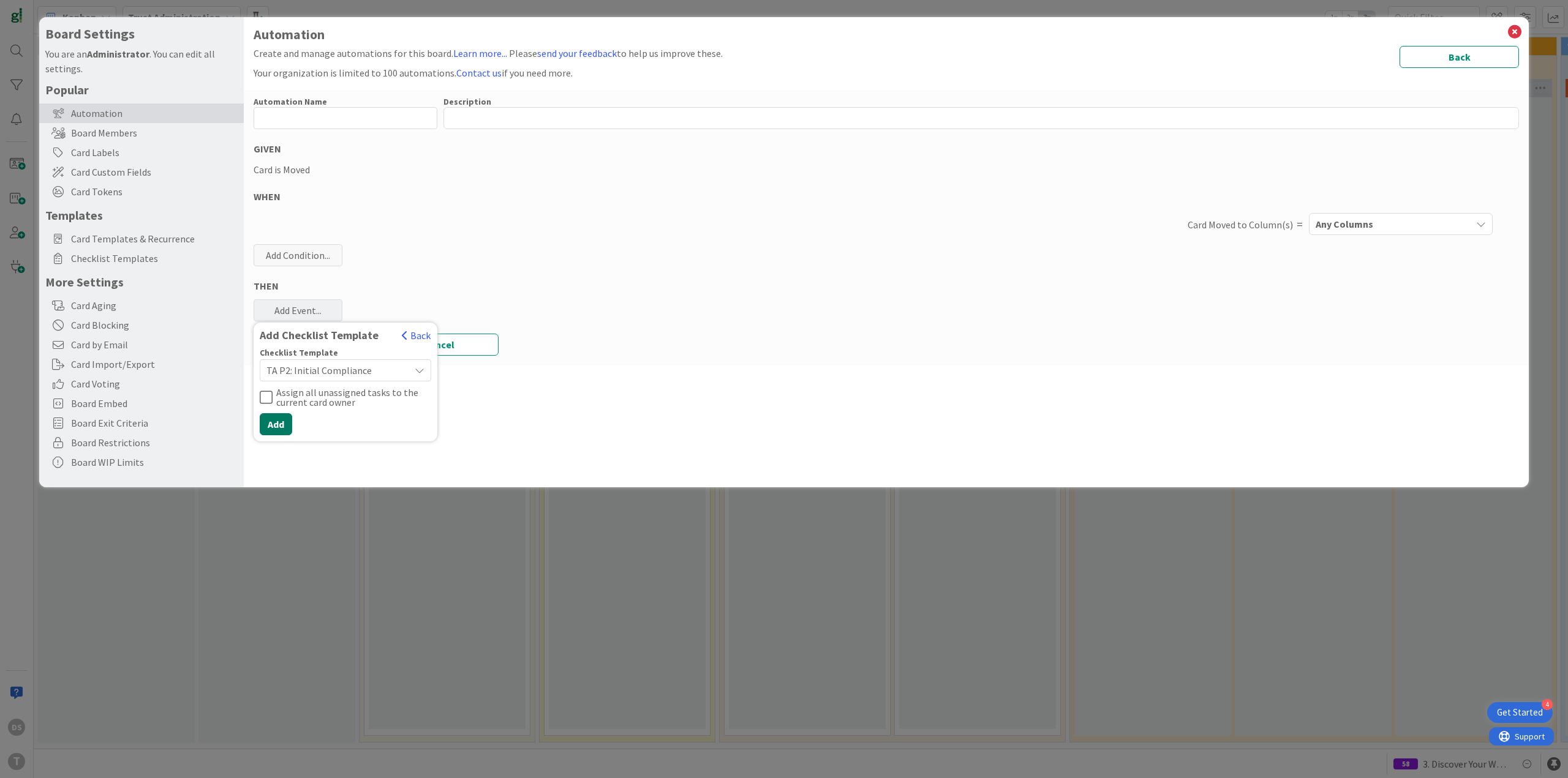
click at [288, 418] on button "Add" at bounding box center [276, 425] width 33 height 22
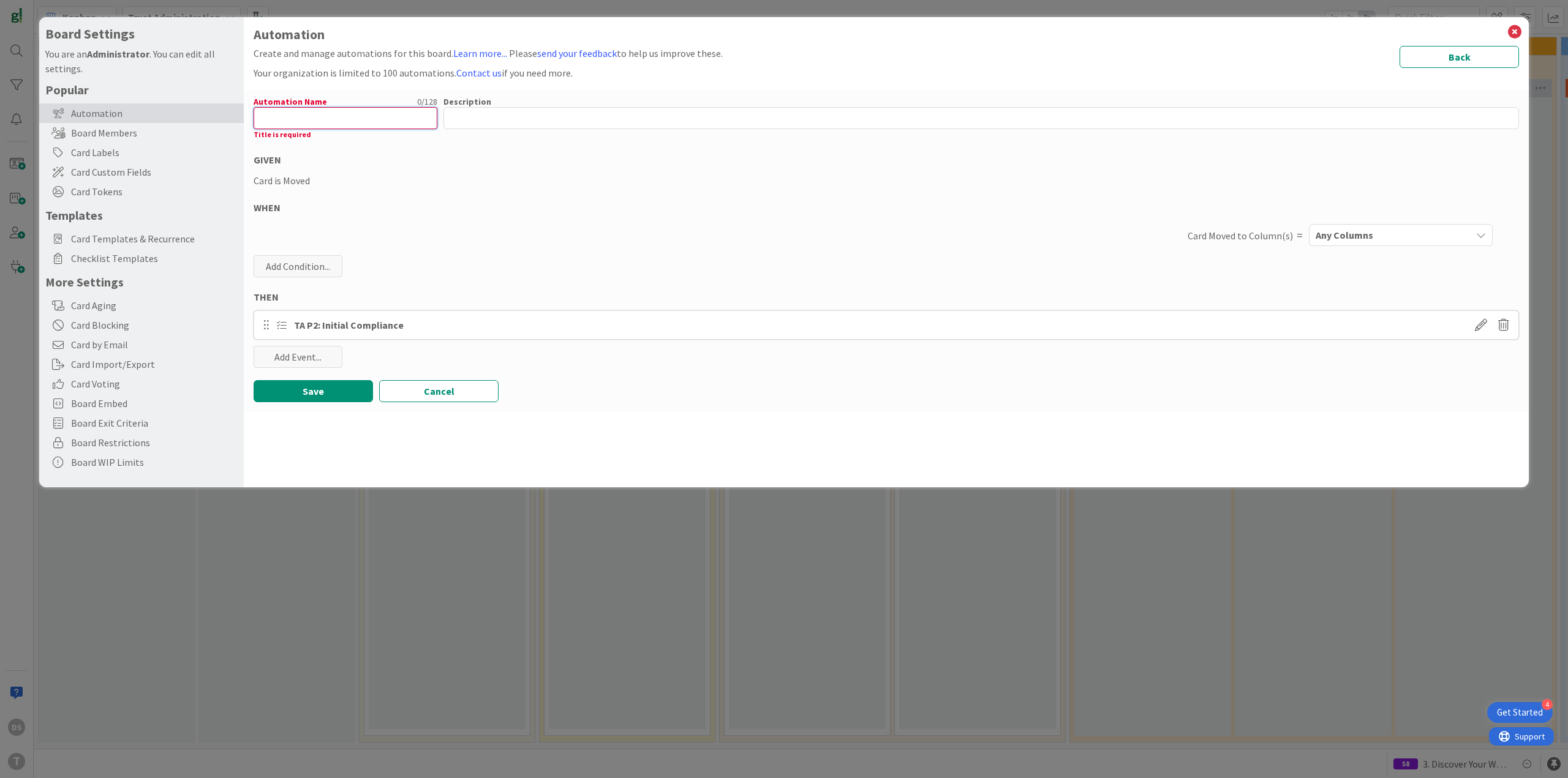
click at [324, 112] on input "text" at bounding box center [345, 118] width 184 height 22
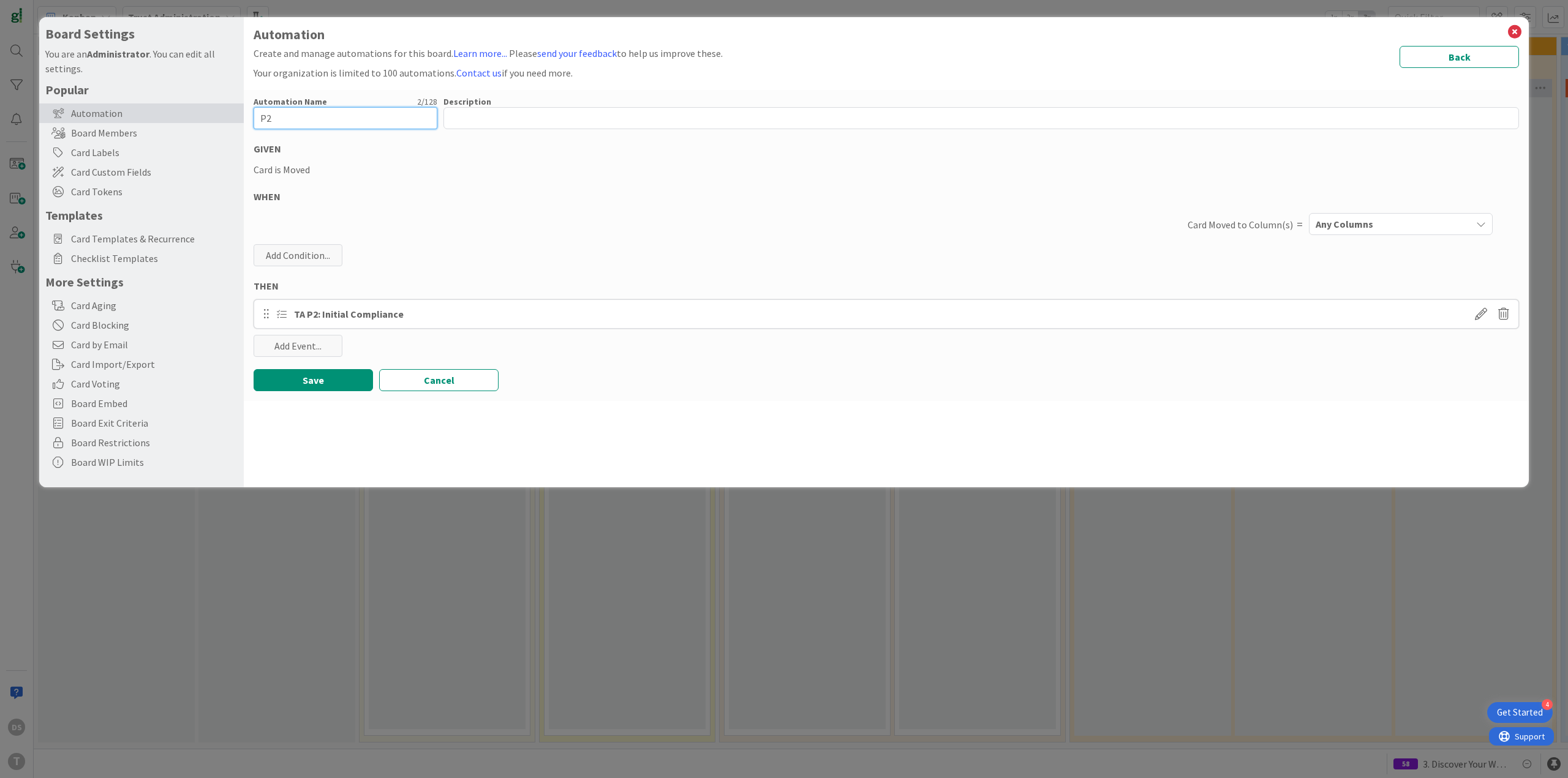
type input "P2"
click at [1386, 222] on div "Any Columns" at bounding box center [1391, 224] width 159 height 20
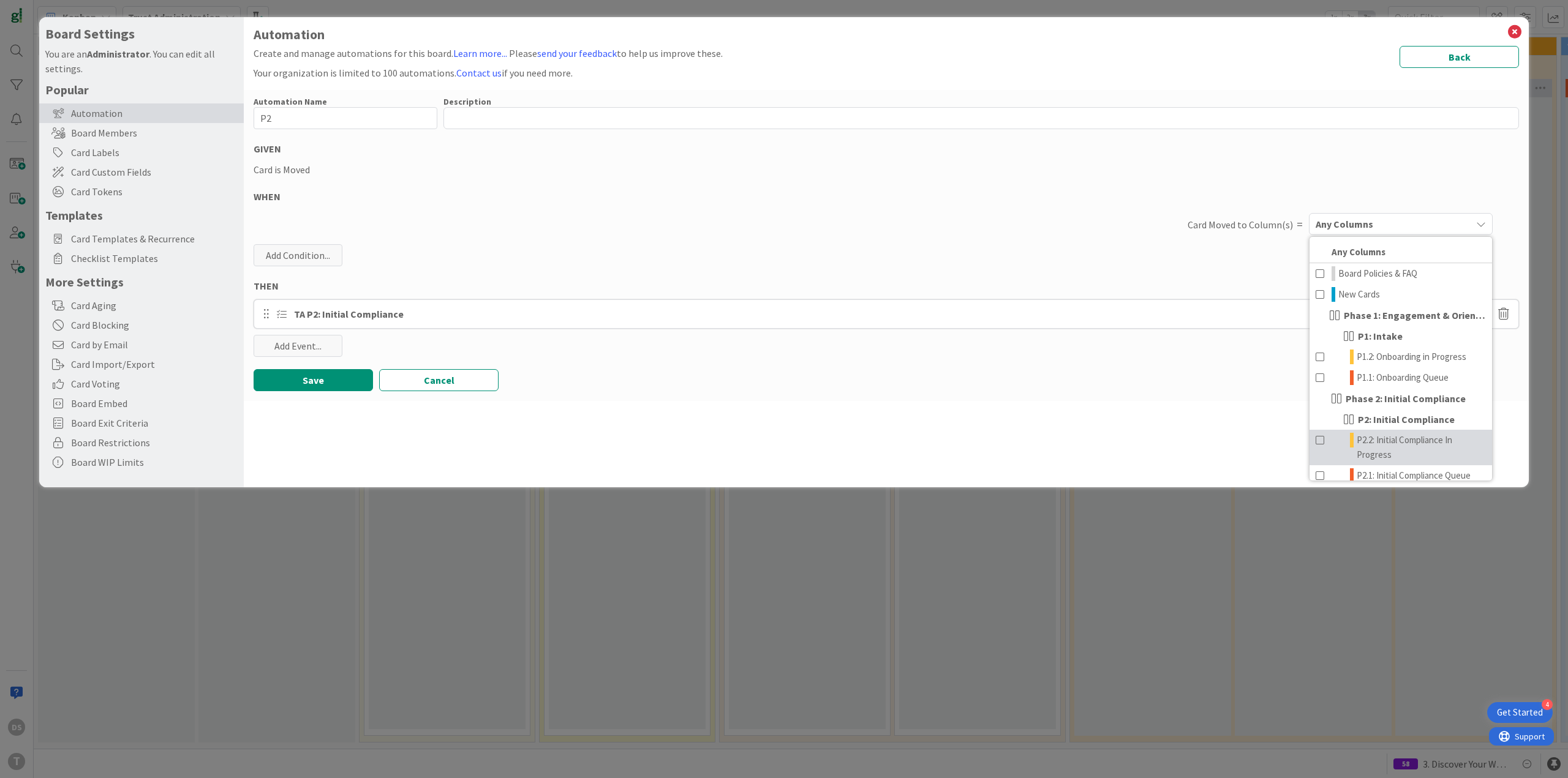
click at [1395, 435] on span "P2.2: Initial Compliance In Progress" at bounding box center [1420, 447] width 130 height 29
click at [338, 388] on button "Save" at bounding box center [312, 380] width 119 height 22
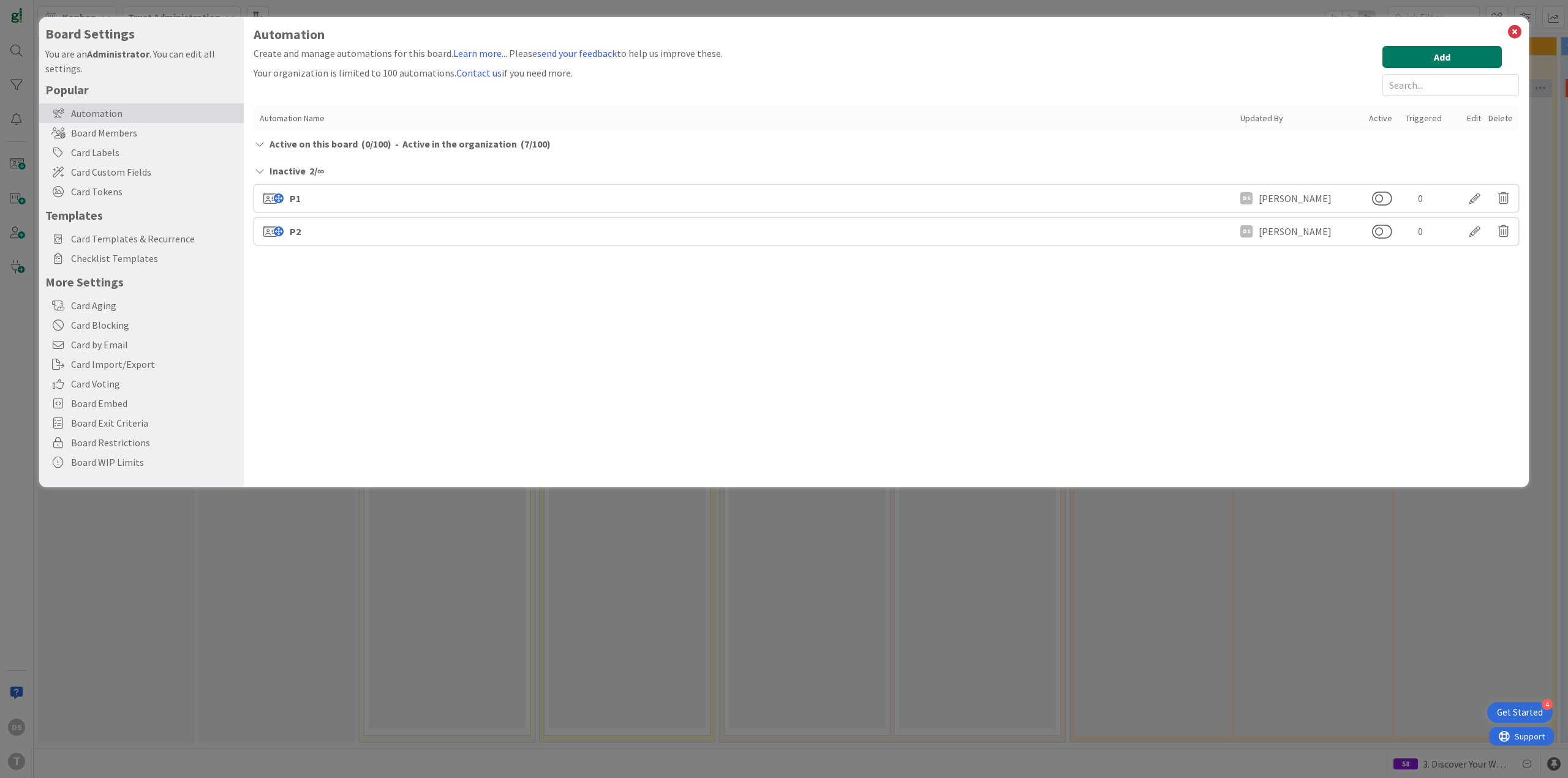
click at [1432, 48] on button "Add" at bounding box center [1441, 57] width 119 height 22
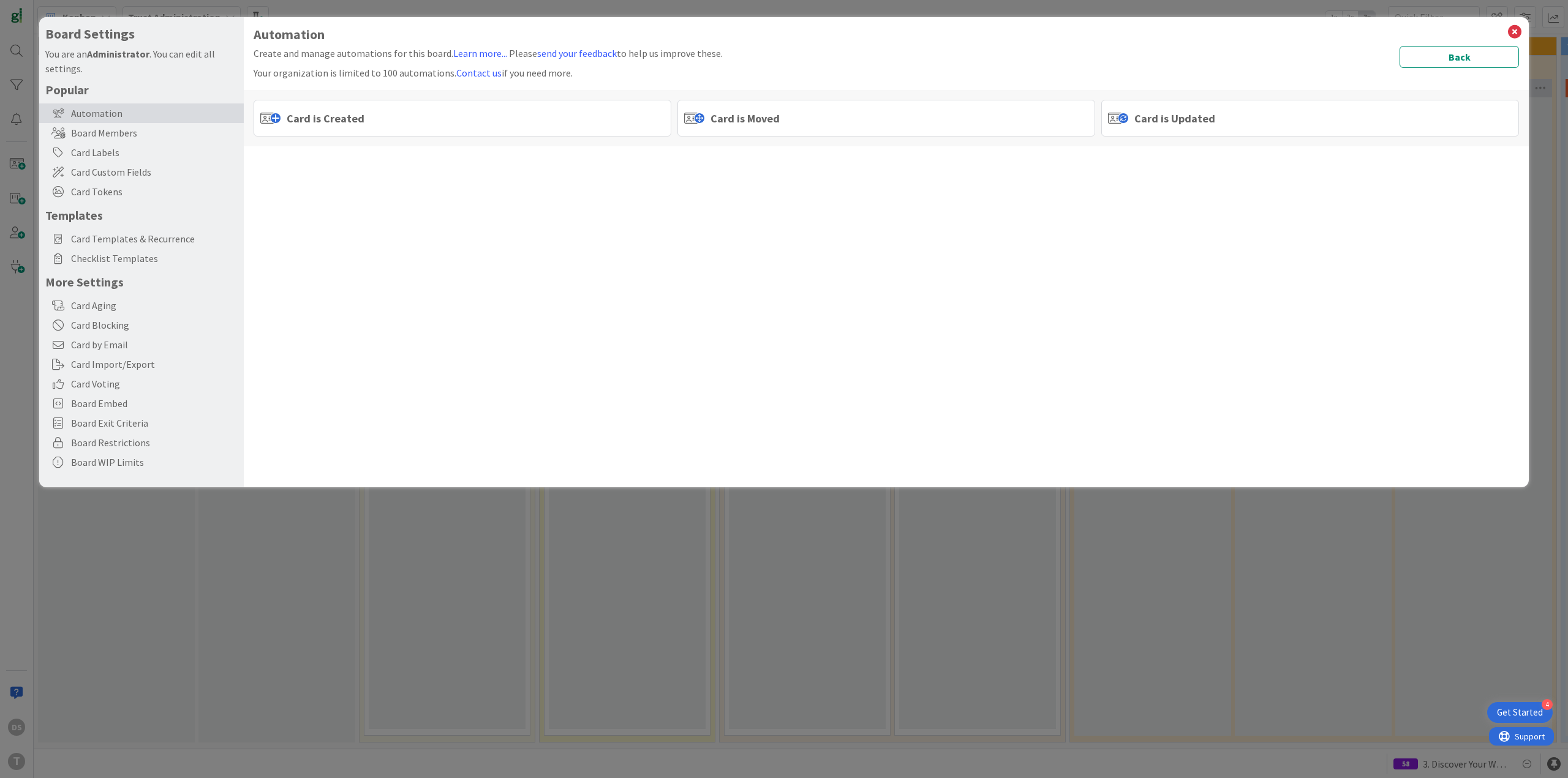
click at [857, 122] on div "Card is Moved" at bounding box center [886, 118] width 418 height 37
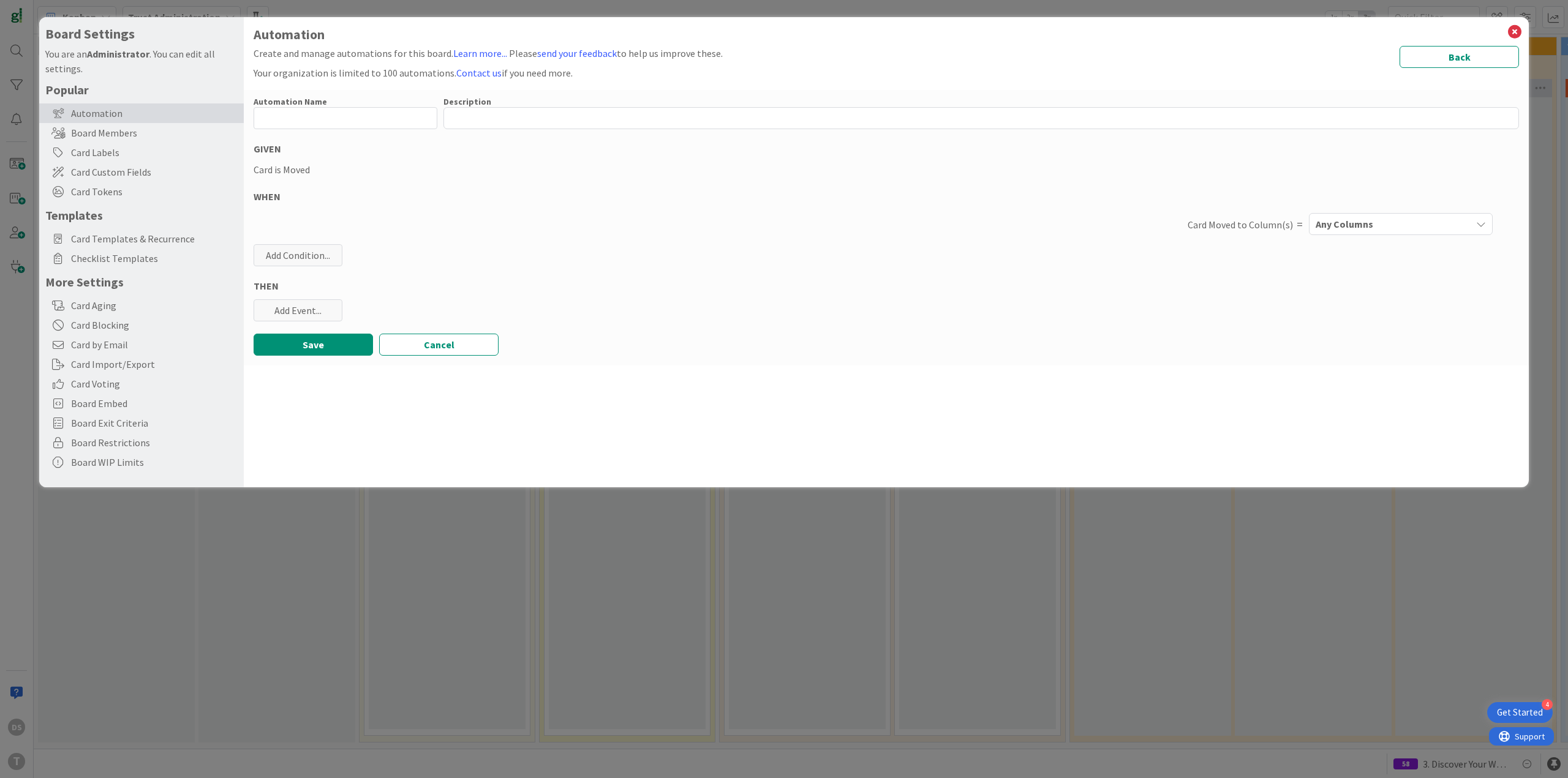
click at [330, 292] on div "THEN" at bounding box center [886, 286] width 1265 height 15
click at [324, 310] on div "Add Event..." at bounding box center [297, 311] width 88 height 22
click at [358, 360] on link "Add Checklist Template ..." at bounding box center [345, 358] width 184 height 20
click at [349, 377] on span "Select..." at bounding box center [335, 371] width 137 height 17
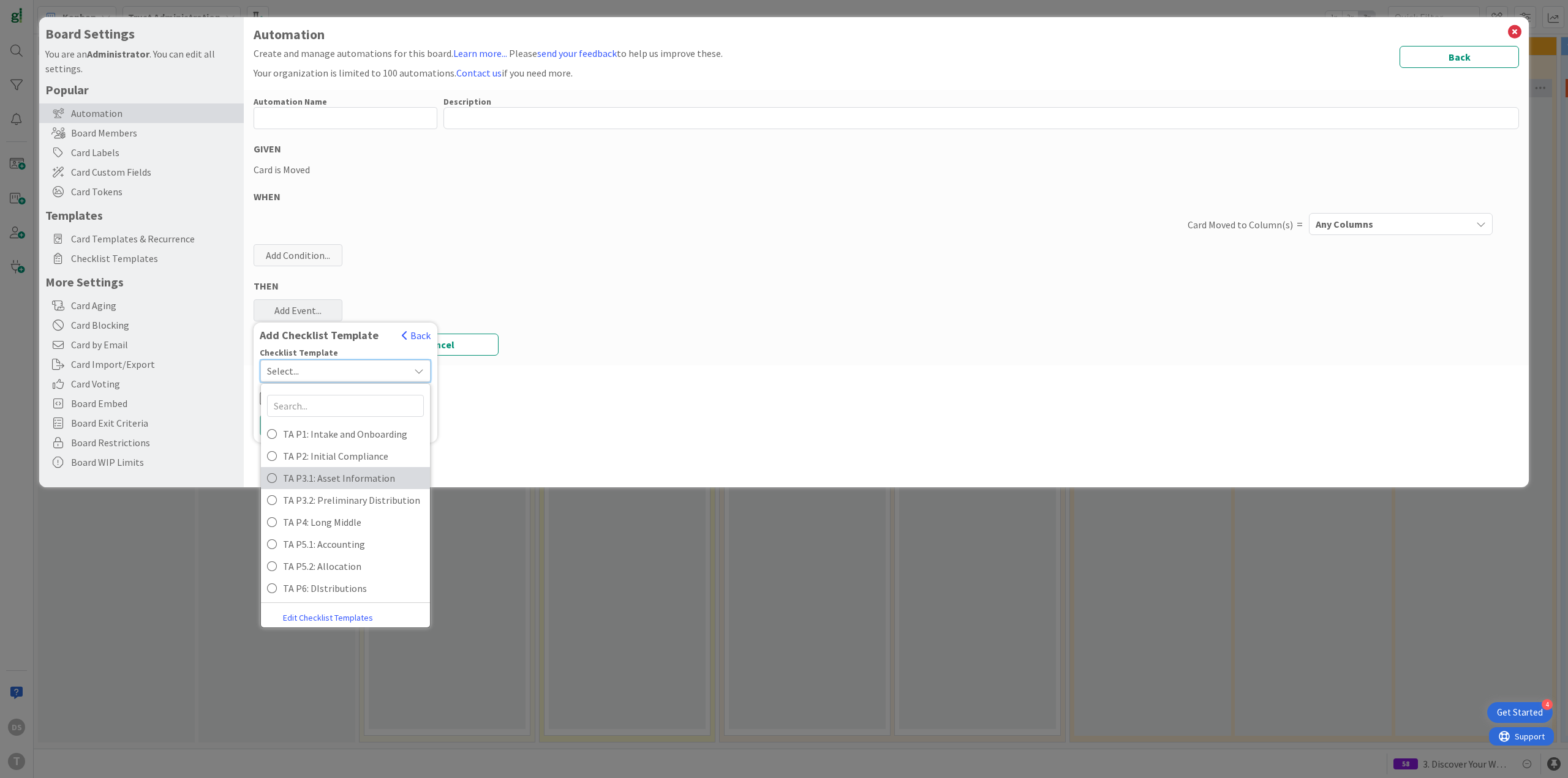
click at [339, 484] on span "TA P3.1: Asset Information" at bounding box center [354, 478] width 141 height 18
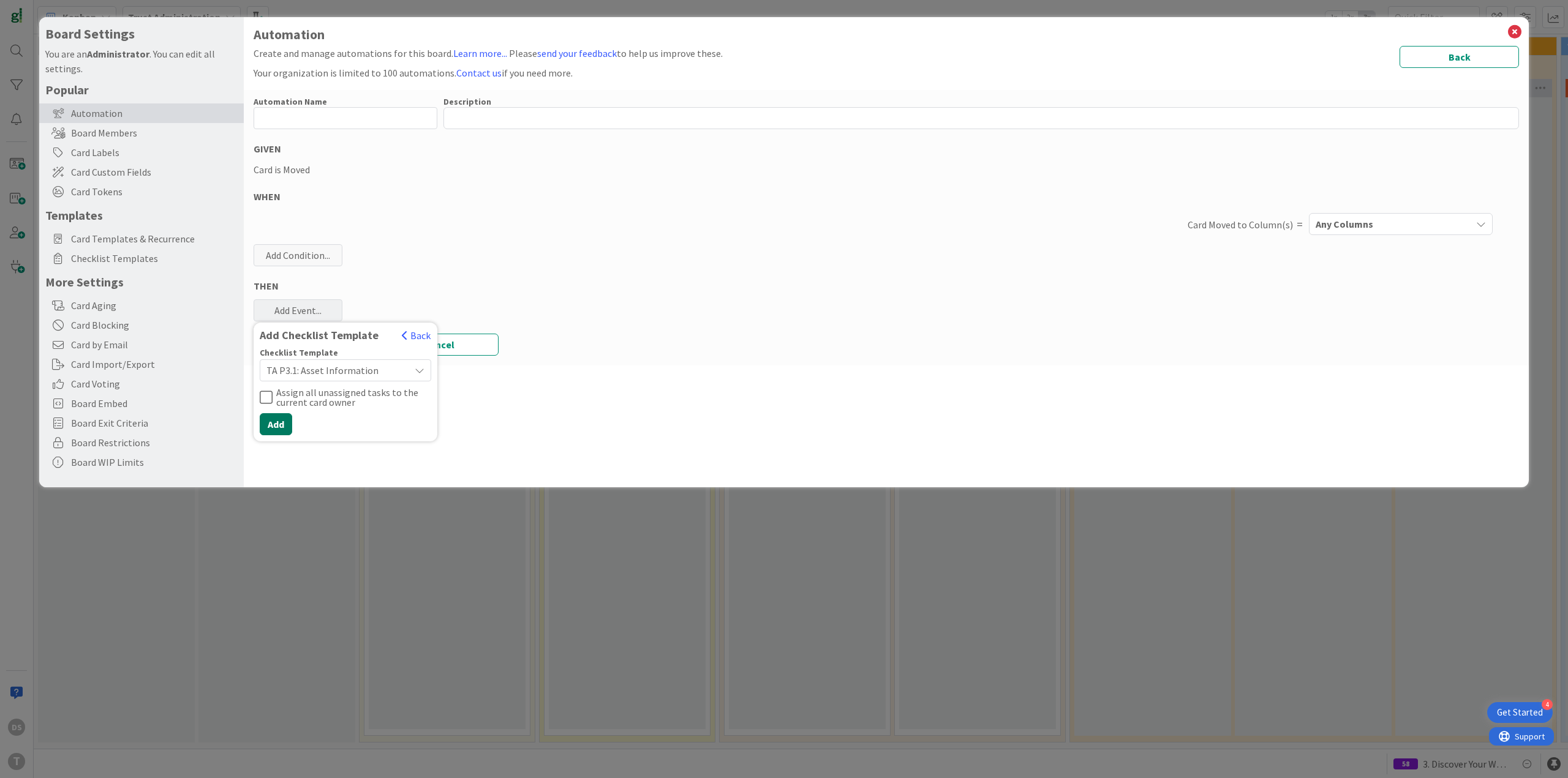
click at [281, 425] on button "Add" at bounding box center [276, 425] width 33 height 22
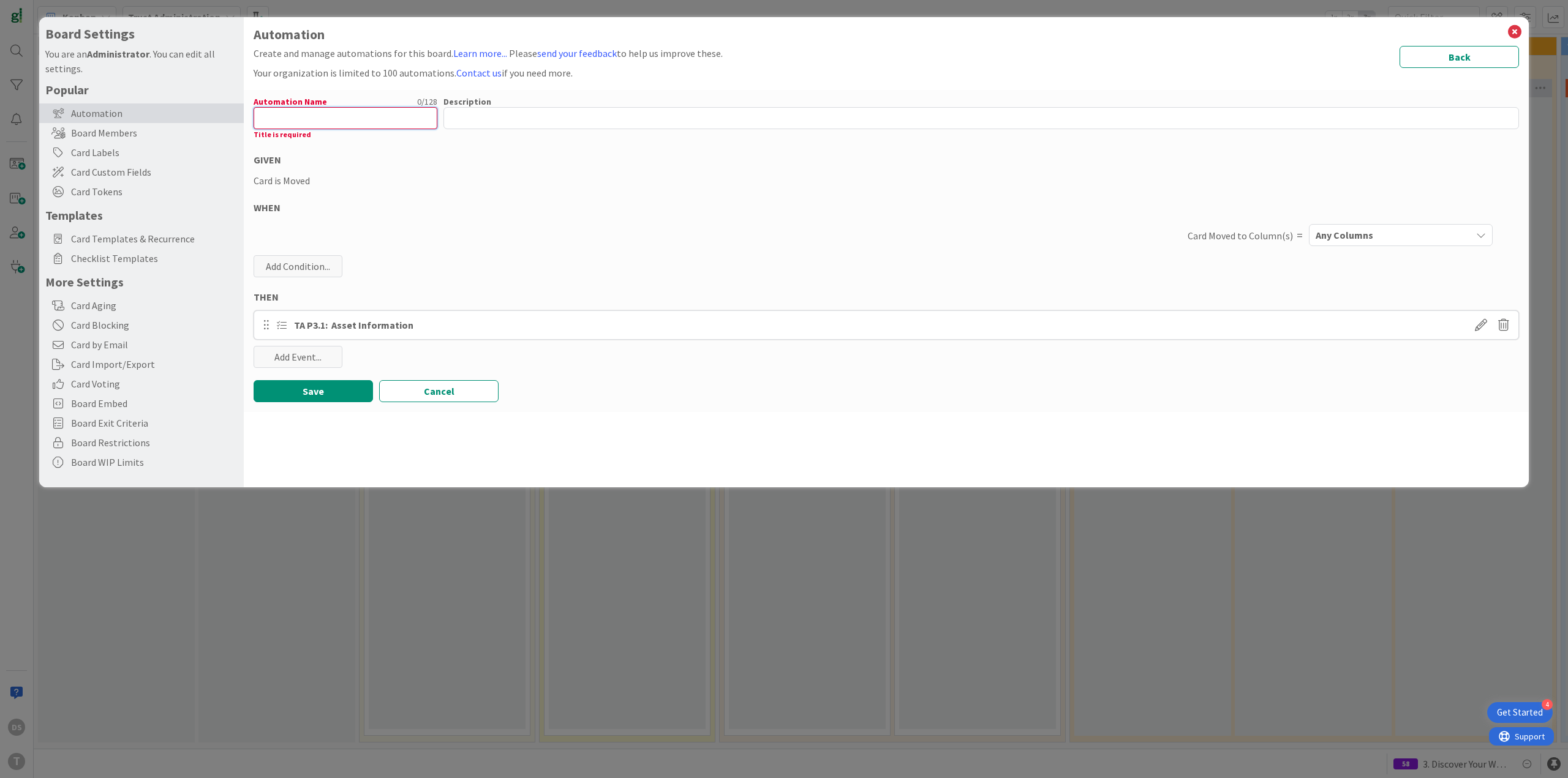
click at [292, 126] on input "text" at bounding box center [345, 118] width 184 height 22
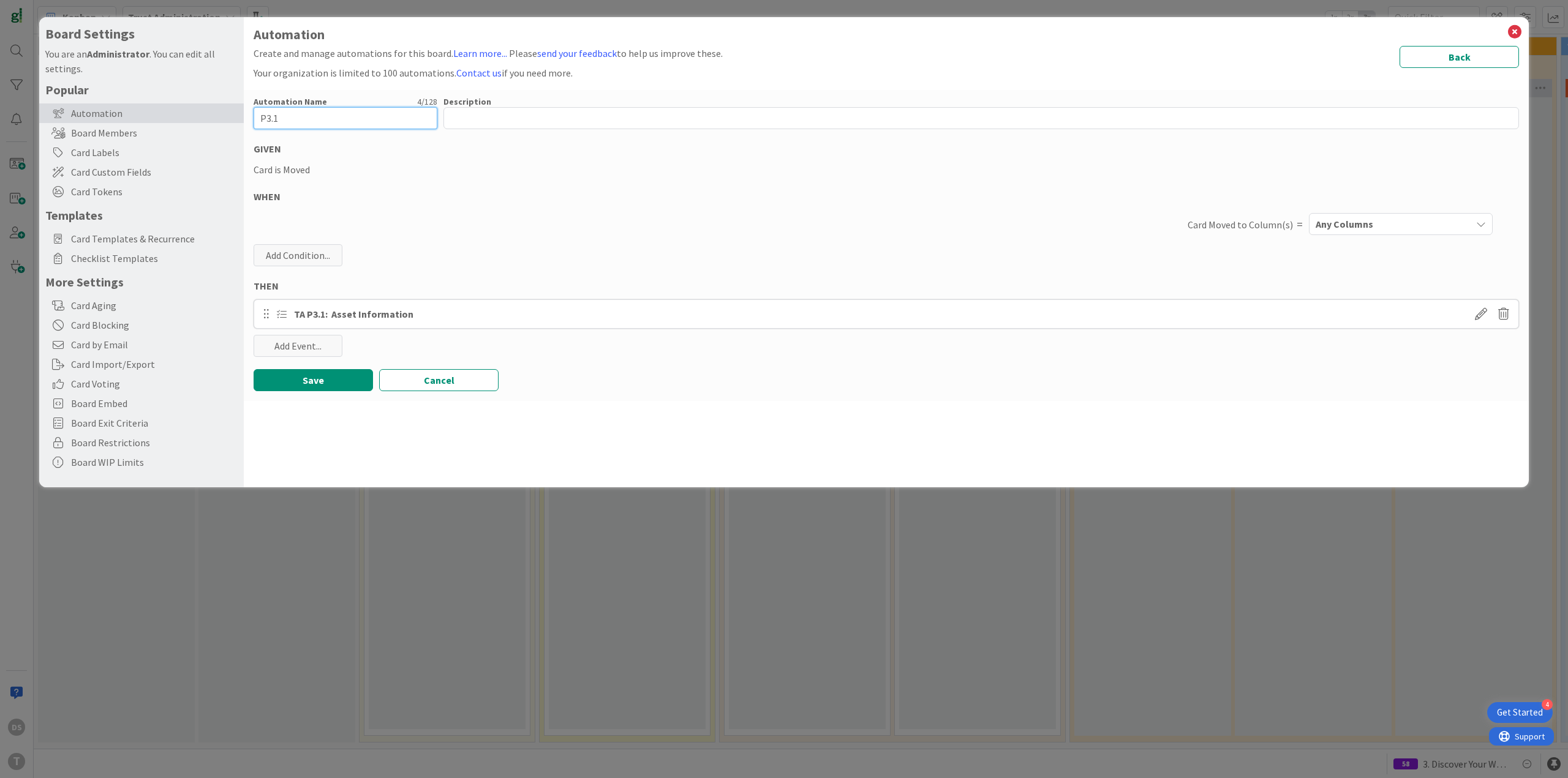
type input "P3.1"
click at [1356, 229] on span "Any Columns" at bounding box center [1344, 224] width 58 height 16
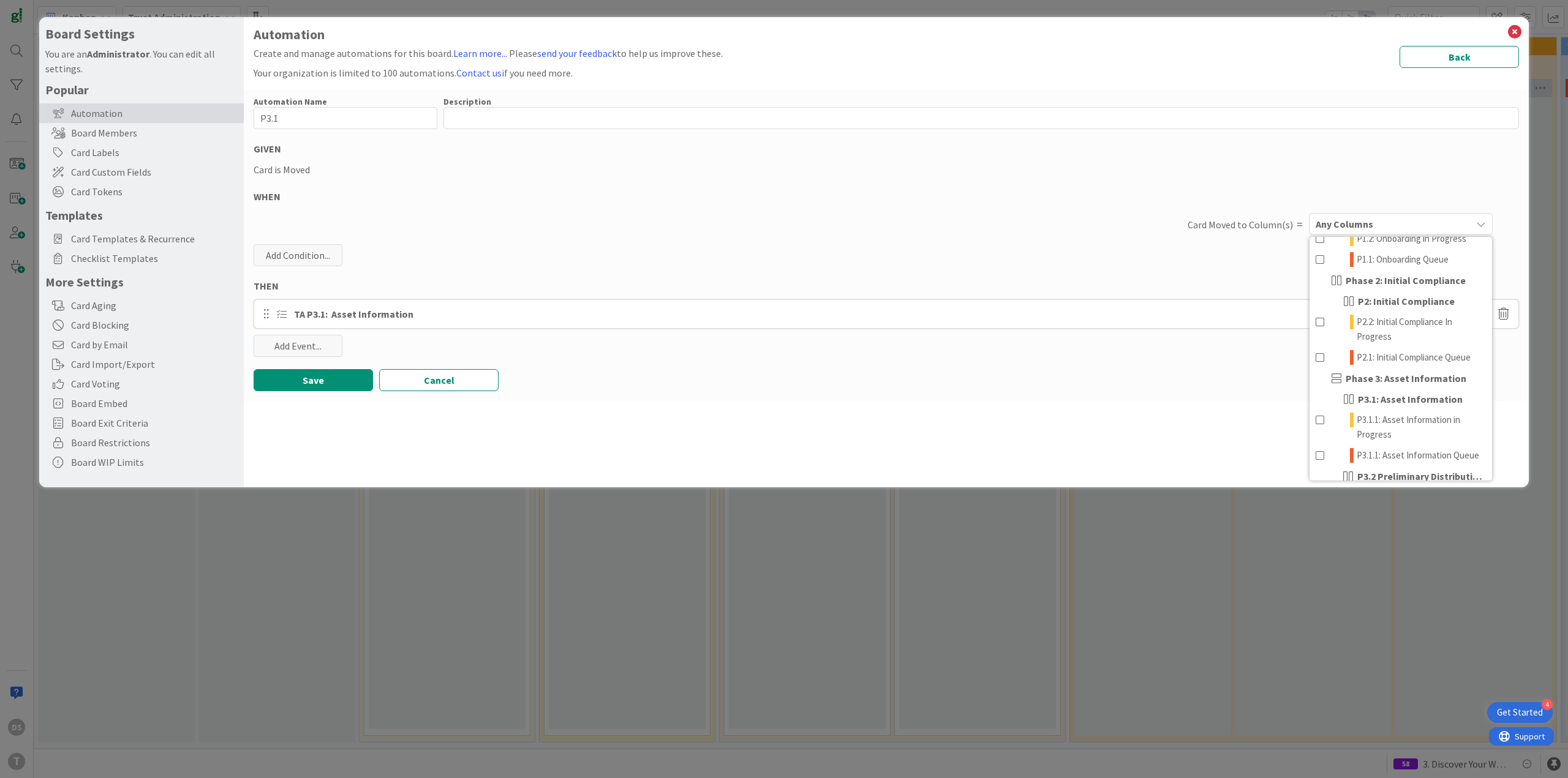
scroll to position [123, 0]
click at [1390, 417] on span "P3.1.1: Asset Information in Progress" at bounding box center [1420, 423] width 130 height 29
click at [331, 388] on button "Save" at bounding box center [312, 380] width 119 height 22
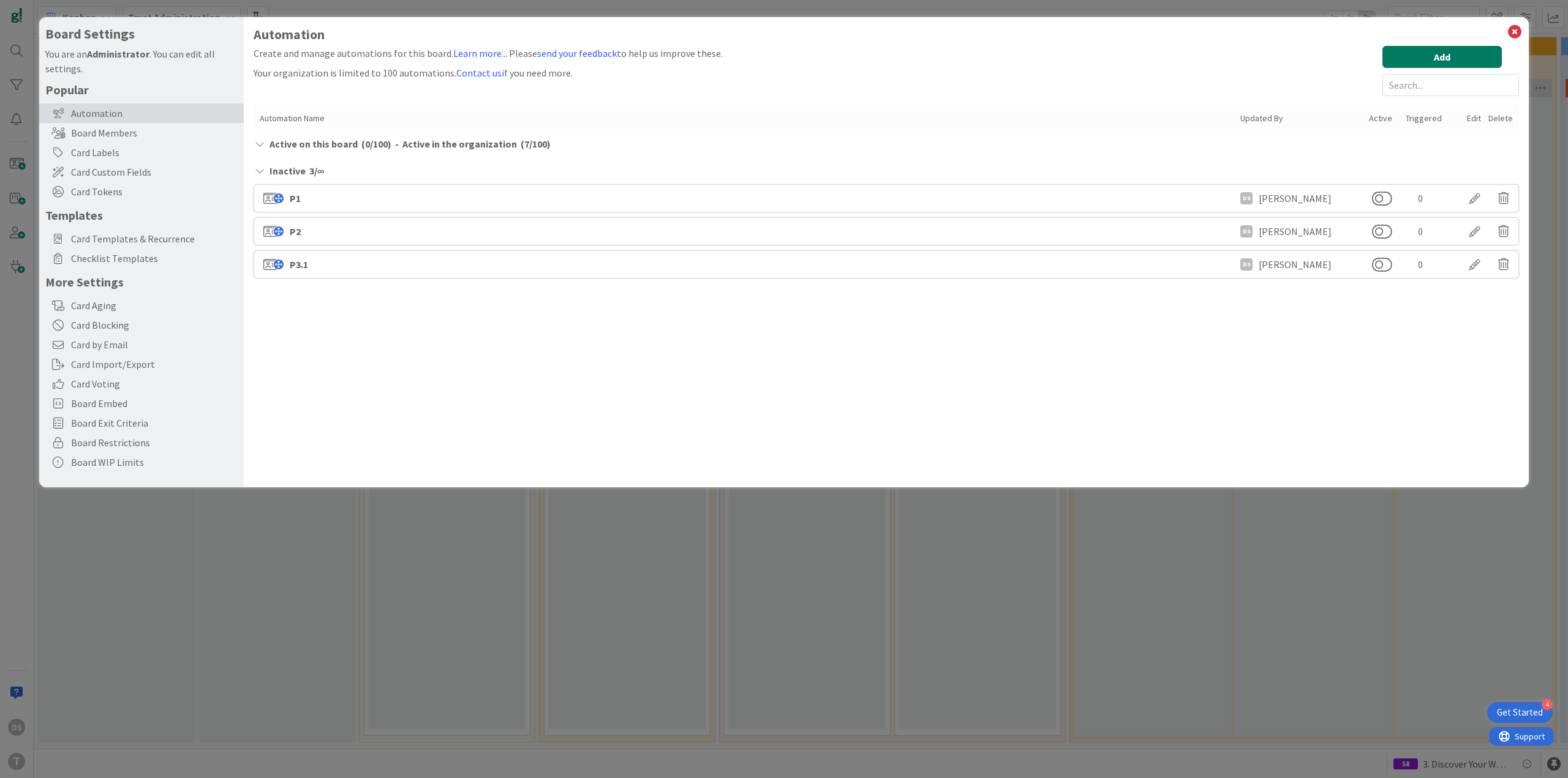
click at [1434, 46] on button "Add" at bounding box center [1441, 57] width 119 height 22
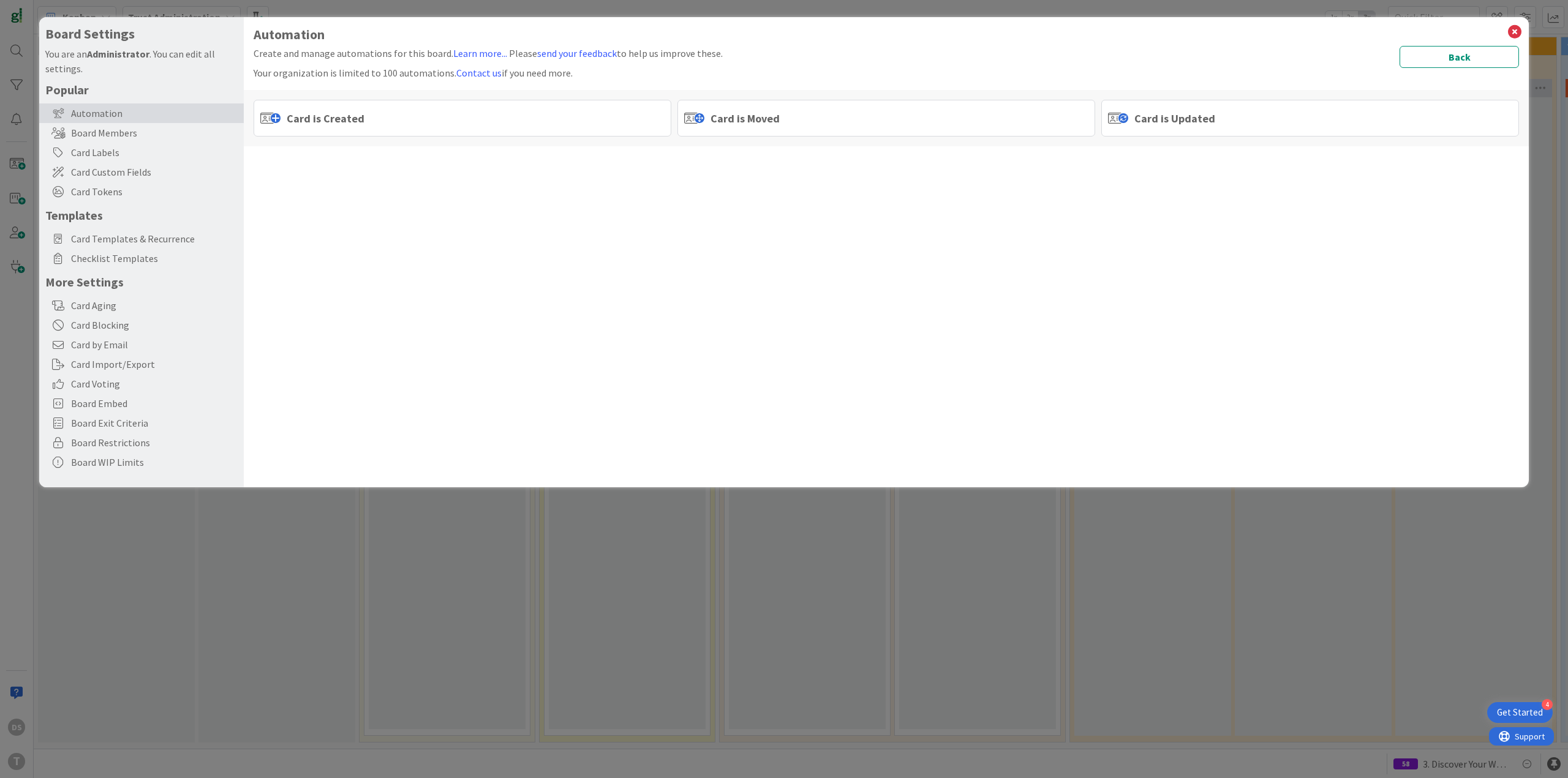
click at [837, 116] on div "Card is Moved" at bounding box center [886, 118] width 418 height 37
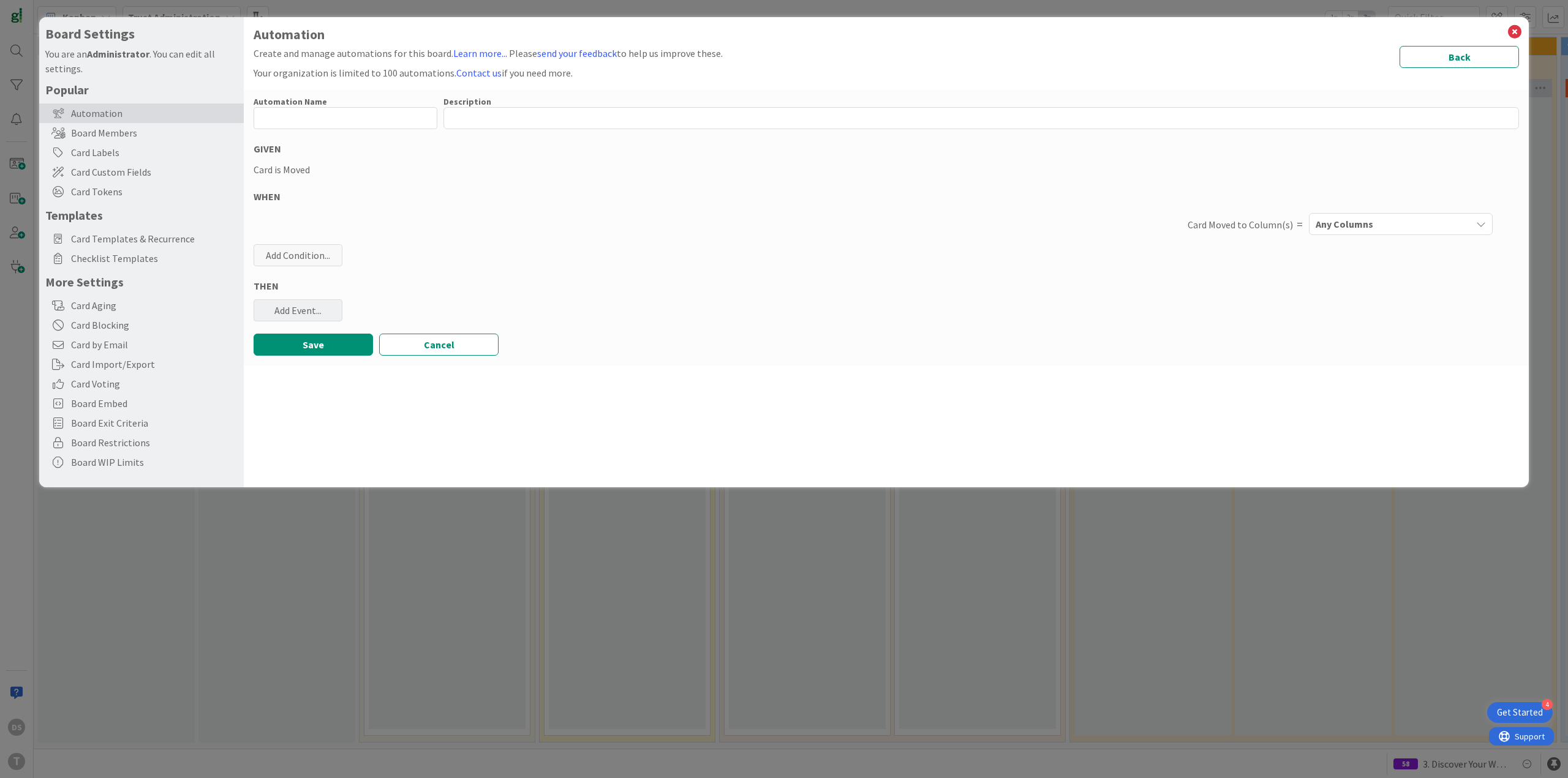
click at [300, 309] on div "Add Event..." at bounding box center [297, 311] width 88 height 22
click at [326, 362] on link "Add Checklist Template ..." at bounding box center [345, 358] width 184 height 20
click at [329, 373] on span "Select..." at bounding box center [335, 371] width 137 height 17
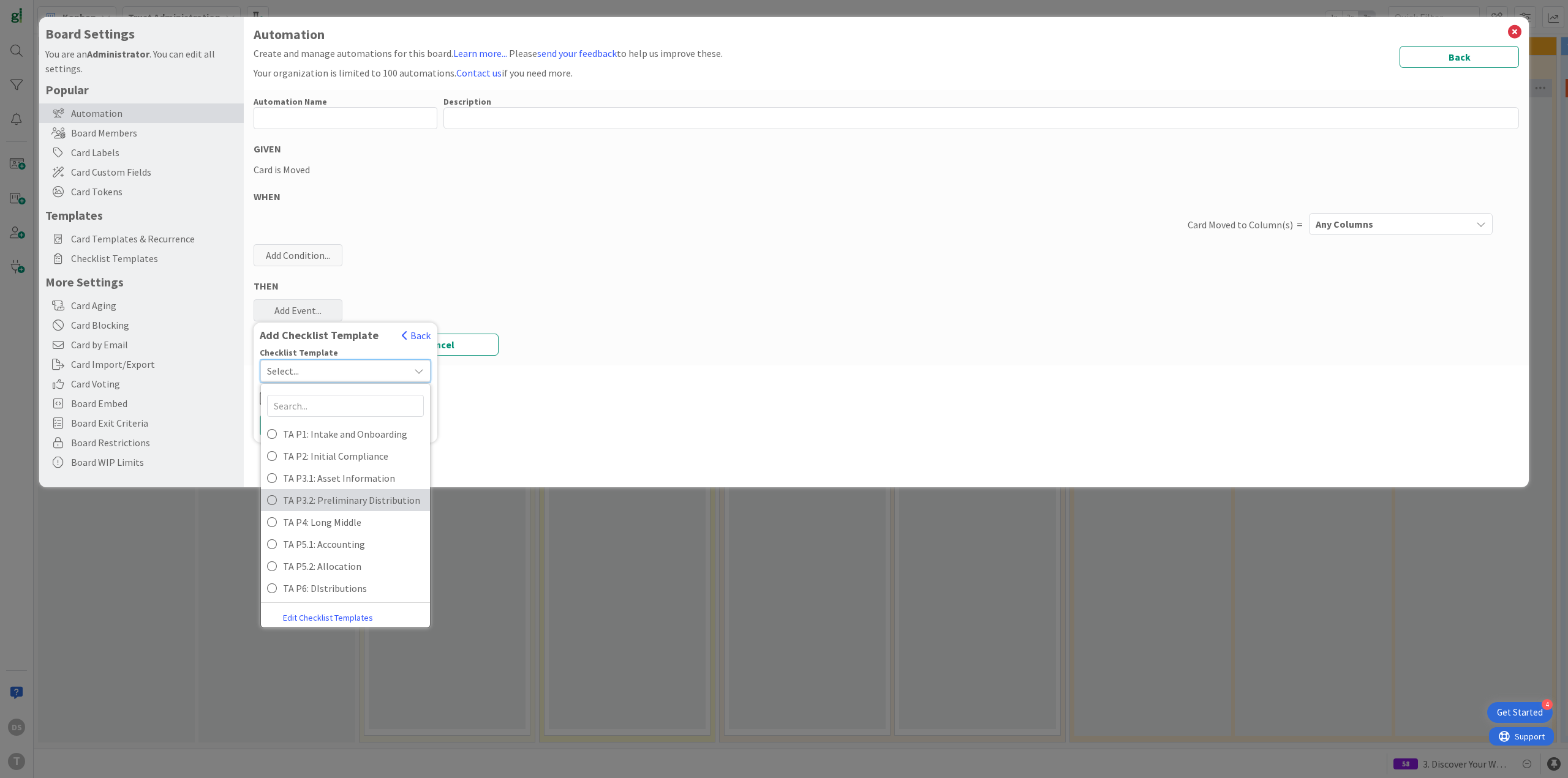
click at [354, 507] on span "TA P3.2: Preliminary Distribution" at bounding box center [354, 499] width 141 height 18
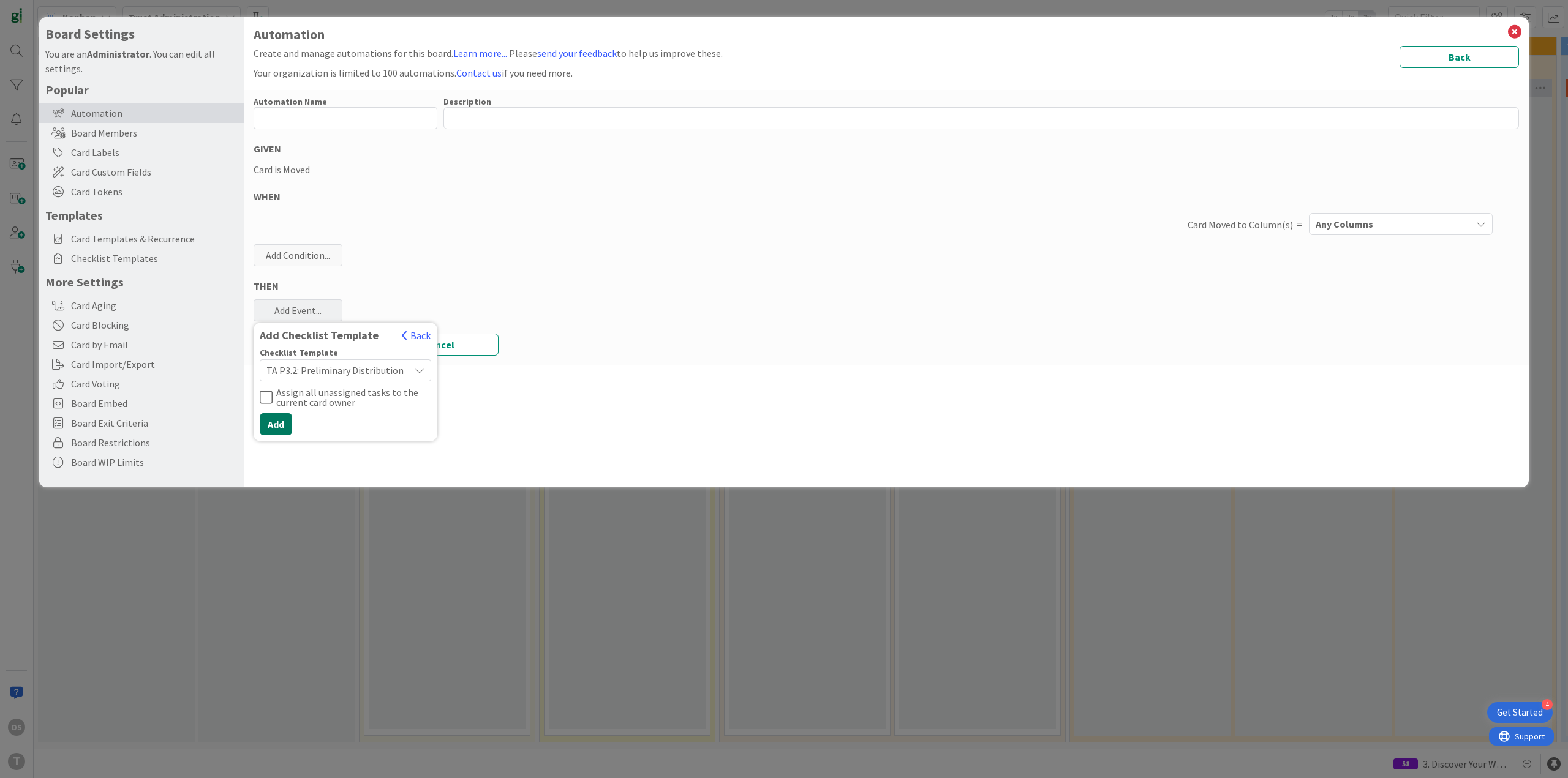
click at [274, 424] on button "Add" at bounding box center [276, 425] width 33 height 22
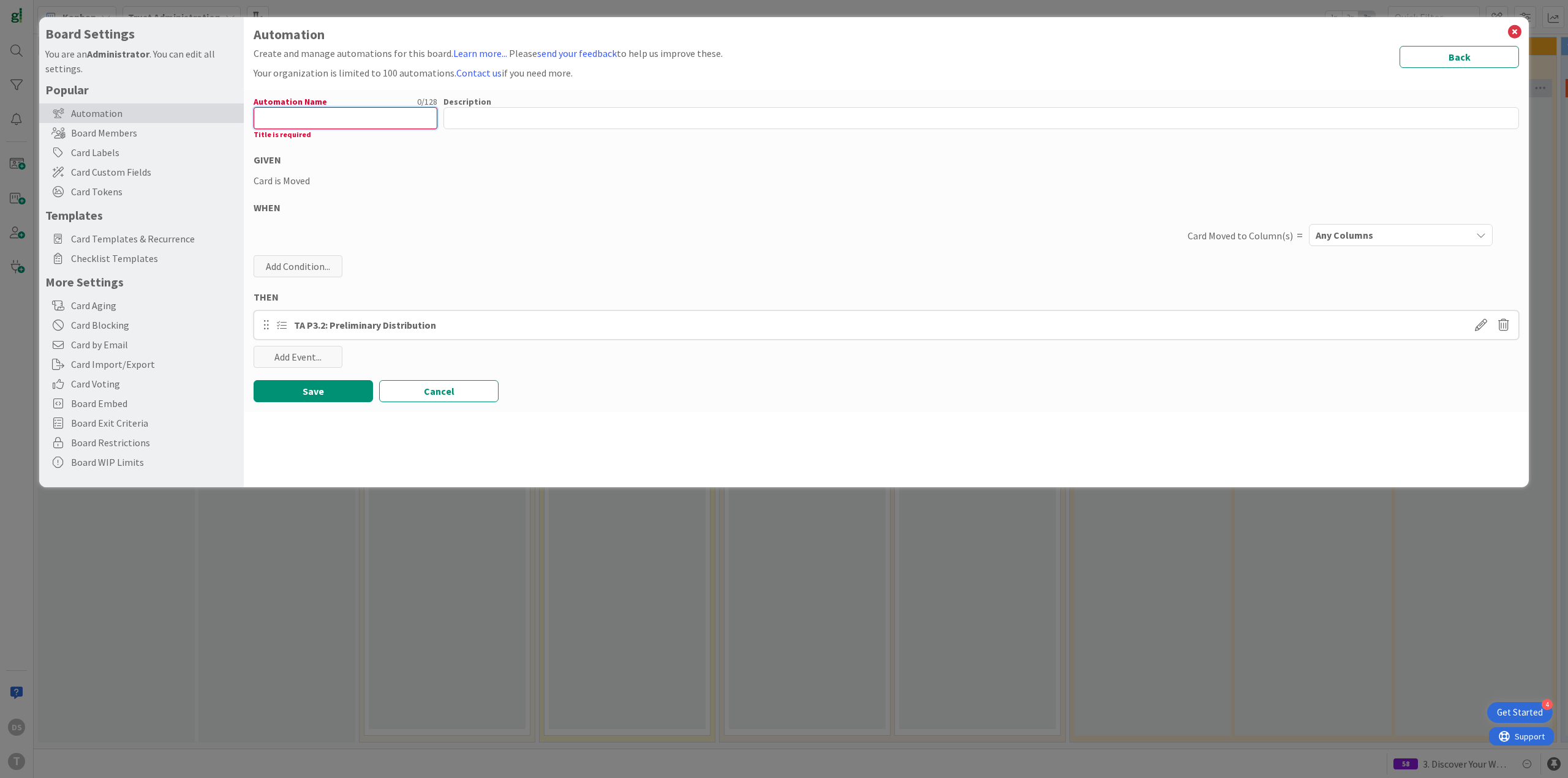
click at [326, 122] on input "text" at bounding box center [345, 118] width 184 height 22
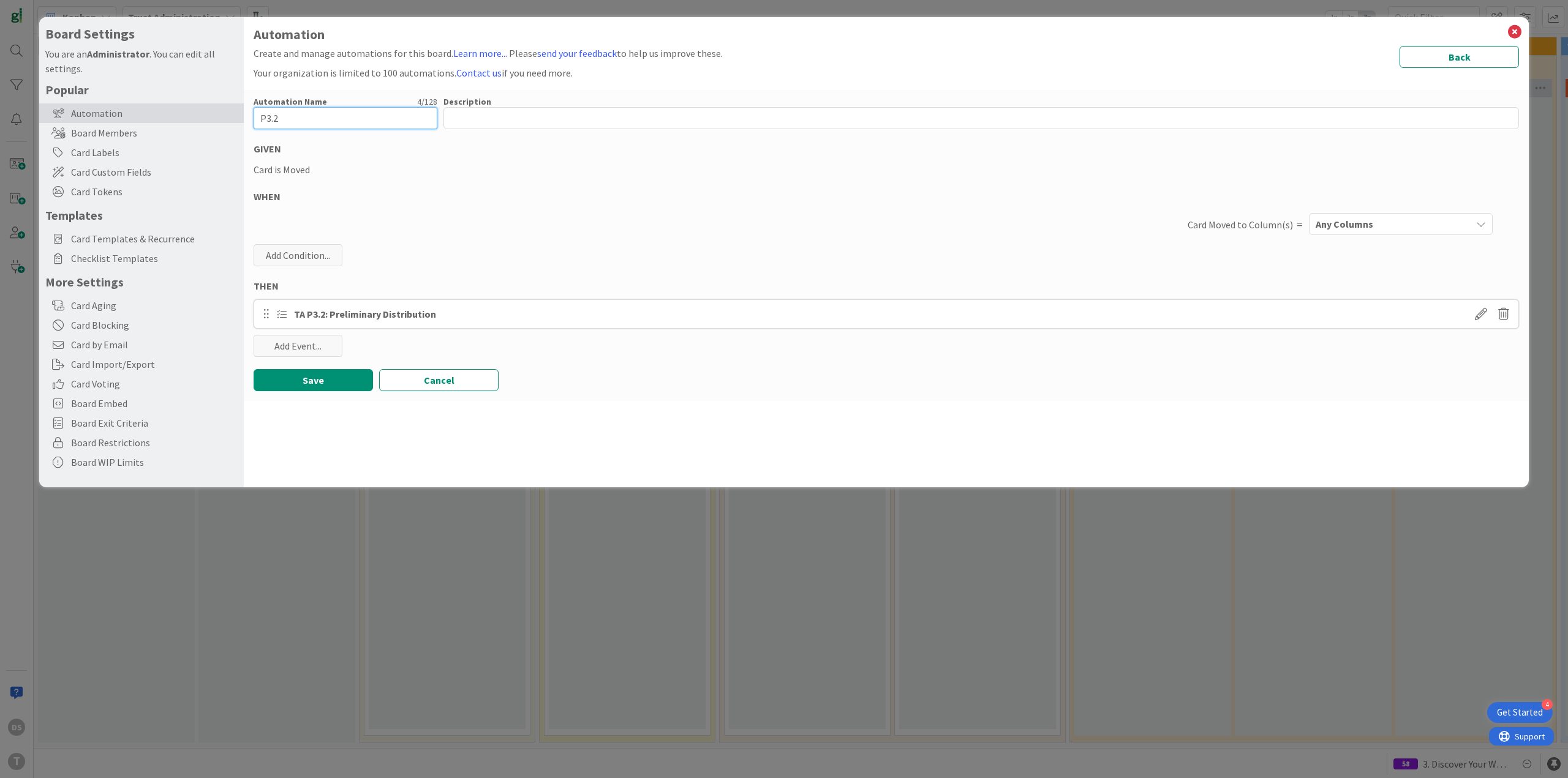
type input "P3.2"
click at [1373, 226] on div "Any Columns" at bounding box center [1391, 224] width 159 height 20
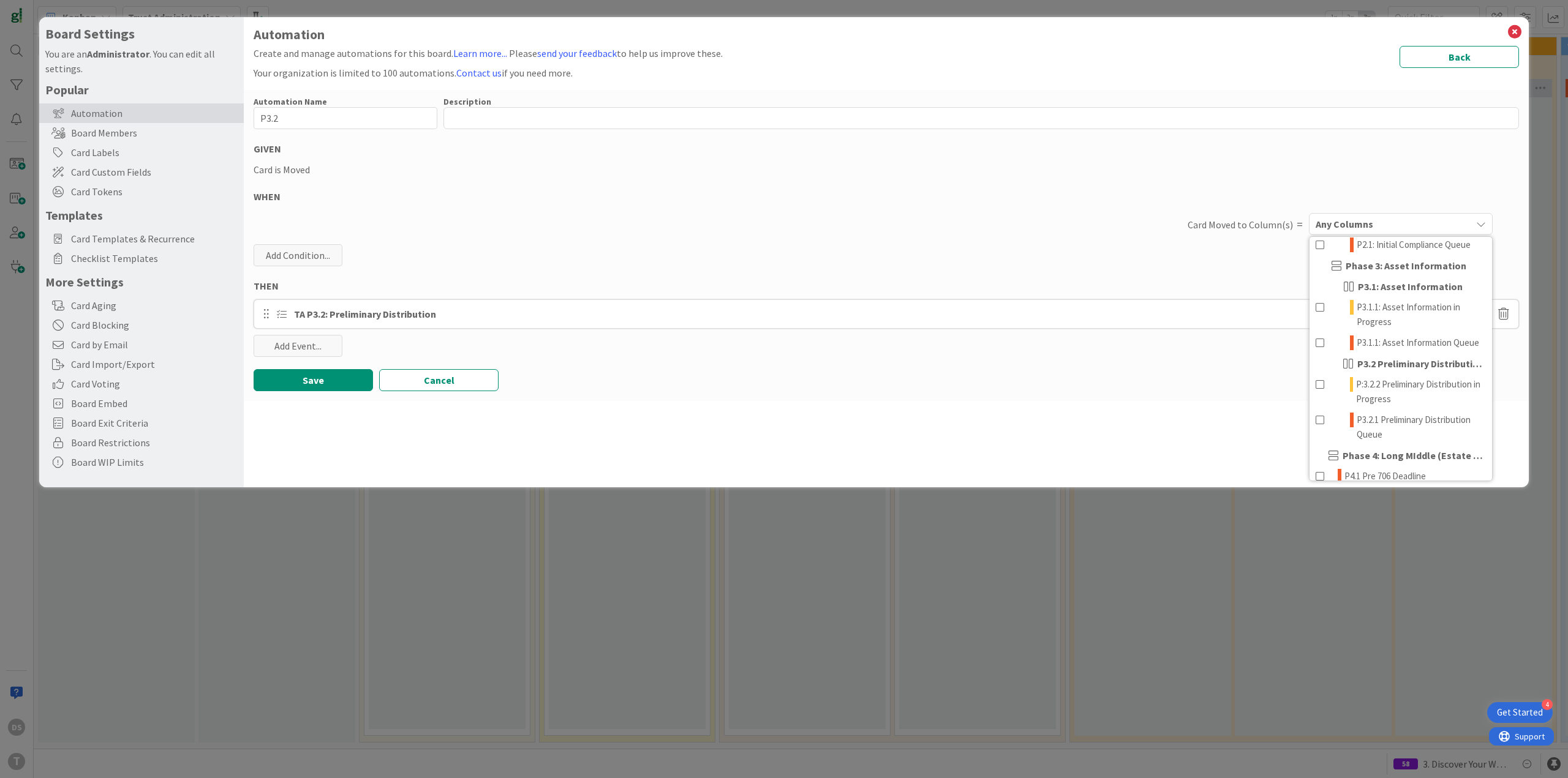
scroll to position [244, 0]
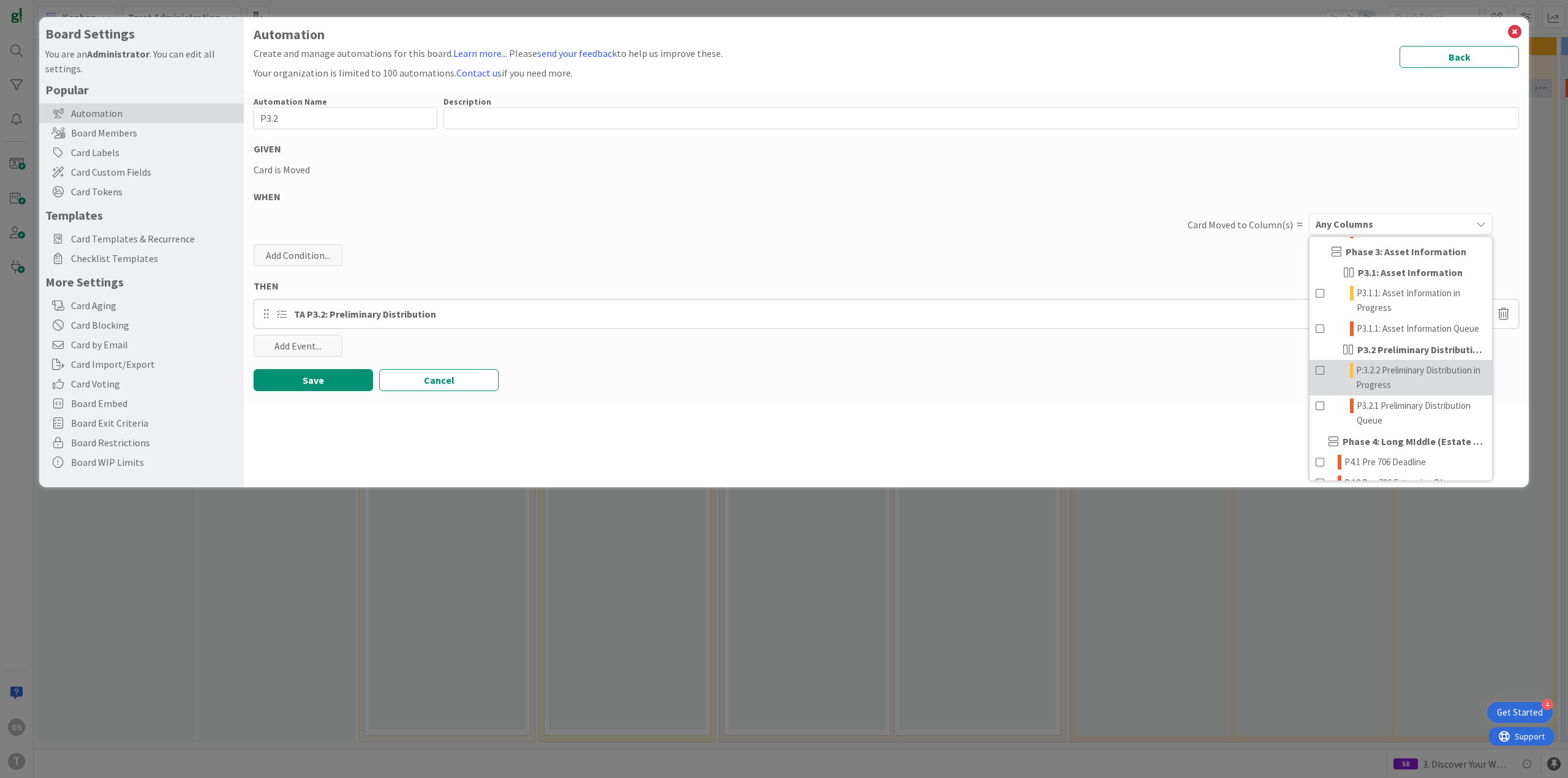
click at [1405, 385] on span "P:3.2.2 Preliminary Distribution in Progress" at bounding box center [1420, 377] width 130 height 29
click at [362, 381] on button "Save" at bounding box center [312, 380] width 119 height 22
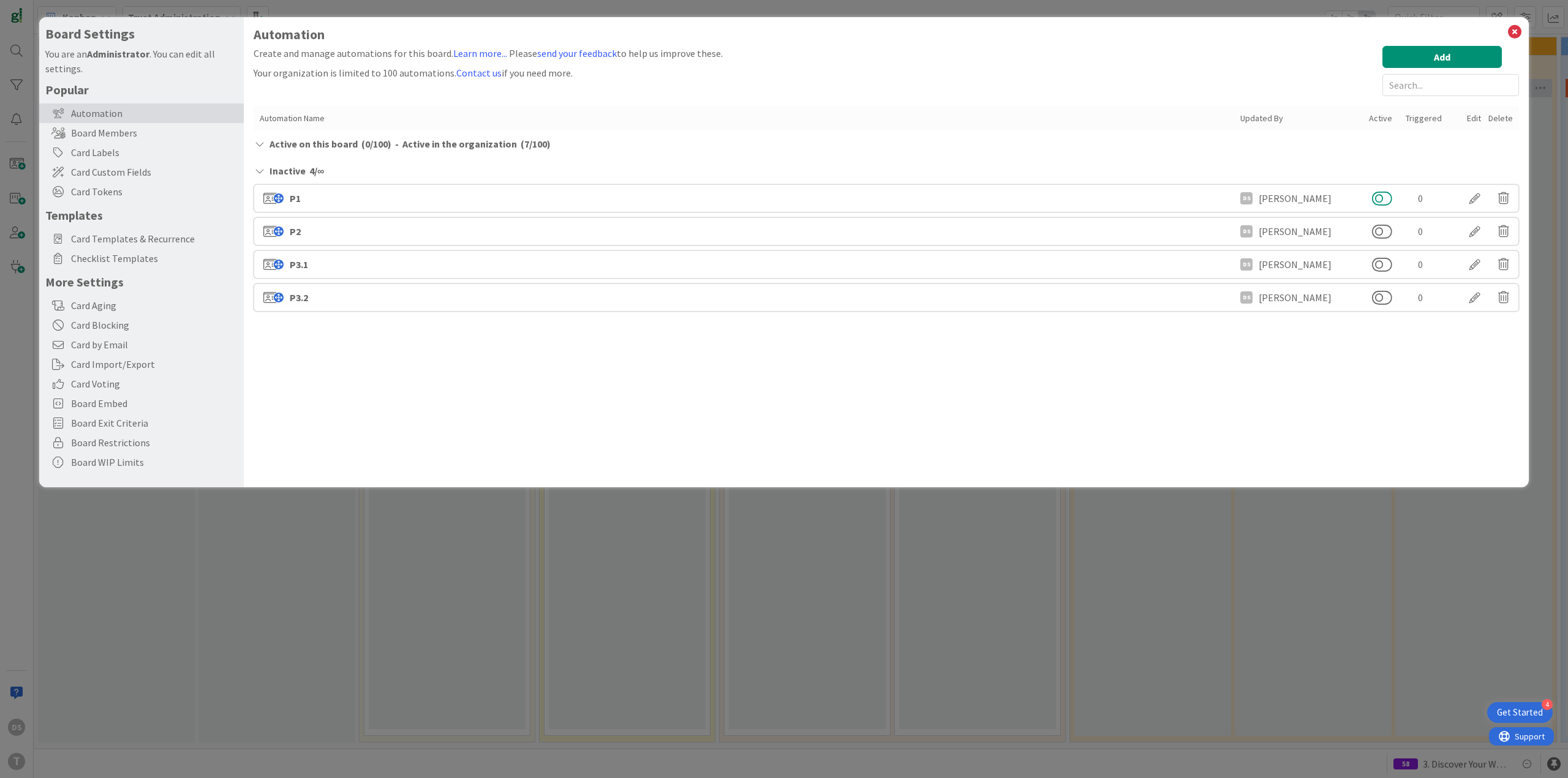
click at [1380, 196] on button at bounding box center [1382, 198] width 21 height 16
click at [1379, 224] on button at bounding box center [1382, 226] width 21 height 16
click at [1375, 259] on button at bounding box center [1382, 259] width 21 height 16
click at [1383, 293] on button at bounding box center [1382, 293] width 21 height 16
click at [1434, 62] on button "Add" at bounding box center [1441, 57] width 119 height 22
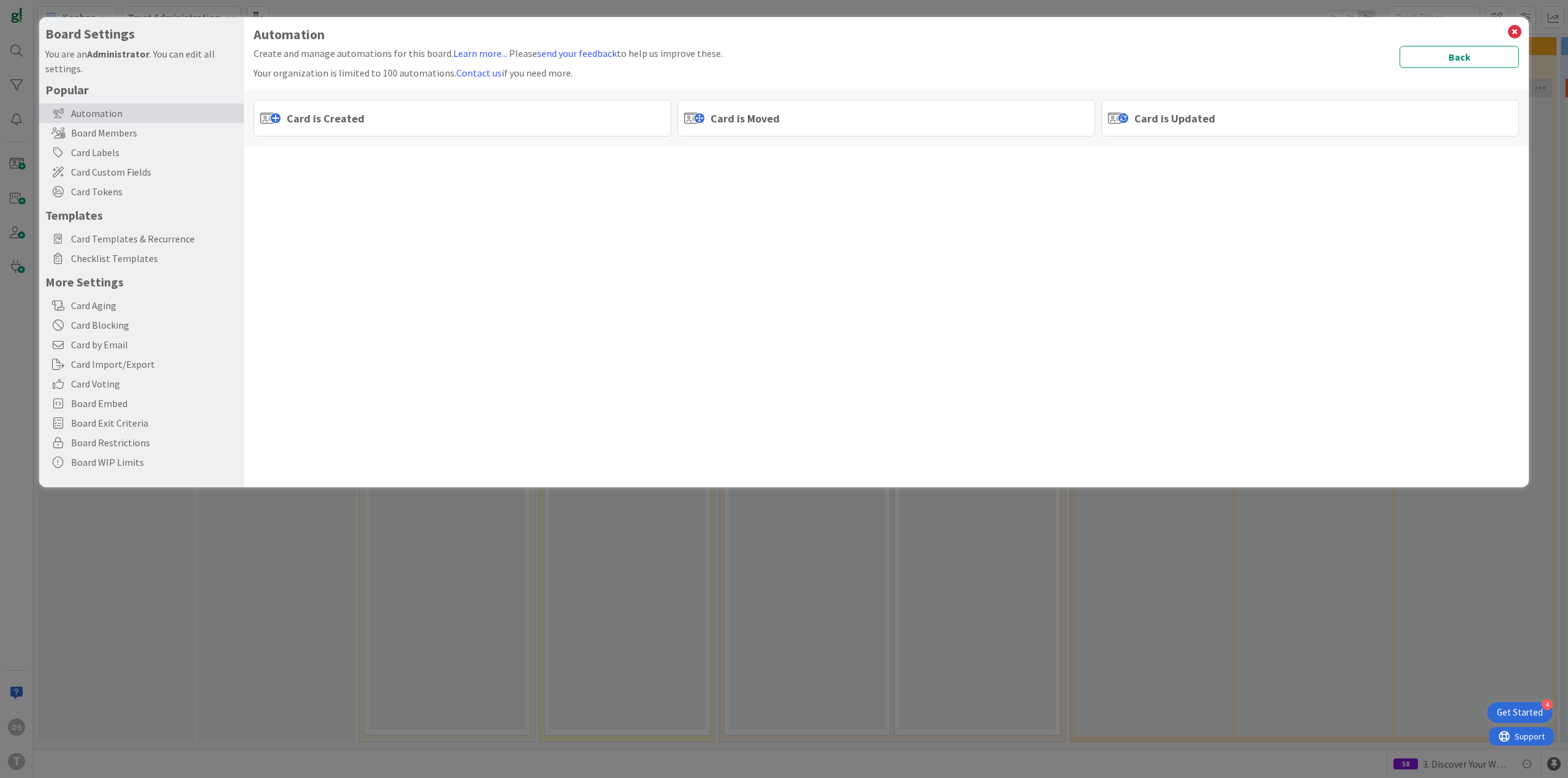
click at [877, 108] on div "Card is Moved" at bounding box center [886, 118] width 418 height 37
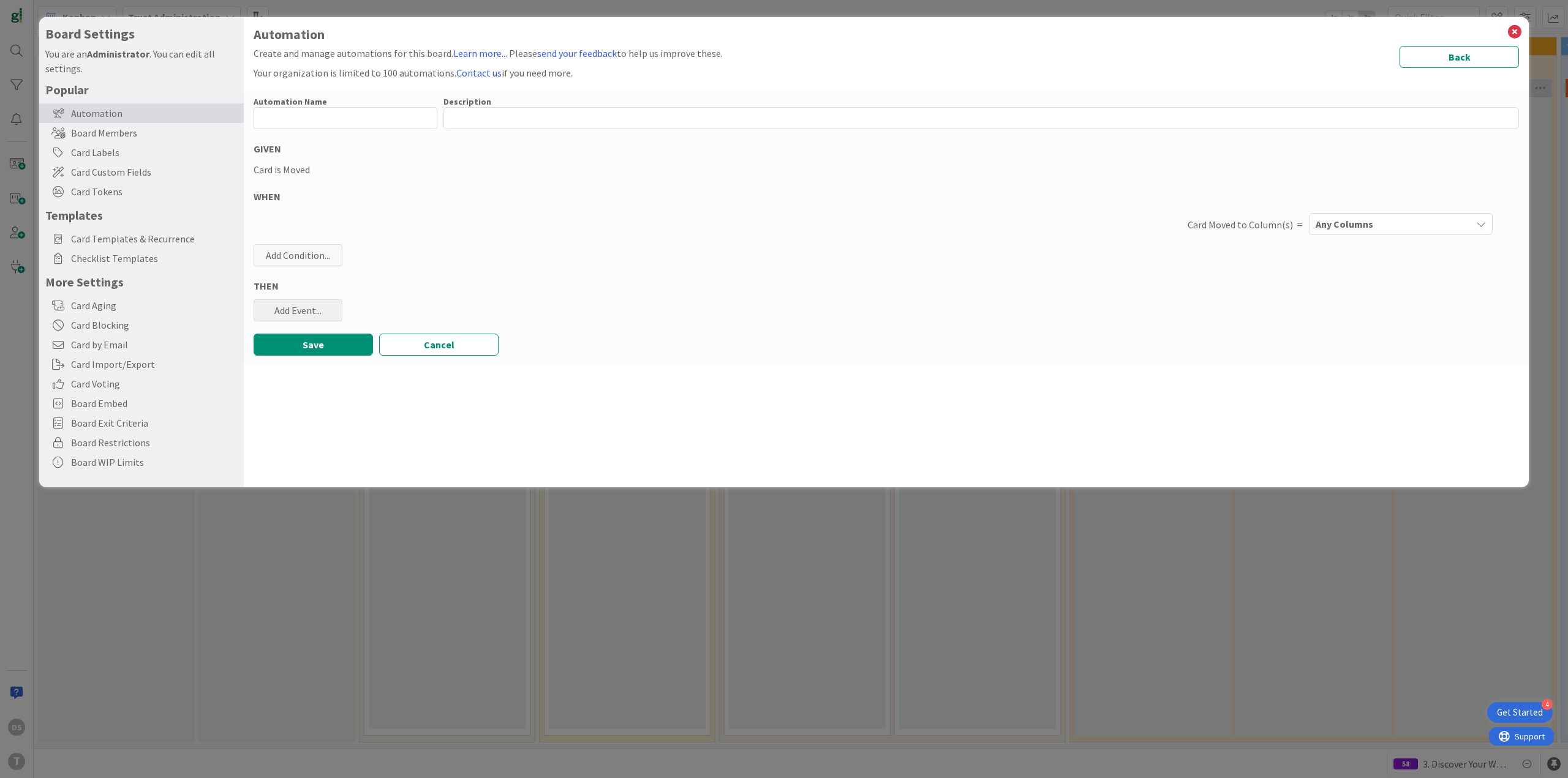
click at [319, 317] on div "Add Event..." at bounding box center [297, 311] width 88 height 22
click at [354, 365] on link "Add Checklist Template ..." at bounding box center [345, 358] width 184 height 20
click at [397, 365] on span "Select..." at bounding box center [335, 371] width 137 height 17
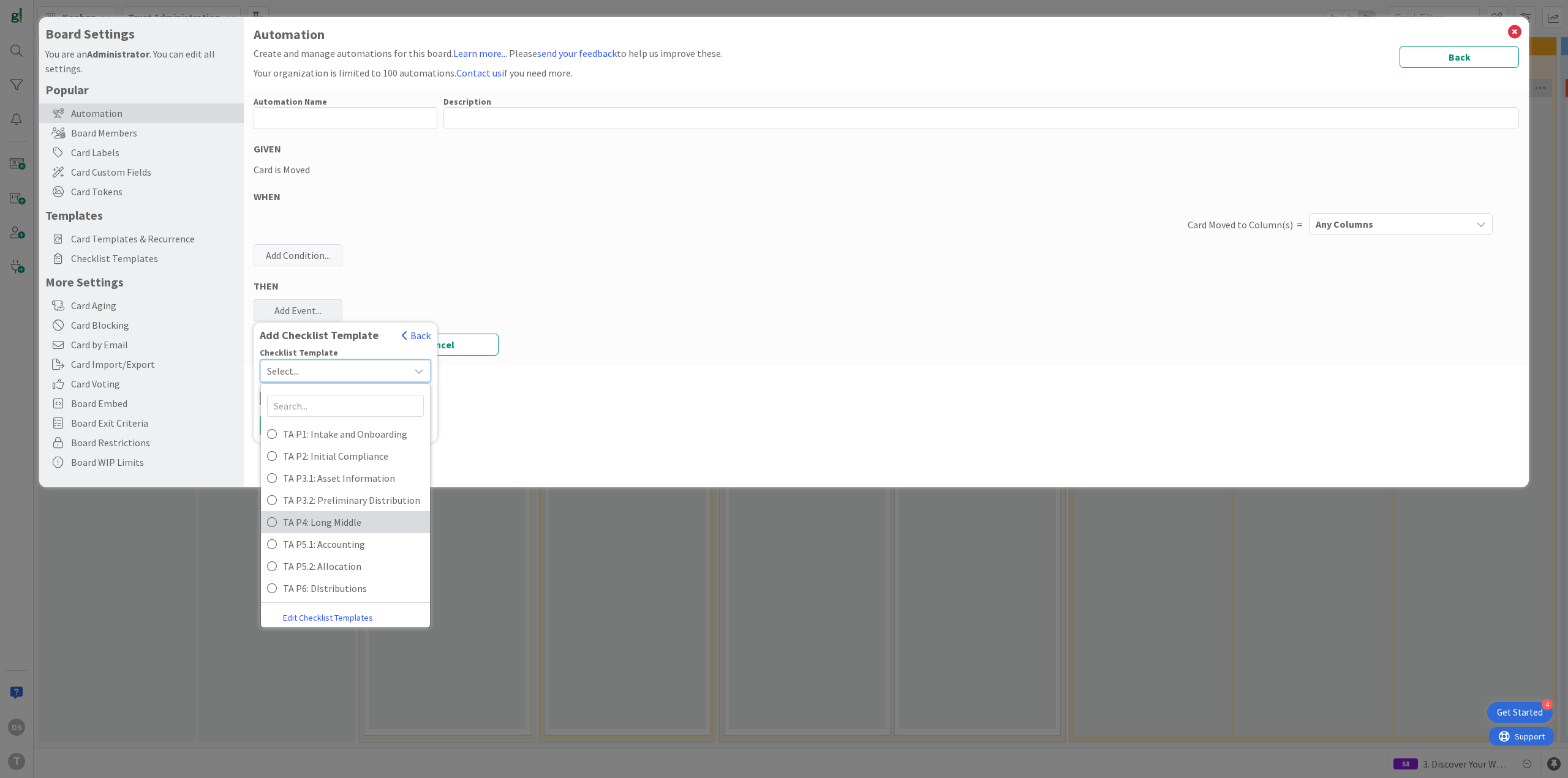
click at [371, 514] on span "TA P4: Long Middle" at bounding box center [354, 522] width 141 height 18
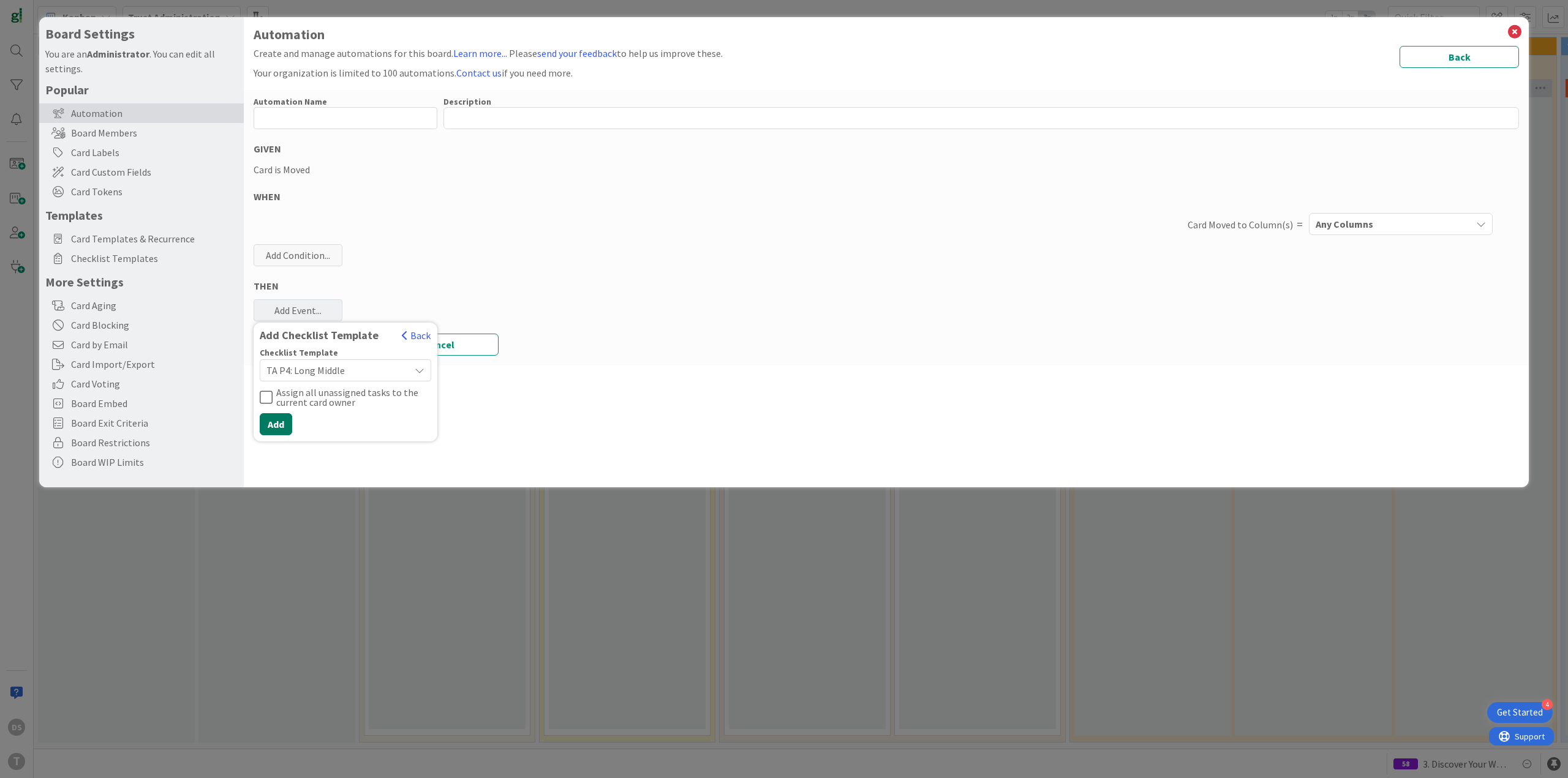
click at [287, 423] on button "Add" at bounding box center [276, 425] width 33 height 22
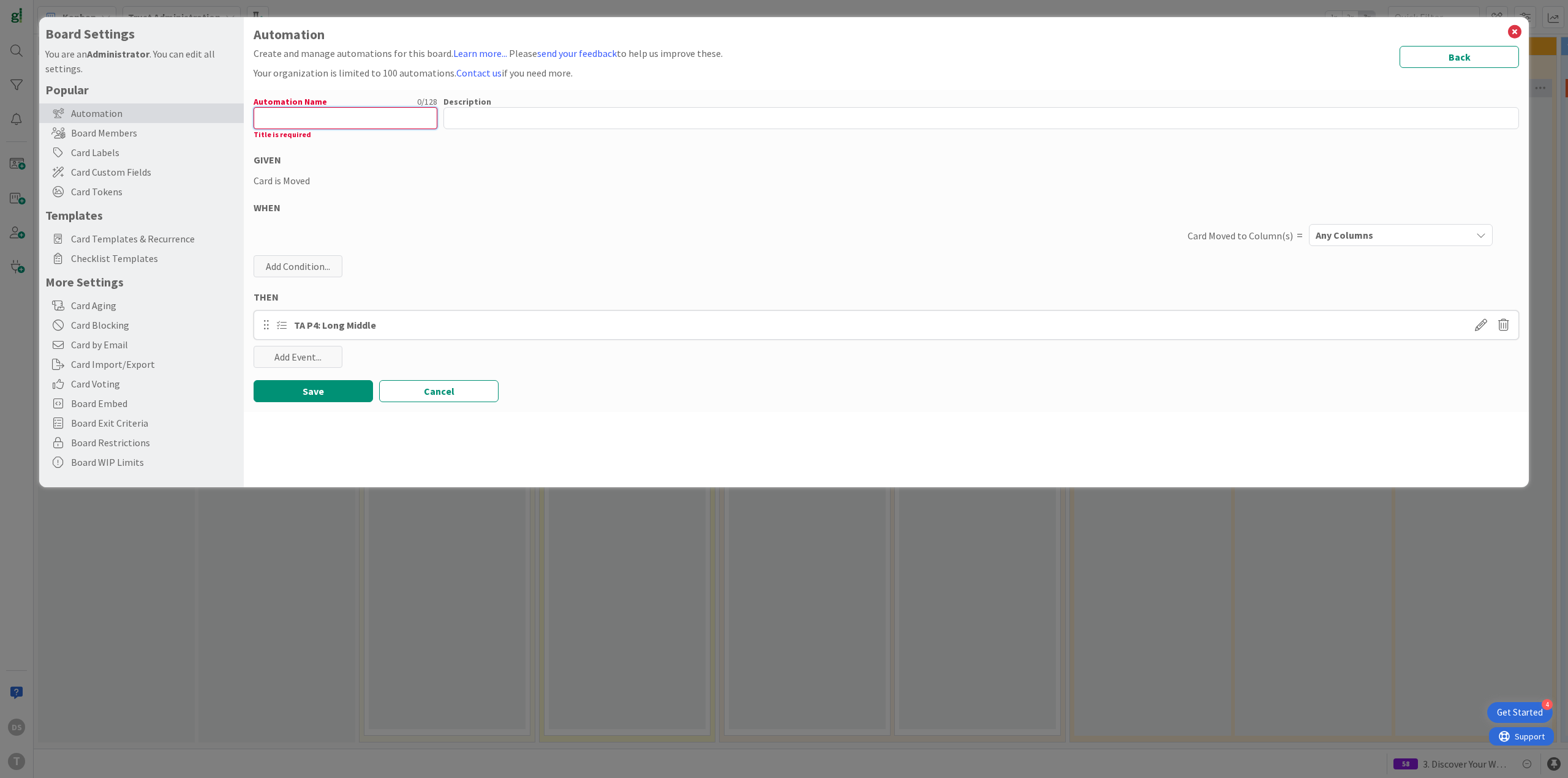
click at [342, 113] on input "text" at bounding box center [345, 118] width 184 height 22
type input "C"
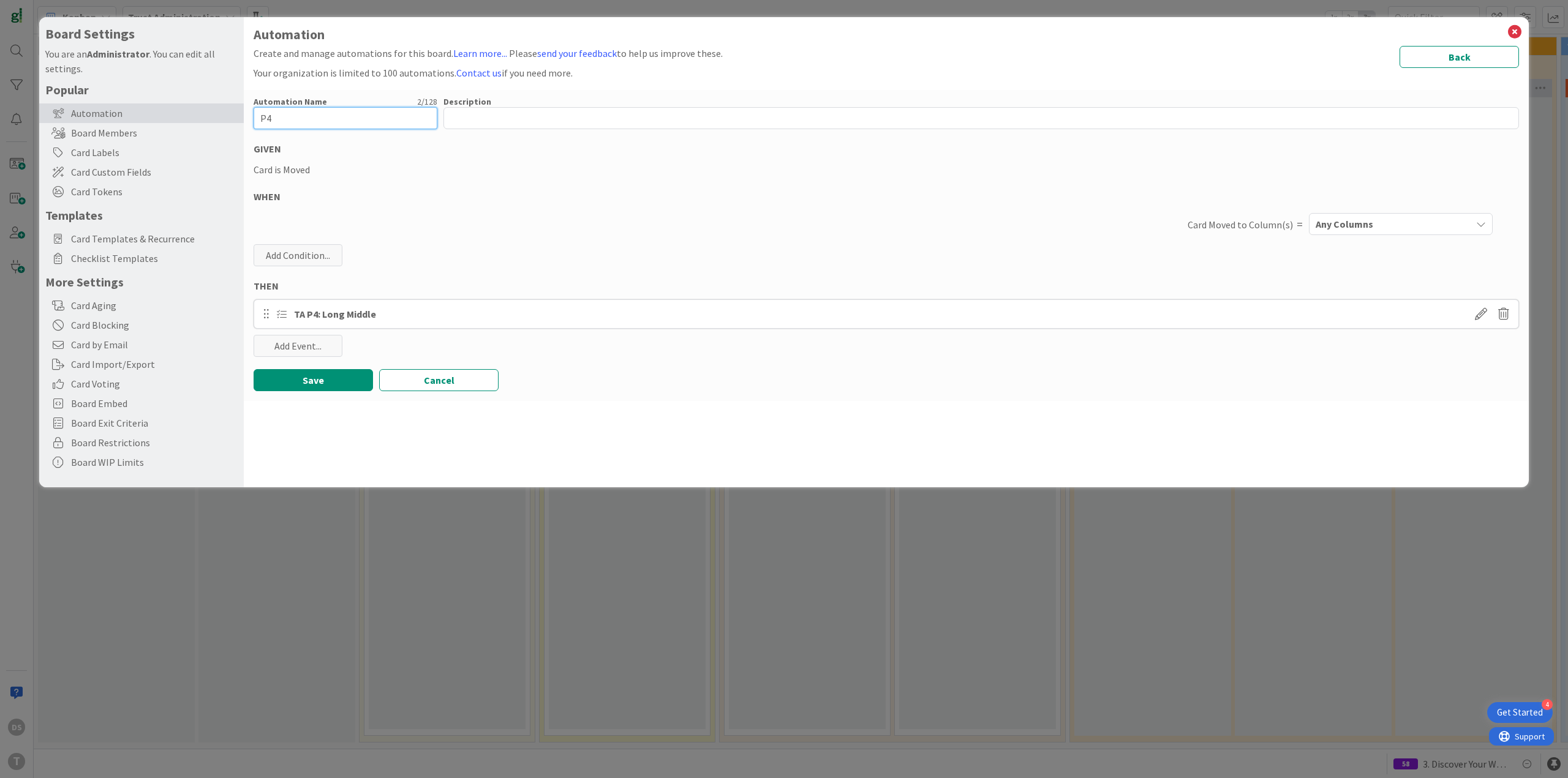
type input "P4"
click at [1335, 214] on div "Any Columns" at bounding box center [1391, 224] width 159 height 20
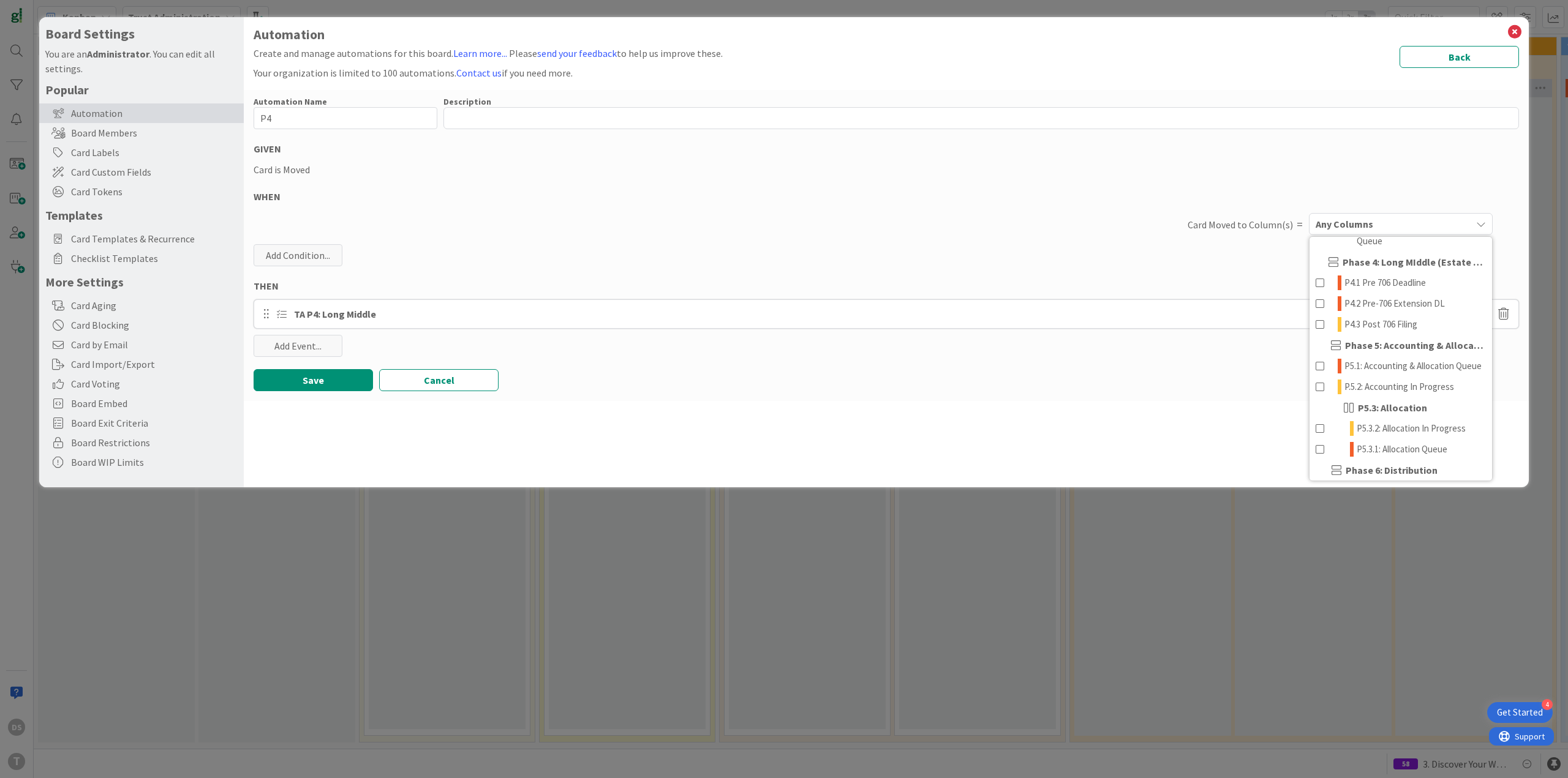
scroll to position [428, 0]
click at [1395, 289] on link "P4.1 Pre 706 Deadline" at bounding box center [1400, 279] width 183 height 21
click at [318, 382] on button "Save" at bounding box center [312, 380] width 119 height 22
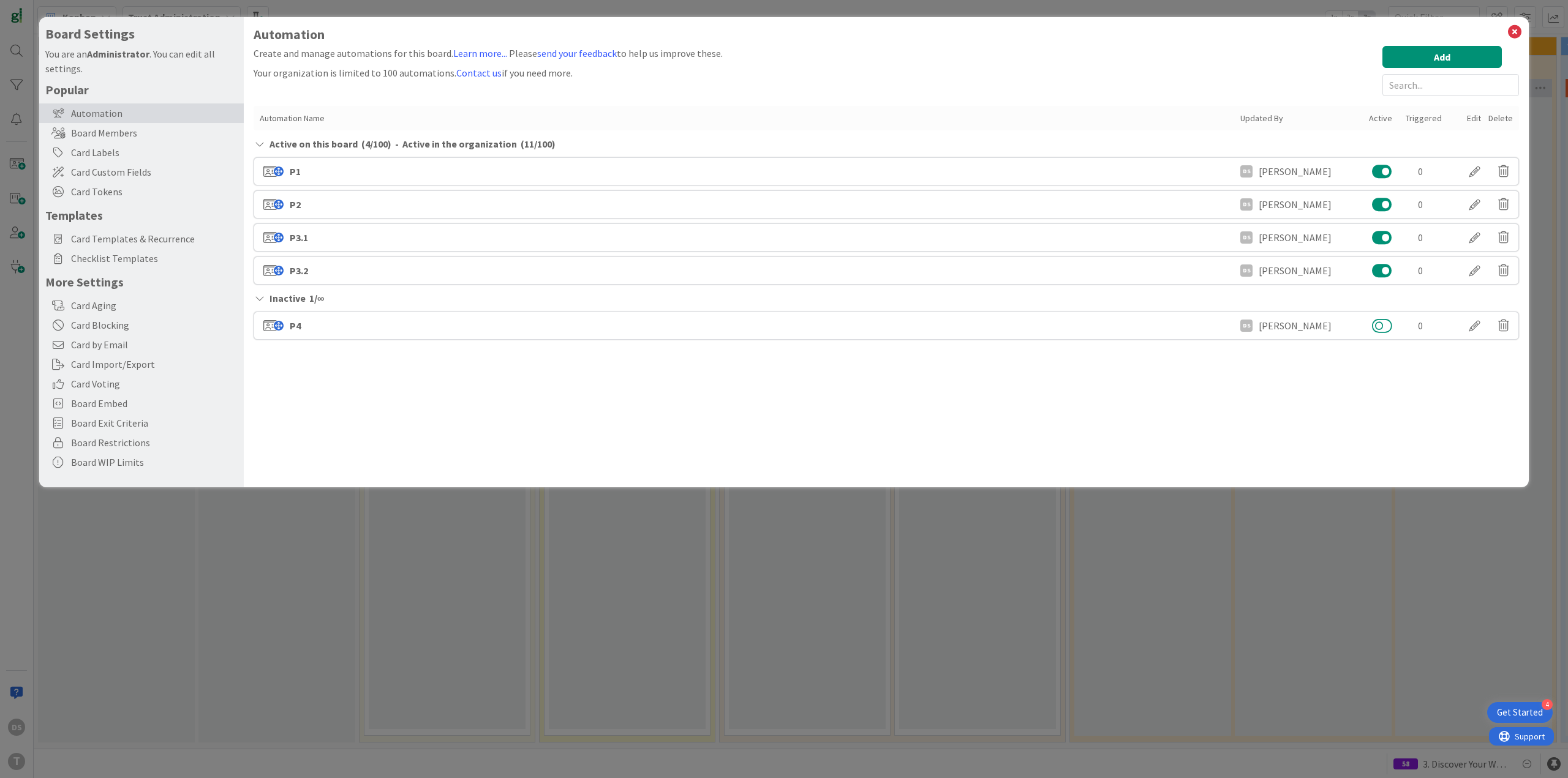
click at [1379, 329] on button at bounding box center [1382, 325] width 21 height 16
click at [1430, 66] on button "Add" at bounding box center [1441, 57] width 119 height 22
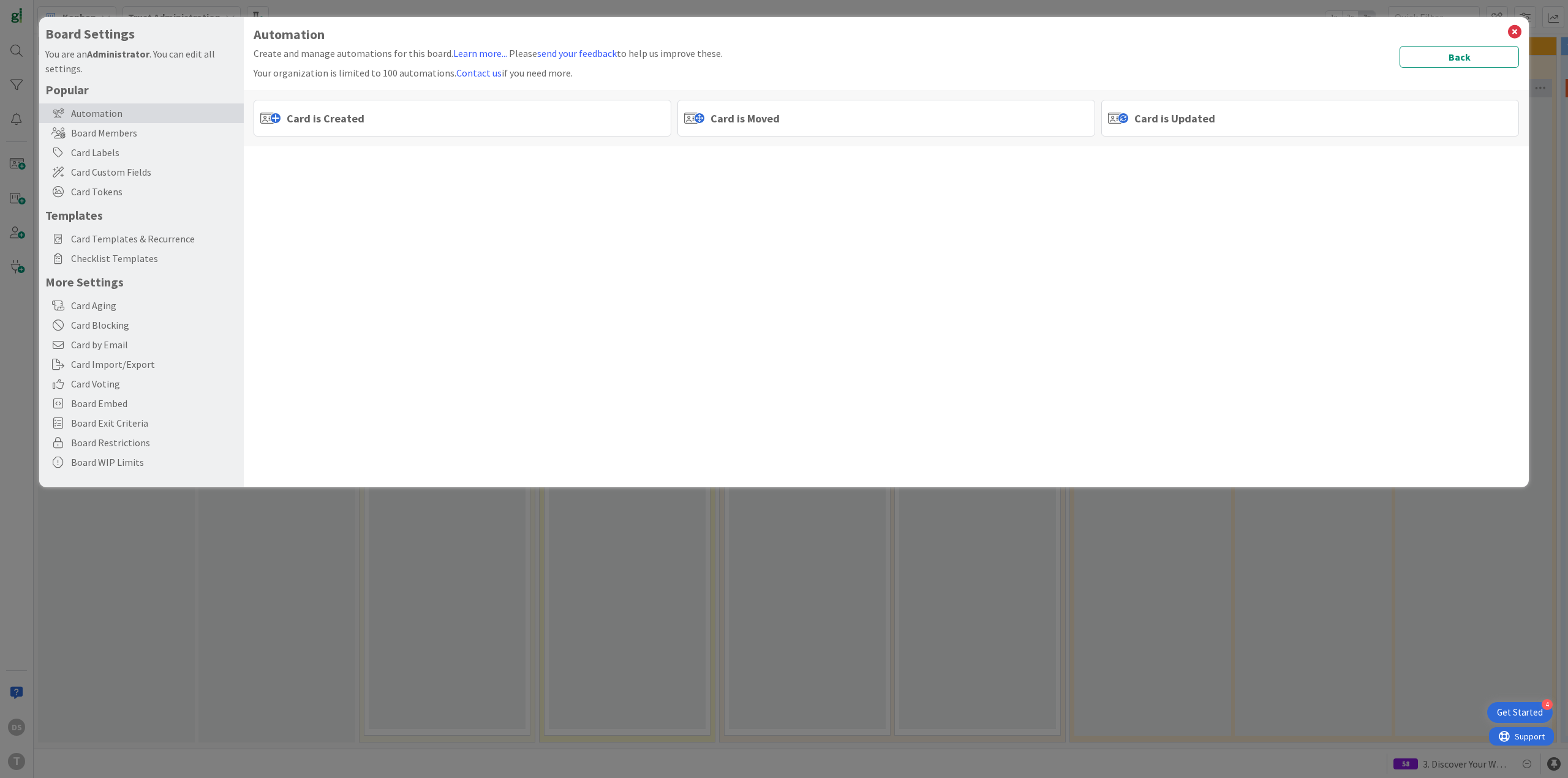
click at [886, 108] on div "Card is Moved" at bounding box center [886, 118] width 418 height 37
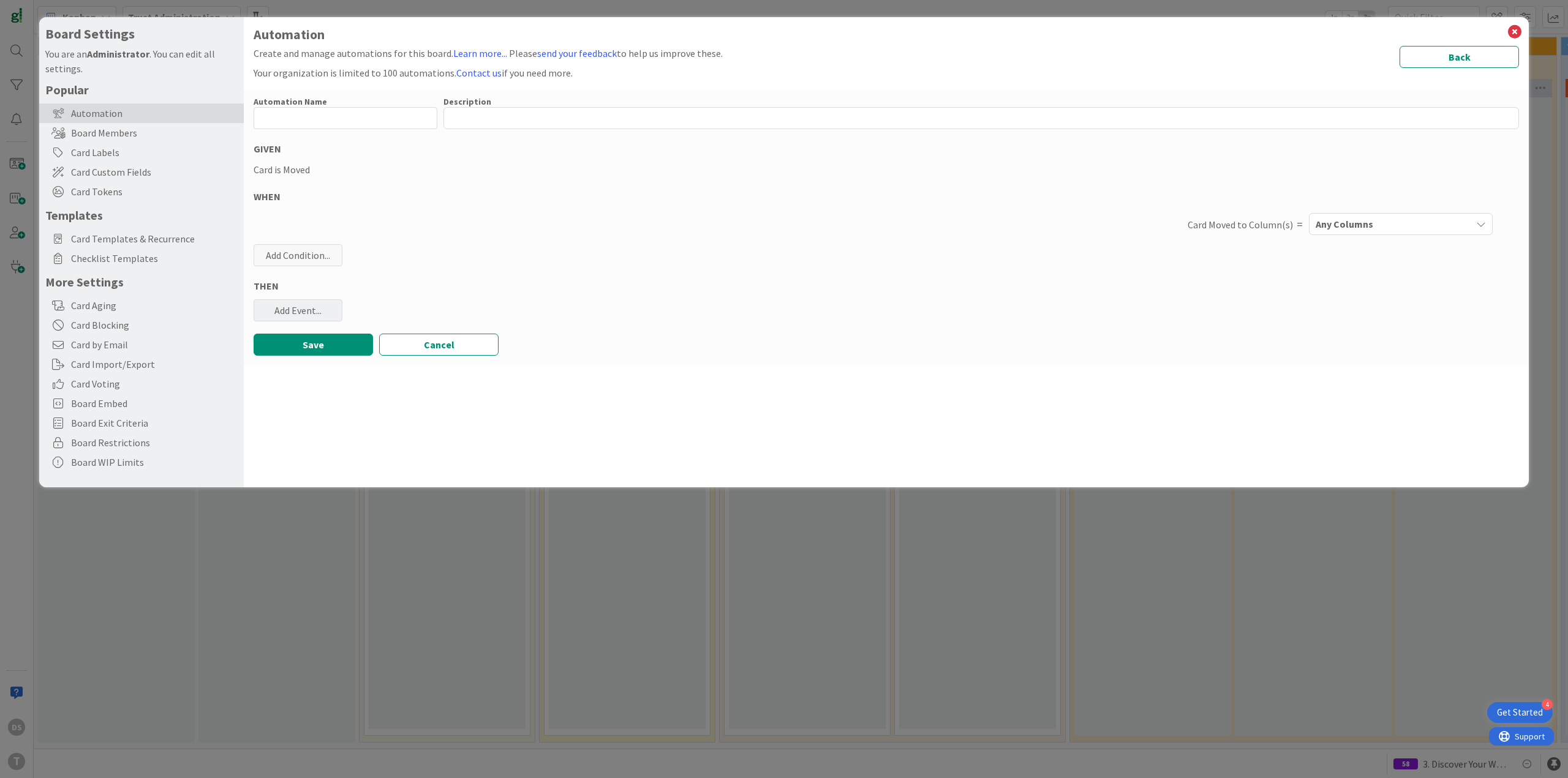
click at [302, 318] on div "Add Event..." at bounding box center [297, 311] width 88 height 22
click at [338, 362] on link "Add Checklist Template ..." at bounding box center [345, 358] width 184 height 20
click at [353, 372] on span "Select..." at bounding box center [335, 371] width 137 height 17
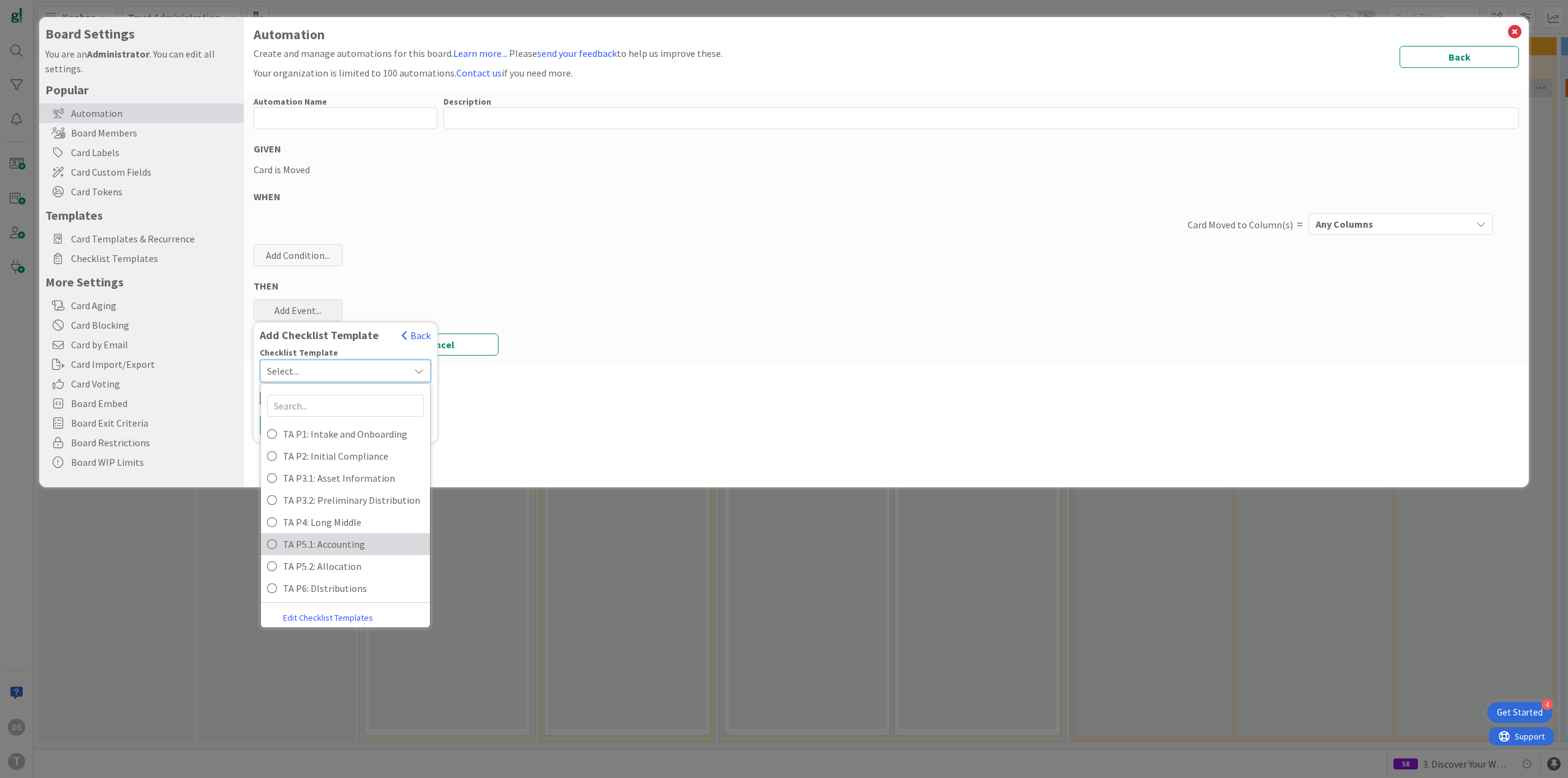
click at [333, 549] on span "TA P5.1: Accounting" at bounding box center [354, 544] width 141 height 18
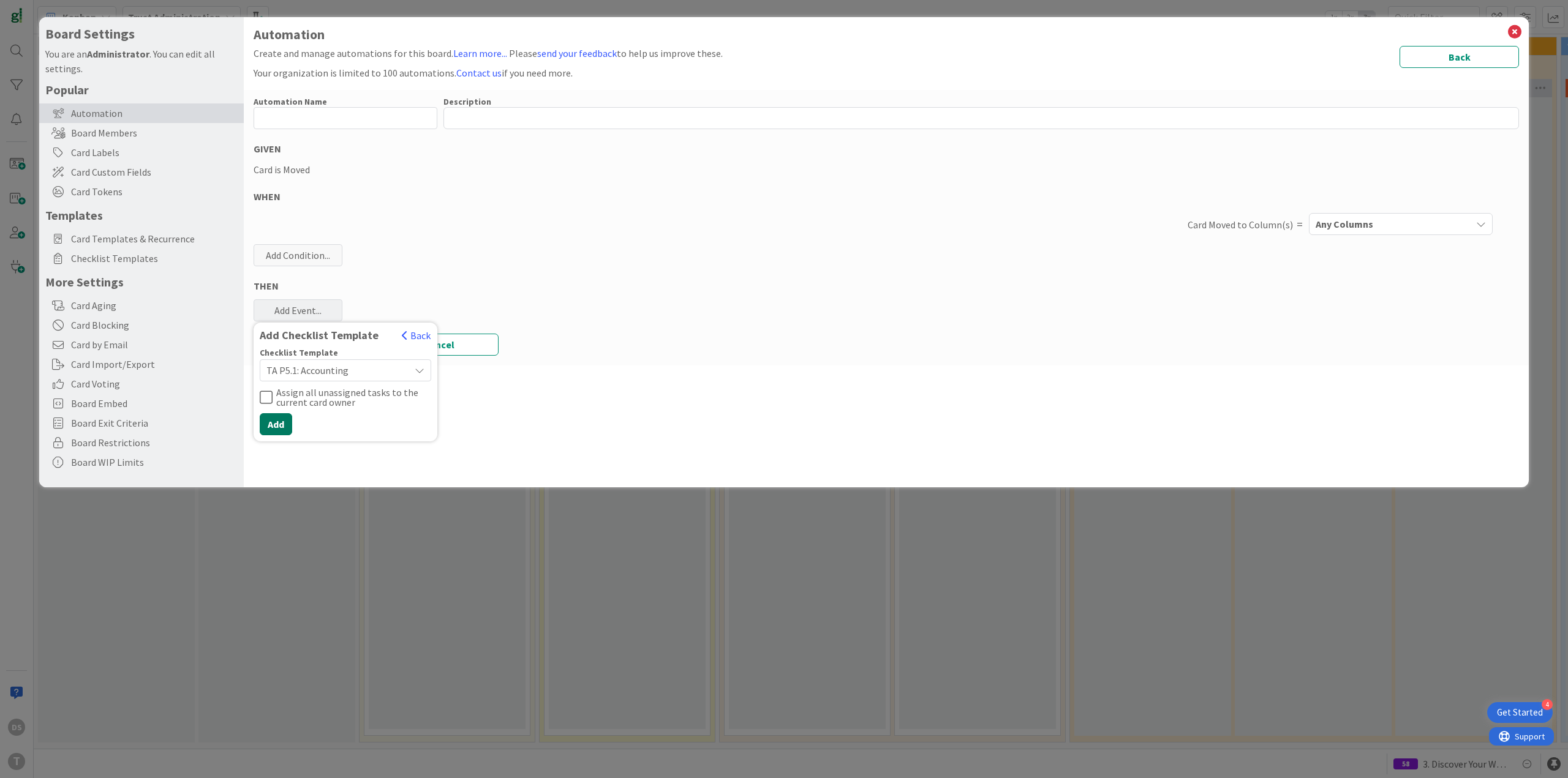
click at [276, 422] on button "Add" at bounding box center [276, 425] width 33 height 22
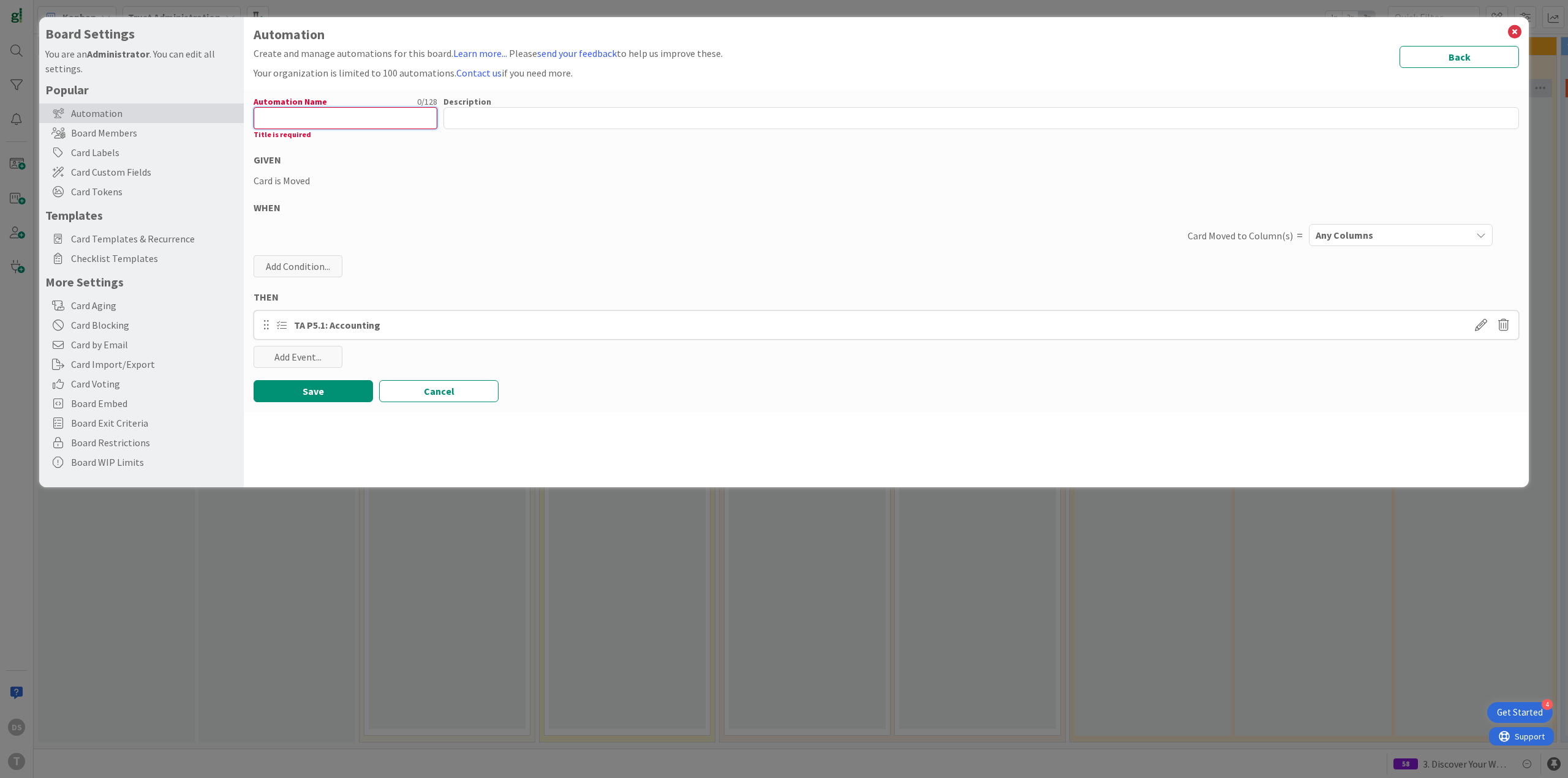
click at [322, 112] on input "text" at bounding box center [345, 118] width 184 height 22
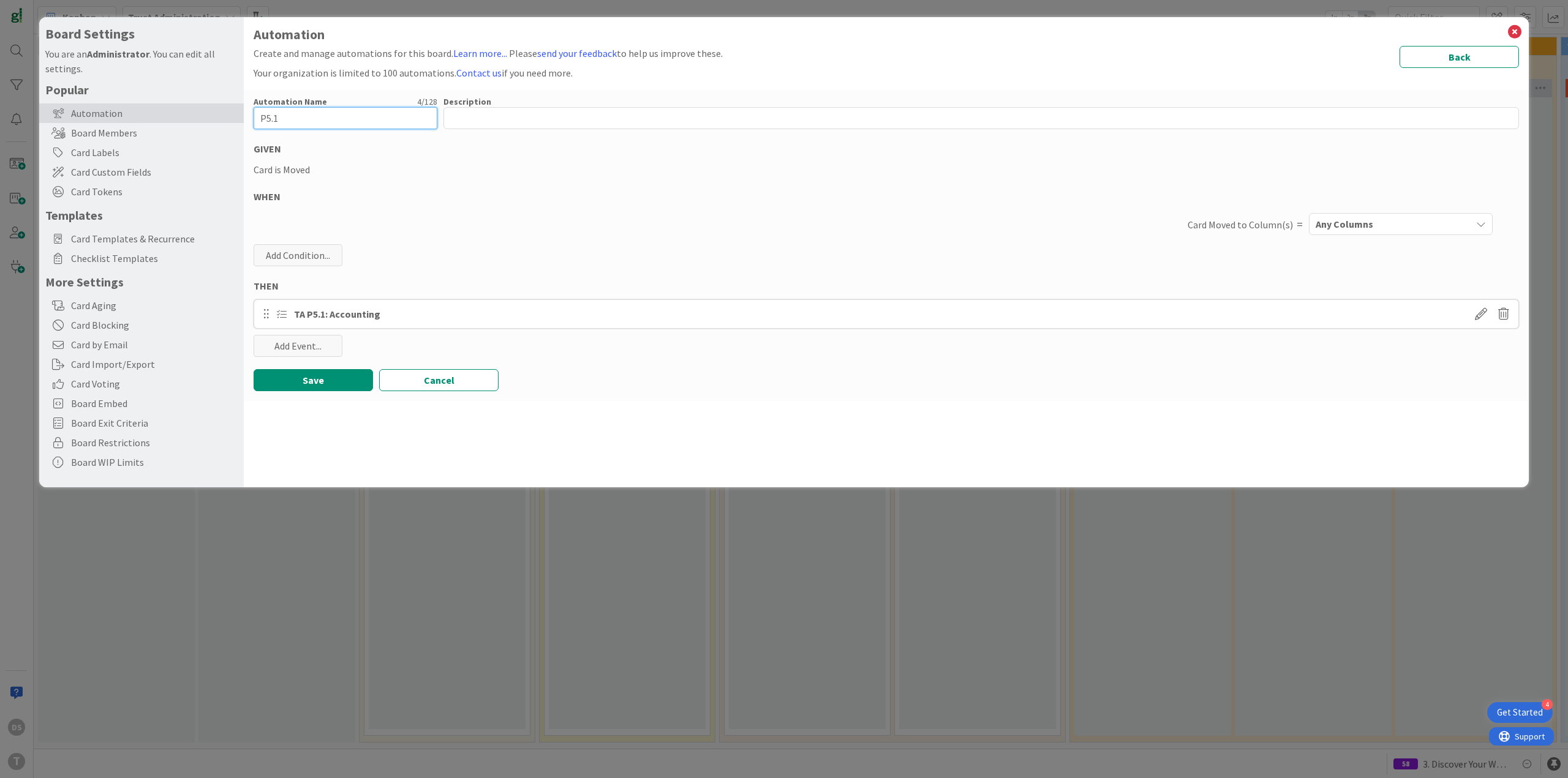
type input "P5.1"
click at [1323, 238] on div "Automation Name 4 / 128 P5.1 Description 0 / 256 GIVEN Card is Moved WHEN Card …" at bounding box center [886, 245] width 1285 height 311
click at [1335, 227] on span "Any Columns" at bounding box center [1344, 224] width 58 height 16
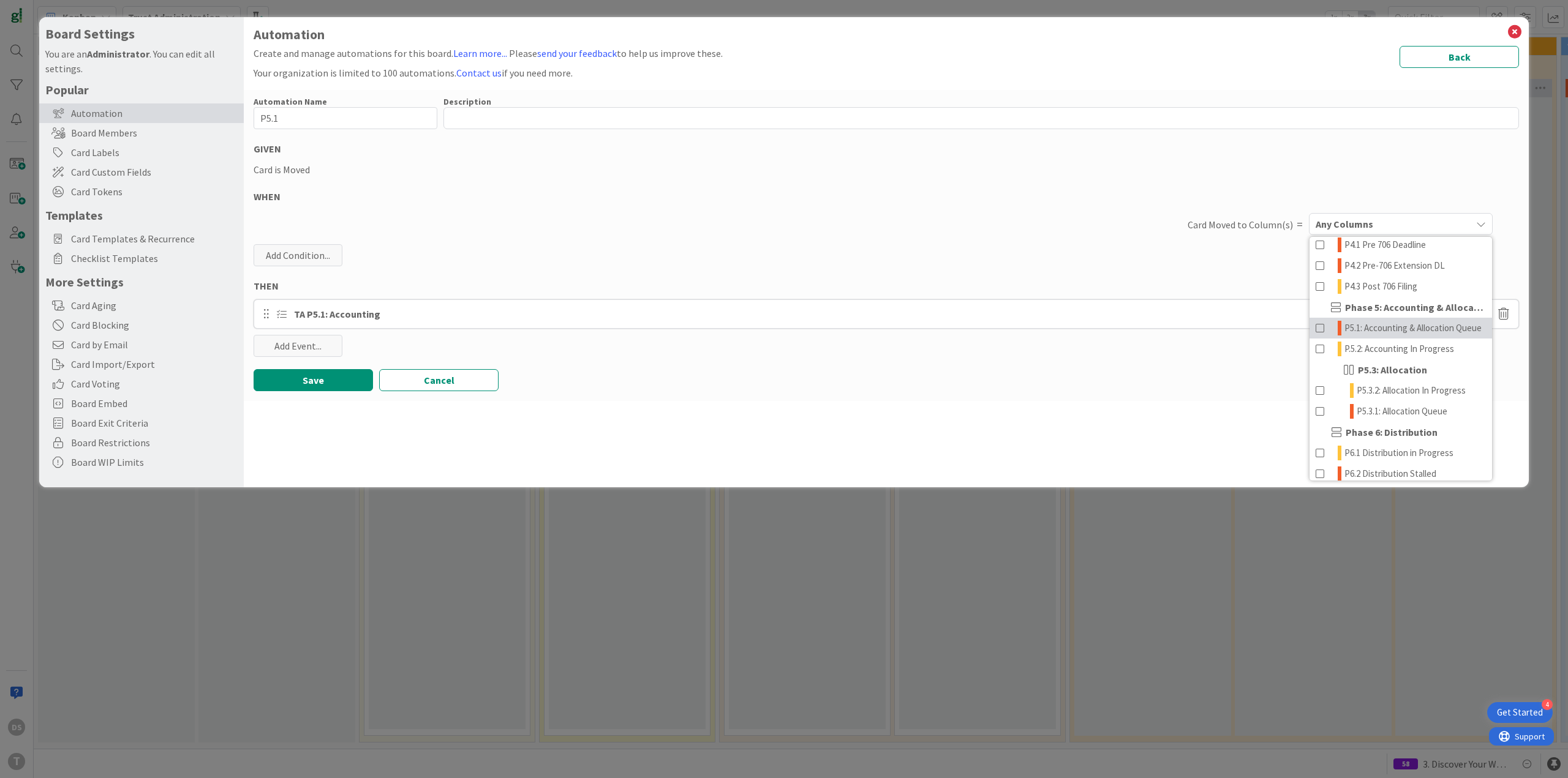
scroll to position [551, 0]
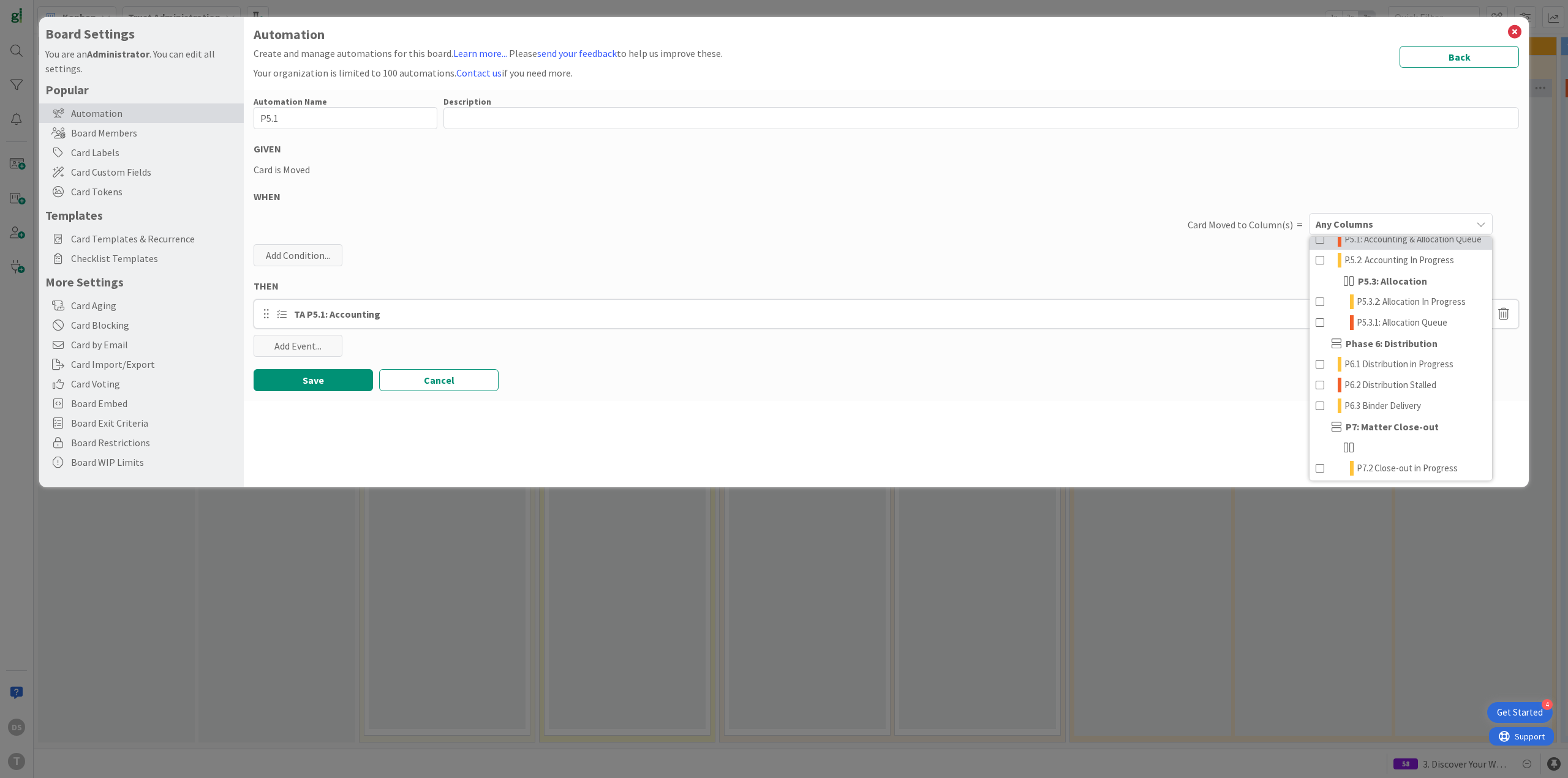
click at [1395, 247] on span "P5.1: Accounting & Allocation Queue" at bounding box center [1413, 238] width 137 height 15
click at [319, 379] on button "Save" at bounding box center [312, 380] width 119 height 22
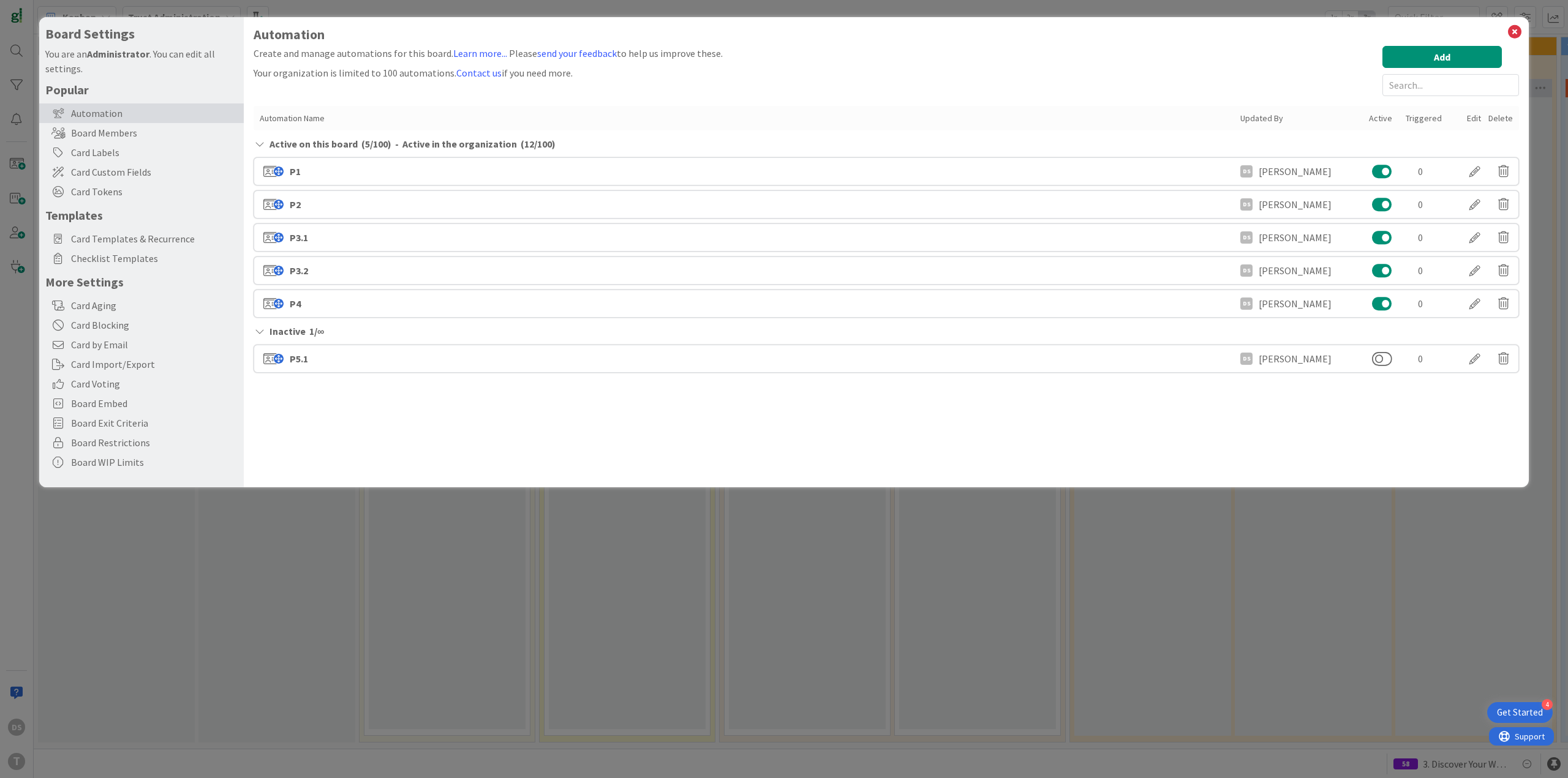
drag, startPoint x: 743, startPoint y: 418, endPoint x: 754, endPoint y: 419, distance: 11.0
click at [745, 418] on div "Automation Create and manage automations for this board. Learn more... Please s…" at bounding box center [886, 252] width 1285 height 470
click at [1375, 370] on div "P5.1 DS [PERSON_NAME] 0" at bounding box center [886, 359] width 1265 height 28
click at [1375, 368] on div "P5.1 DS [PERSON_NAME] 0" at bounding box center [886, 359] width 1265 height 28
click at [1381, 359] on button at bounding box center [1382, 359] width 21 height 16
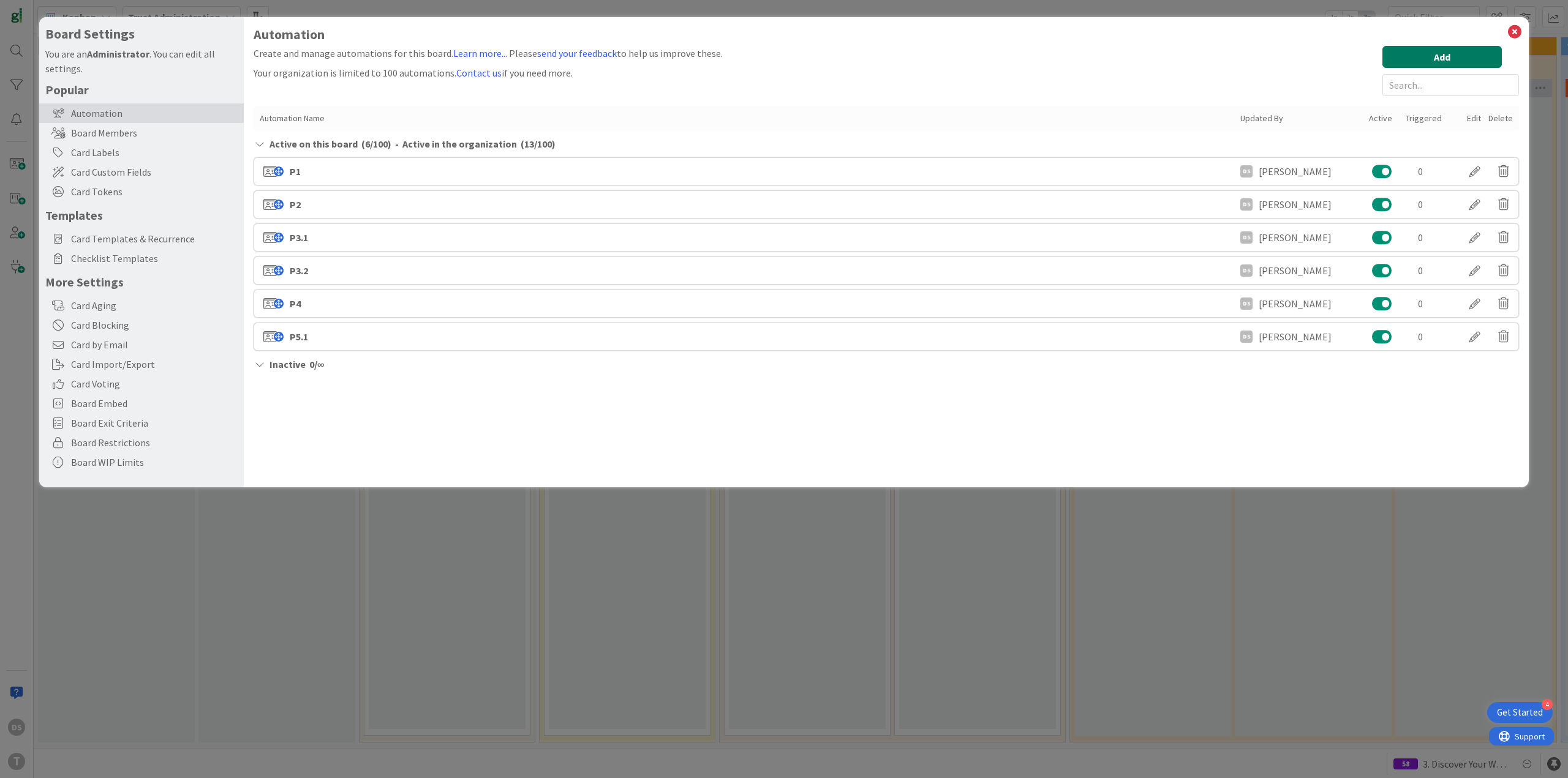
click at [1452, 65] on button "Add" at bounding box center [1441, 57] width 119 height 22
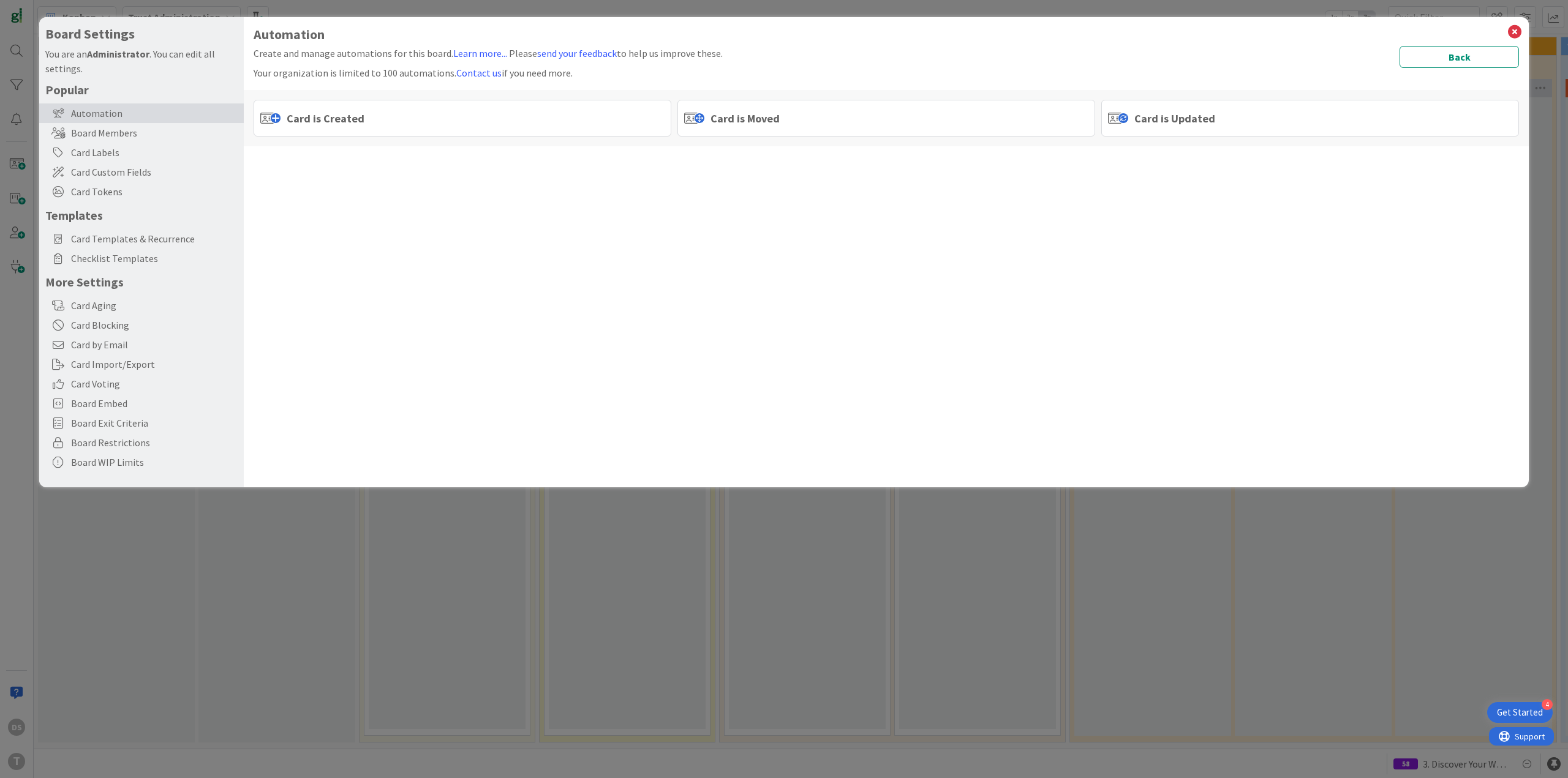
click at [843, 111] on div "Card is Moved" at bounding box center [886, 118] width 418 height 37
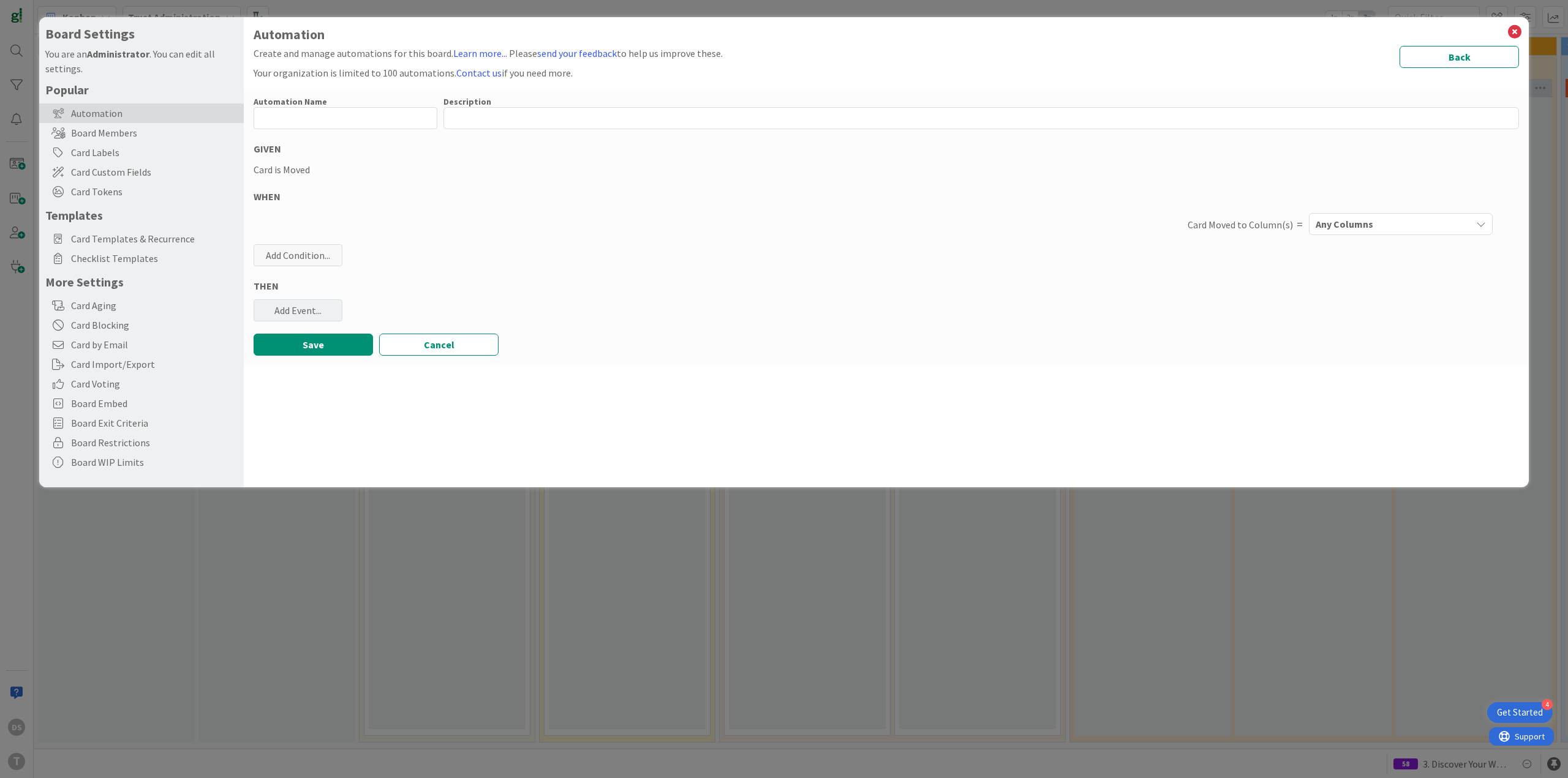
click at [299, 317] on div "Add Event..." at bounding box center [297, 311] width 88 height 22
click at [319, 358] on link "Add Checklist Template ..." at bounding box center [345, 358] width 184 height 20
click at [319, 371] on span "Select..." at bounding box center [335, 371] width 137 height 17
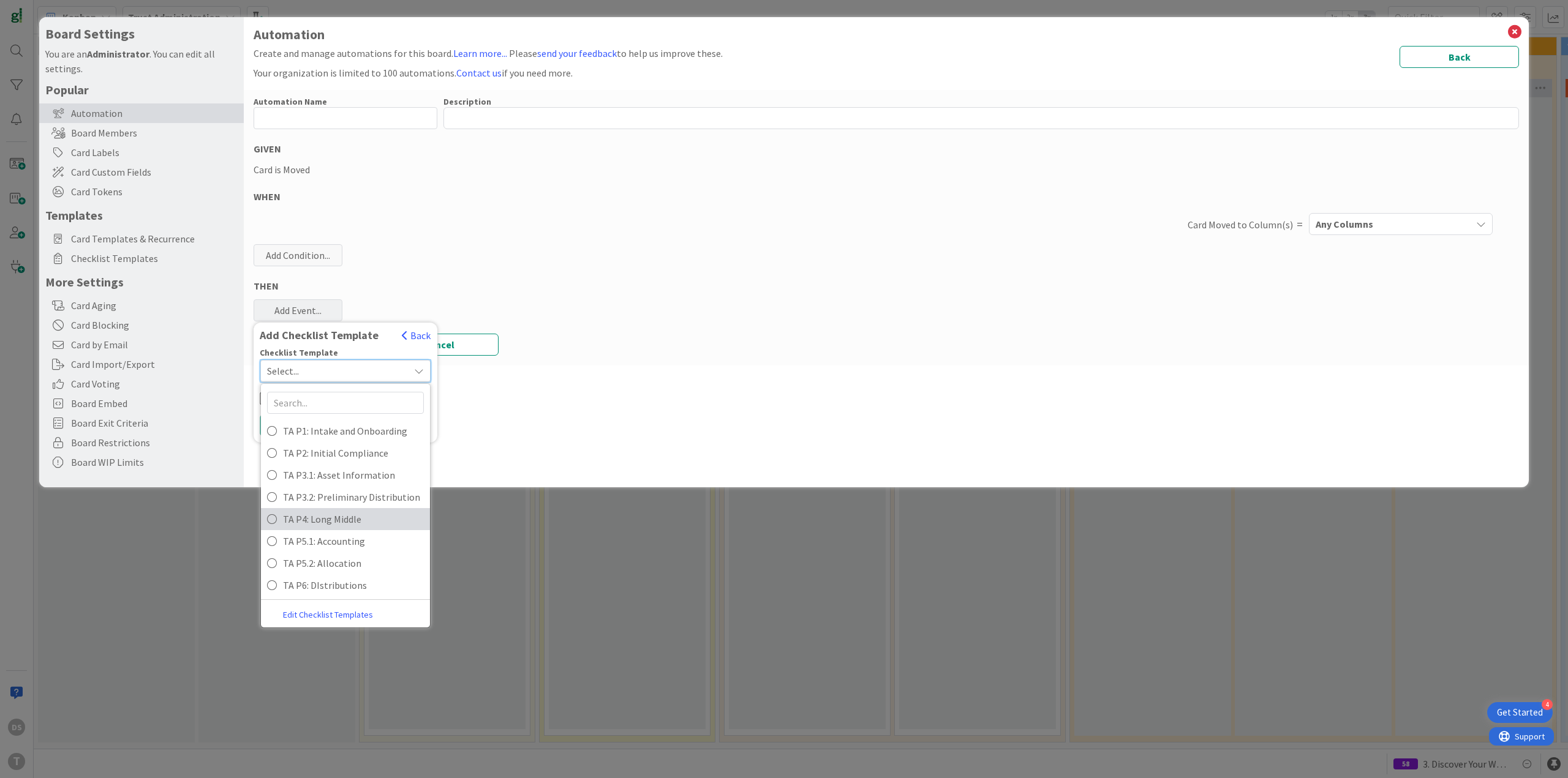
scroll to position [3, 0]
click at [327, 567] on span "TA P5.2: Allocation" at bounding box center [354, 562] width 141 height 18
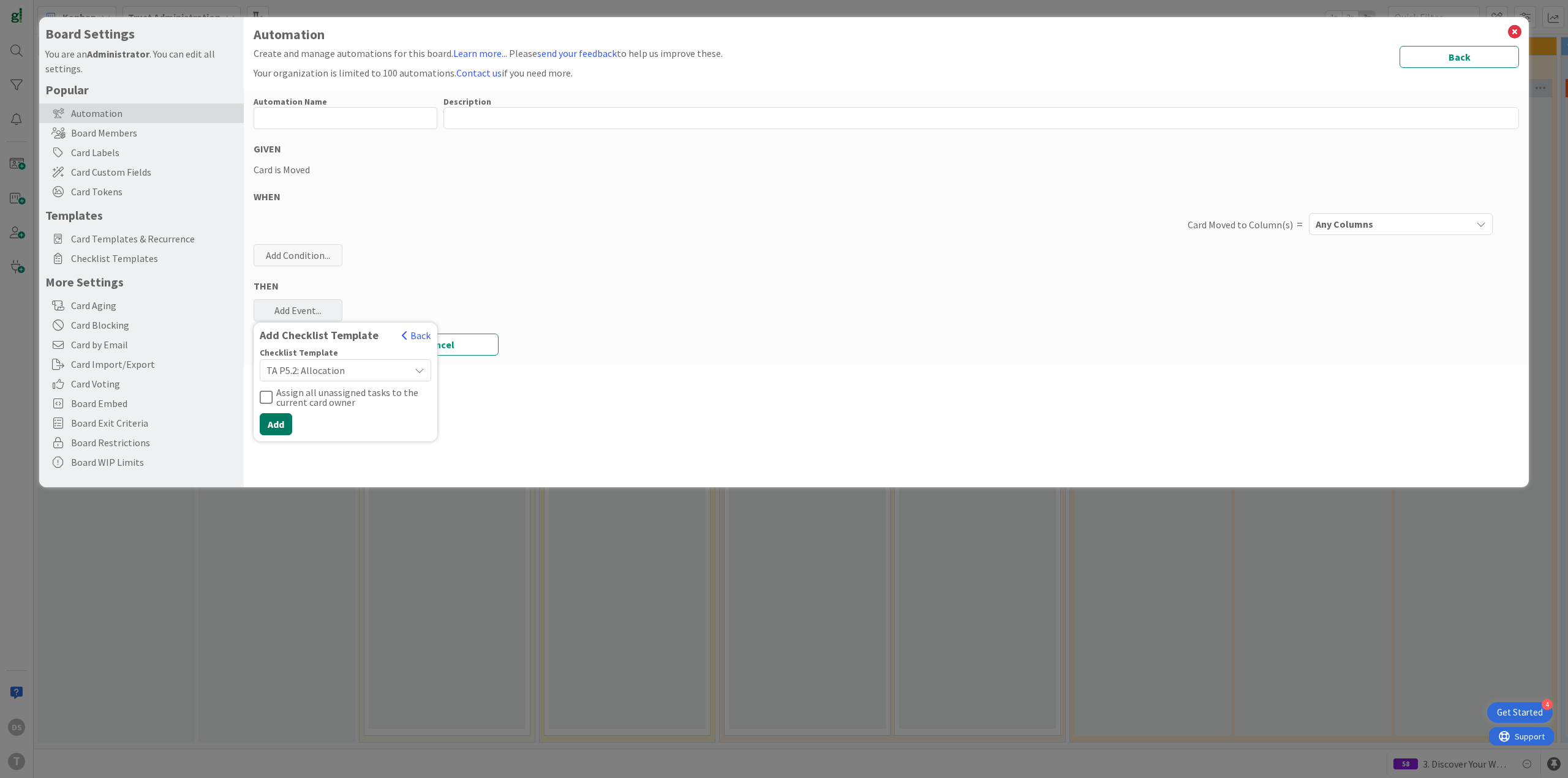
click at [276, 424] on button "Add" at bounding box center [276, 425] width 33 height 22
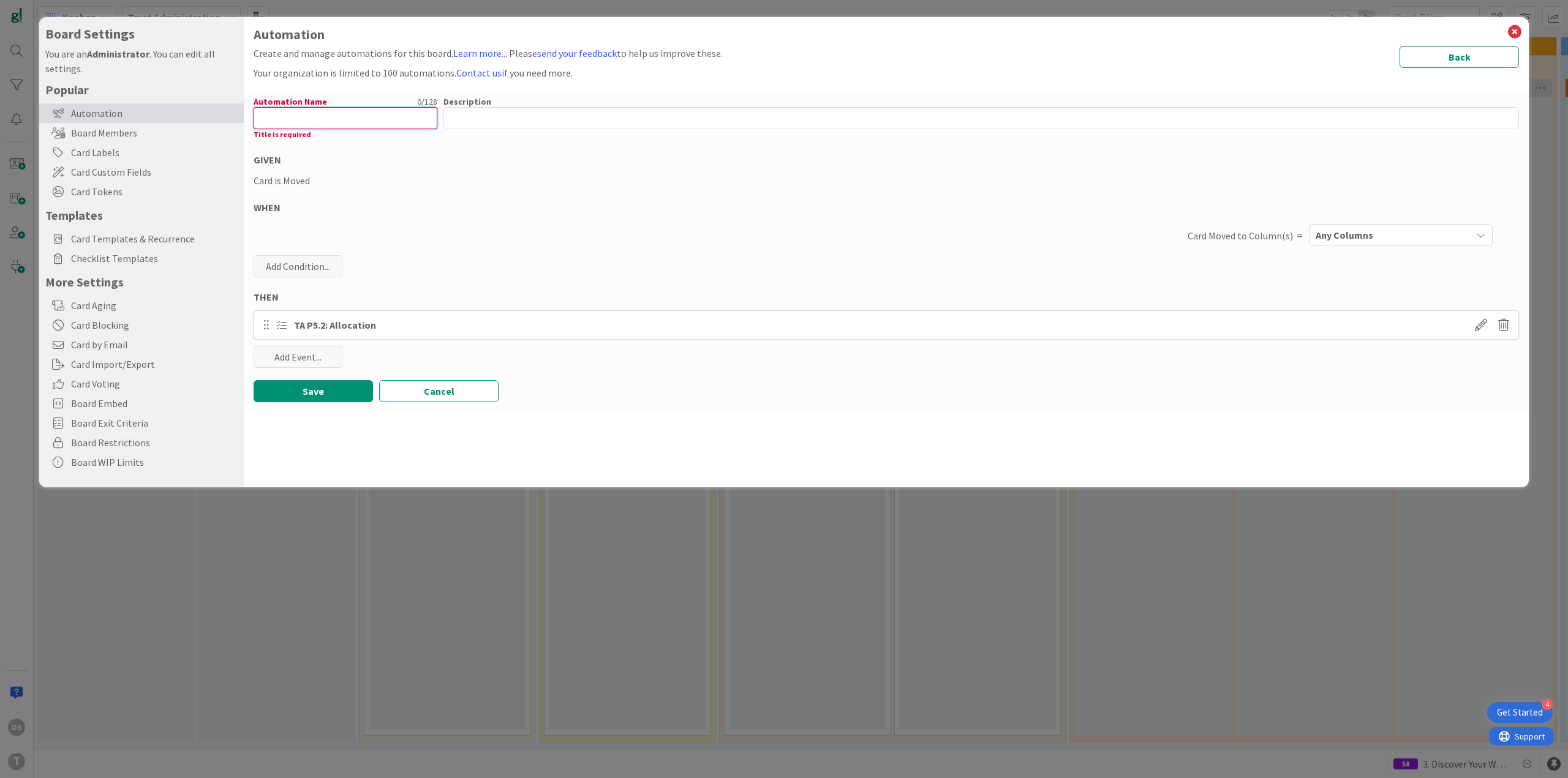
click at [292, 121] on input "text" at bounding box center [345, 118] width 184 height 22
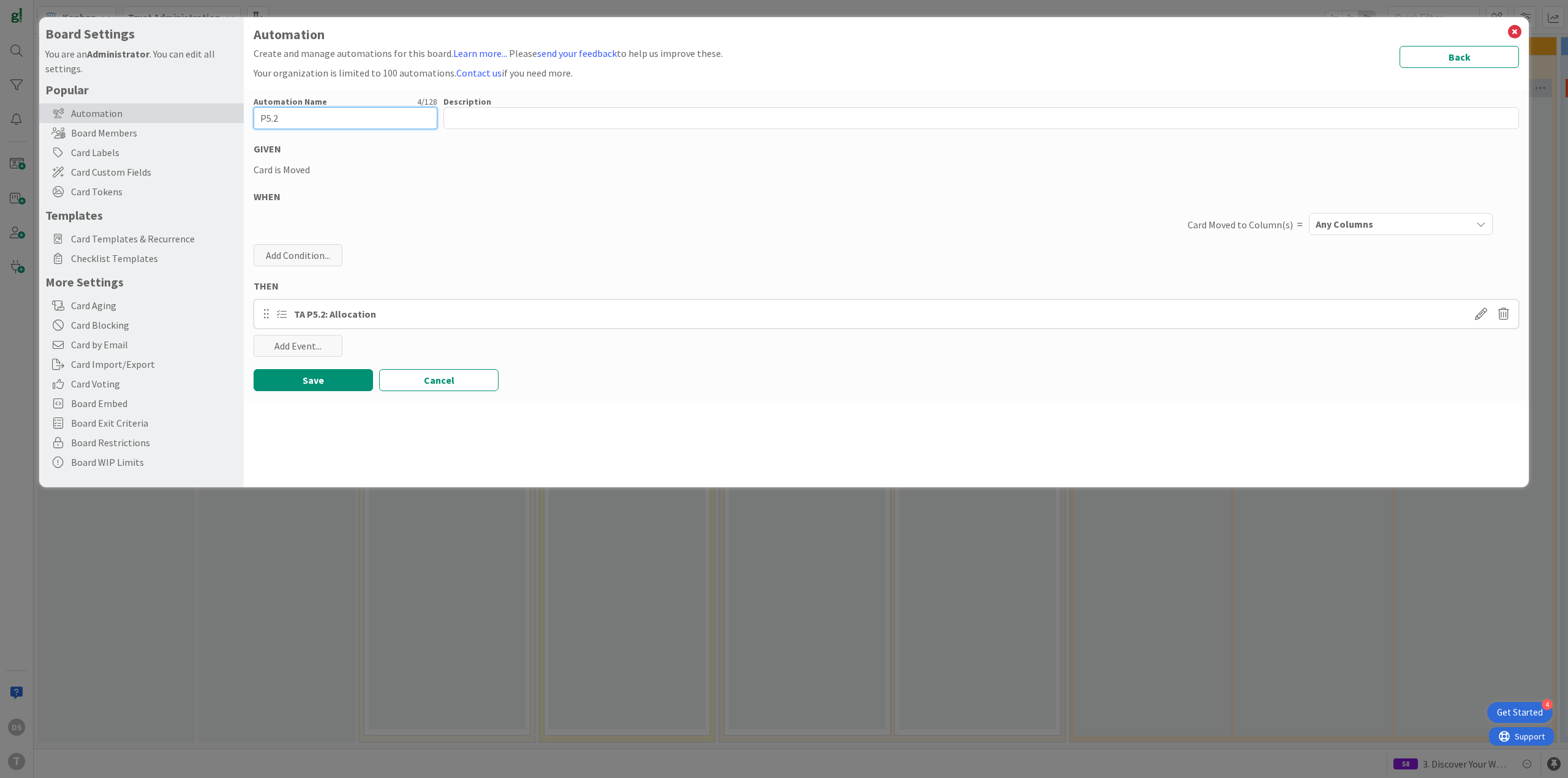
type input "P5.2"
click at [1386, 222] on div "Any Columns" at bounding box center [1391, 224] width 159 height 20
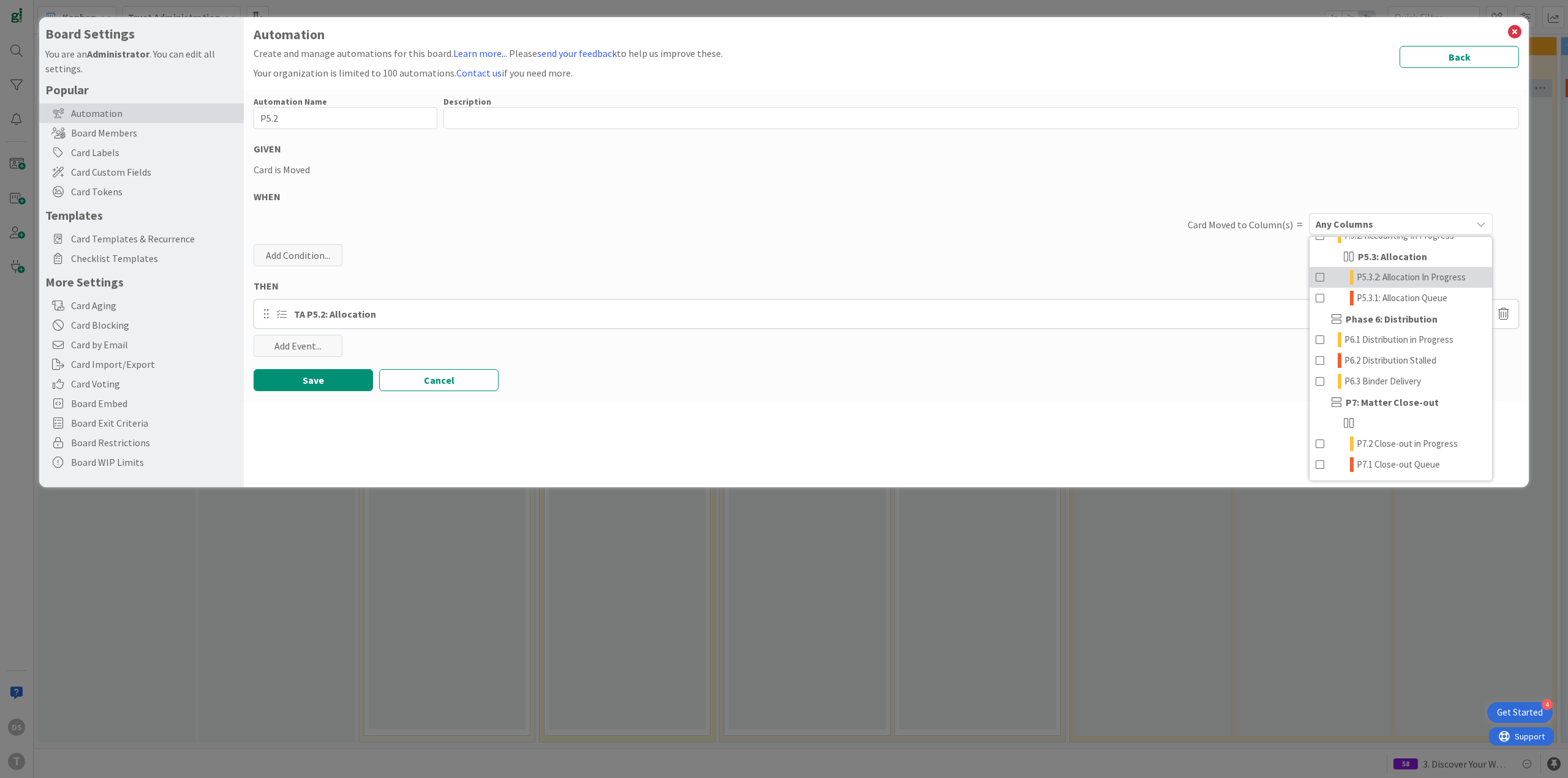
scroll to position [606, 0]
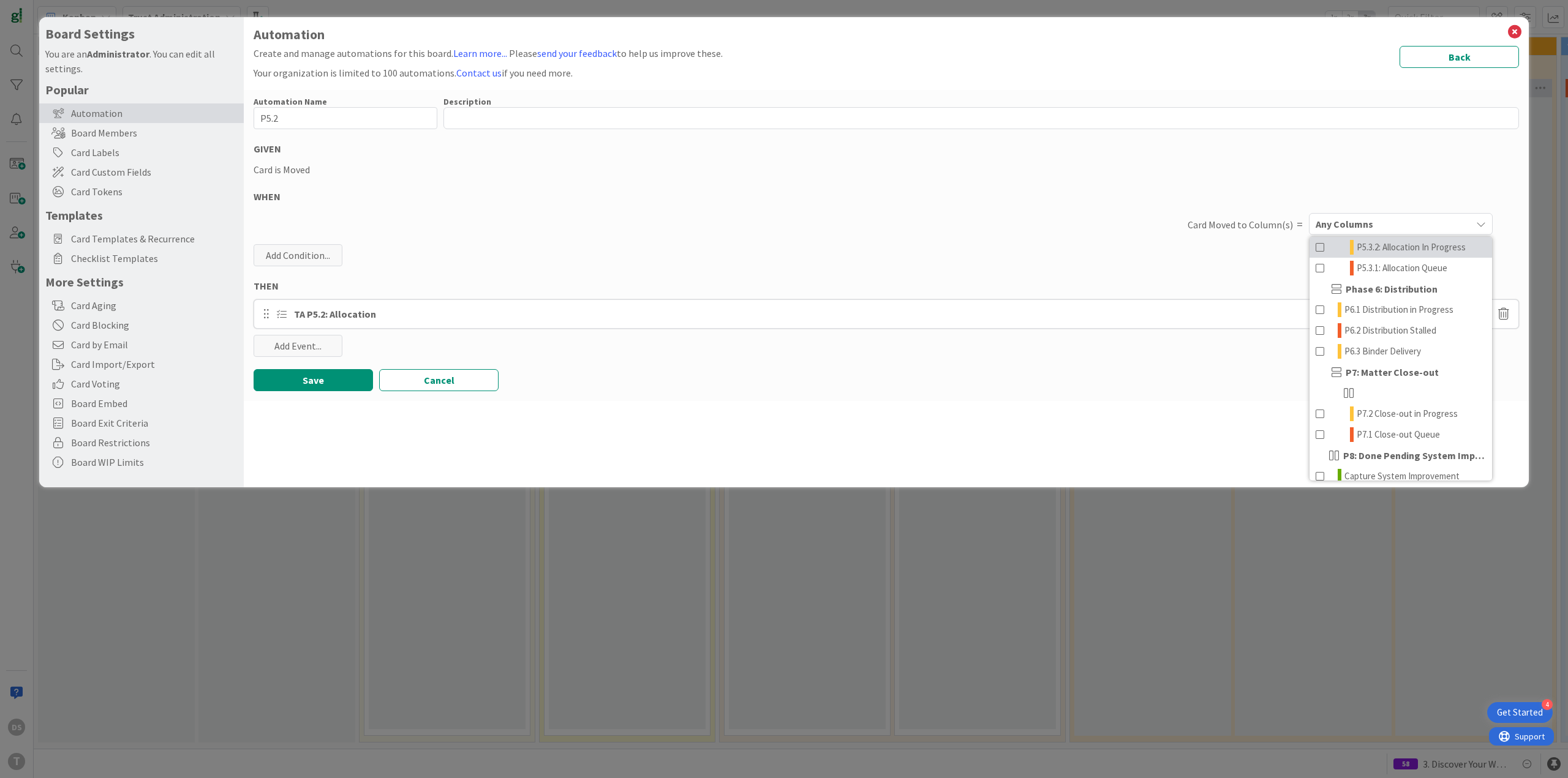
click at [1389, 255] on span "P5.3.2: Allocation In Progress" at bounding box center [1410, 247] width 109 height 15
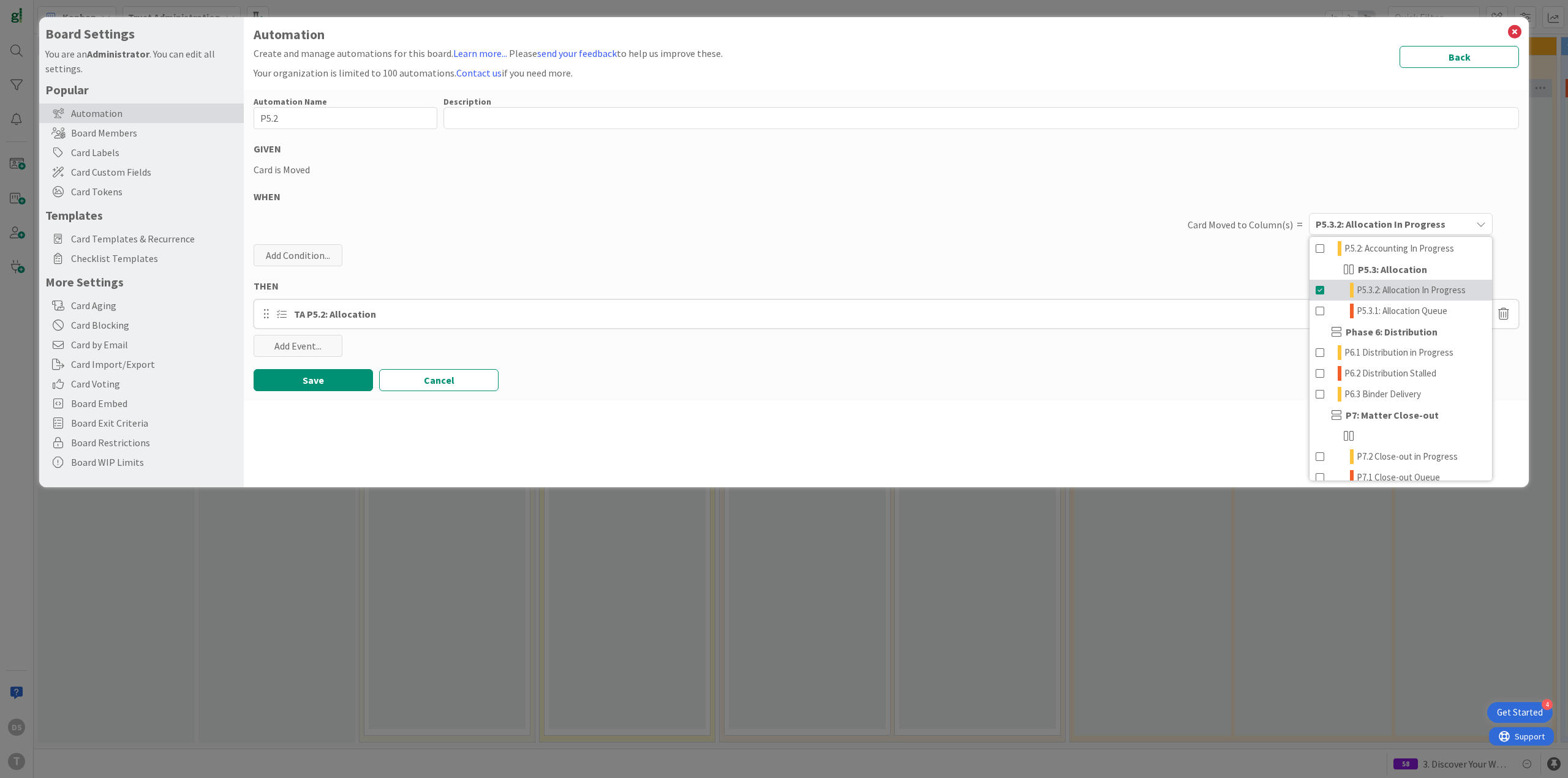
scroll to position [544, 0]
click at [1373, 277] on link "P.5.2: Accounting In Progress" at bounding box center [1400, 267] width 183 height 21
click at [1317, 316] on span at bounding box center [1320, 308] width 9 height 15
click at [325, 382] on button "Save" at bounding box center [312, 380] width 119 height 22
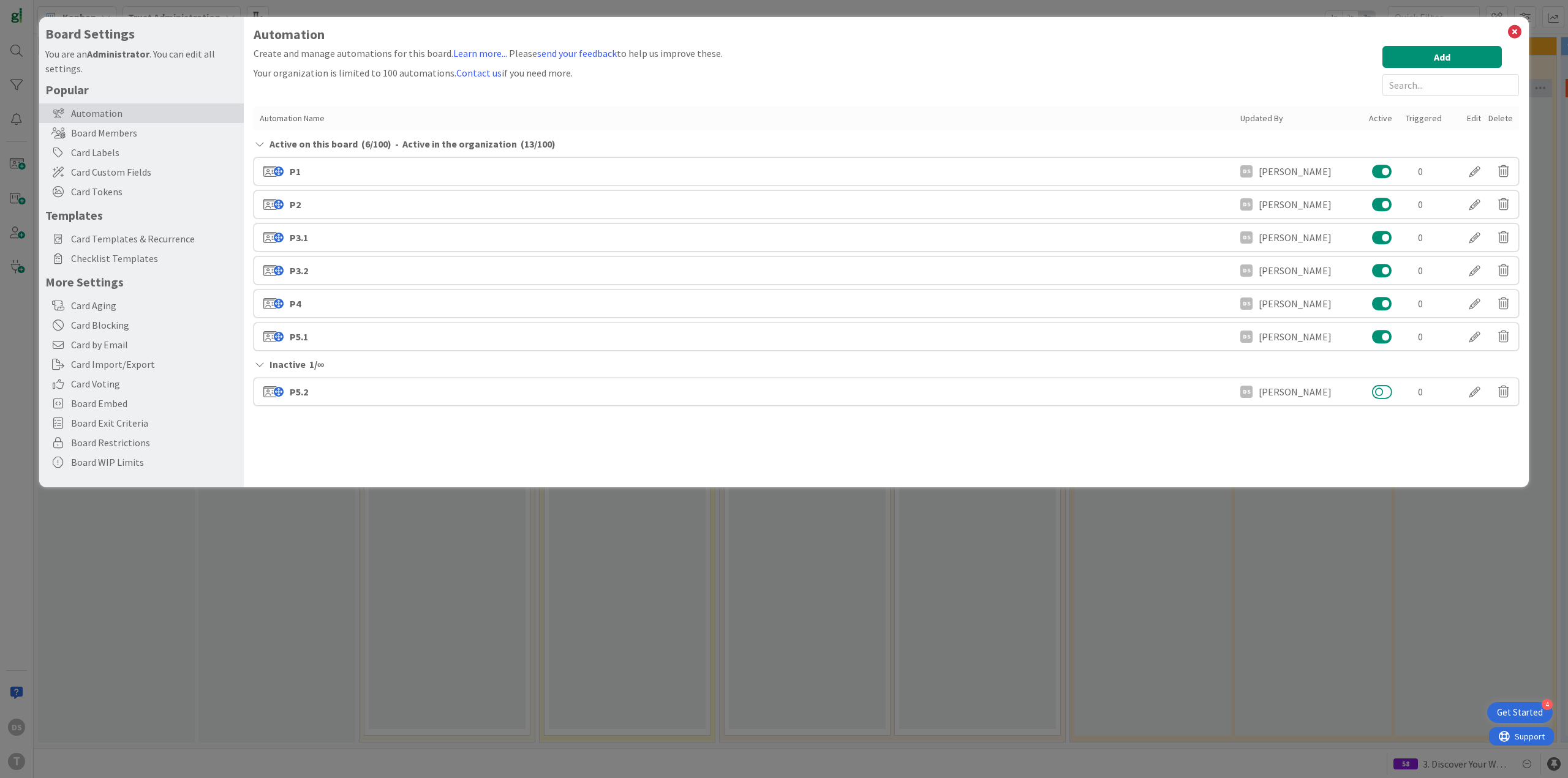
click at [1382, 389] on button at bounding box center [1382, 391] width 21 height 16
click at [1431, 63] on button "Add" at bounding box center [1441, 57] width 119 height 22
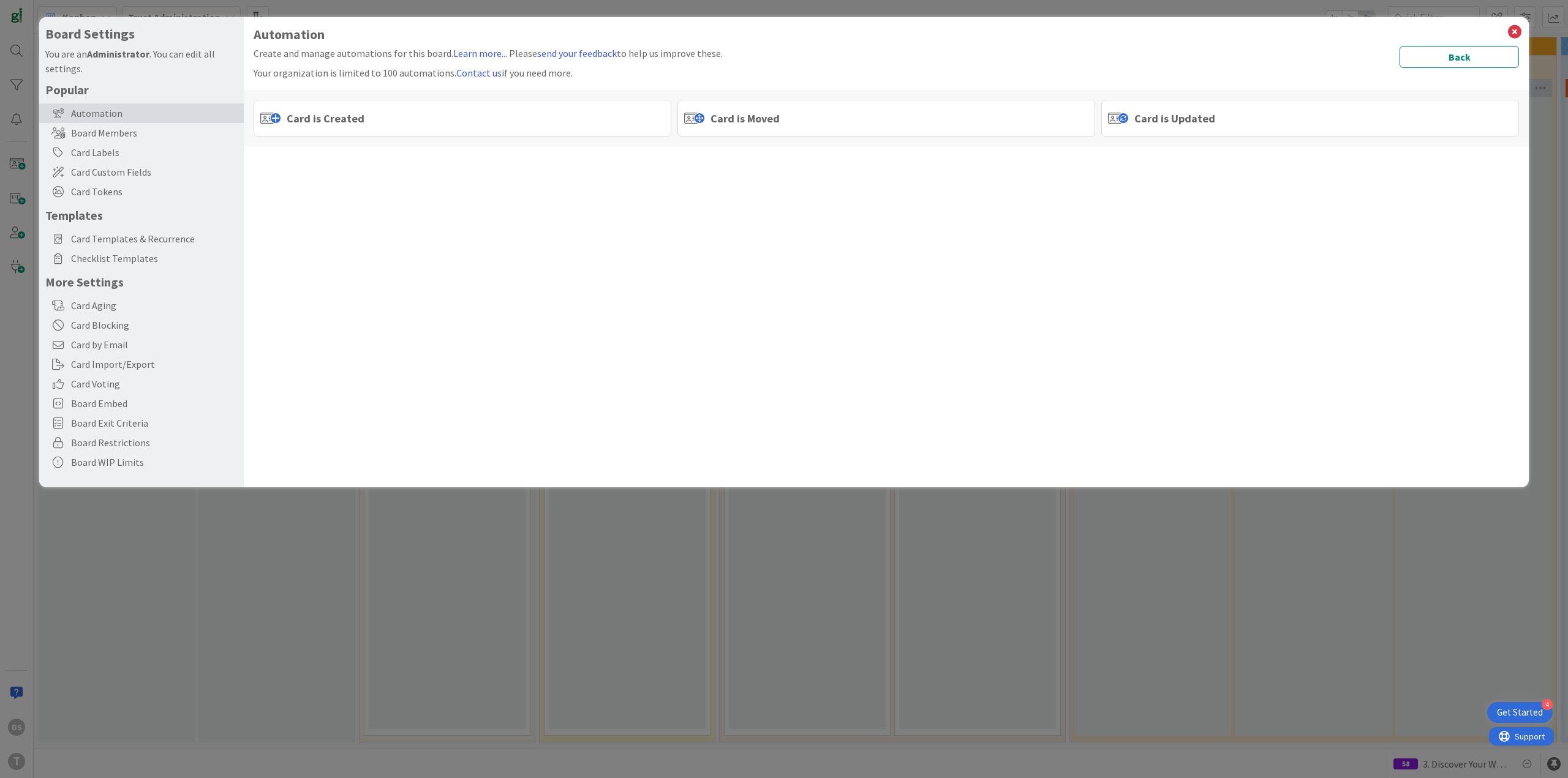
click at [736, 118] on span "Card is Moved" at bounding box center [745, 118] width 70 height 16
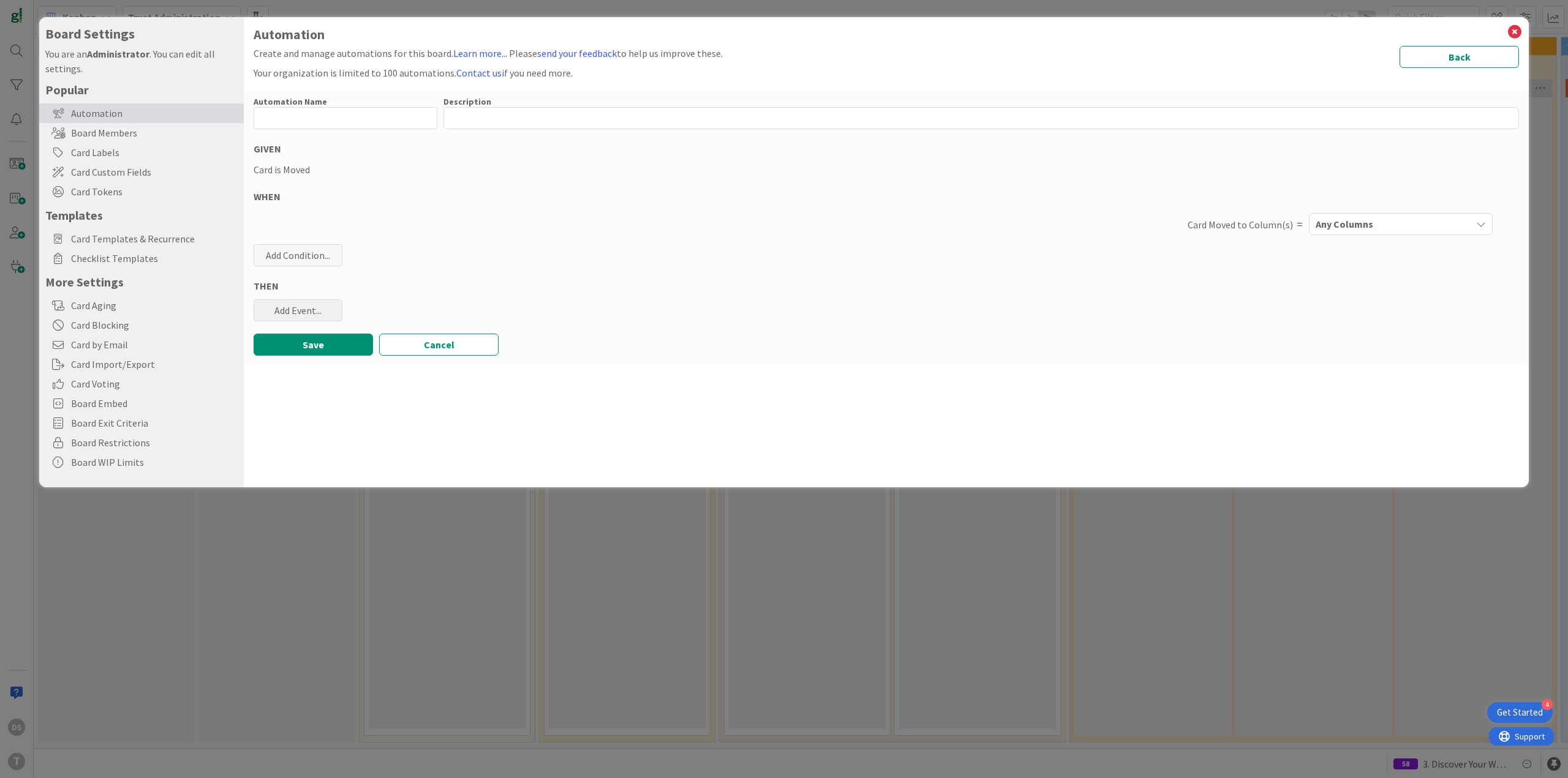
click at [314, 306] on div "Add Event..." at bounding box center [297, 311] width 88 height 22
click at [330, 365] on link "Add Checklist Template ..." at bounding box center [345, 358] width 184 height 20
click at [332, 368] on span "Select..." at bounding box center [335, 371] width 137 height 17
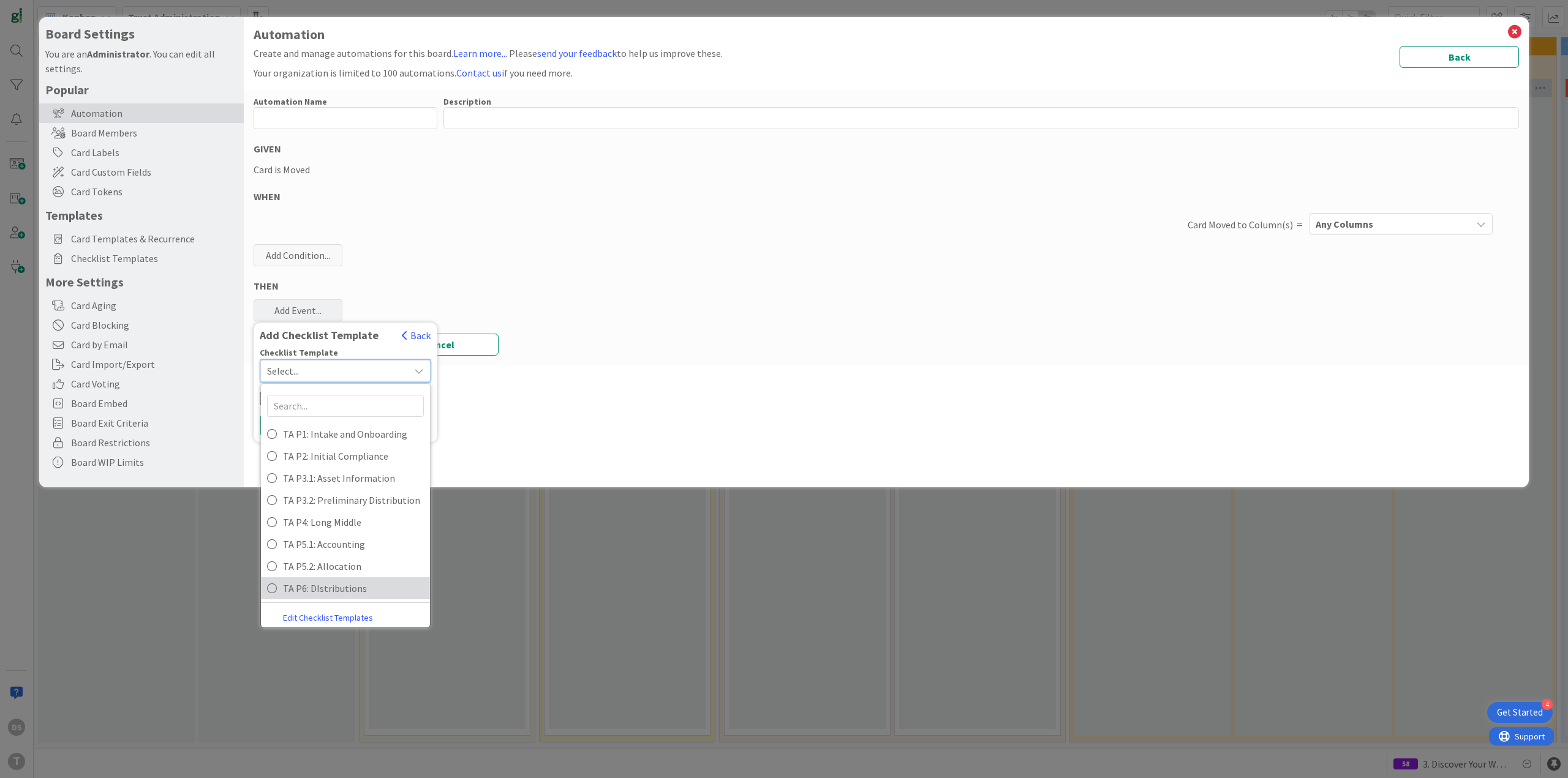
click at [331, 586] on span "TA P6: DIstributions" at bounding box center [354, 588] width 141 height 18
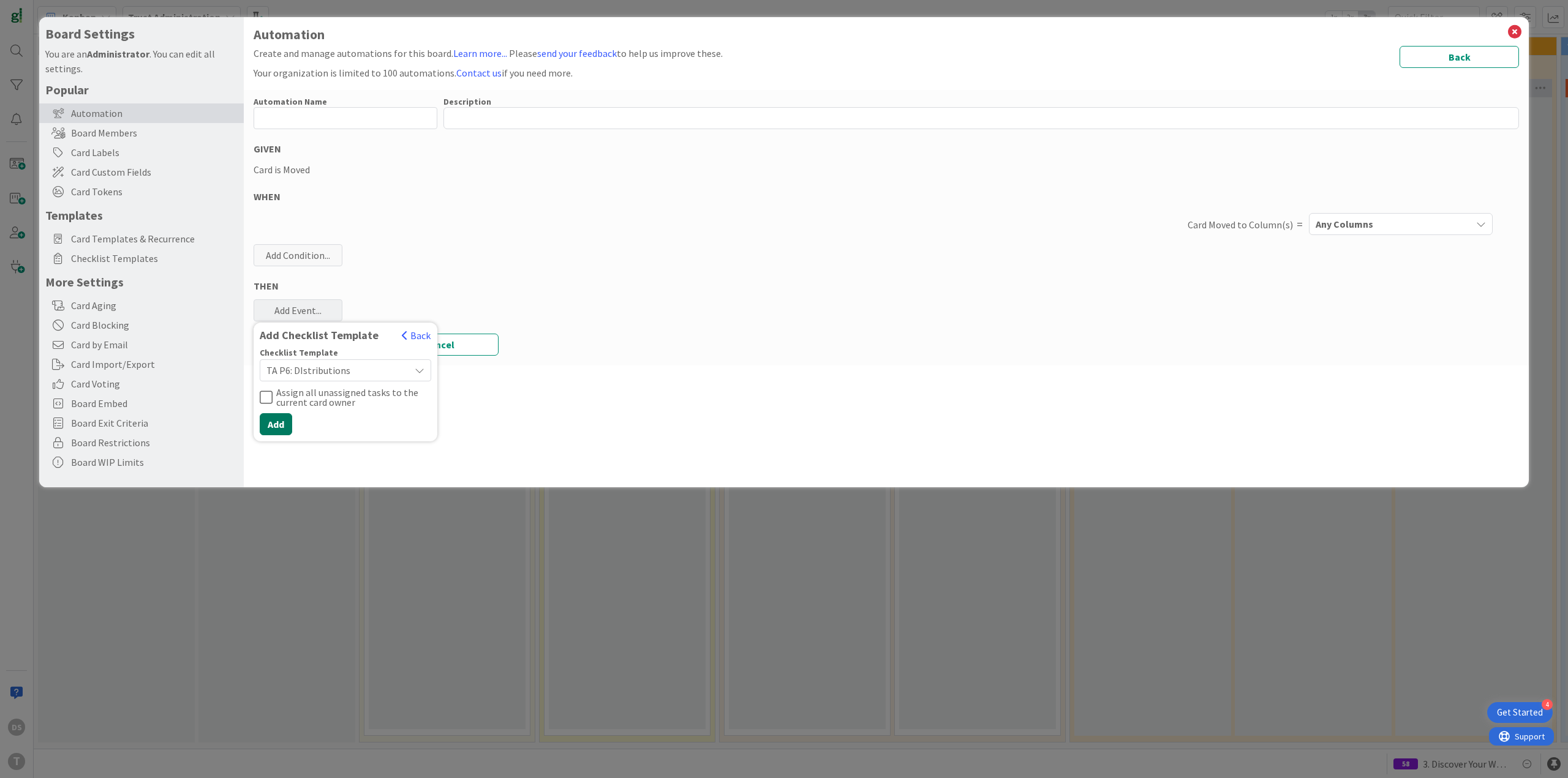
click at [289, 425] on button "Add" at bounding box center [276, 425] width 33 height 22
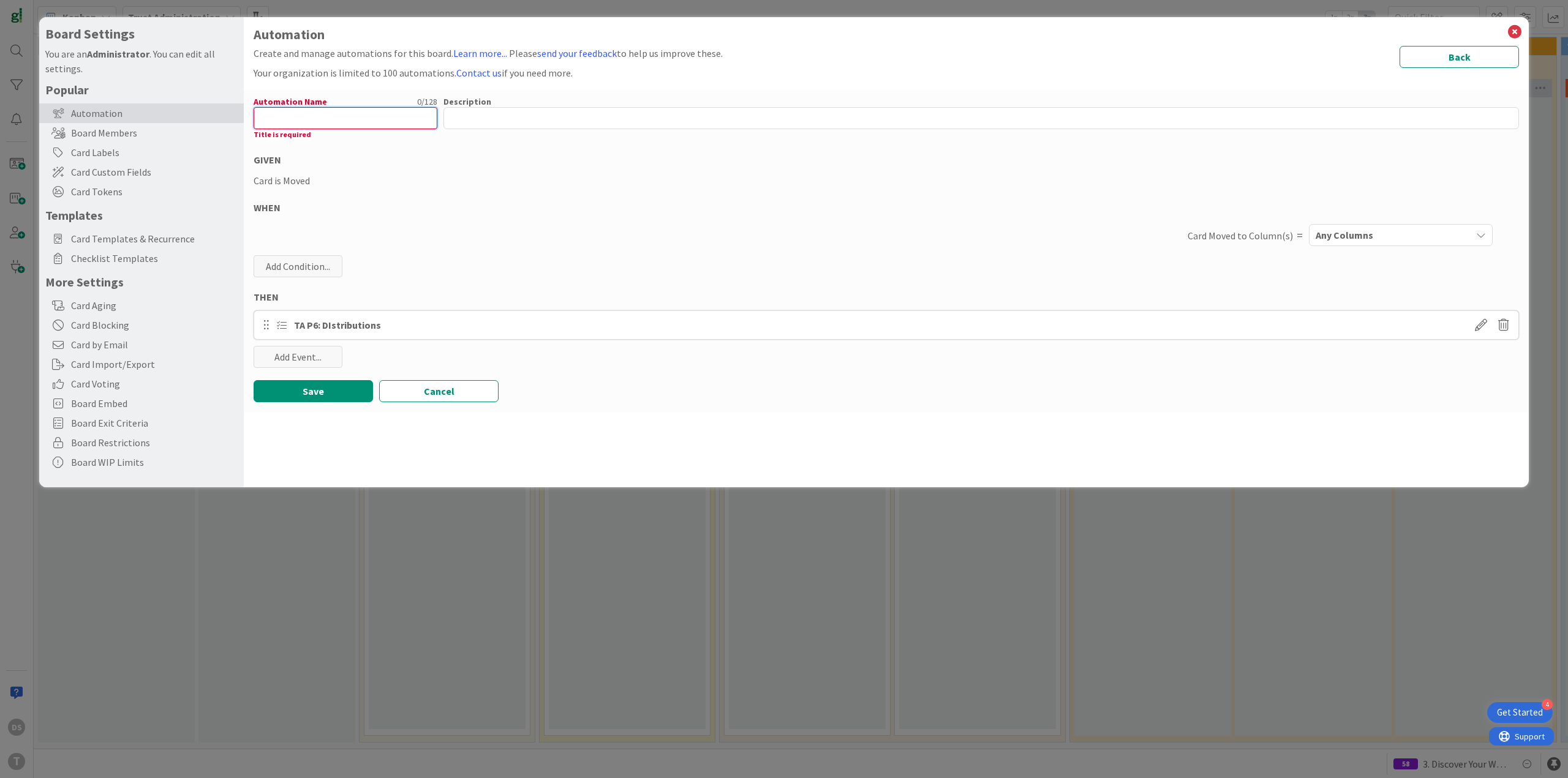
click at [338, 117] on input "text" at bounding box center [345, 118] width 184 height 22
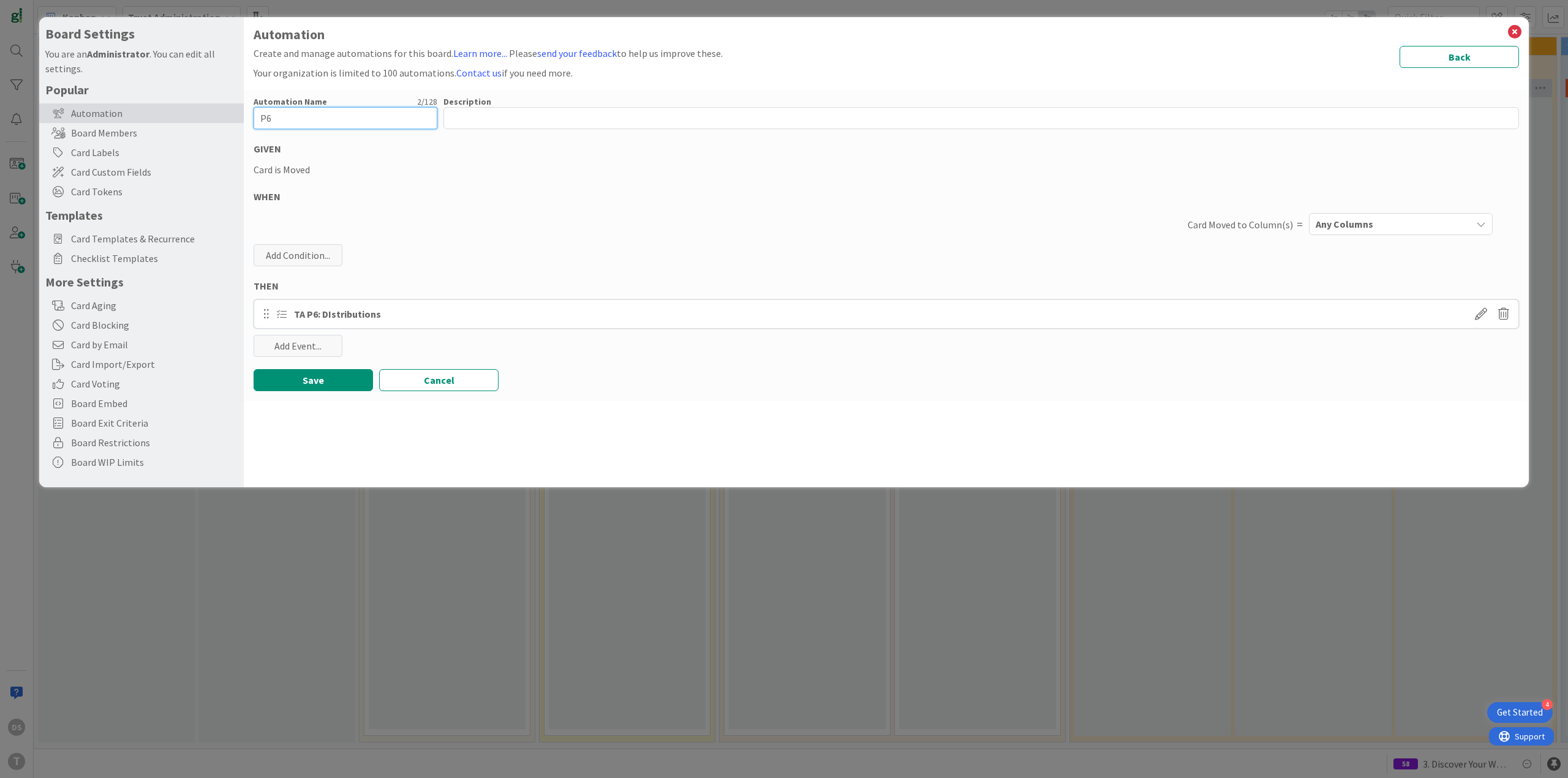
type input "P6"
click at [1366, 217] on span "Any Columns" at bounding box center [1344, 224] width 58 height 16
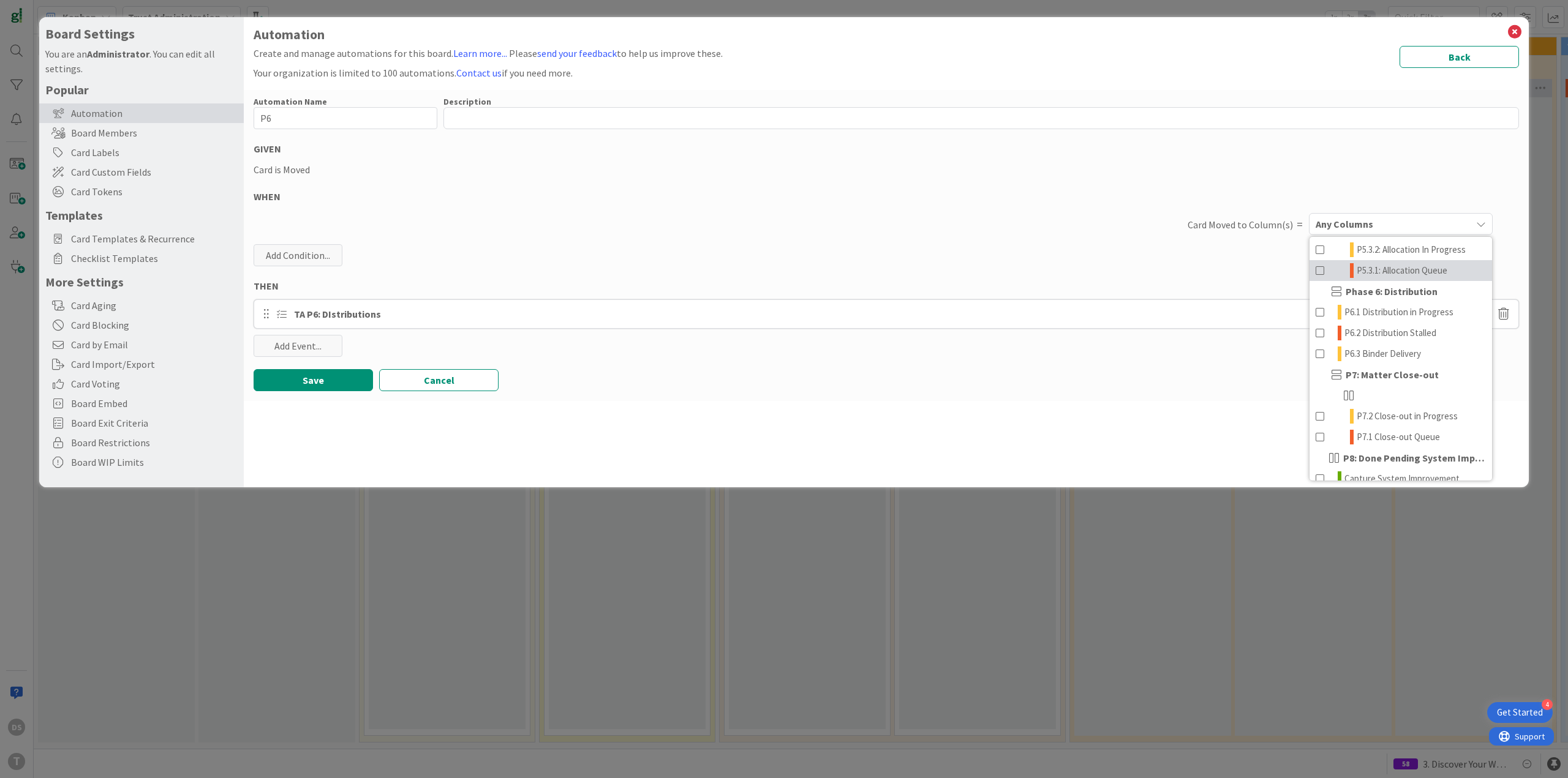
scroll to position [612, 0]
click at [1375, 311] on span "P6.1 Distribution in Progress" at bounding box center [1398, 303] width 109 height 15
click at [311, 381] on button "Save" at bounding box center [312, 380] width 119 height 22
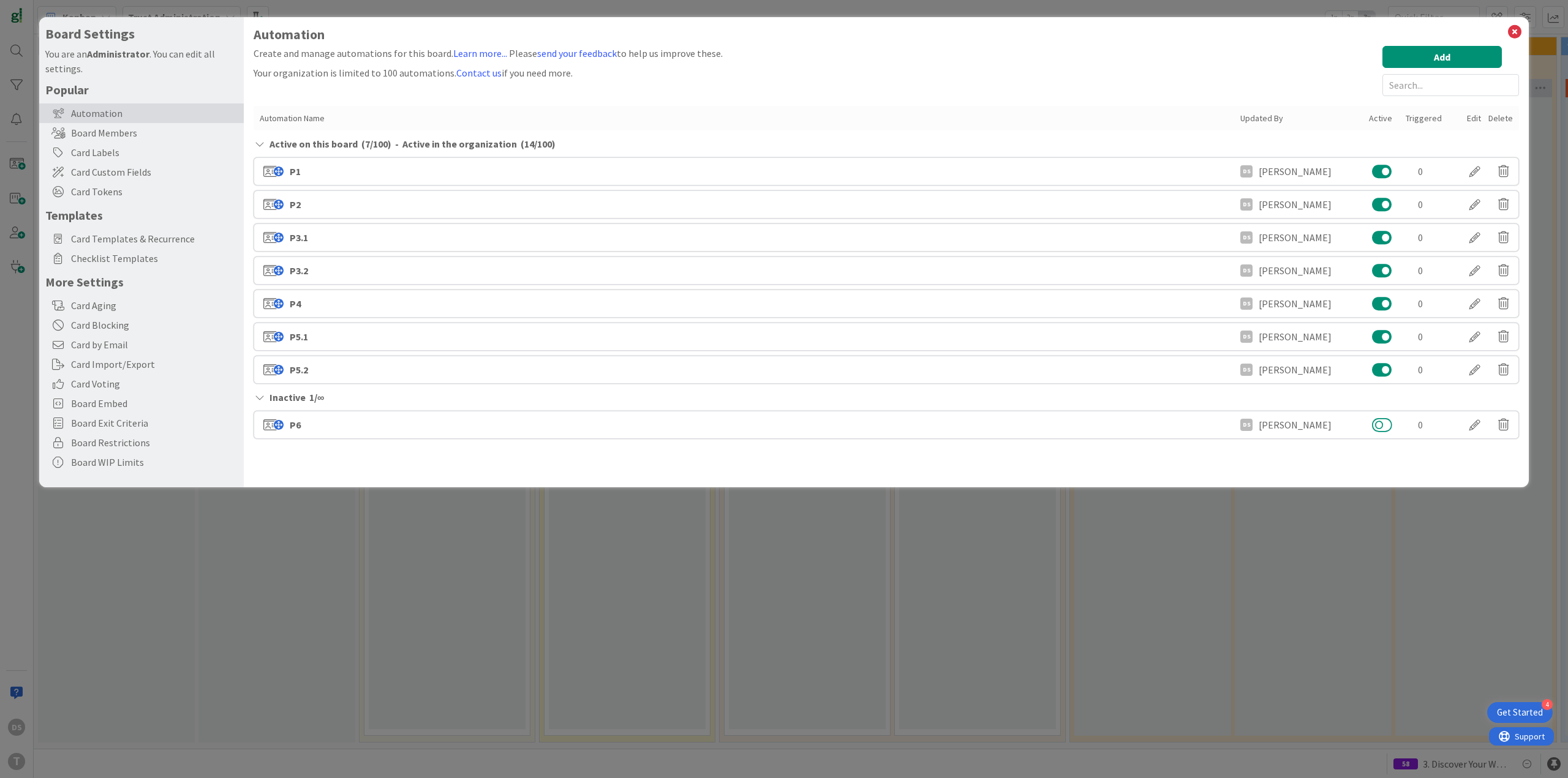
click at [1379, 419] on button at bounding box center [1382, 425] width 21 height 16
click at [1513, 32] on icon at bounding box center [1514, 32] width 16 height 17
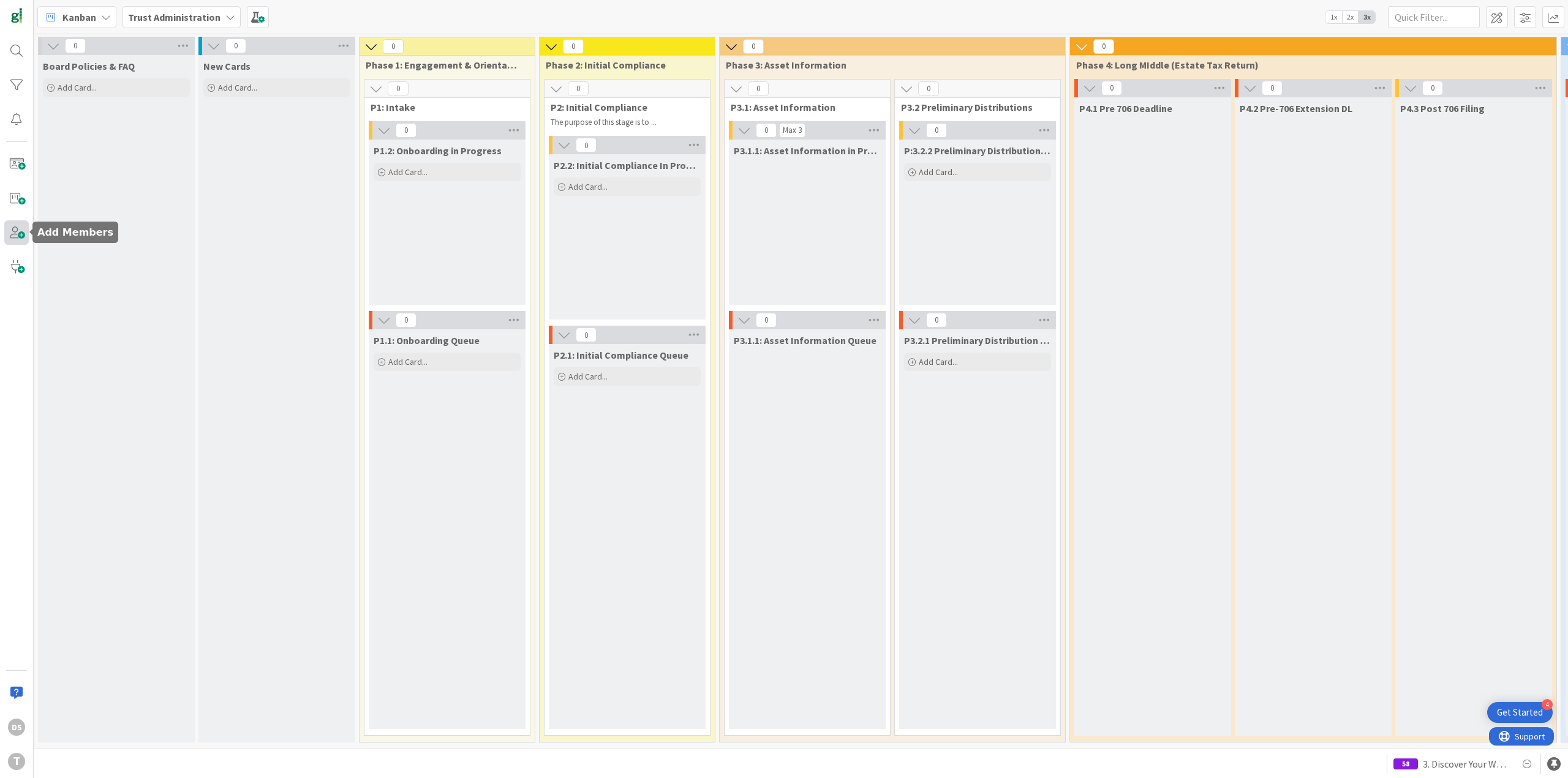
drag, startPoint x: 15, startPoint y: 204, endPoint x: 19, endPoint y: 227, distance: 23.3
click at [27, 226] on div "DS T" at bounding box center [16, 389] width 33 height 778
click at [19, 227] on span at bounding box center [16, 232] width 25 height 25
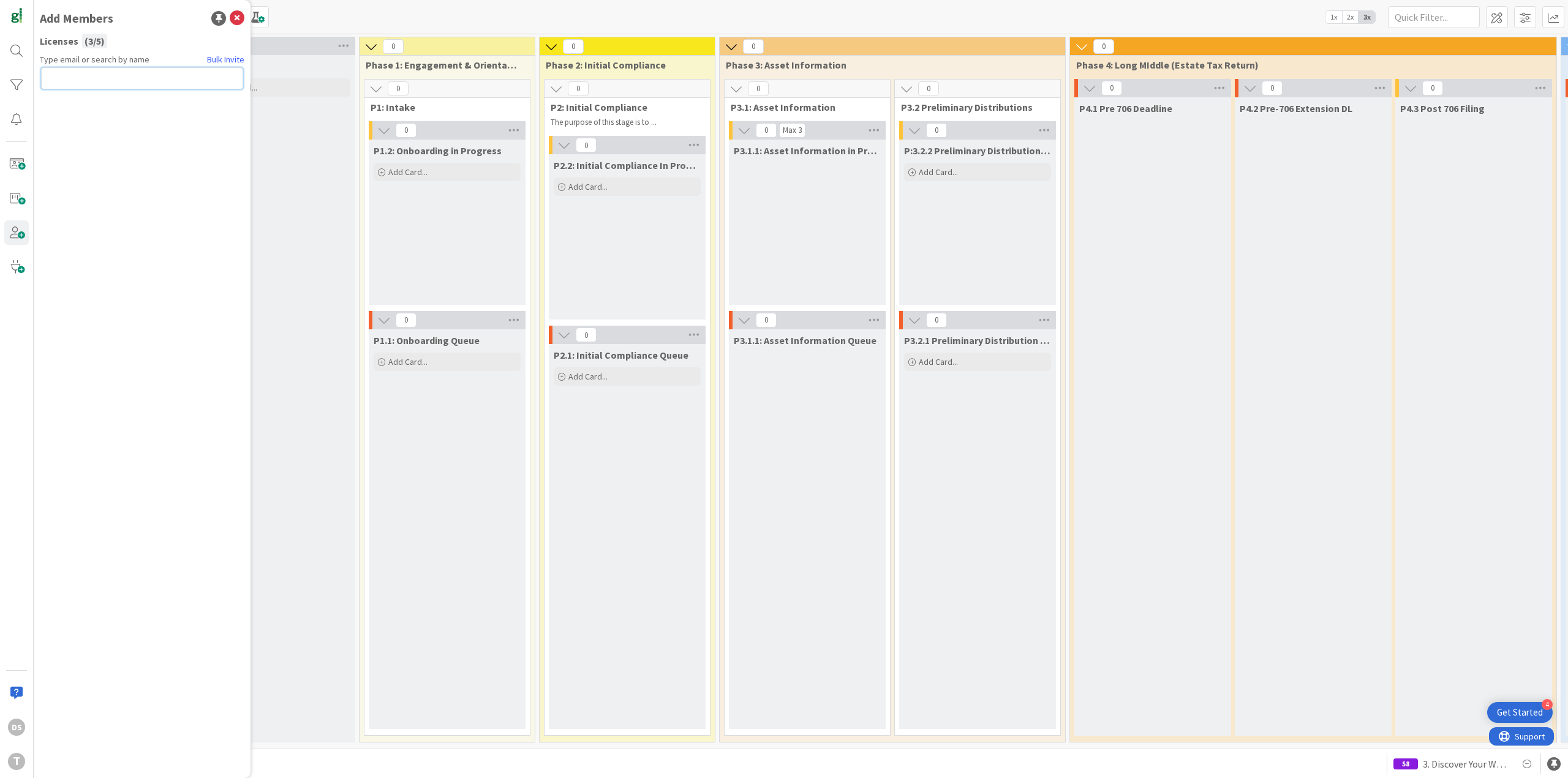
click at [91, 72] on input "text" at bounding box center [142, 78] width 202 height 22
paste input "[PERSON_NAME][EMAIL_ADDRESS][DOMAIN_NAME]"
type input "[PERSON_NAME][EMAIL_ADDRESS][DOMAIN_NAME]"
click at [82, 112] on button "Send Invite" at bounding box center [74, 106] width 65 height 22
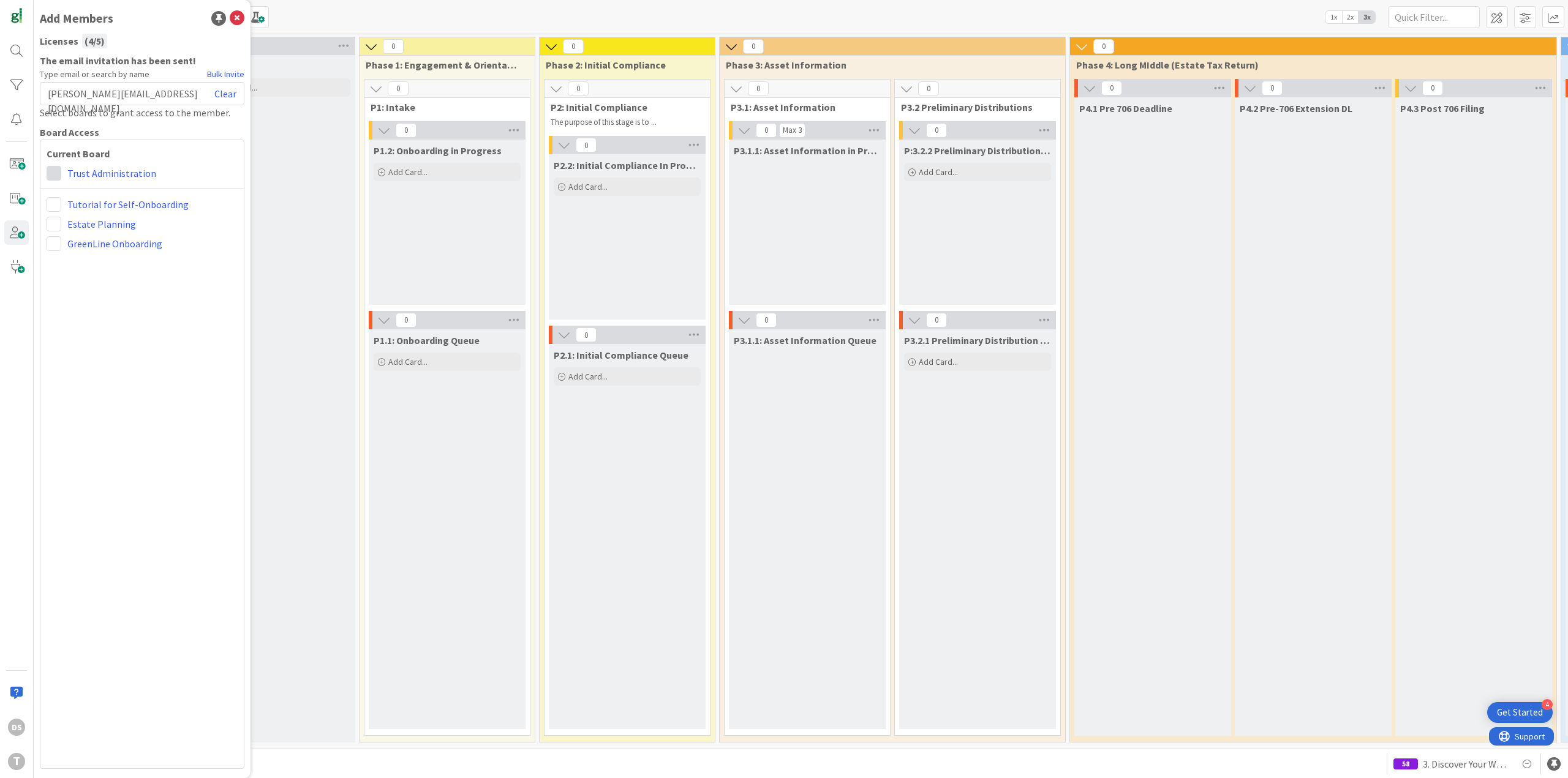
click at [54, 180] on span at bounding box center [53, 172] width 15 height 15
click at [76, 197] on span at bounding box center [76, 197] width 12 height 9
click at [53, 202] on span at bounding box center [53, 204] width 15 height 15
click at [126, 357] on div "Current Board Administrator Collaborator Commenter Viewer Remove Trust Administ…" at bounding box center [142, 454] width 204 height 629
click at [58, 208] on span at bounding box center [53, 204] width 15 height 15
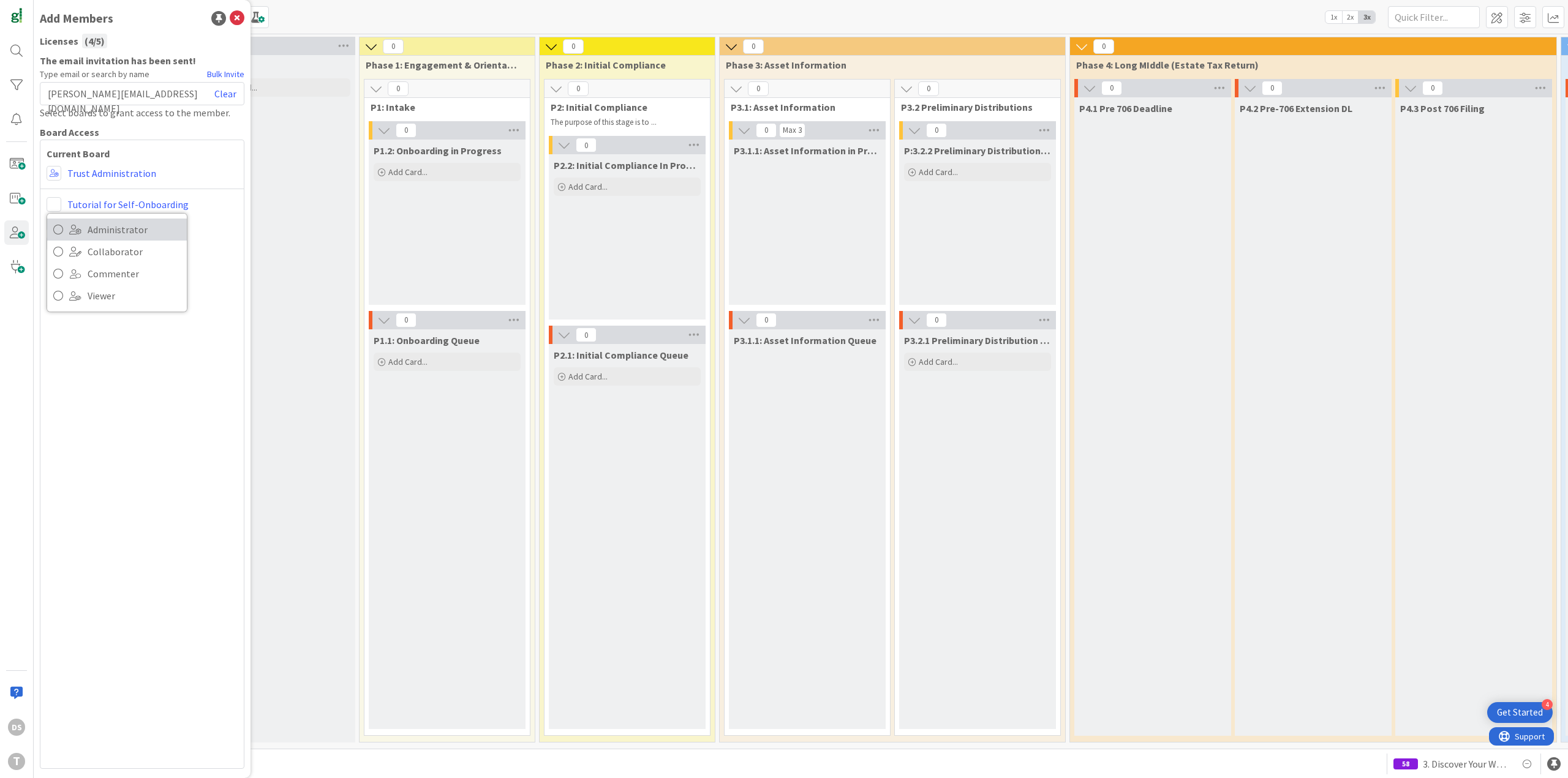
click at [85, 225] on link "Administrator" at bounding box center [117, 230] width 140 height 22
click at [58, 227] on span at bounding box center [53, 224] width 15 height 15
click at [87, 246] on link "Administrator" at bounding box center [117, 250] width 140 height 22
click at [57, 240] on span at bounding box center [53, 243] width 15 height 15
click at [106, 283] on span "Collaborator" at bounding box center [134, 290] width 93 height 18
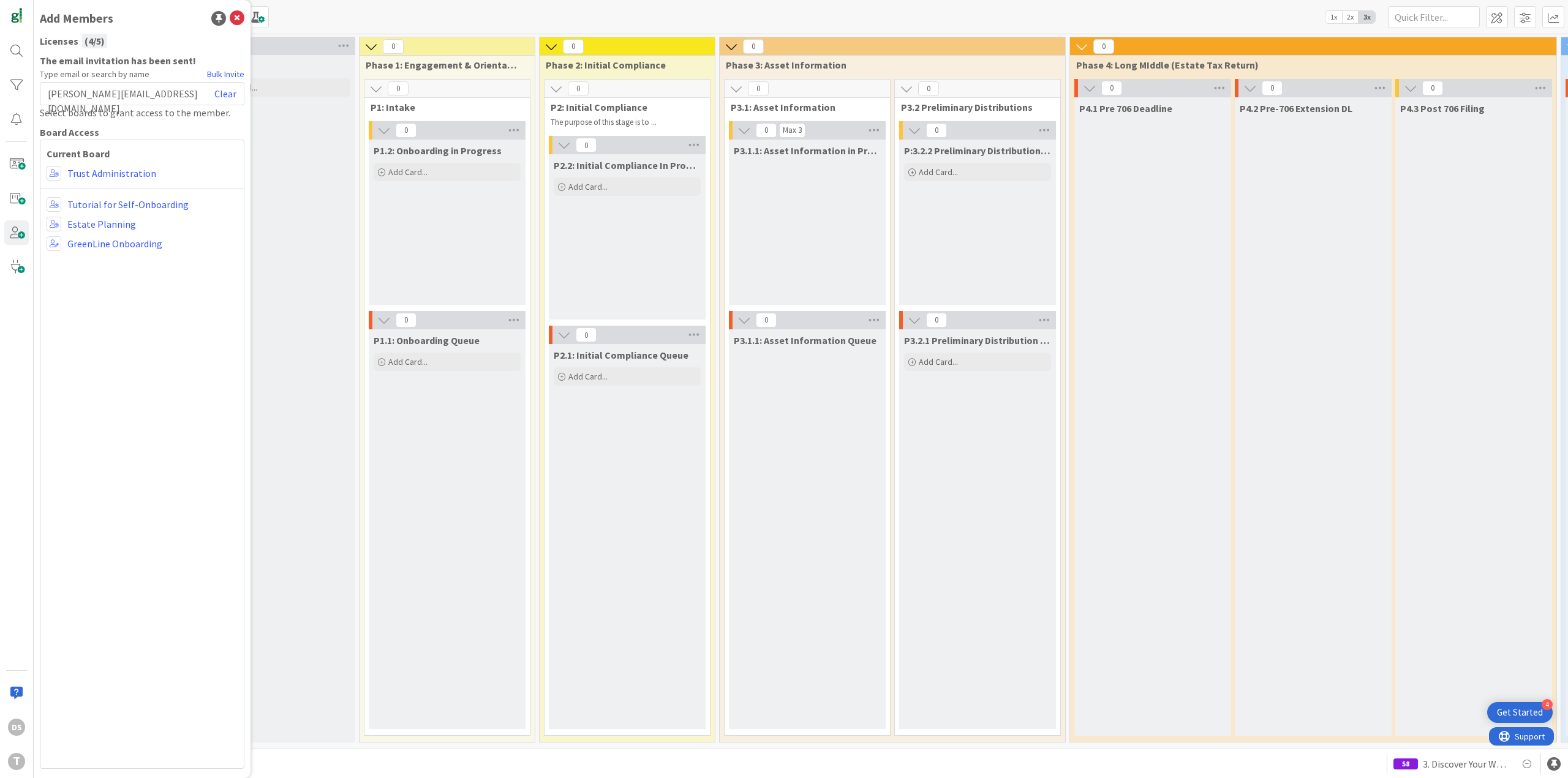
click at [166, 311] on div "Current Board Administrator Collaborator Commenter Viewer Remove Trust Administ…" at bounding box center [142, 454] width 204 height 629
click at [238, 17] on icon at bounding box center [237, 18] width 15 height 15
